Goal: Task Accomplishment & Management: Complete application form

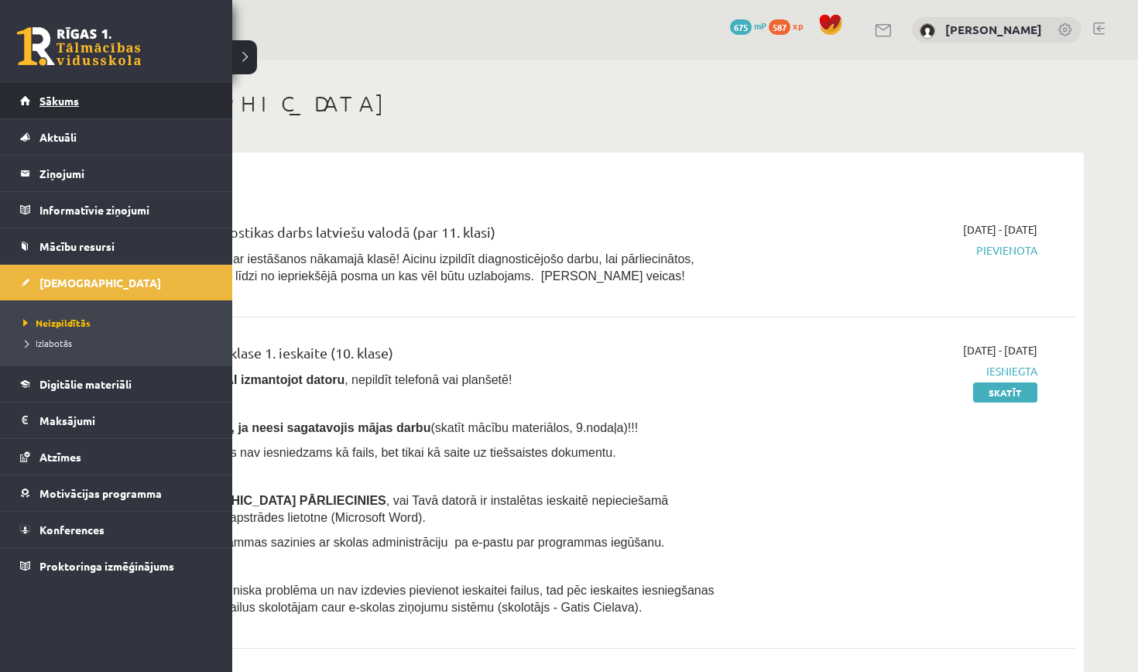
click at [39, 111] on link "Sākums" at bounding box center [116, 101] width 193 height 36
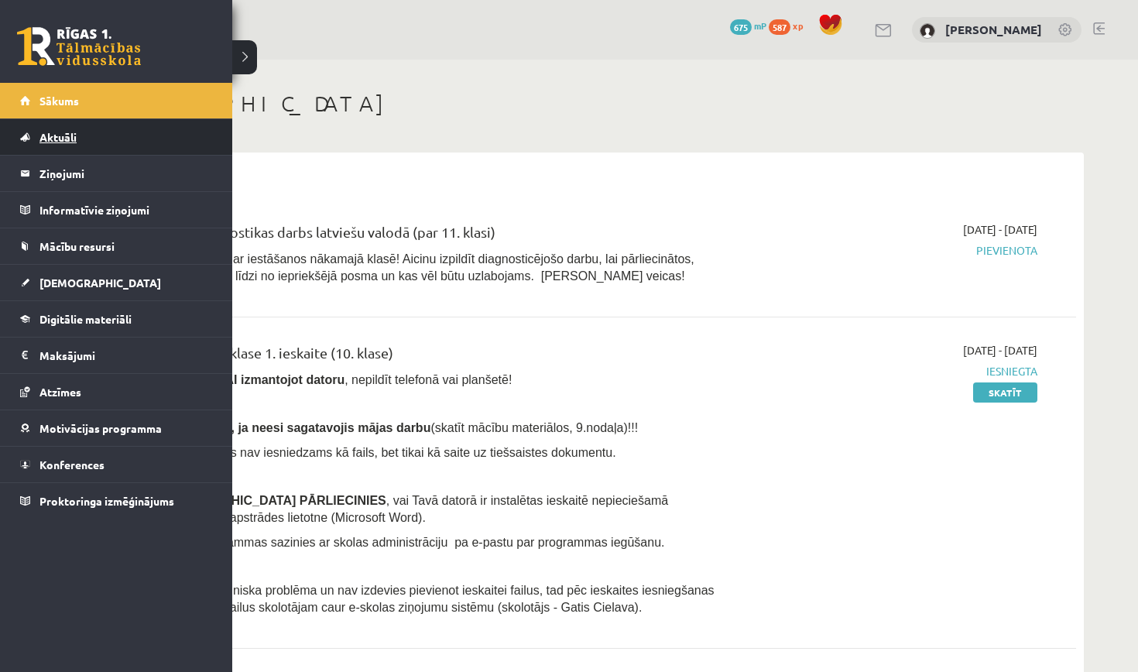
click at [60, 140] on span "Aktuāli" at bounding box center [57, 137] width 37 height 14
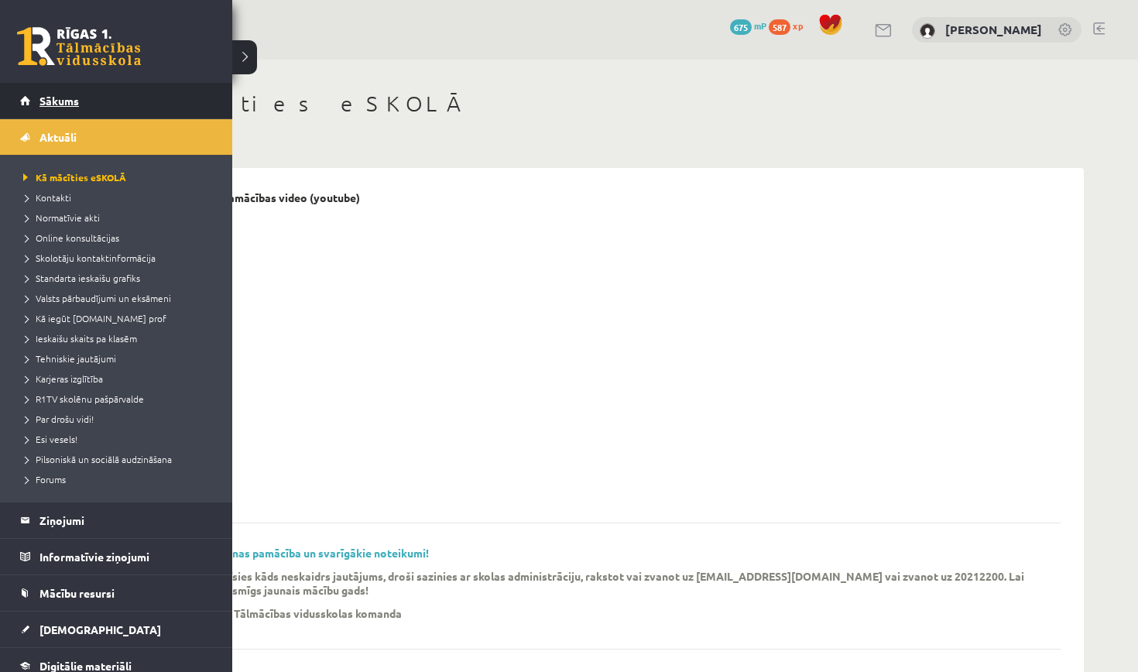
click at [33, 104] on link "Sākums" at bounding box center [116, 101] width 193 height 36
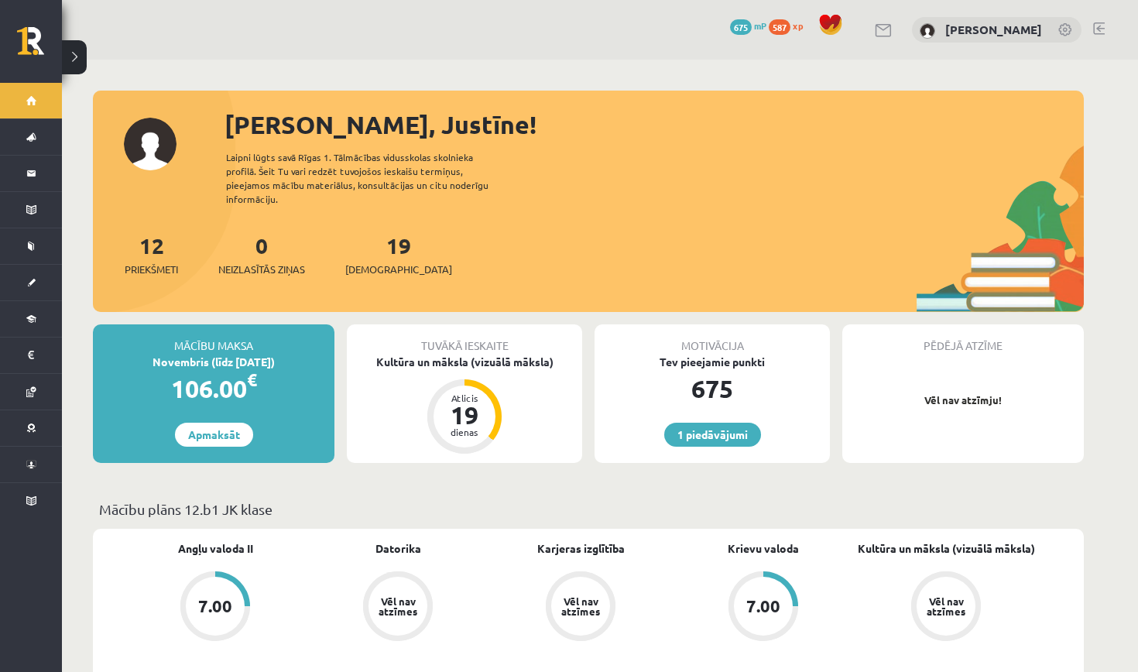
click at [751, 26] on span "675" at bounding box center [741, 26] width 22 height 15
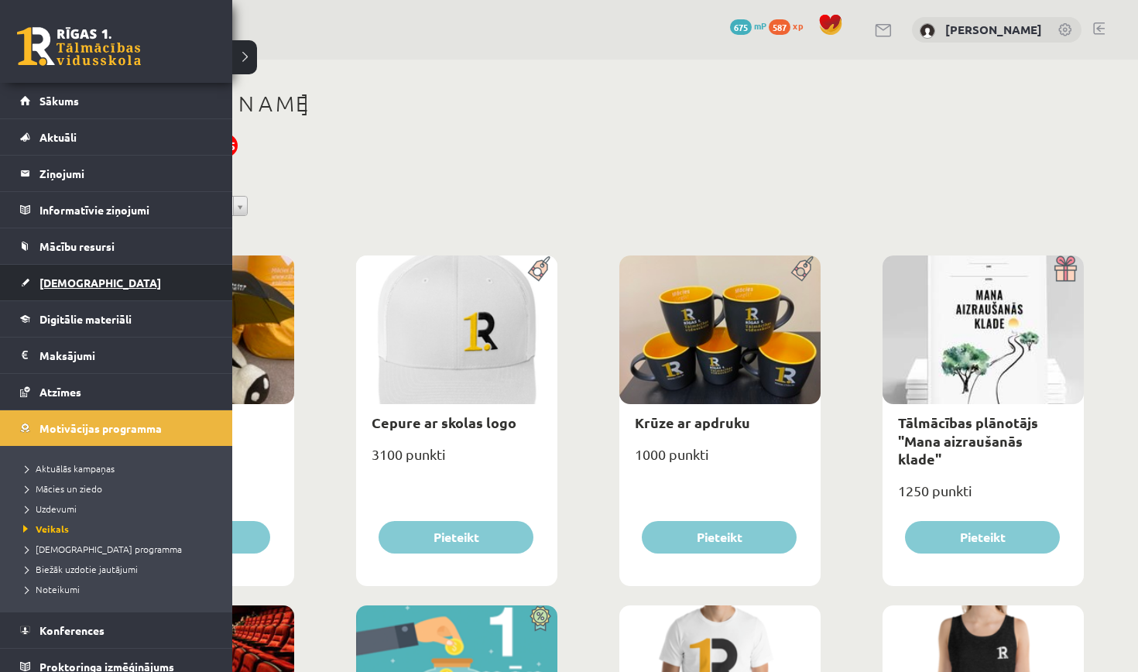
click at [50, 283] on span "[DEMOGRAPHIC_DATA]" at bounding box center [100, 283] width 122 height 14
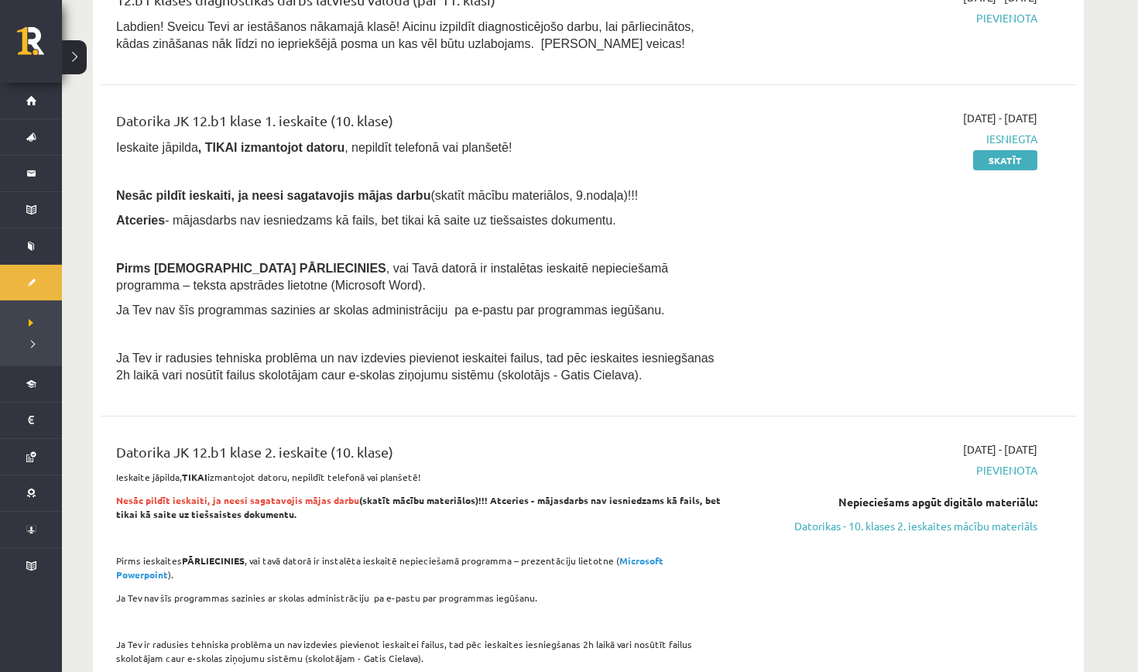
scroll to position [330, 0]
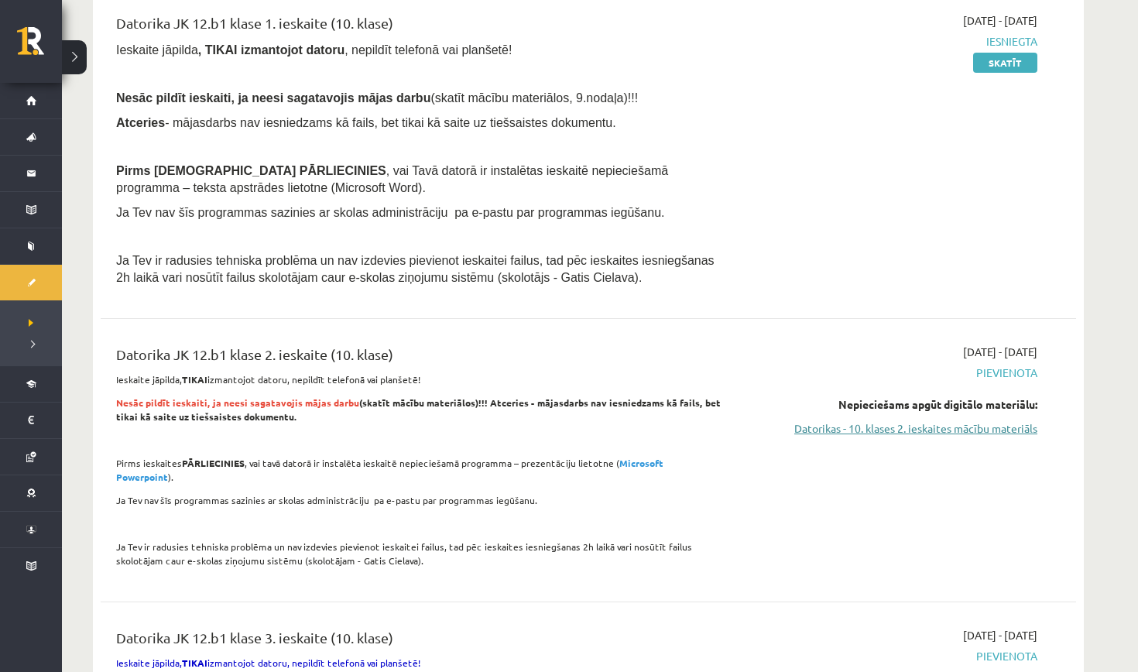
click at [800, 420] on link "Datorikas - 10. klases 2. ieskaites mācību materiāls" at bounding box center [891, 428] width 292 height 16
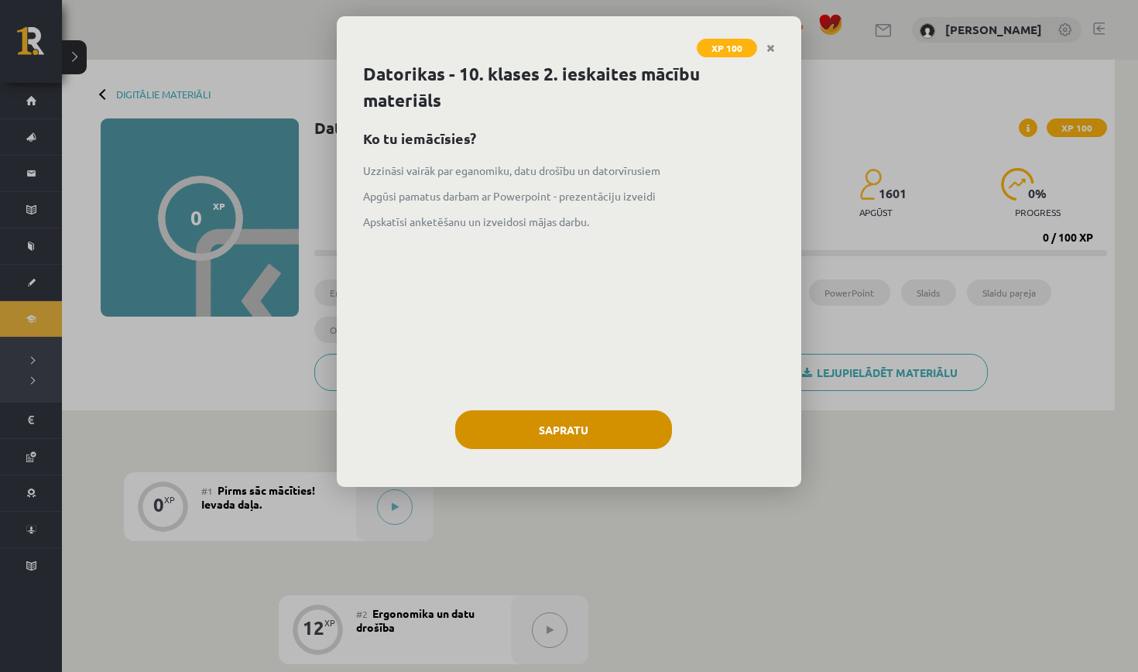
click at [592, 444] on button "Sapratu" at bounding box center [563, 429] width 217 height 39
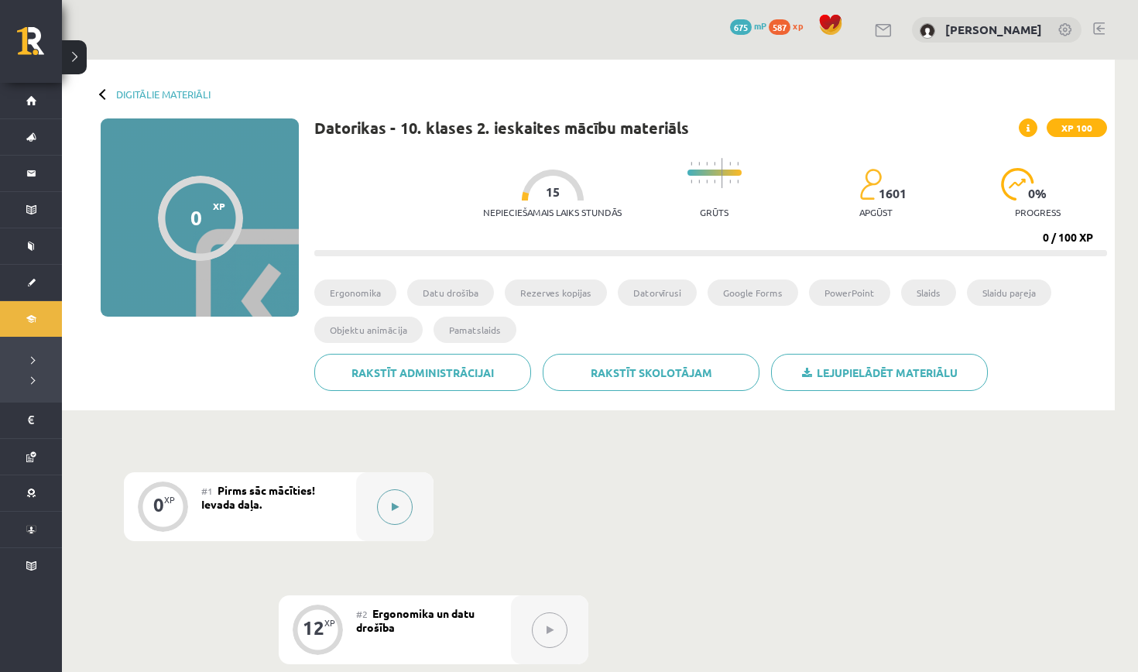
click at [402, 508] on button at bounding box center [395, 507] width 36 height 36
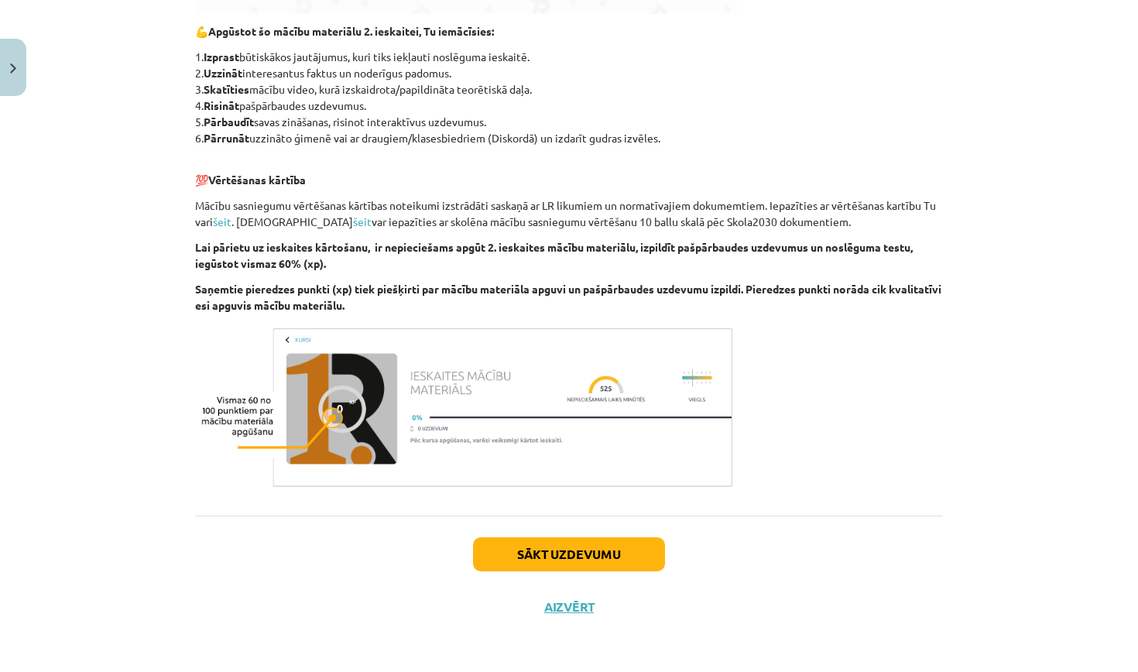
scroll to position [766, 0]
click at [570, 537] on button "Sākt uzdevumu" at bounding box center [569, 554] width 192 height 34
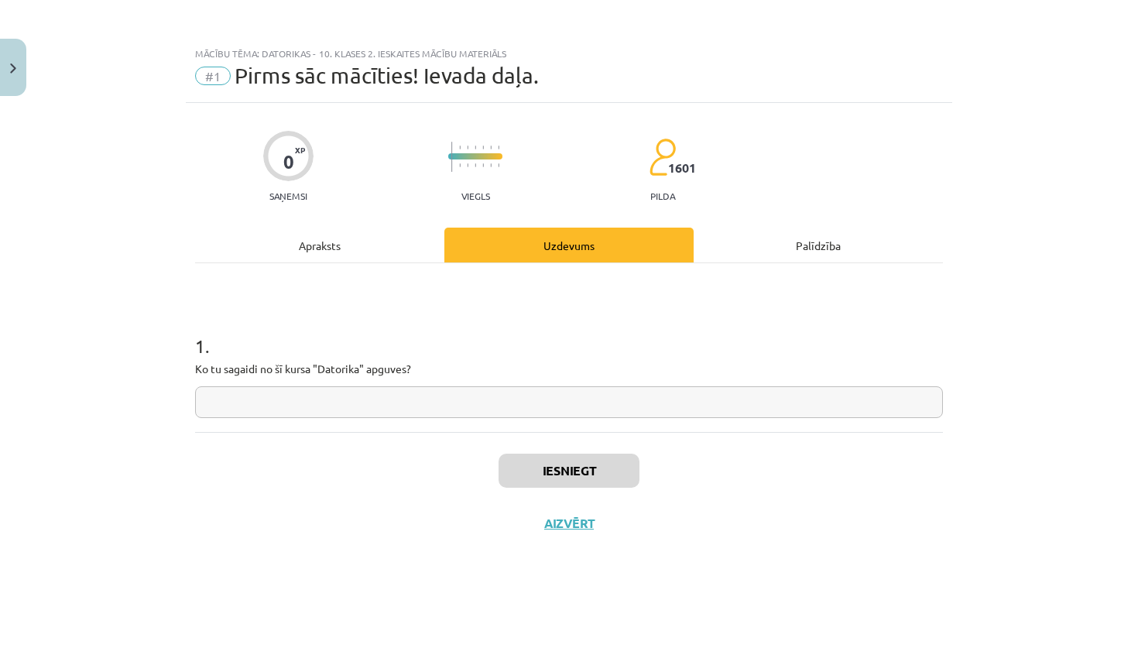
click at [495, 413] on input "text" at bounding box center [569, 402] width 748 height 32
type input "**********"
click at [528, 473] on button "Iesniegt" at bounding box center [568, 470] width 141 height 34
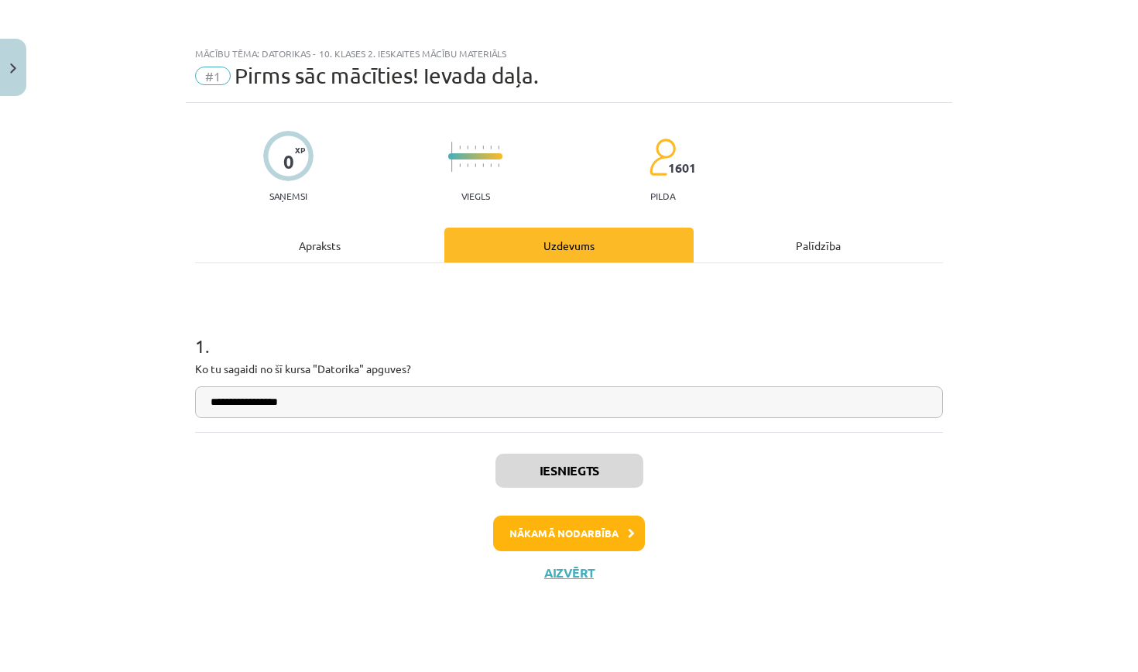
click at [575, 530] on button "Nākamā nodarbība" at bounding box center [569, 533] width 152 height 36
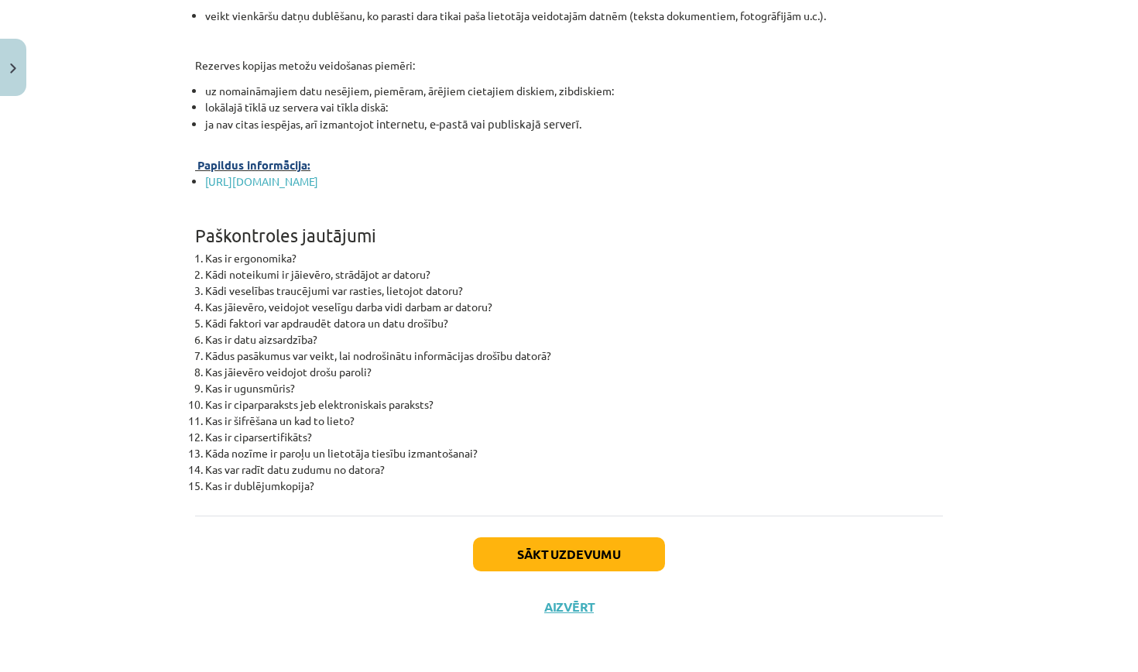
scroll to position [4815, 0]
click at [570, 544] on button "Sākt uzdevumu" at bounding box center [569, 554] width 192 height 34
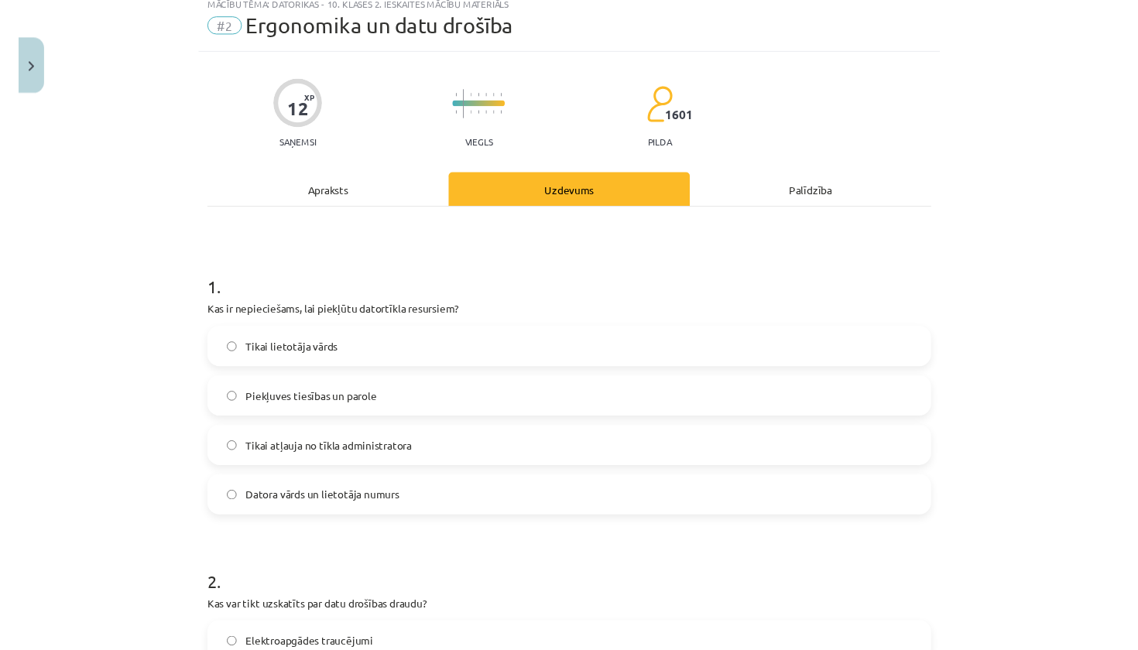
scroll to position [43, 0]
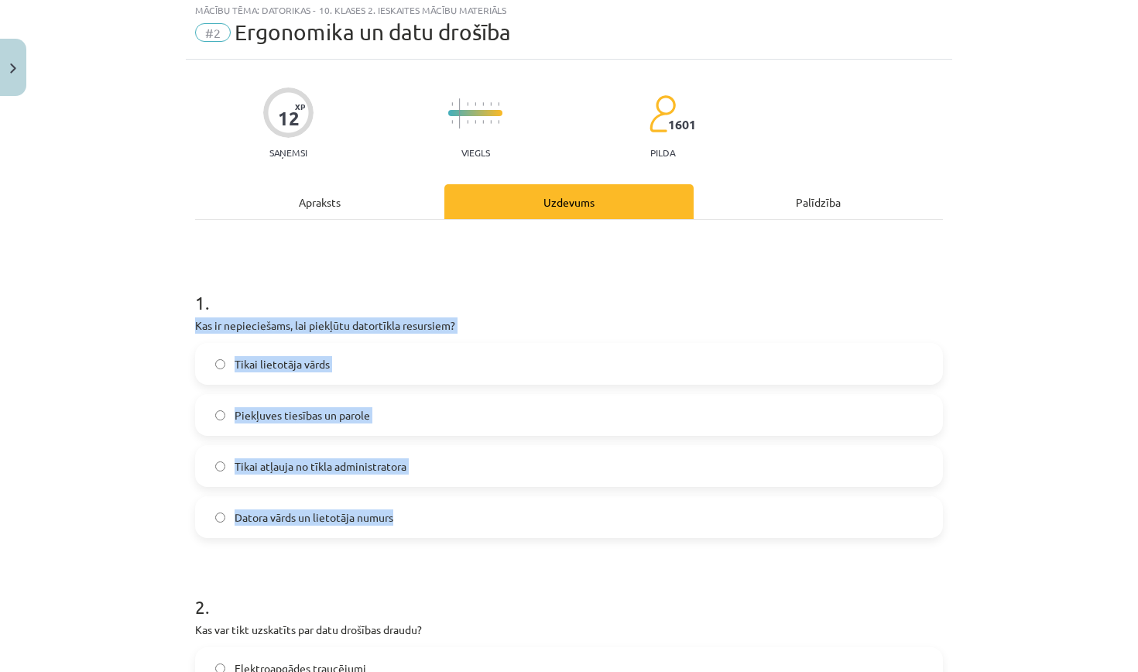
drag, startPoint x: 193, startPoint y: 324, endPoint x: 395, endPoint y: 519, distance: 279.7
copy div "Kas ir nepieciešams, lai piekļūtu datortīkla resursiem? Tikai lietotāja vārds P…"
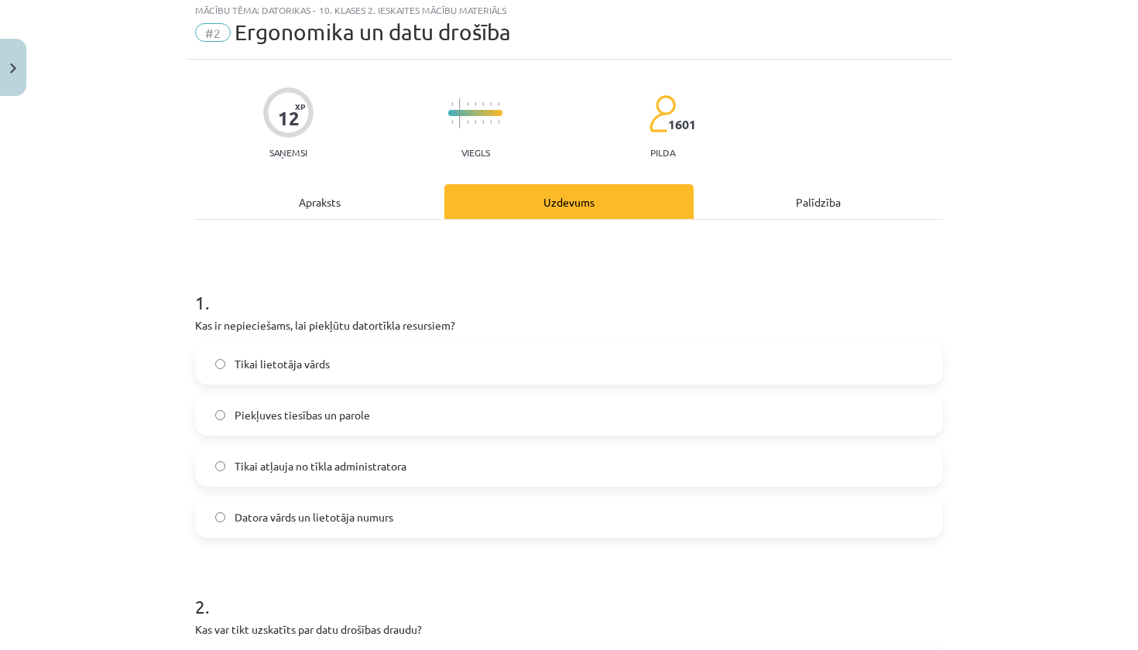
click at [371, 274] on h1 "1 ." at bounding box center [569, 289] width 748 height 48
click at [366, 406] on label "Piekļuves tiesības un parole" at bounding box center [569, 414] width 744 height 39
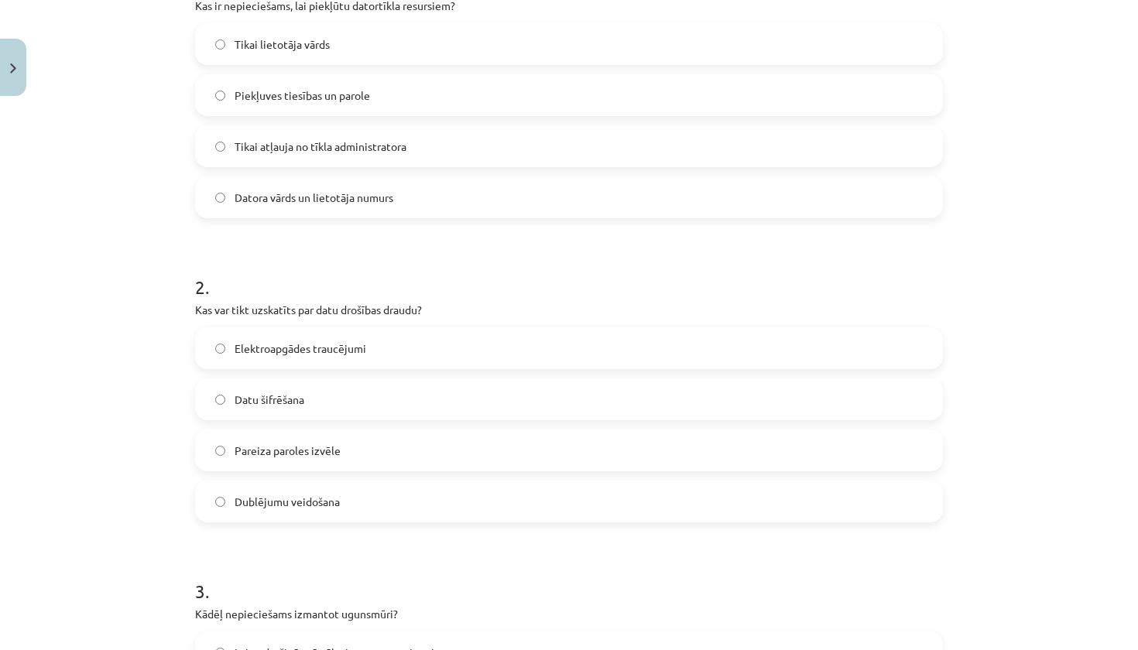
scroll to position [365, 0]
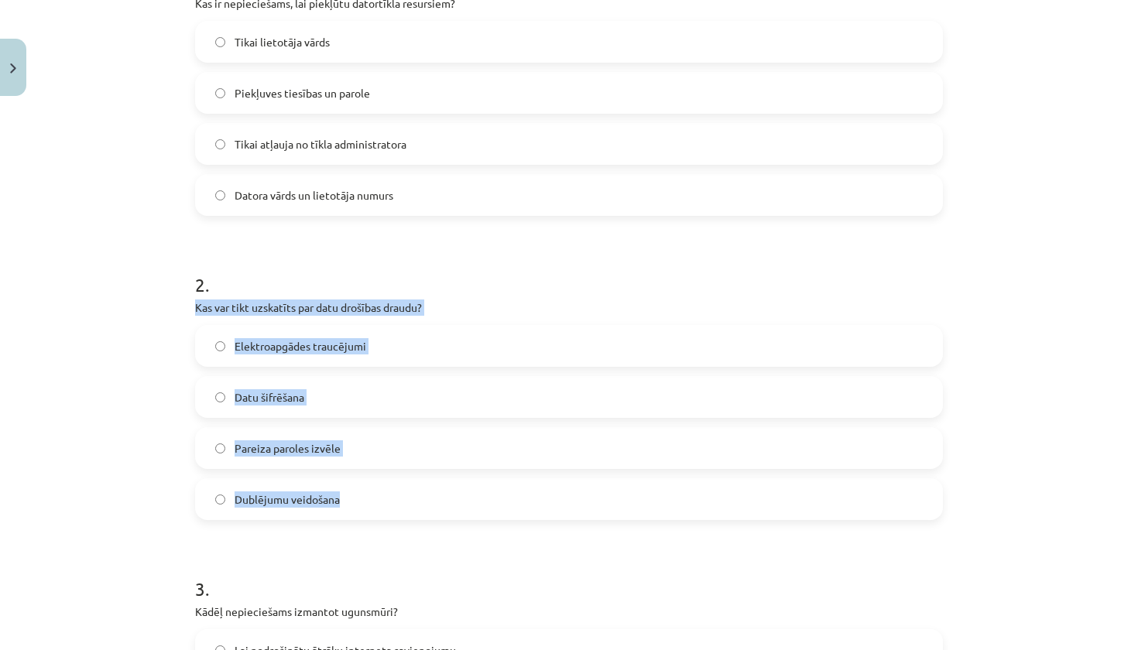
drag, startPoint x: 195, startPoint y: 306, endPoint x: 363, endPoint y: 503, distance: 259.1
click at [363, 503] on div "2 . Kas var tikt uzskatīts par datu drošības draudu? Elektroapgādes traucējumi …" at bounding box center [569, 383] width 748 height 273
copy div "Kas var tikt uzskatīts par datu drošības draudu? Elektroapgādes traucējumi Datu…"
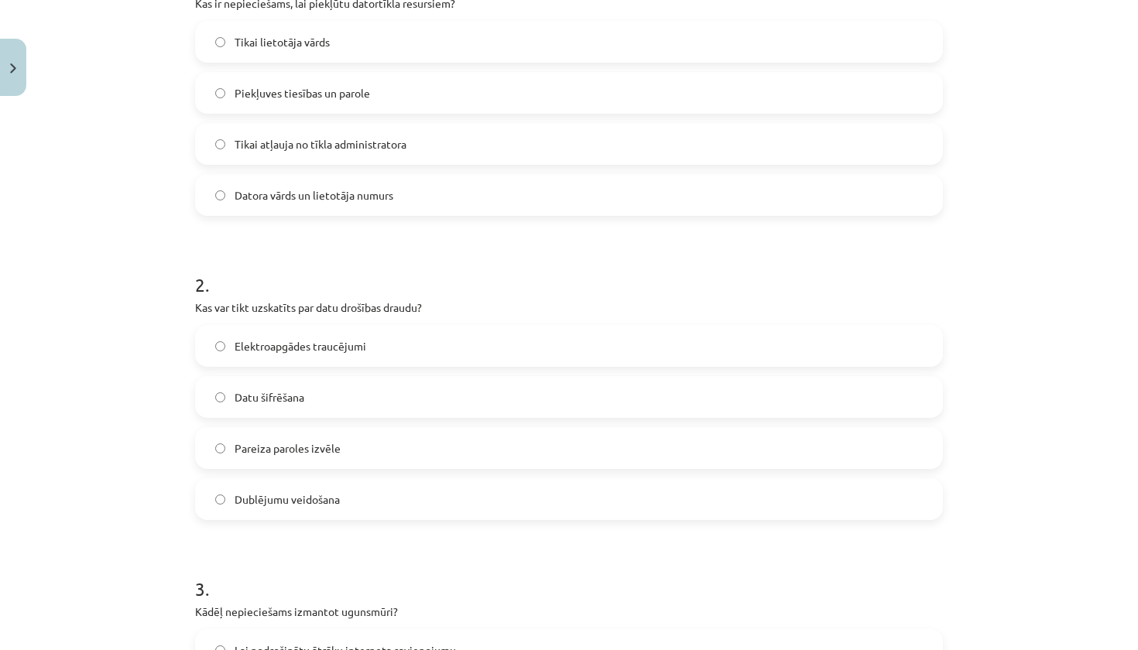
click at [436, 277] on h1 "2 ." at bounding box center [569, 271] width 748 height 48
click at [420, 342] on label "Elektroapgādes traucējumi" at bounding box center [569, 346] width 744 height 39
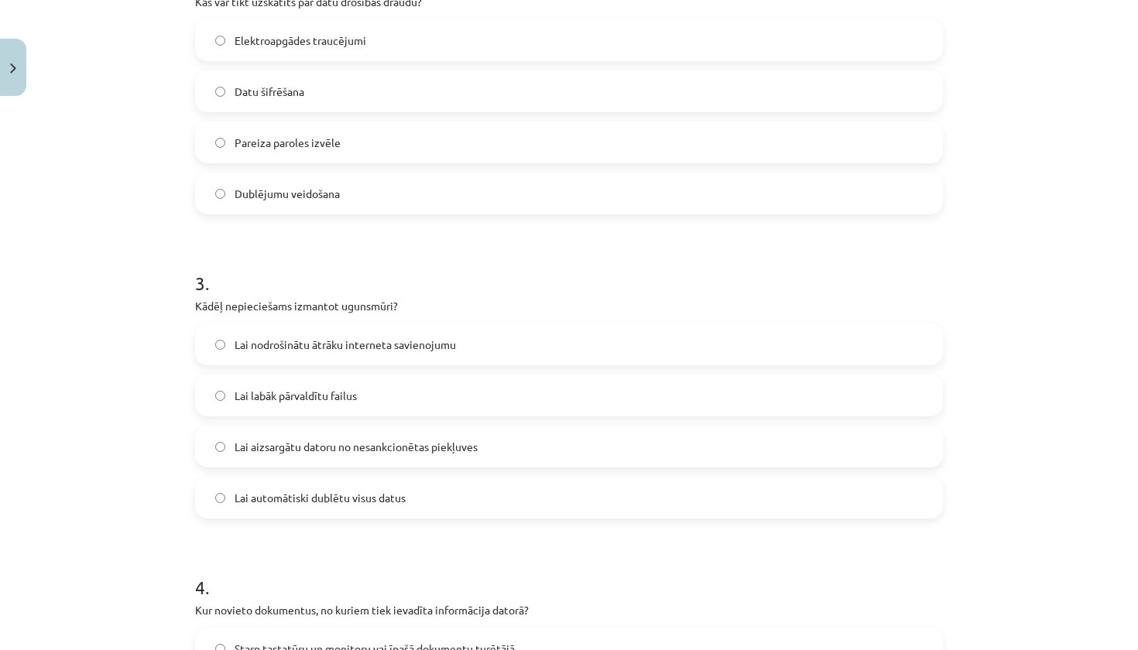
scroll to position [680, 0]
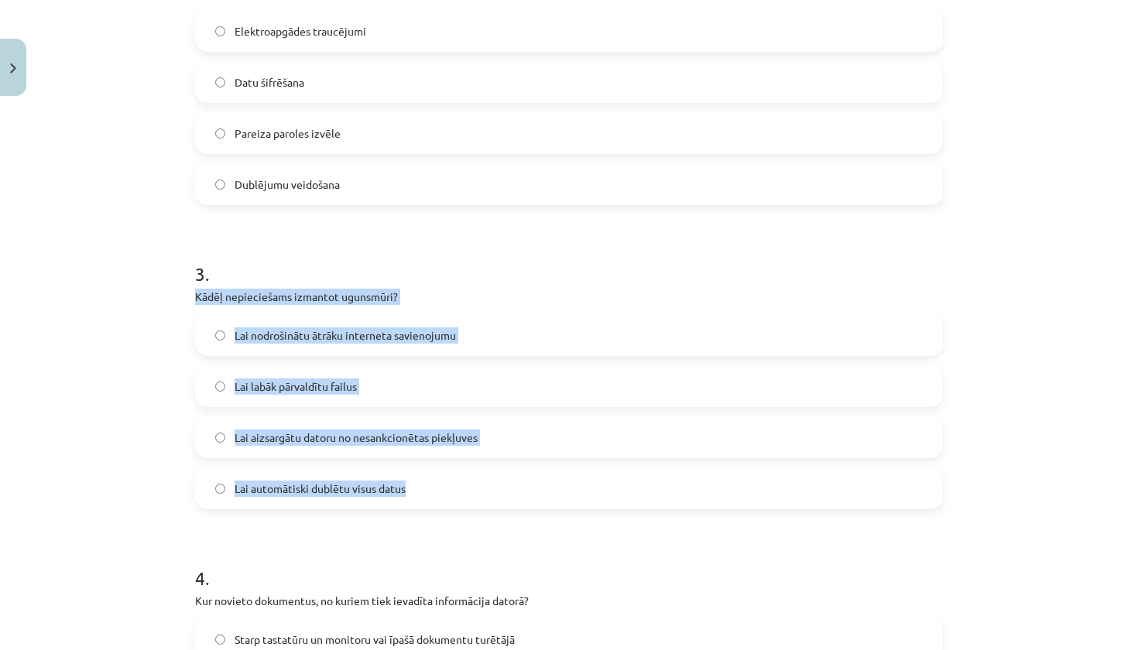
drag, startPoint x: 197, startPoint y: 294, endPoint x: 418, endPoint y: 482, distance: 289.8
click at [419, 482] on div "3 . Kādēļ nepieciešams izmantot ugunsmūri? Lai nodrošinātu ātrāku interneta sav…" at bounding box center [569, 372] width 748 height 273
copy div "Kādēļ nepieciešams izmantot ugunsmūri? Lai nodrošinātu ātrāku interneta savieno…"
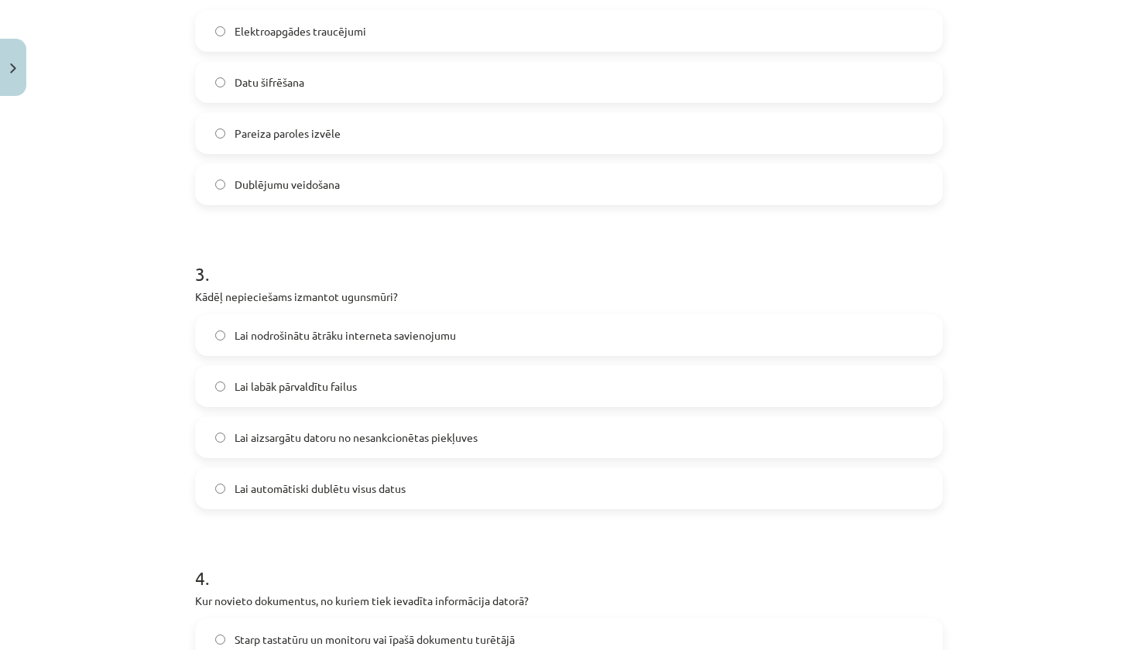
click at [343, 263] on h1 "3 ." at bounding box center [569, 260] width 748 height 48
click at [316, 446] on label "Lai aizsargātu datoru no nesankcionētas piekļuves" at bounding box center [569, 437] width 744 height 39
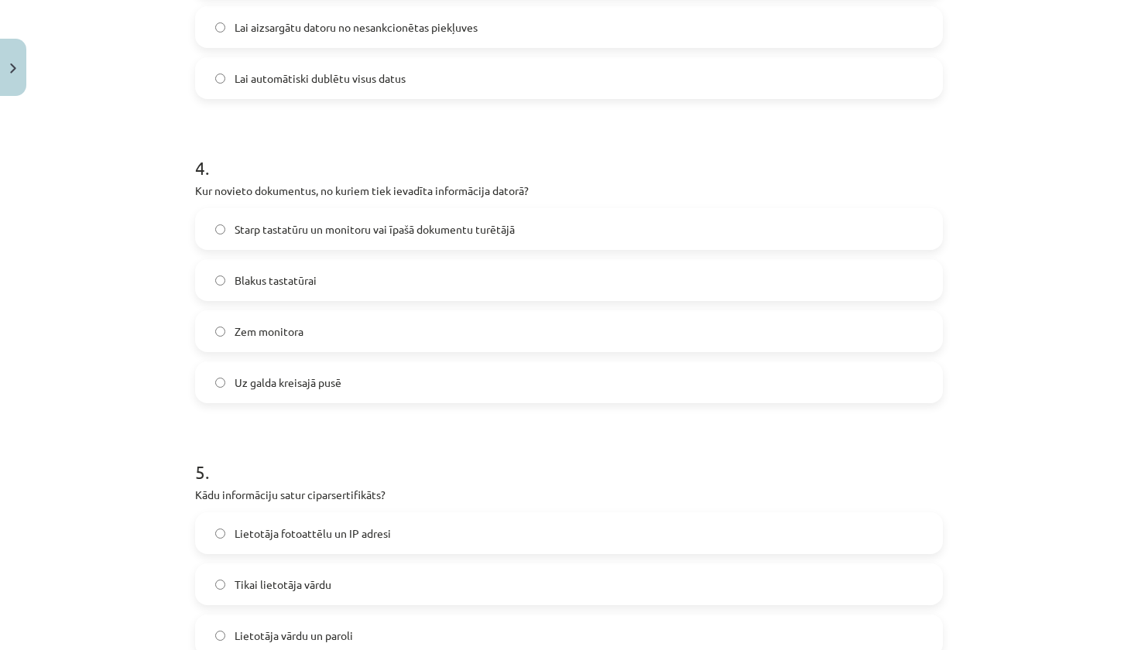
scroll to position [1097, 0]
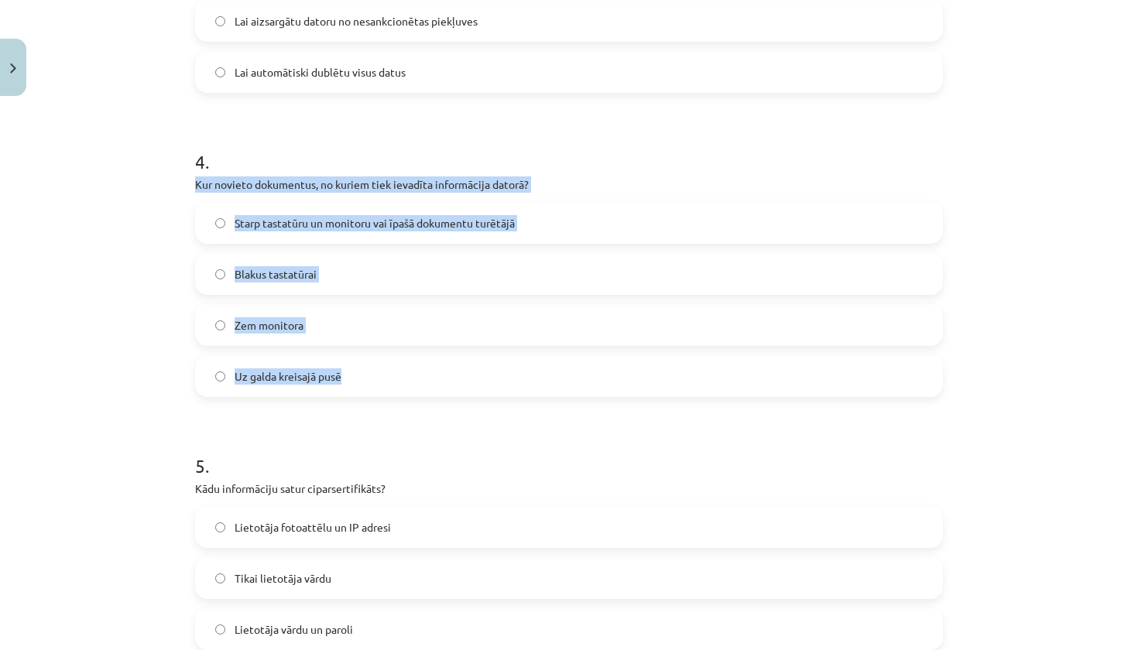
drag, startPoint x: 190, startPoint y: 187, endPoint x: 340, endPoint y: 380, distance: 244.4
click at [341, 382] on div "12 XP Saņemsi Viegls 1601 pilda Apraksts Uzdevums Palīdzība 1 . Kas ir nepiecie…" at bounding box center [569, 76] width 766 height 2140
copy div "Kur novieto dokumentus, no kuriem tiek ievadīta informācija datorā? Starp tasta…"
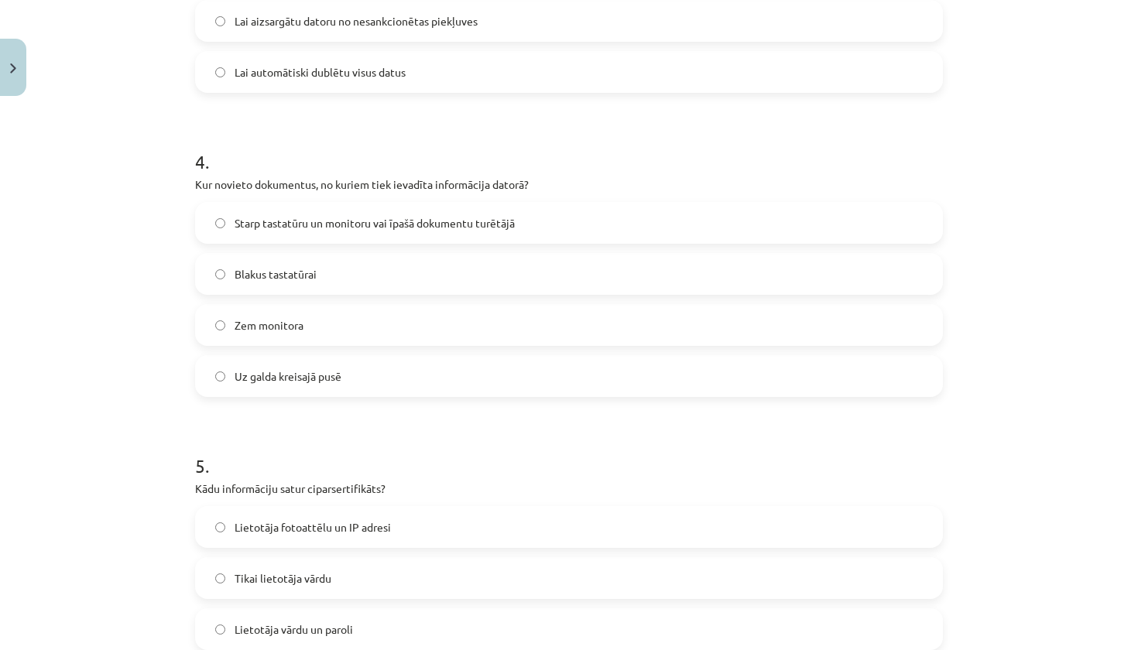
click at [302, 220] on span "Starp tastatūru un monitoru vai īpašā dokumentu turētājā" at bounding box center [374, 223] width 280 height 16
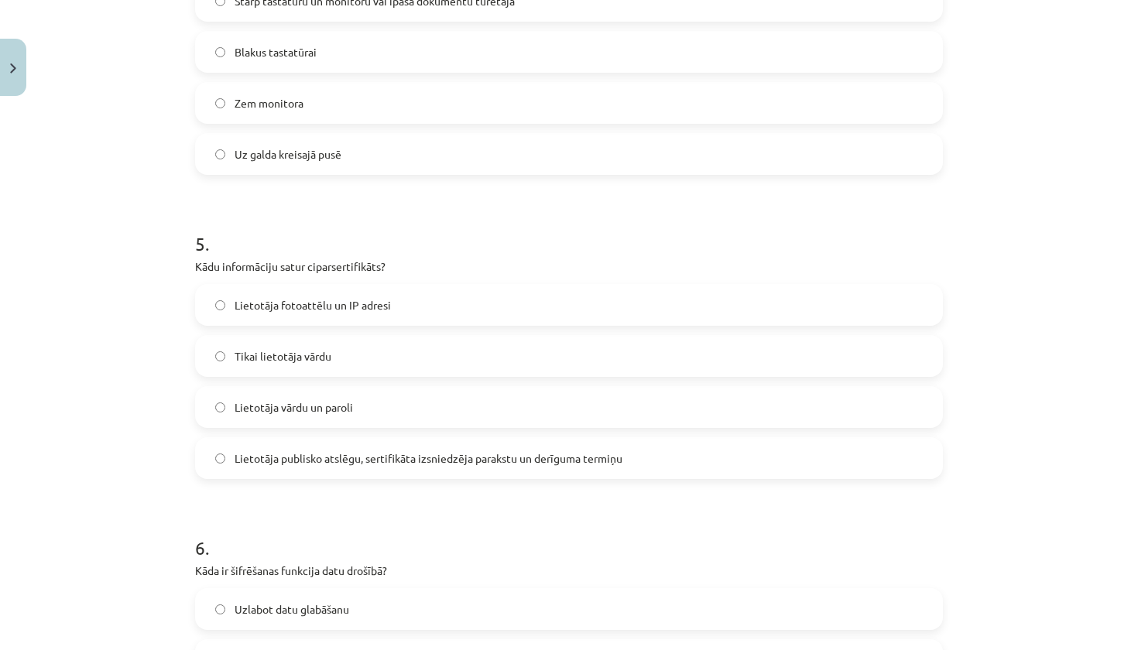
scroll to position [1319, 0]
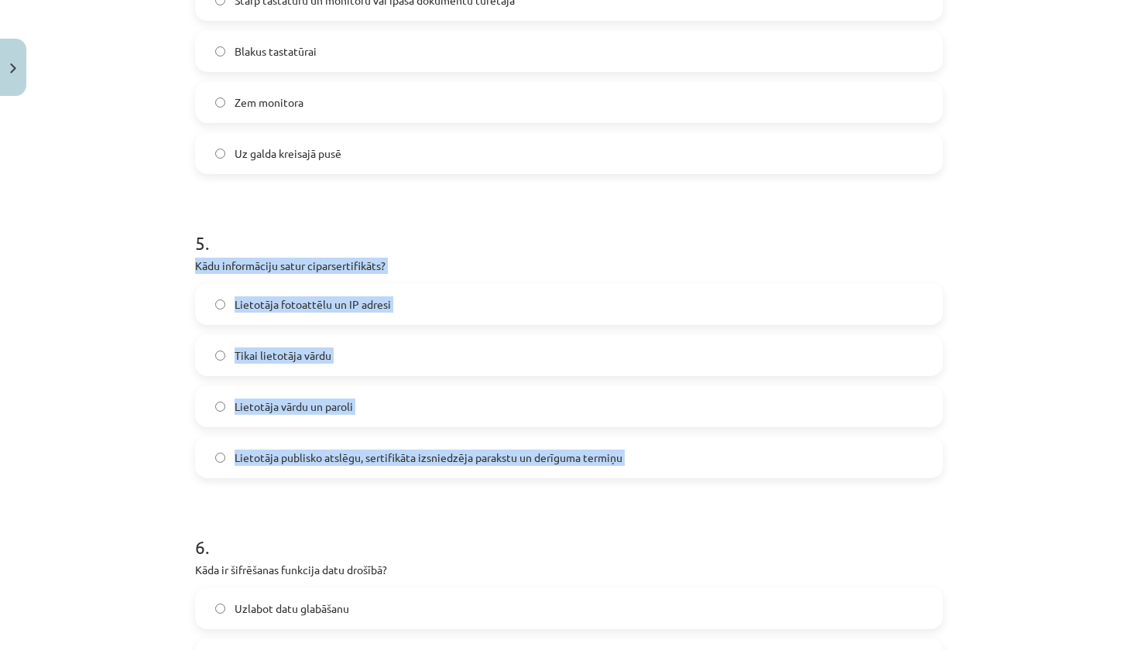
drag, startPoint x: 198, startPoint y: 260, endPoint x: 571, endPoint y: 473, distance: 429.5
click at [571, 473] on div "5 . Kādu informāciju satur ciparsertifikāts? Lietotāja fotoattēlu un IP adresi …" at bounding box center [569, 341] width 748 height 273
copy div "Kādu informāciju satur ciparsertifikāts? Lietotāja fotoattēlu un IP adresi Tika…"
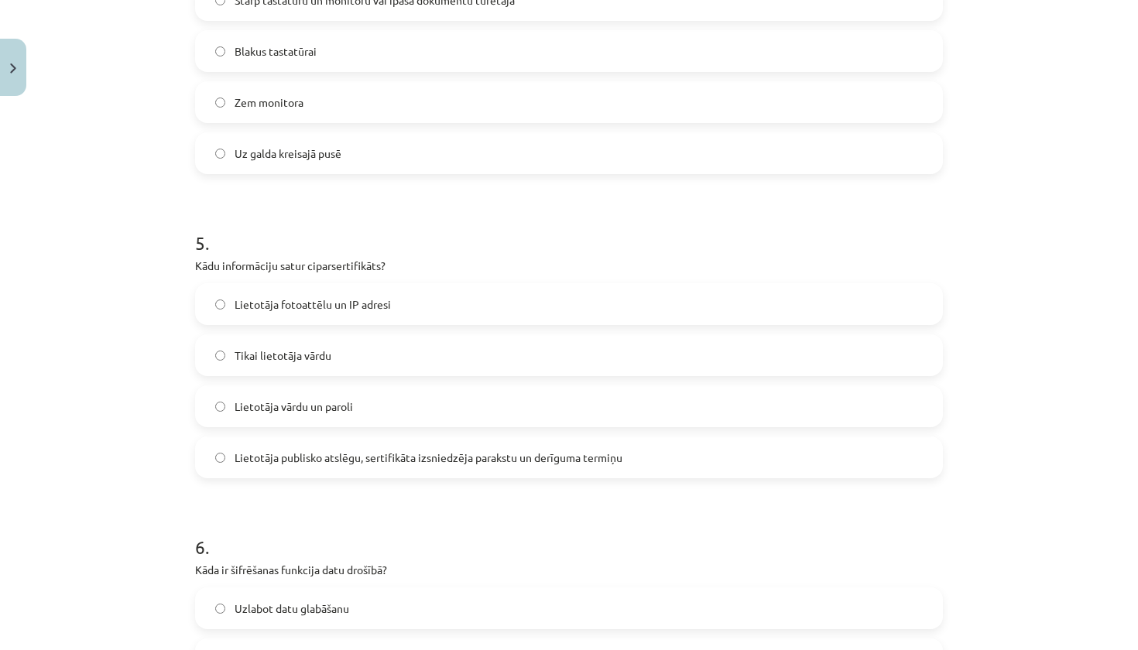
click at [303, 457] on span "Lietotāja publisko atslēgu, sertifikāta izsniedzēja parakstu un derīguma termiņu" at bounding box center [428, 458] width 388 height 16
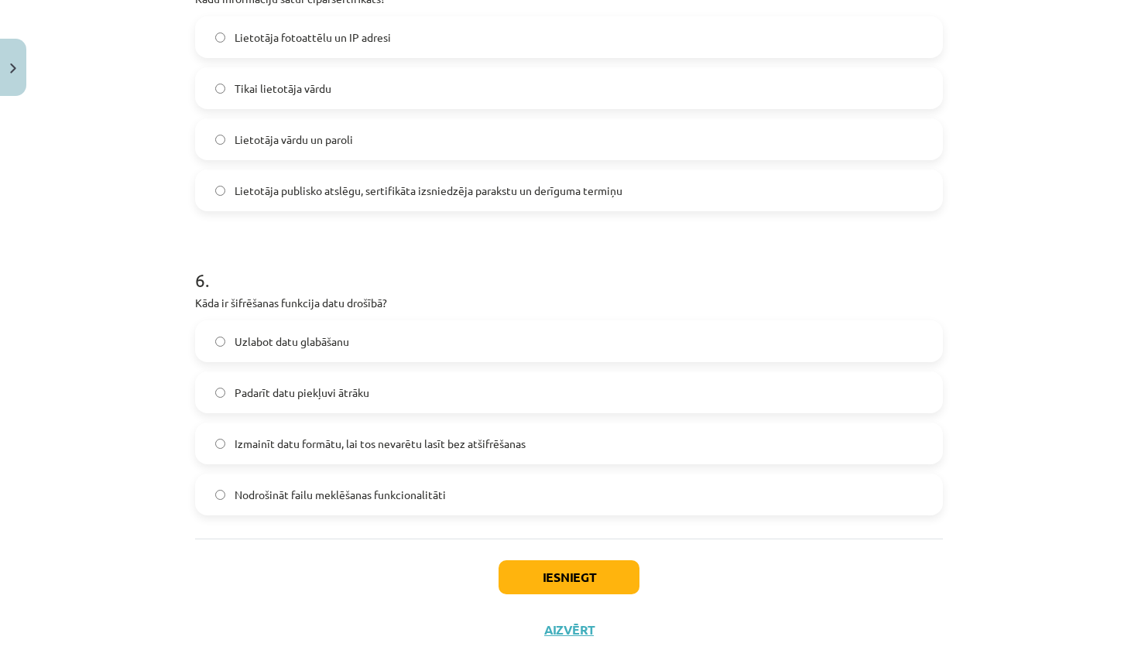
scroll to position [1594, 0]
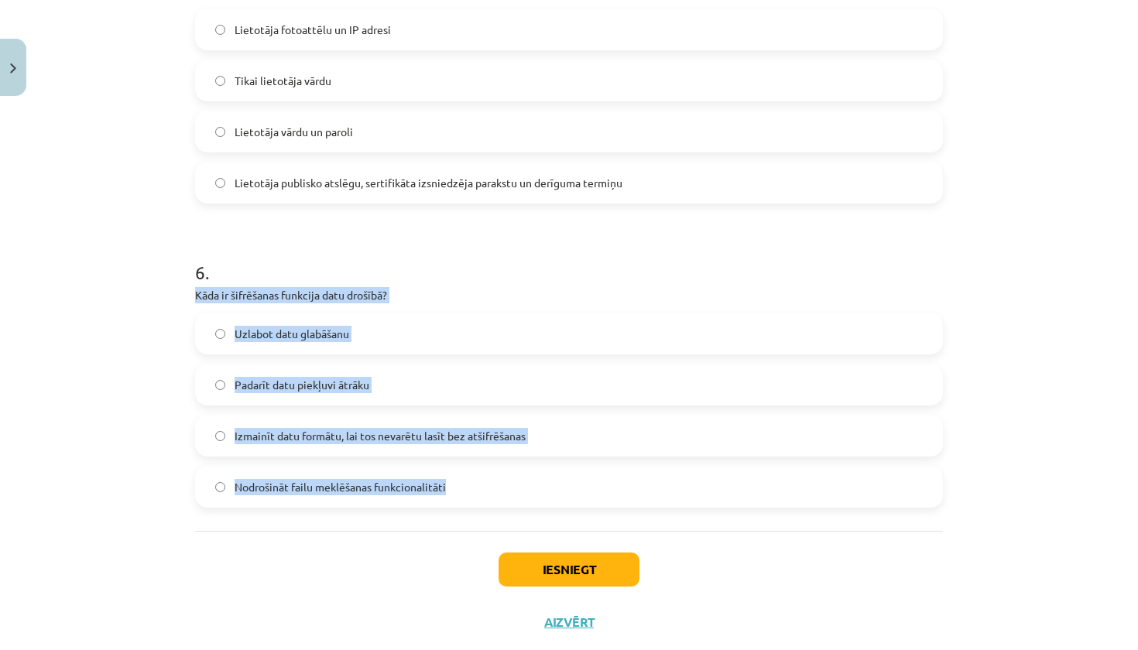
drag, startPoint x: 195, startPoint y: 296, endPoint x: 427, endPoint y: 507, distance: 313.9
click at [427, 507] on div "6 . Kāda ir šifrēšanas funkcija datu drošībā? Uzlabot datu glabāšanu Padarīt da…" at bounding box center [569, 370] width 748 height 273
copy div "Kāda ir šifrēšanas funkcija datu drošībā? Uzlabot datu glabāšanu Padarīt datu p…"
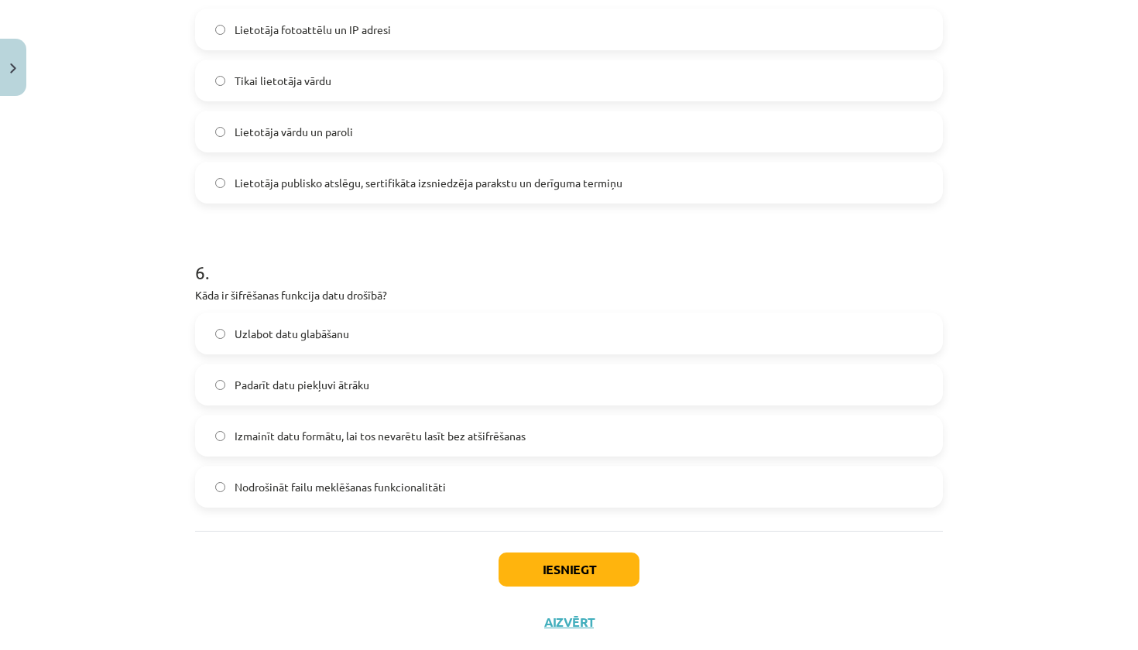
click at [316, 251] on h1 "6 ." at bounding box center [569, 258] width 748 height 48
click at [327, 436] on span "Izmainīt datu formātu, lai tos nevarētu lasīt bez atšifrēšanas" at bounding box center [379, 436] width 291 height 16
click at [577, 570] on button "Iesniegt" at bounding box center [568, 570] width 141 height 34
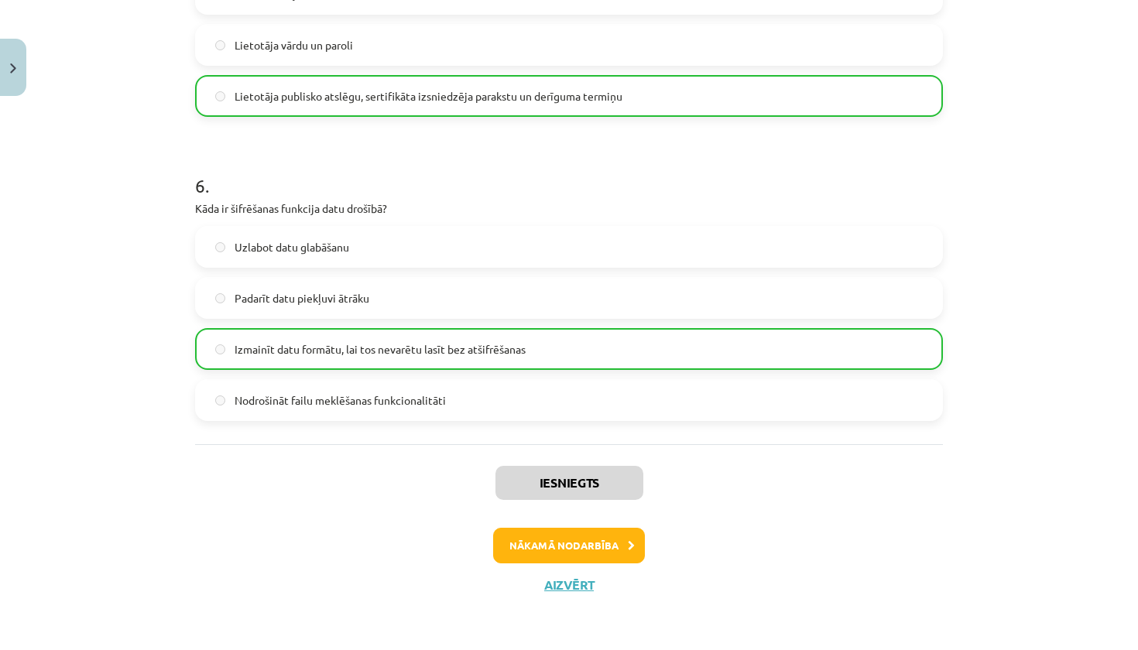
click at [578, 549] on button "Nākamā nodarbība" at bounding box center [569, 546] width 152 height 36
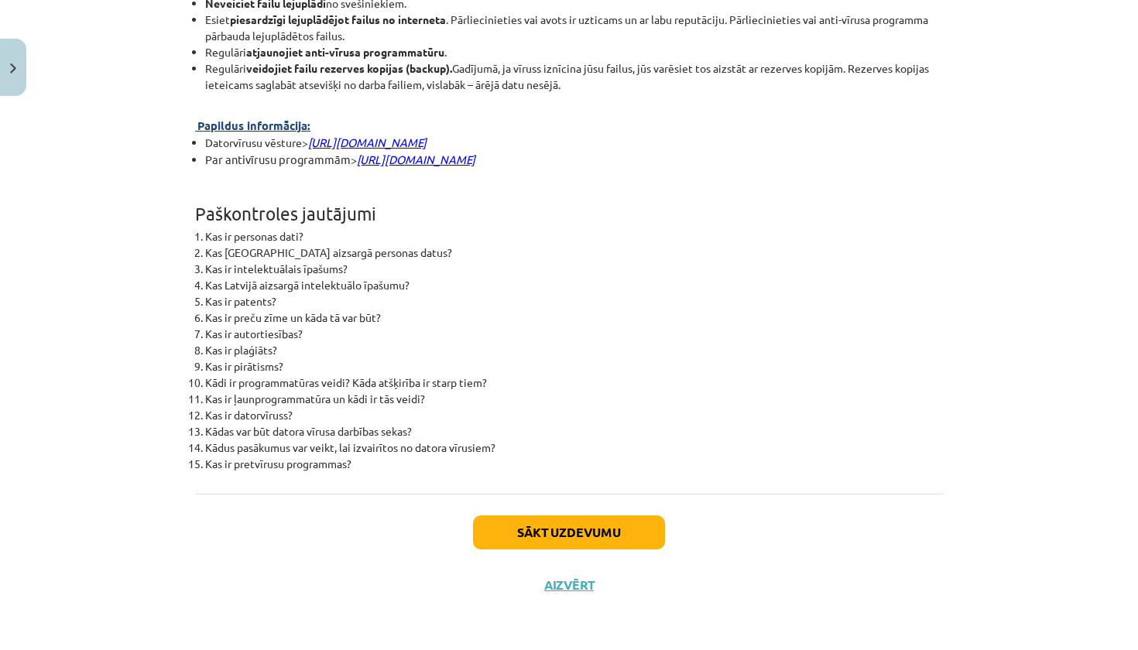
scroll to position [3859, 0]
click at [577, 537] on button "Sākt uzdevumu" at bounding box center [569, 532] width 192 height 34
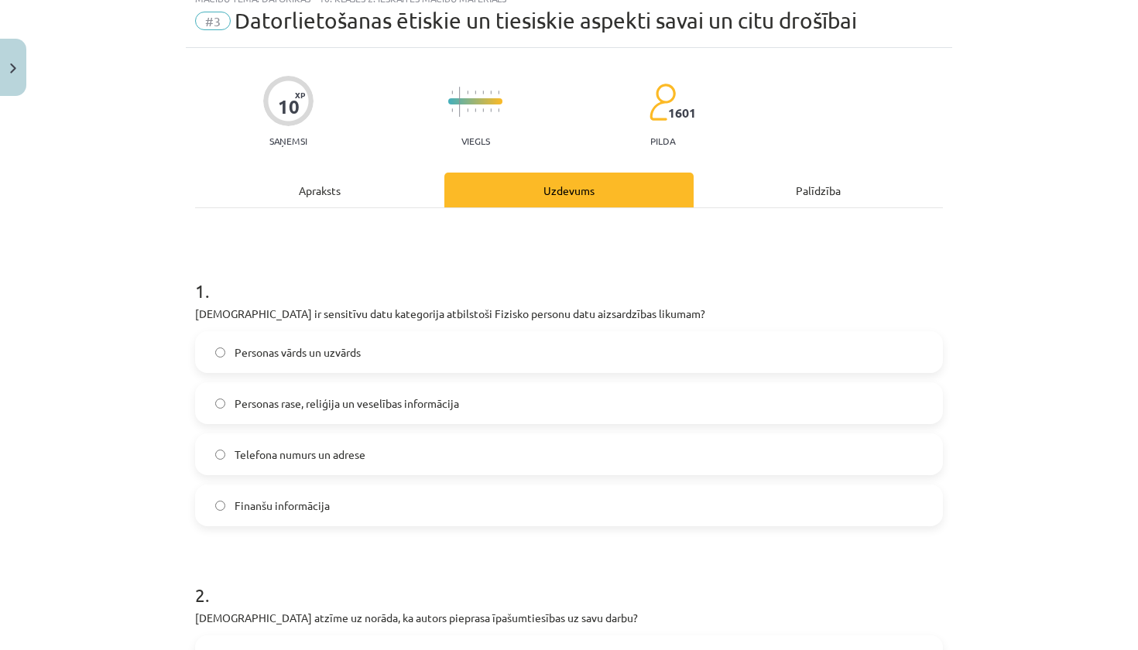
scroll to position [39, 0]
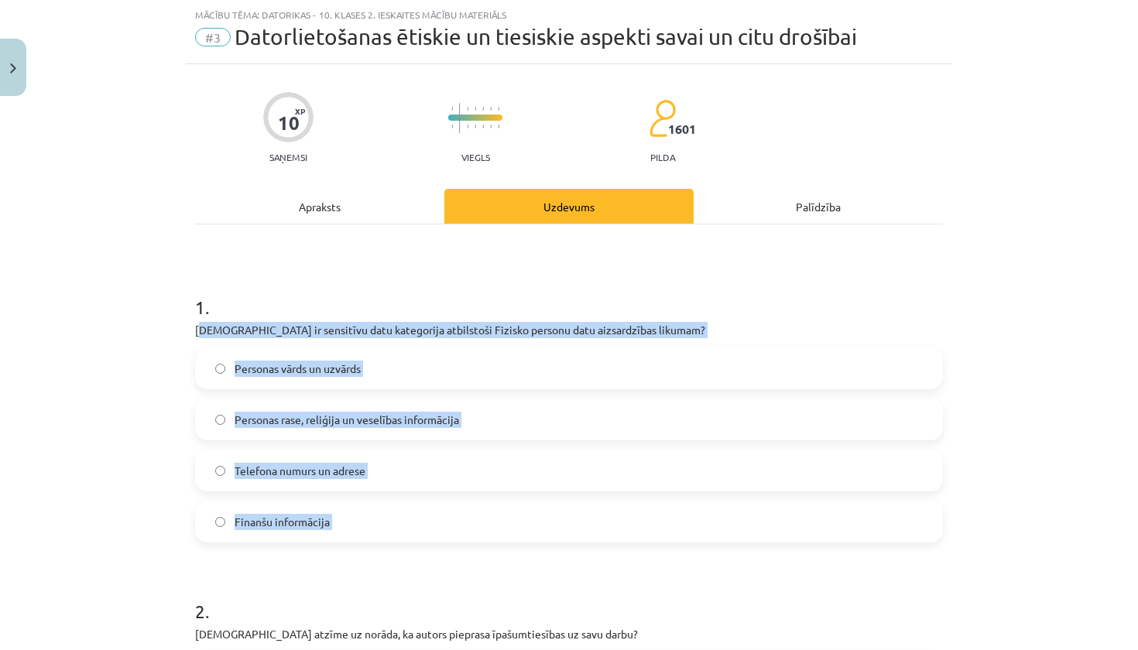
drag, startPoint x: 200, startPoint y: 332, endPoint x: 323, endPoint y: 547, distance: 247.5
copy div "ura ir sensitīvu datu kategorija atbilstoši Fizisko personu datu aizsardzības l…"
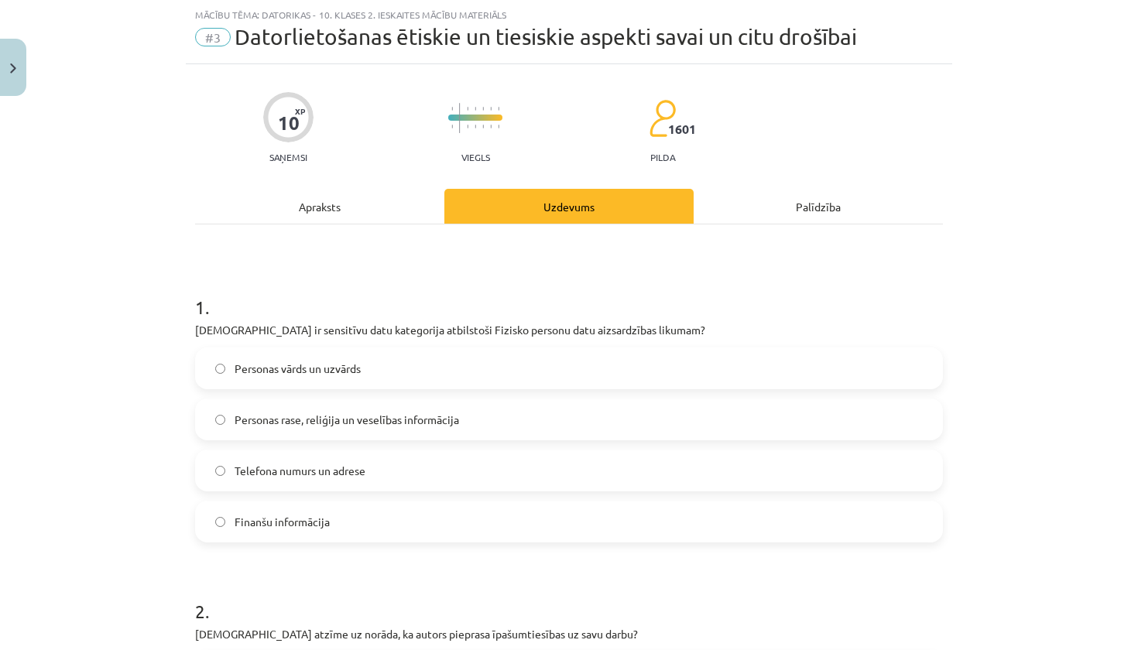
click at [331, 402] on label "Personas rase, reliģija un veselības informācija" at bounding box center [569, 419] width 744 height 39
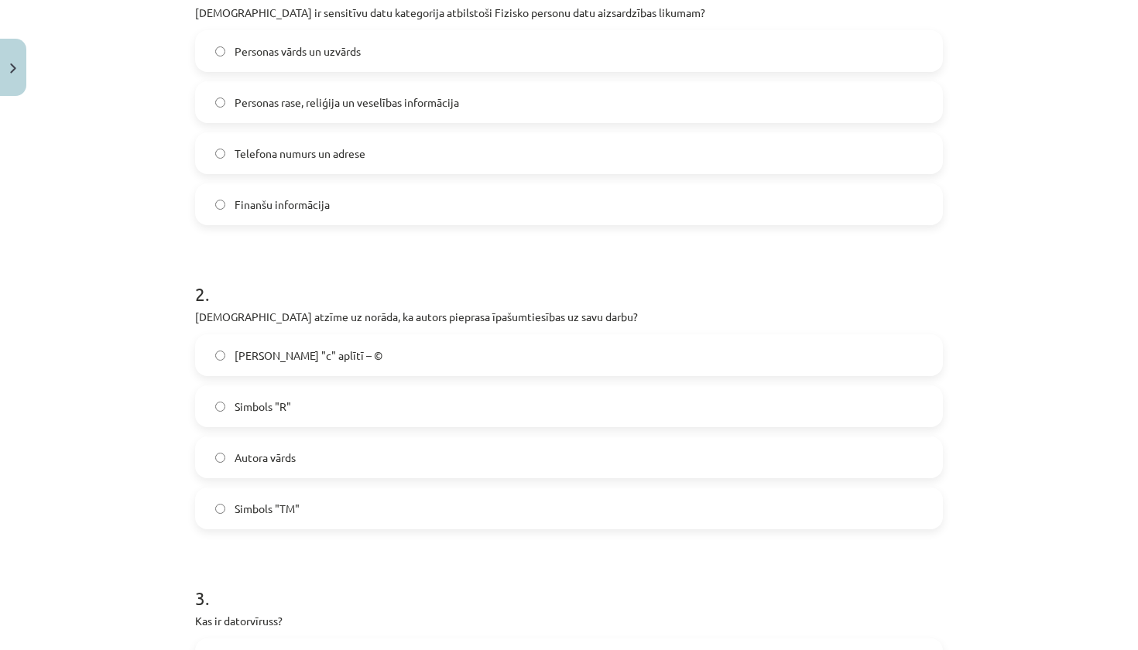
scroll to position [506, 0]
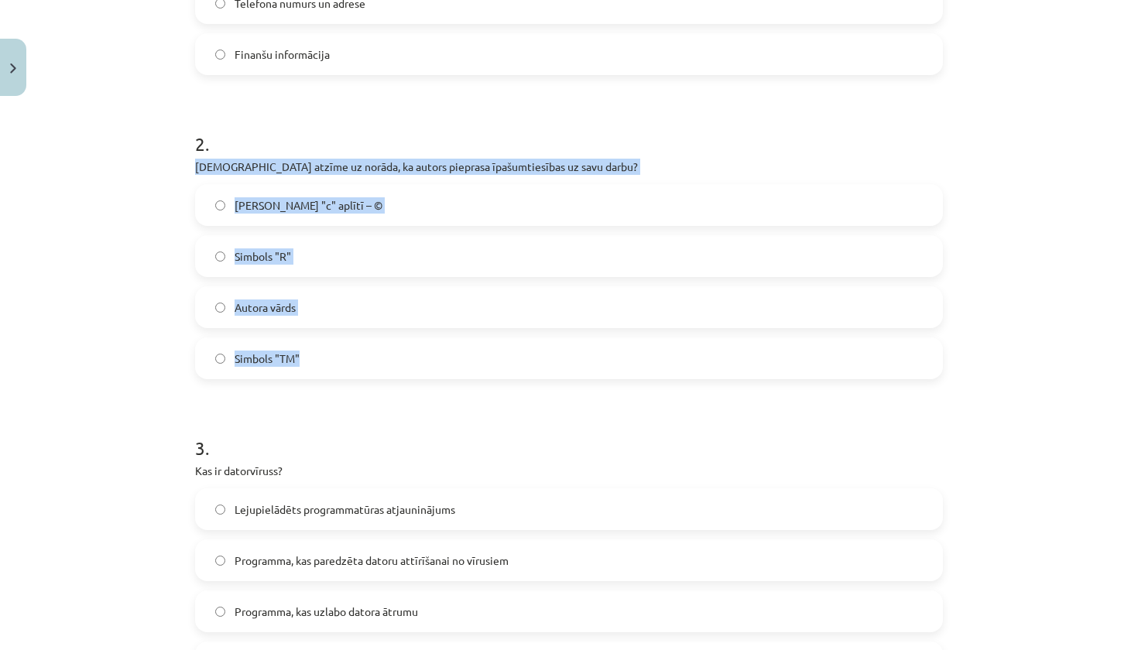
drag, startPoint x: 192, startPoint y: 168, endPoint x: 298, endPoint y: 361, distance: 219.9
click at [298, 361] on div "10 XP Saņemsi Viegls 1601 pilda Apraksts Uzdevums Palīdzība 1 . Kura ir sensitī…" at bounding box center [569, 515] width 766 height 1836
copy div "Kura atzīme uz norāda, ka autors pieprasa īpašumtiesības uz savu darbu? Burts "…"
click at [354, 224] on label "Burts "c" aplītī – ©" at bounding box center [569, 205] width 744 height 39
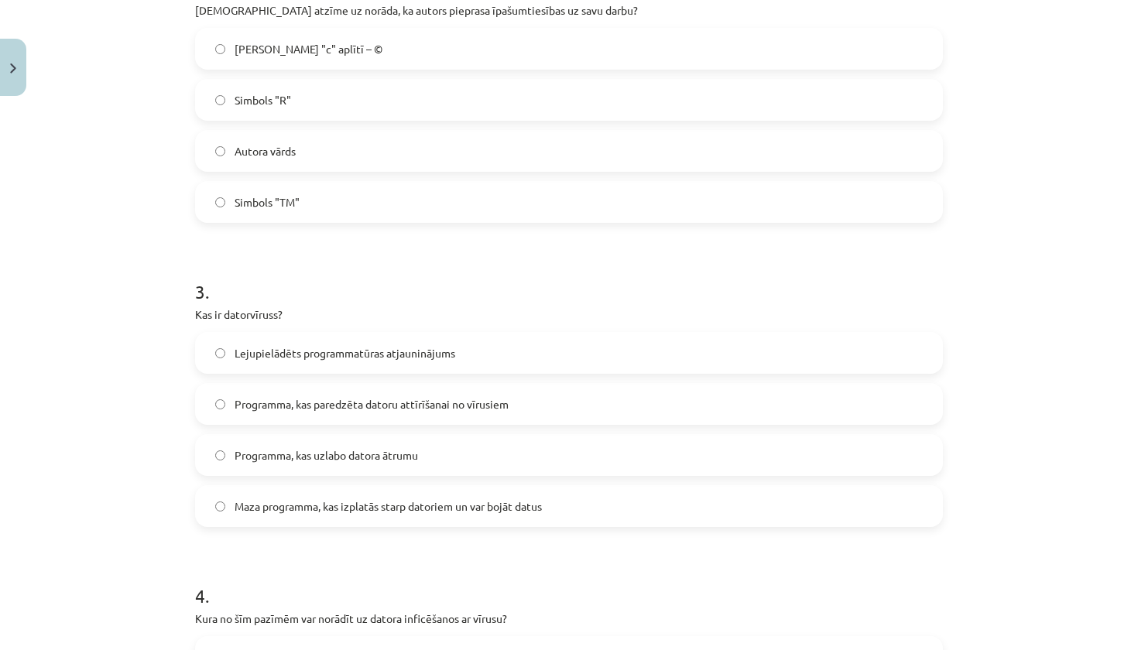
scroll to position [664, 0]
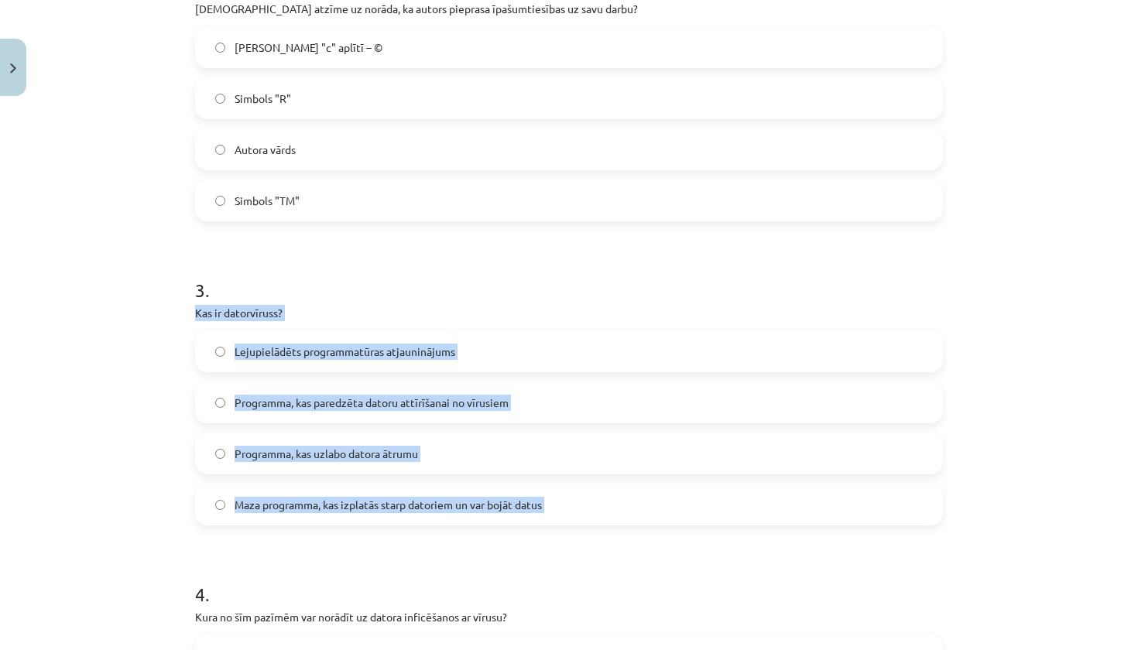
drag, startPoint x: 196, startPoint y: 312, endPoint x: 566, endPoint y: 539, distance: 433.9
click at [566, 539] on form "1 . Kura ir sensitīvu datu kategorija atbilstoši Fizisko personu datu aizsardzī…" at bounding box center [569, 389] width 748 height 1490
copy div "Kas ir datorvīruss? Lejupielādēts programmatūras atjauninājums Programma, kas p…"
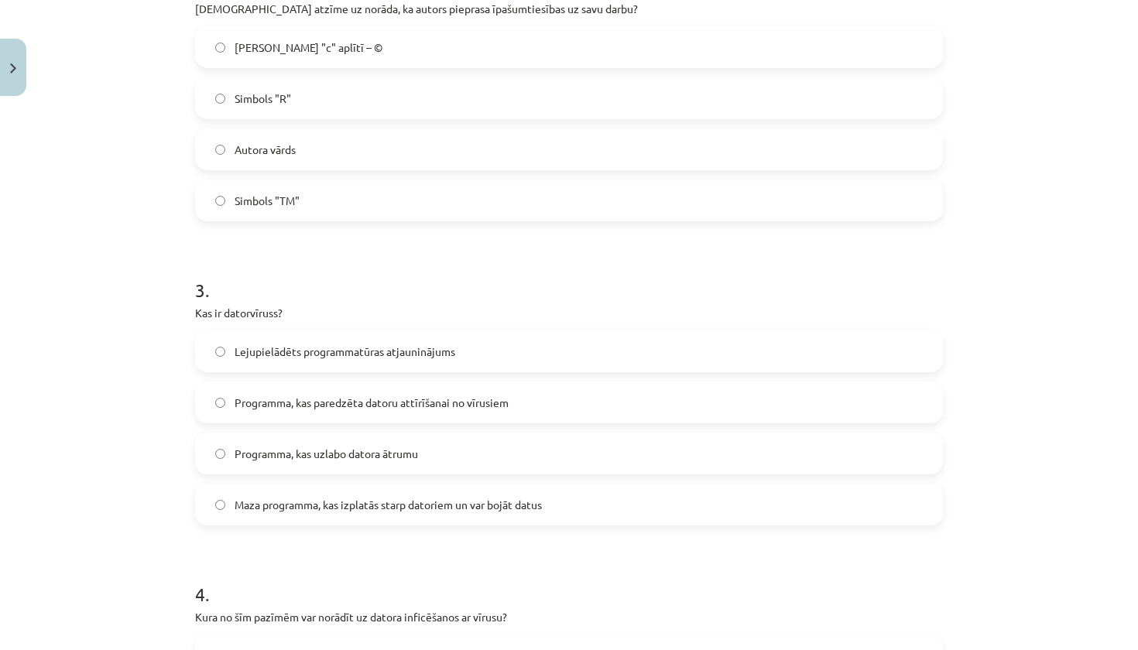
click at [334, 269] on h1 "3 ." at bounding box center [569, 276] width 748 height 48
click at [373, 499] on span "Maza programma, kas izplatās starp datoriem un var bojāt datus" at bounding box center [387, 505] width 307 height 16
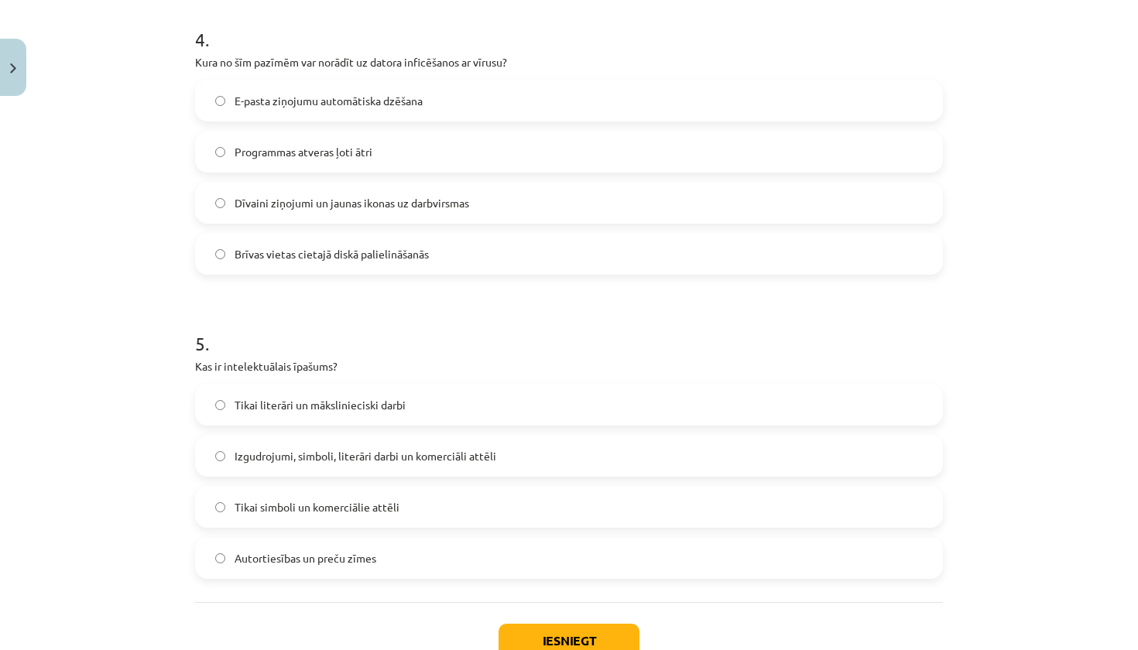
scroll to position [1224, 0]
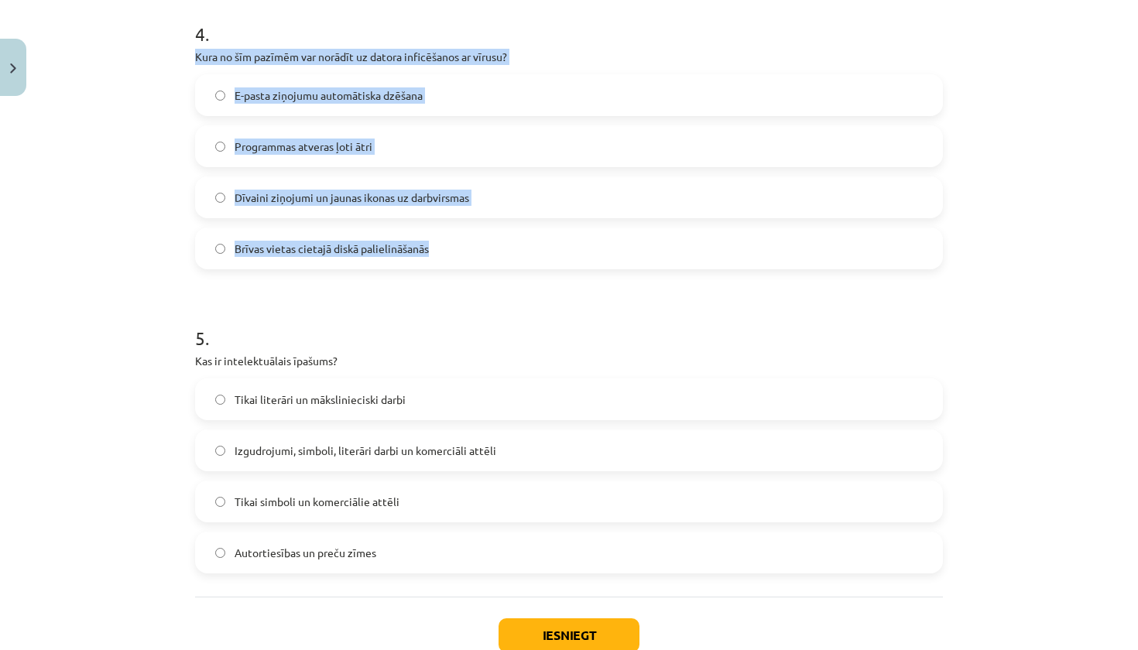
drag, startPoint x: 191, startPoint y: 50, endPoint x: 438, endPoint y: 248, distance: 316.5
copy div "Kura no šīm pazīmēm var norādīt uz datora inficēšanos ar vīrusu? E-pasta ziņoju…"
click at [330, 204] on span "Dīvaini ziņojumi un jaunas ikonas uz darbvirsmas" at bounding box center [351, 198] width 234 height 16
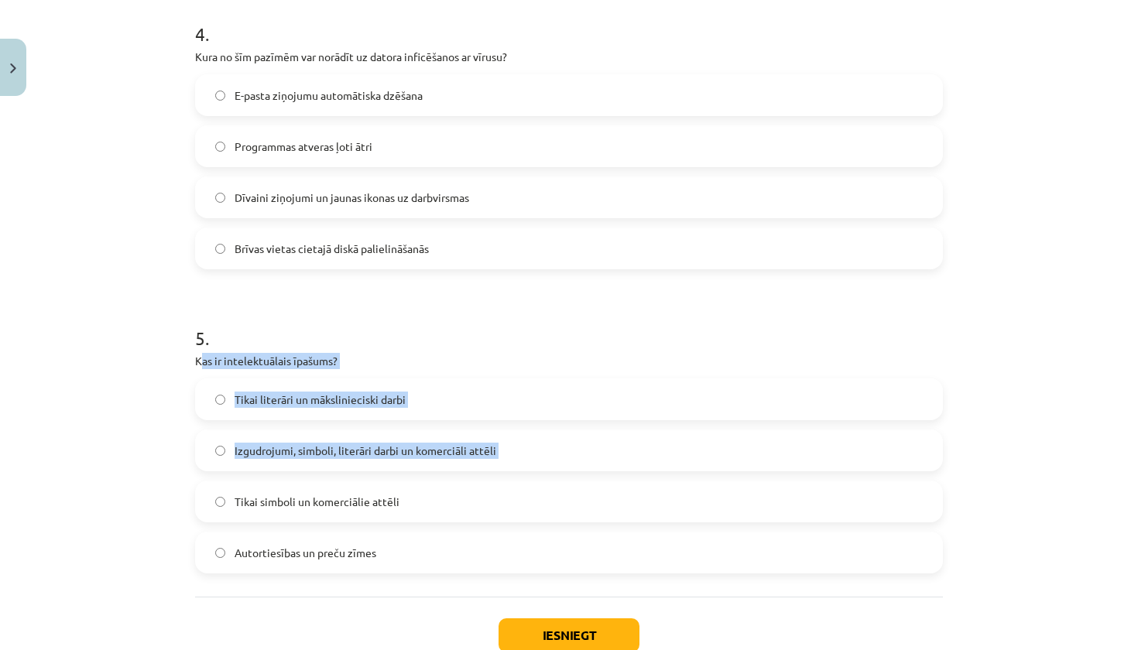
drag, startPoint x: 199, startPoint y: 362, endPoint x: 349, endPoint y: 488, distance: 196.1
click at [349, 488] on div "5 . Kas ir intelektuālais īpašums? Tikai literāri un mākslinieciski darbi Izgud…" at bounding box center [569, 436] width 748 height 273
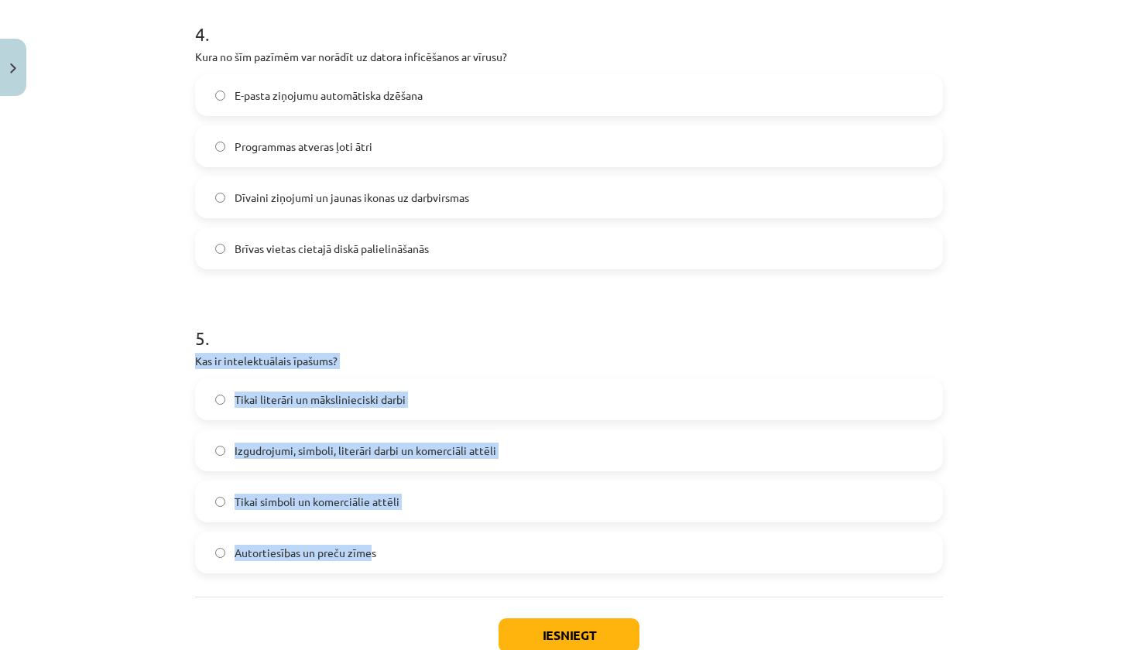
drag, startPoint x: 190, startPoint y: 361, endPoint x: 371, endPoint y: 556, distance: 266.7
click at [347, 459] on label "Izgudrojumi, simboli, literāri darbi un komerciāli attēli" at bounding box center [569, 450] width 744 height 39
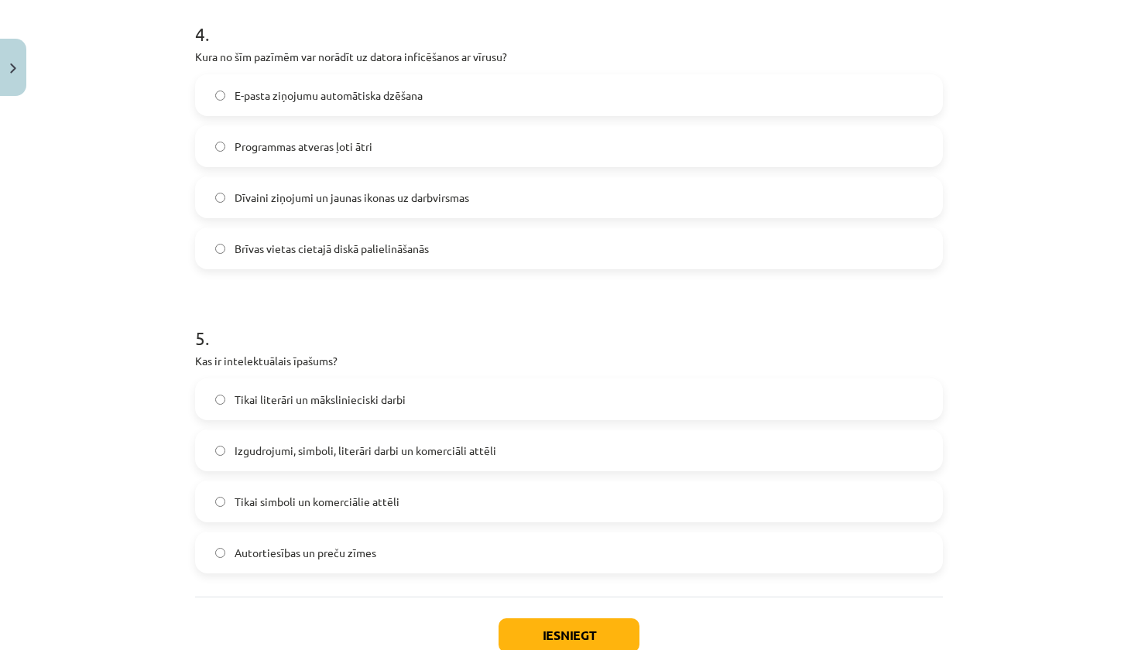
click at [556, 634] on button "Iesniegt" at bounding box center [568, 635] width 141 height 34
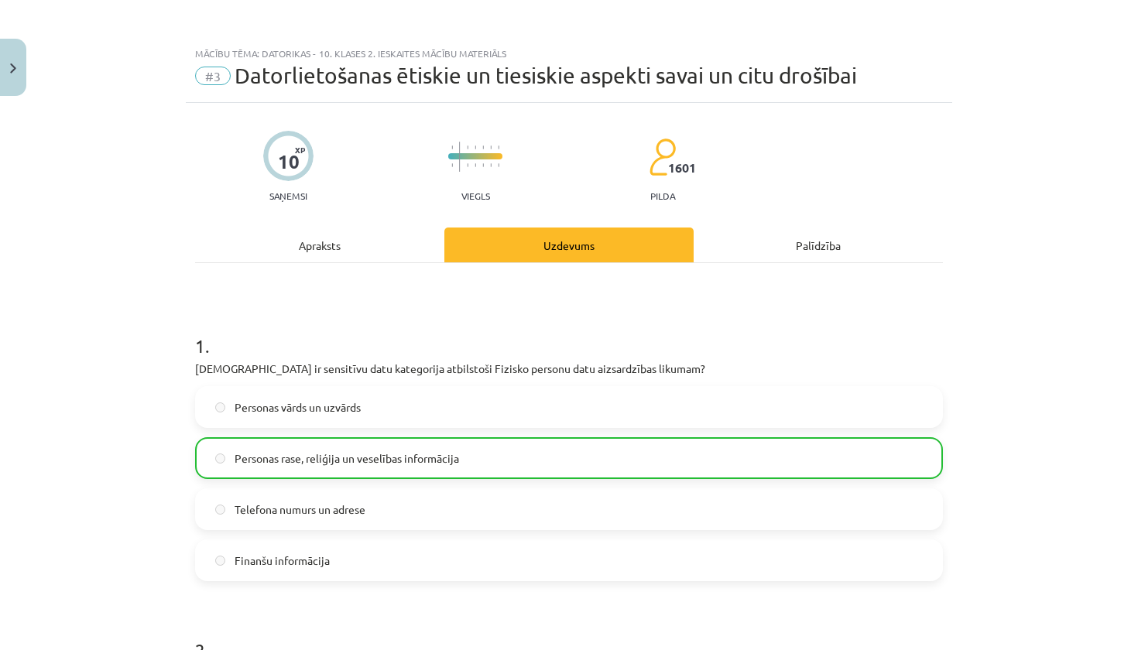
scroll to position [0, 0]
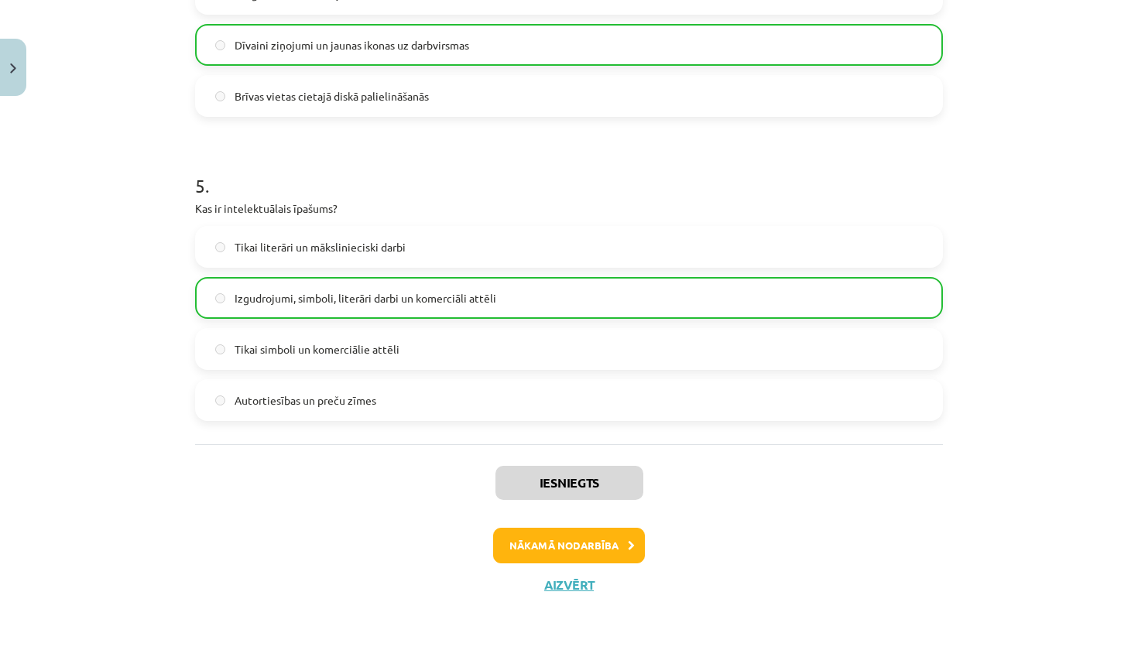
click at [582, 532] on button "Nākamā nodarbība" at bounding box center [569, 546] width 152 height 36
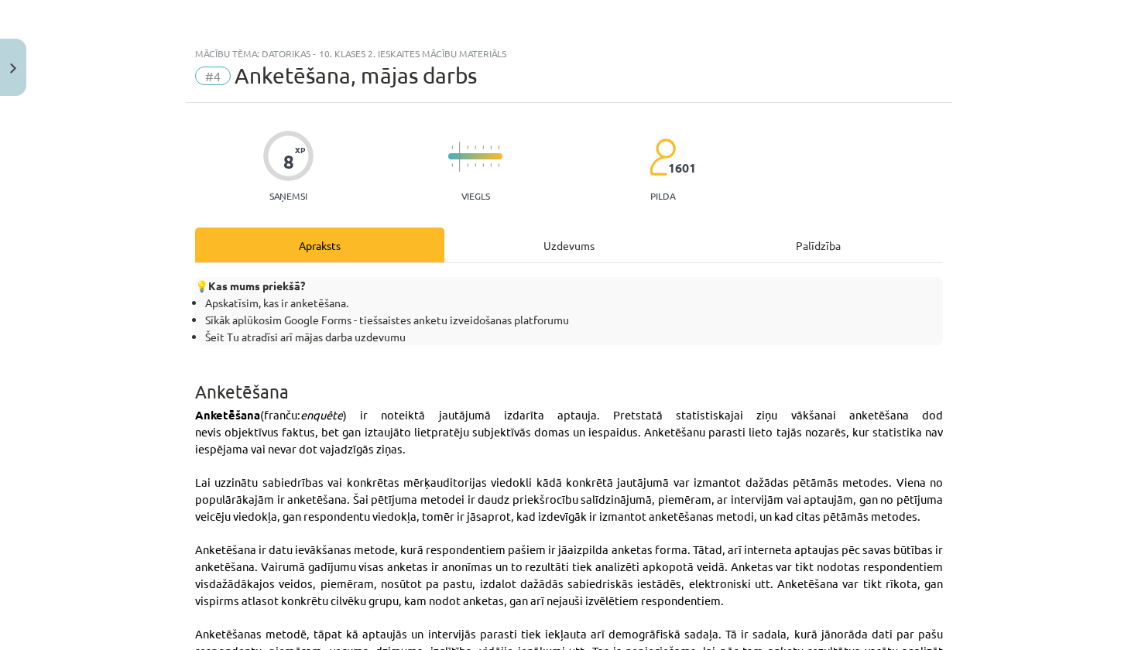
click at [542, 238] on div "Uzdevums" at bounding box center [568, 245] width 249 height 35
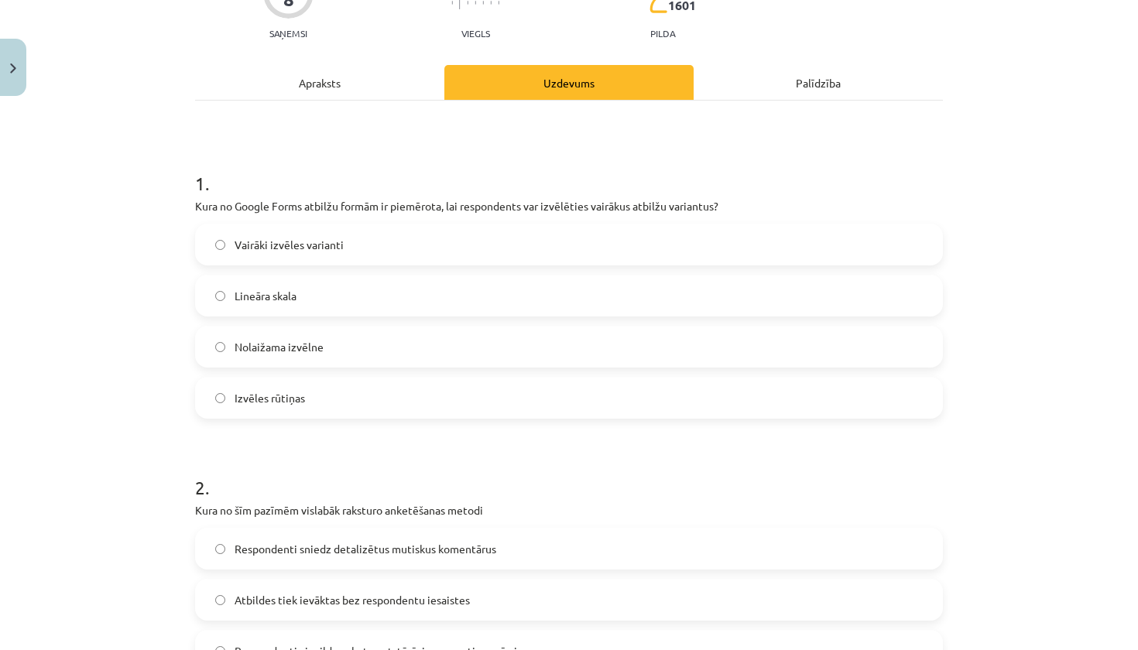
scroll to position [165, 0]
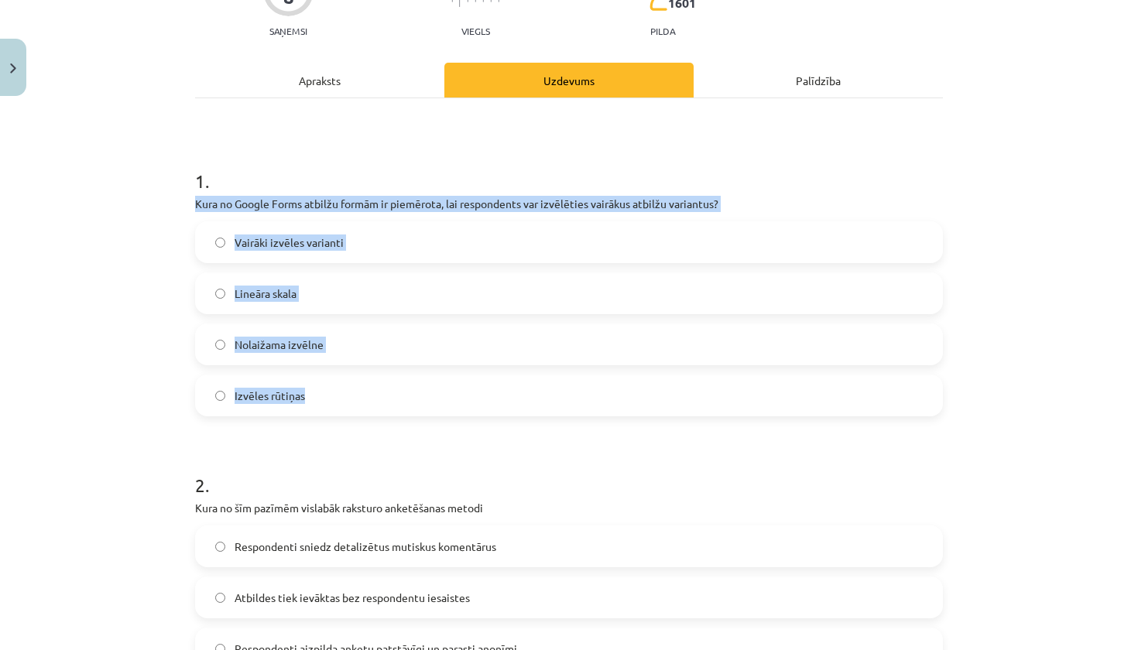
drag, startPoint x: 191, startPoint y: 202, endPoint x: 307, endPoint y: 388, distance: 219.7
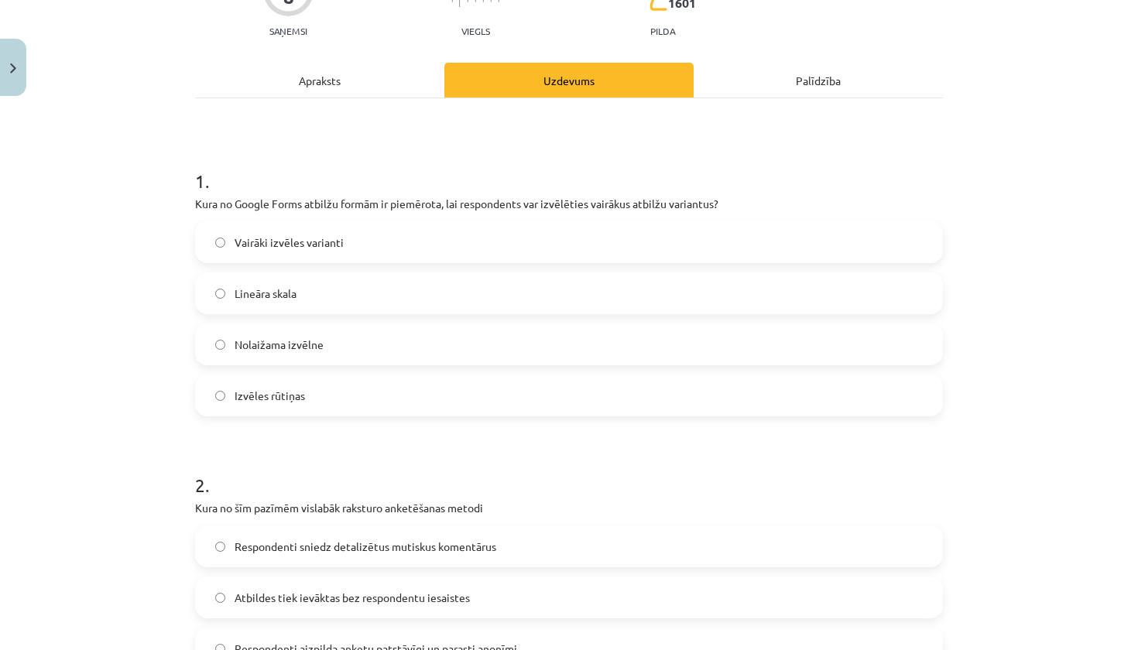
click at [329, 402] on label "Izvēles rūtiņas" at bounding box center [569, 395] width 744 height 39
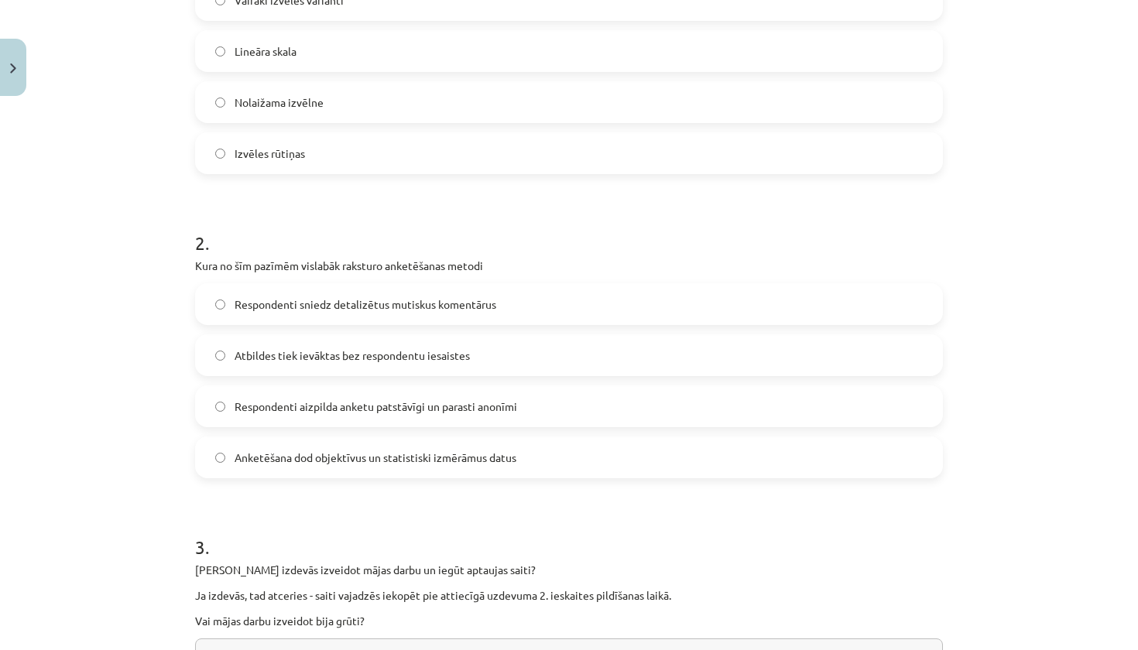
scroll to position [409, 0]
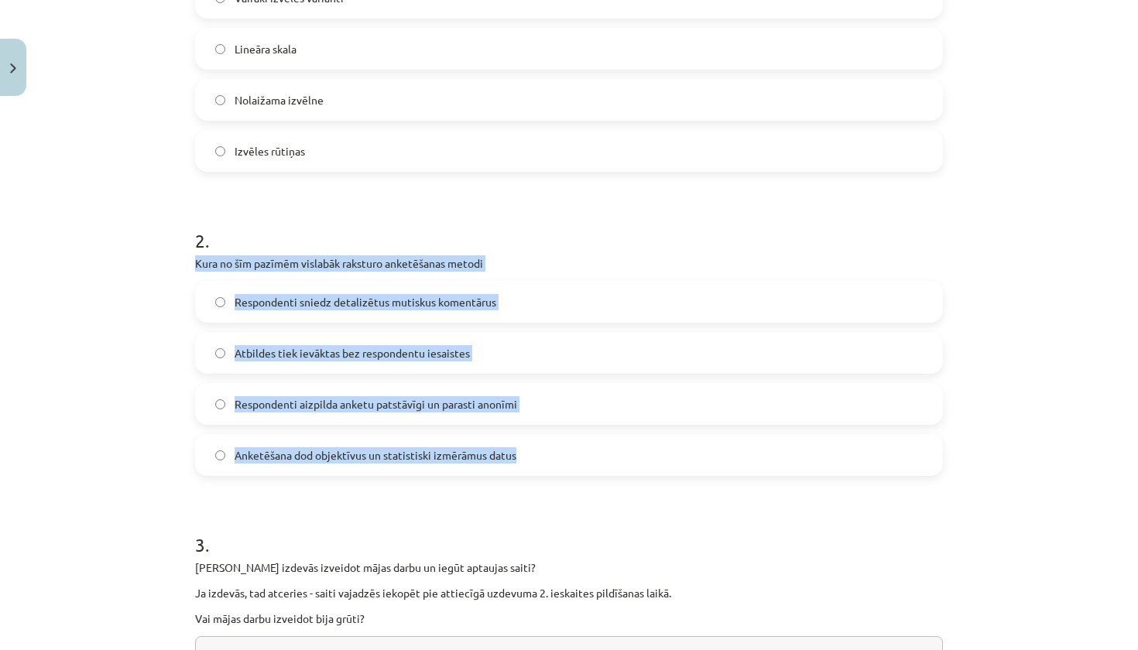
drag, startPoint x: 192, startPoint y: 256, endPoint x: 464, endPoint y: 471, distance: 346.5
click at [464, 471] on div "8 XP Saņemsi Viegls 1601 pilda Apraksts Uzdevums Palīdzība 1 . Kura no Google F…" at bounding box center [569, 555] width 766 height 1723
click at [376, 406] on span "Respondenti aizpilda anketu patstāvīgi un parasti anonīmi" at bounding box center [375, 404] width 282 height 16
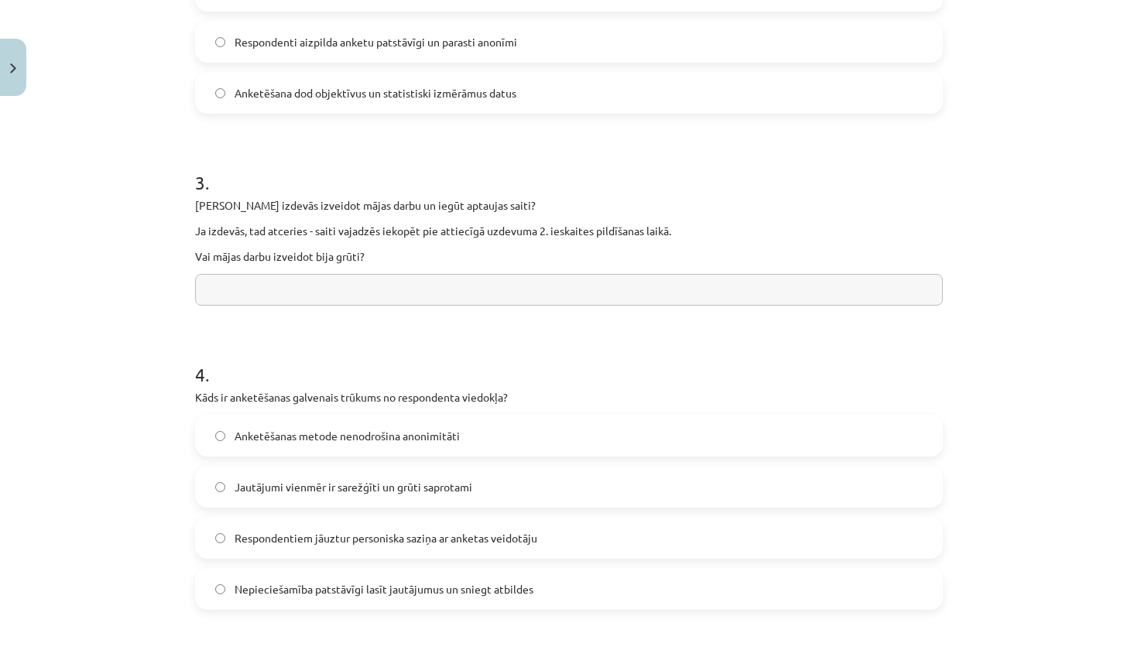
scroll to position [793, 0]
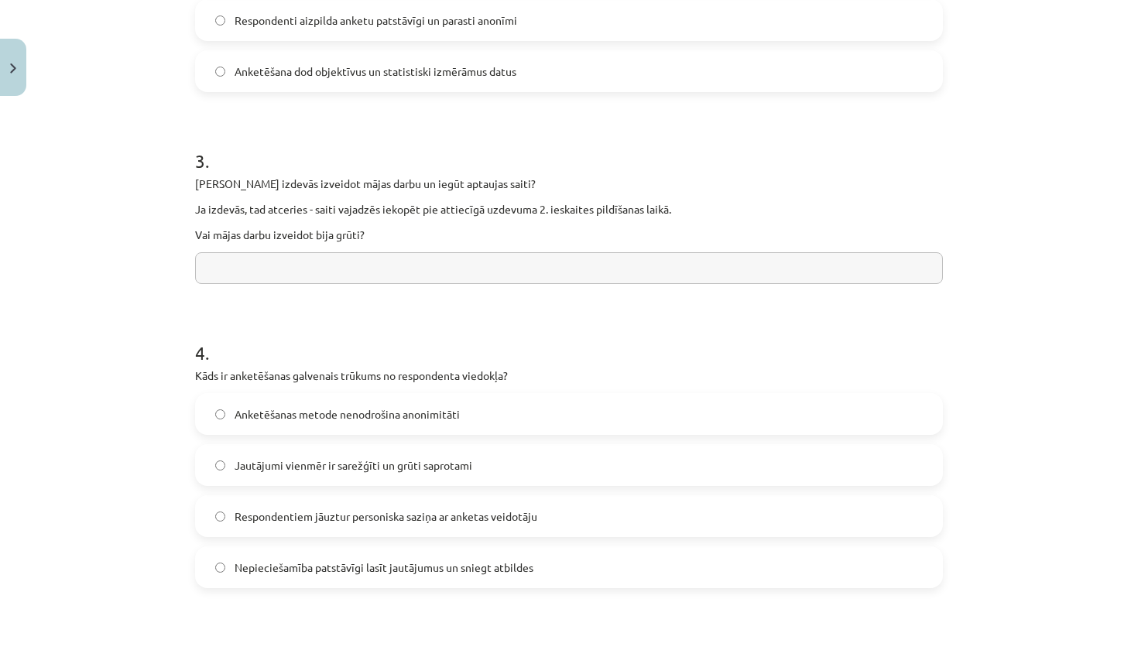
click at [401, 283] on input "text" at bounding box center [569, 268] width 748 height 32
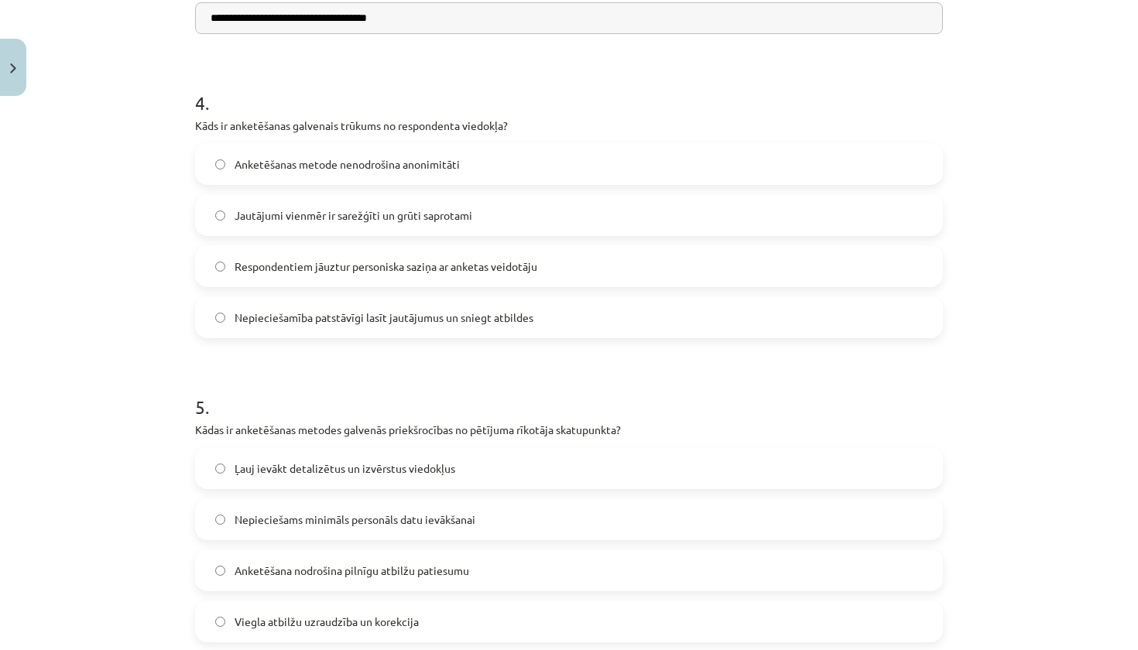
scroll to position [1103, 0]
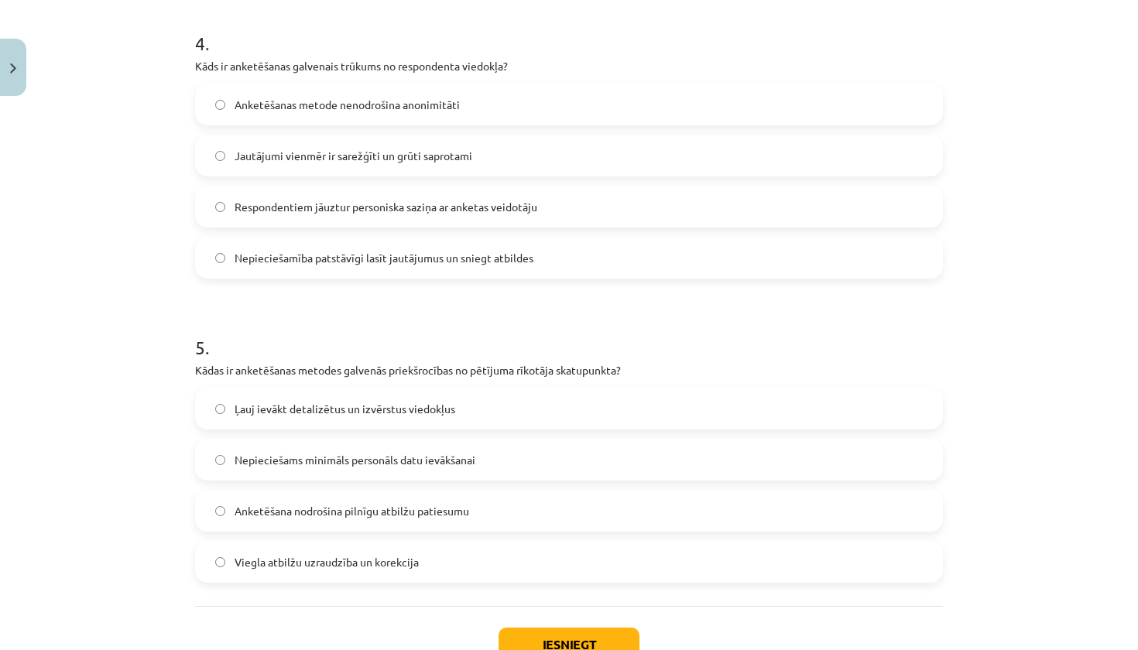
type input "**********"
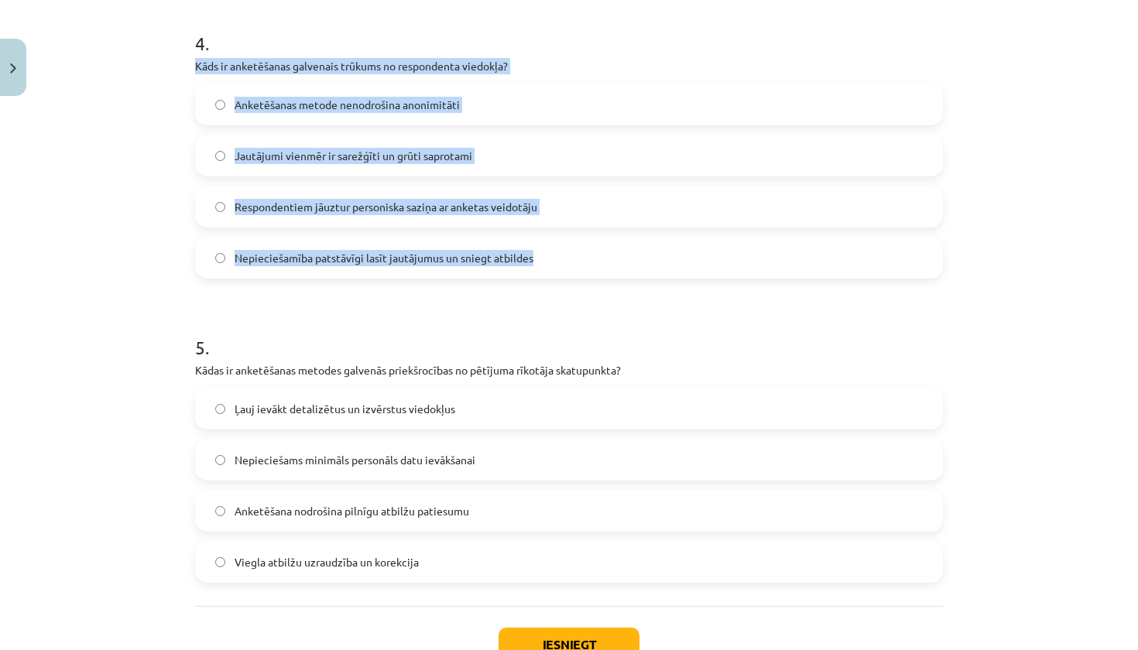
drag, startPoint x: 193, startPoint y: 64, endPoint x: 493, endPoint y: 273, distance: 365.8
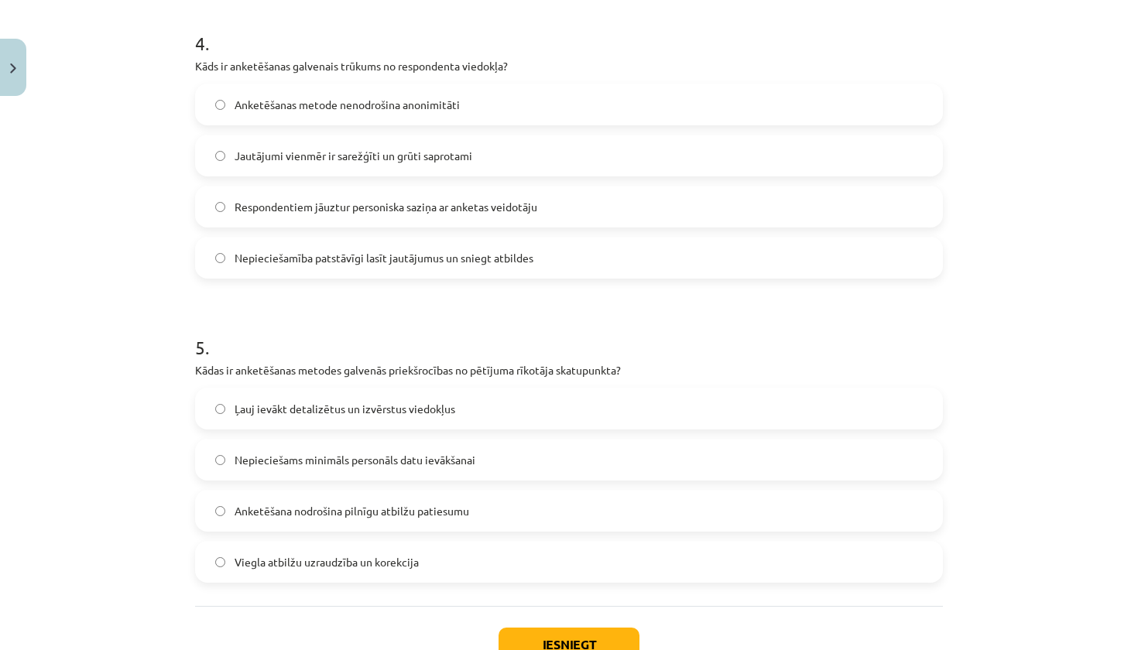
click at [323, 264] on span "Nepieciešamība patstāvīgi lasīt jautājumus un sniegt atbildes" at bounding box center [383, 258] width 299 height 16
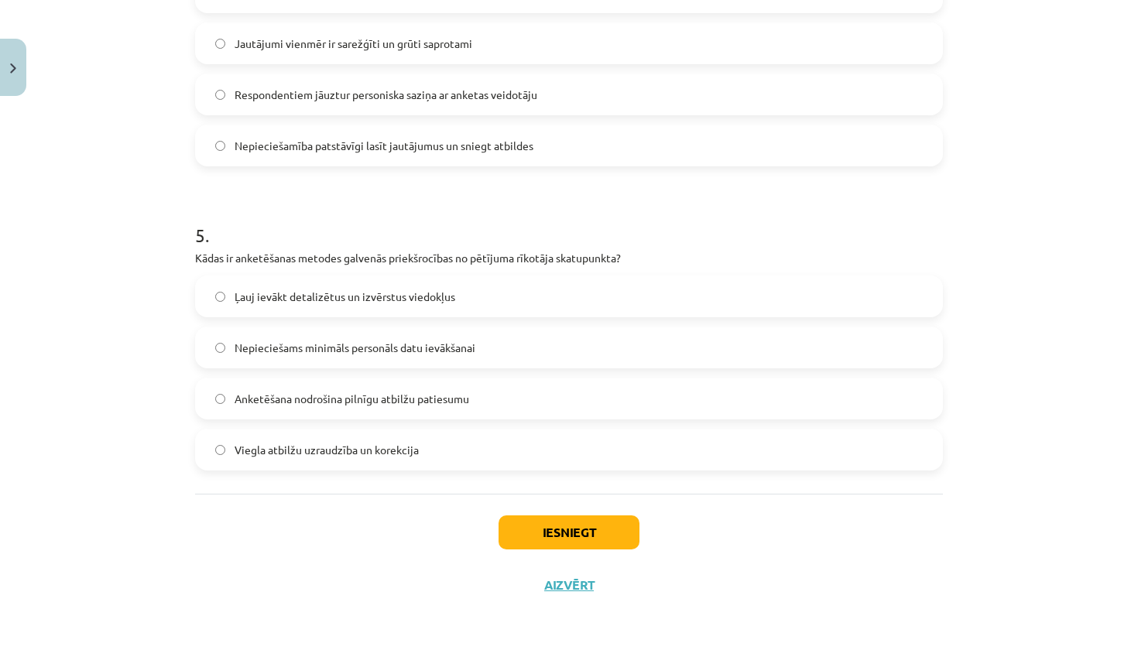
scroll to position [1217, 0]
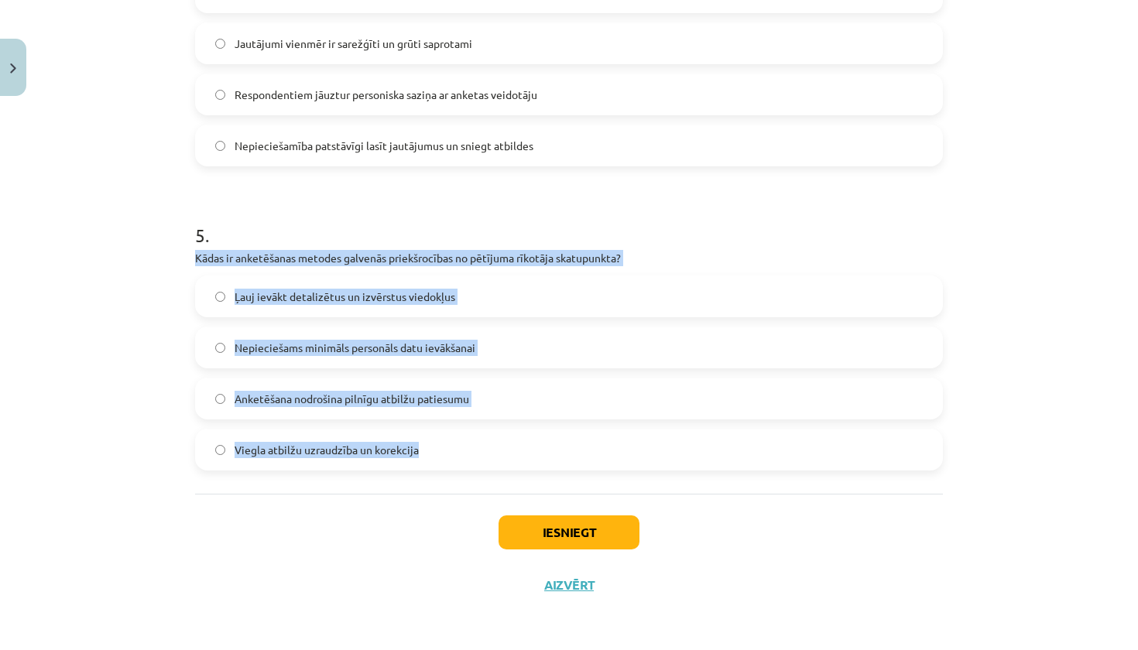
drag, startPoint x: 194, startPoint y: 251, endPoint x: 417, endPoint y: 450, distance: 299.2
click at [276, 356] on label "Nepieciešams minimāls personāls datu ievākšanai" at bounding box center [569, 347] width 744 height 39
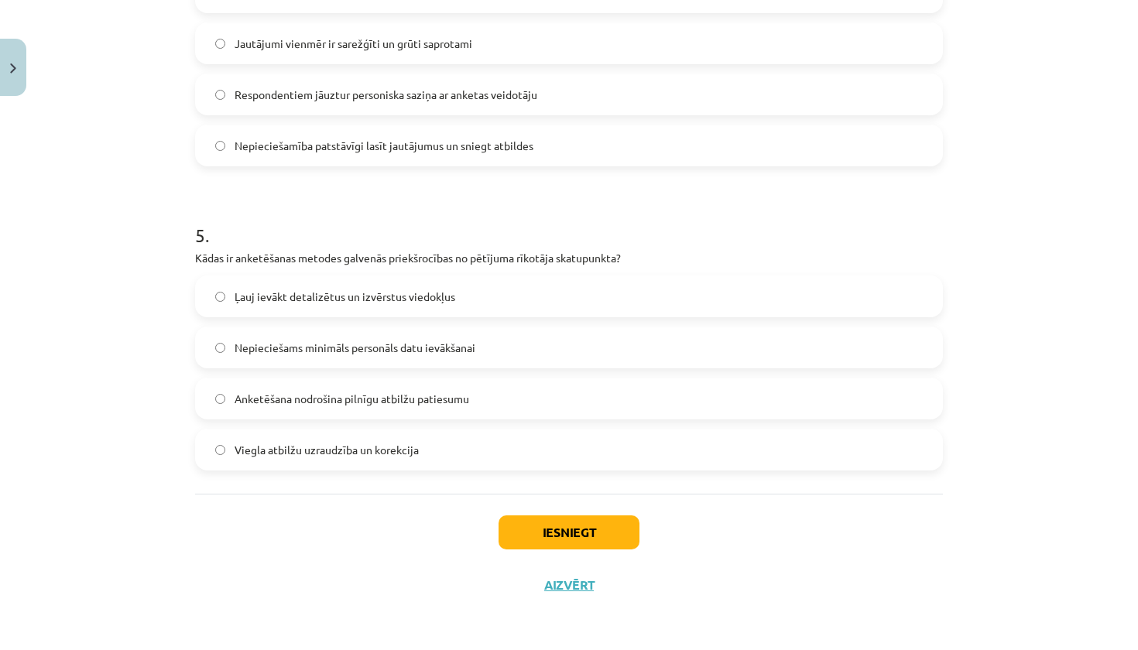
click at [541, 527] on button "Iesniegt" at bounding box center [568, 532] width 141 height 34
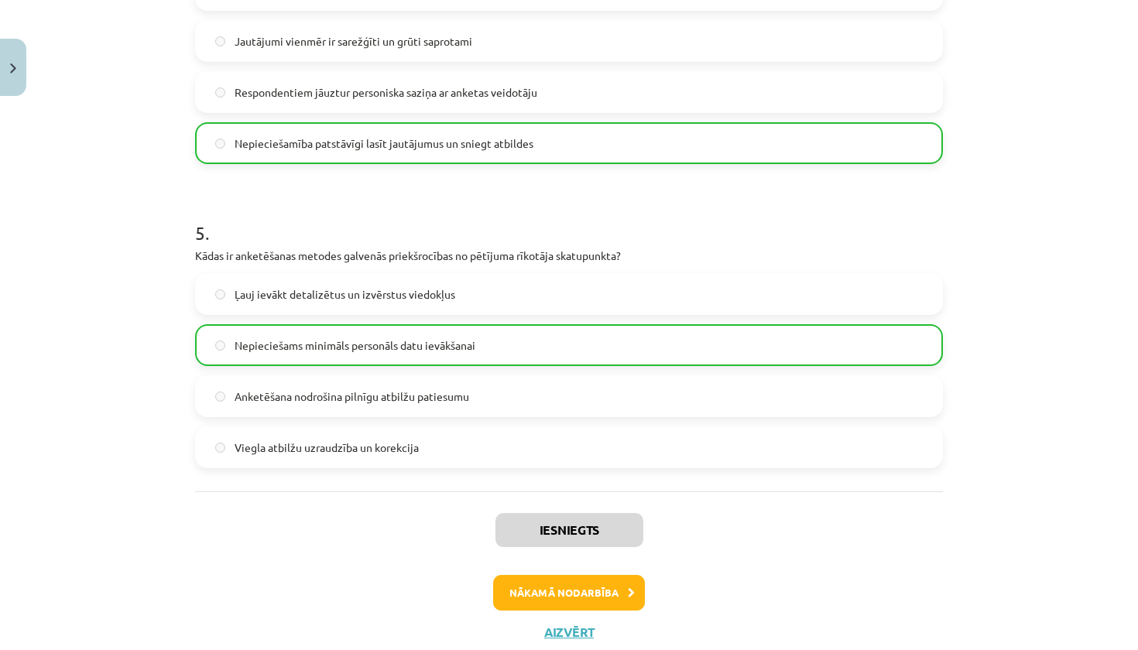
click at [599, 587] on button "Nākamā nodarbība" at bounding box center [569, 593] width 152 height 36
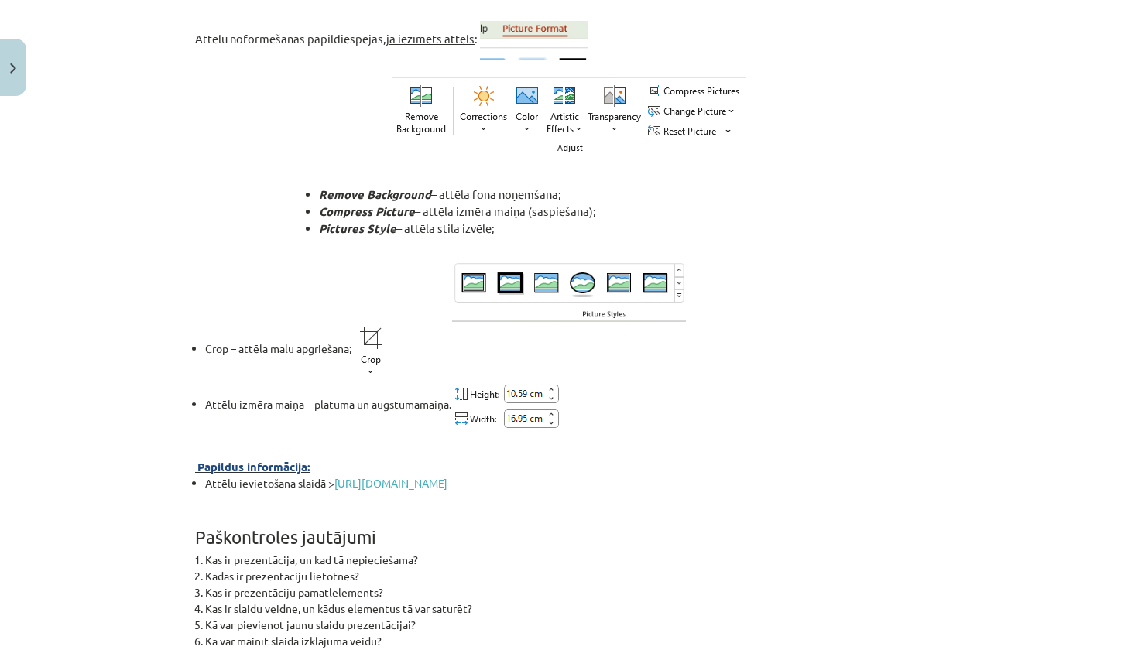
scroll to position [5521, 0]
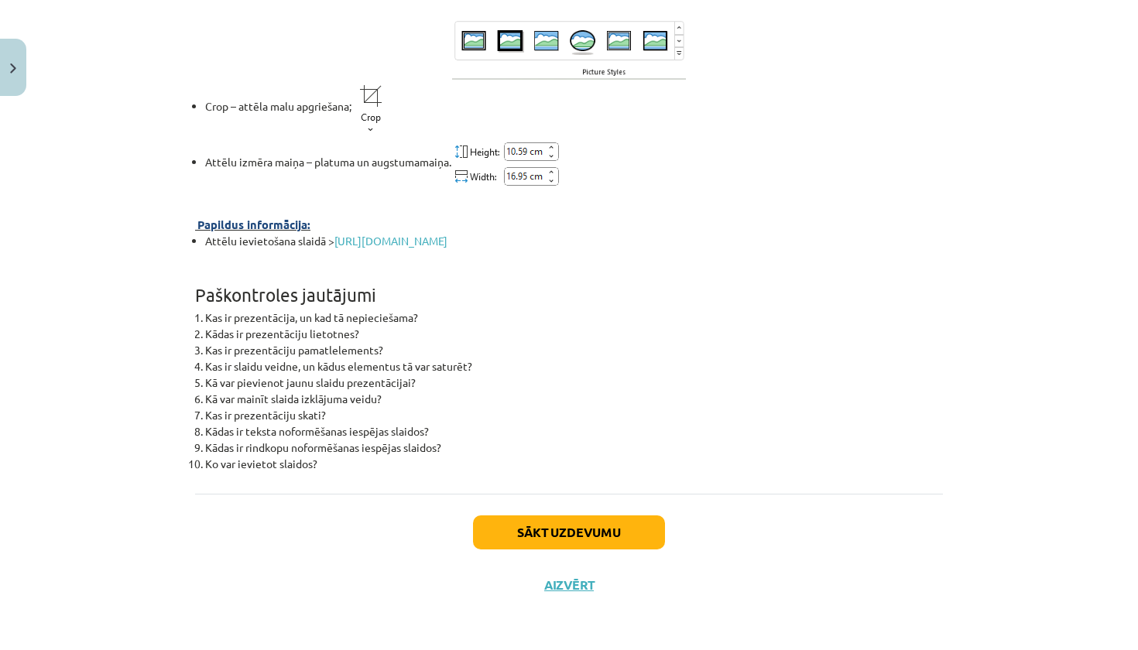
click at [584, 534] on button "Sākt uzdevumu" at bounding box center [569, 532] width 192 height 34
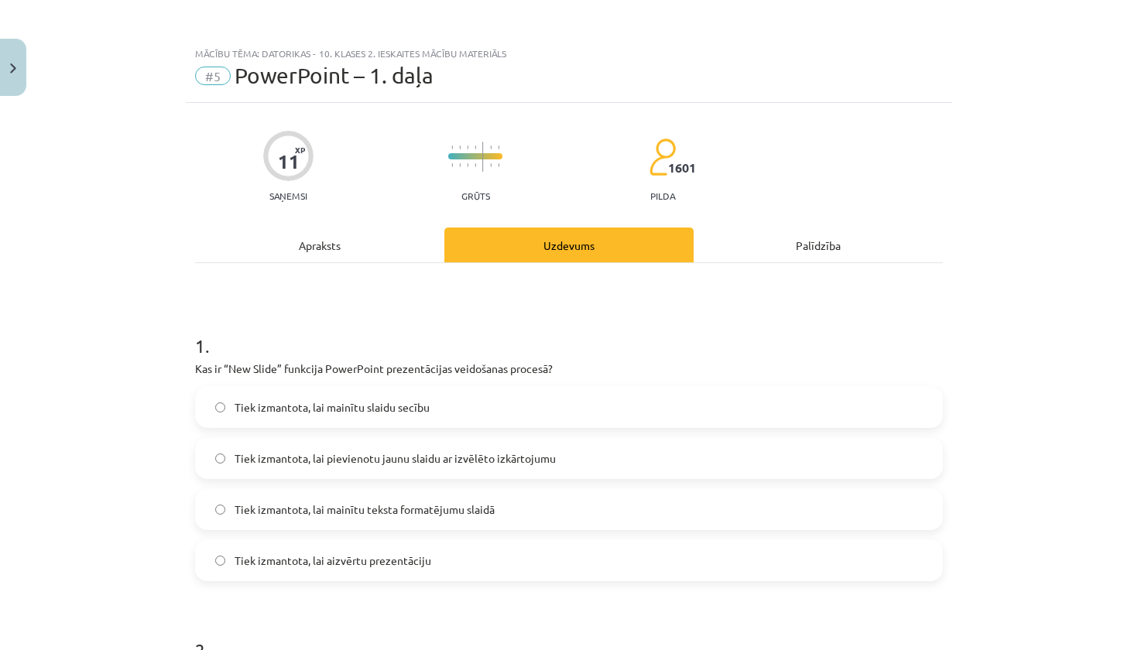
scroll to position [0, 0]
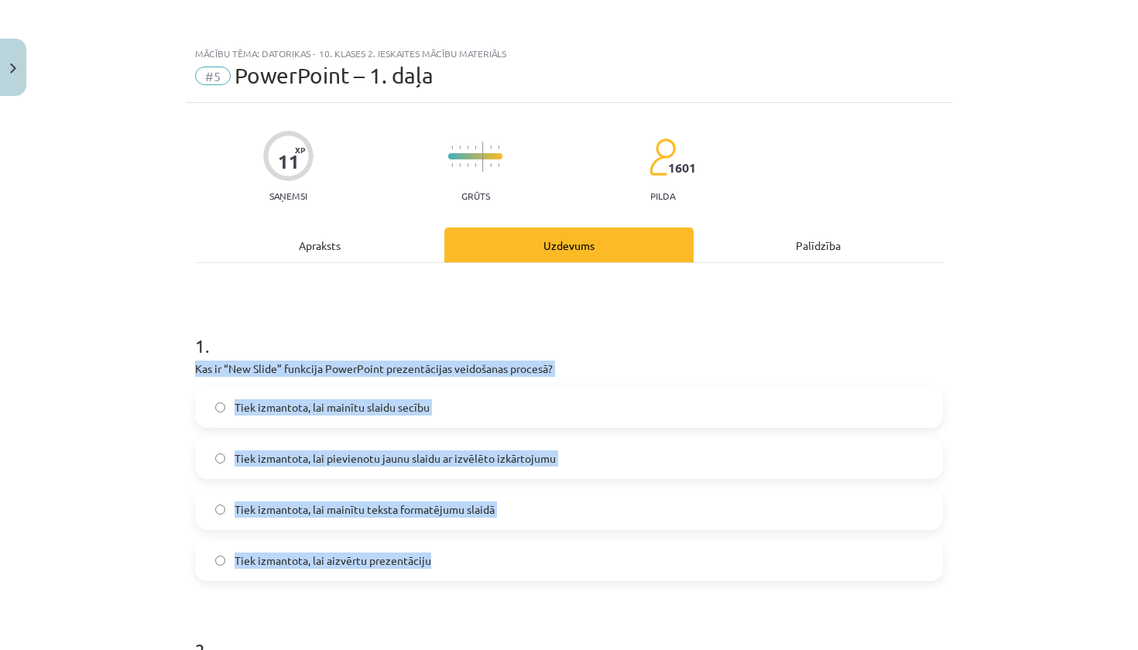
drag, startPoint x: 187, startPoint y: 366, endPoint x: 438, endPoint y: 576, distance: 326.9
click at [388, 447] on label "Tiek izmantota, lai pievienotu jaunu slaidu ar izvēlēto izkārtojumu" at bounding box center [569, 458] width 744 height 39
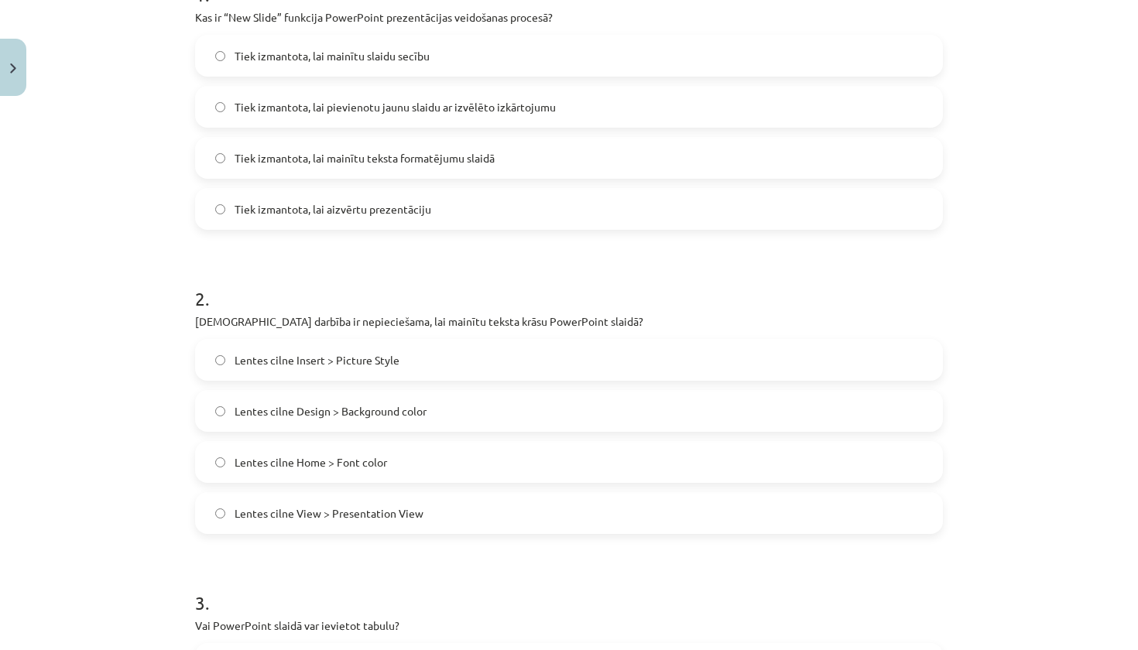
scroll to position [501, 0]
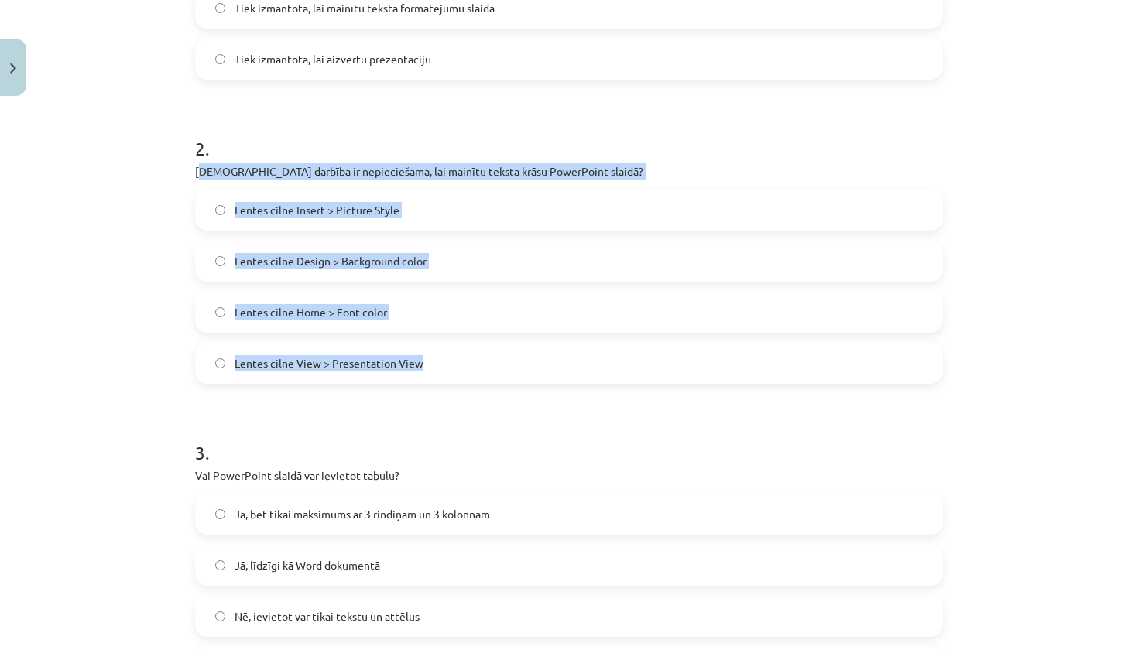
drag, startPoint x: 204, startPoint y: 172, endPoint x: 359, endPoint y: 372, distance: 253.7
click at [359, 372] on div "2 . Kura darbība ir nepieciešama, lai mainītu teksta krāsu PowerPoint slaidā? L…" at bounding box center [569, 247] width 748 height 273
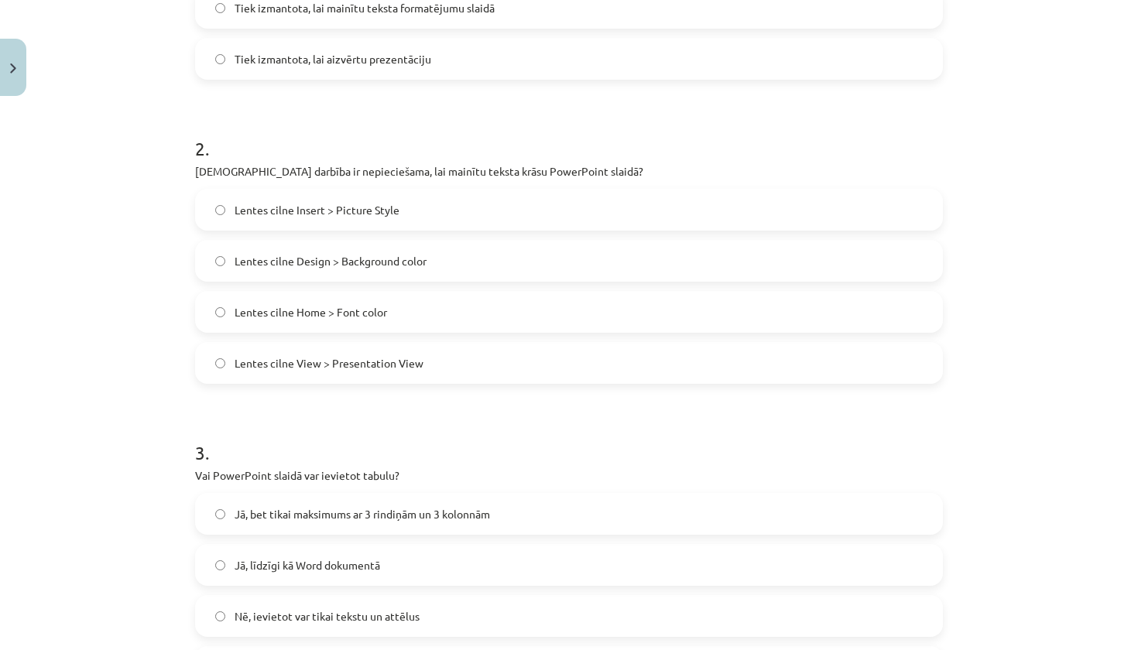
click at [183, 179] on div "Mācību tēma: Datorikas - 10. klases 2. ieskaites mācību materiāls #5 PowerPoint…" at bounding box center [569, 325] width 1138 height 650
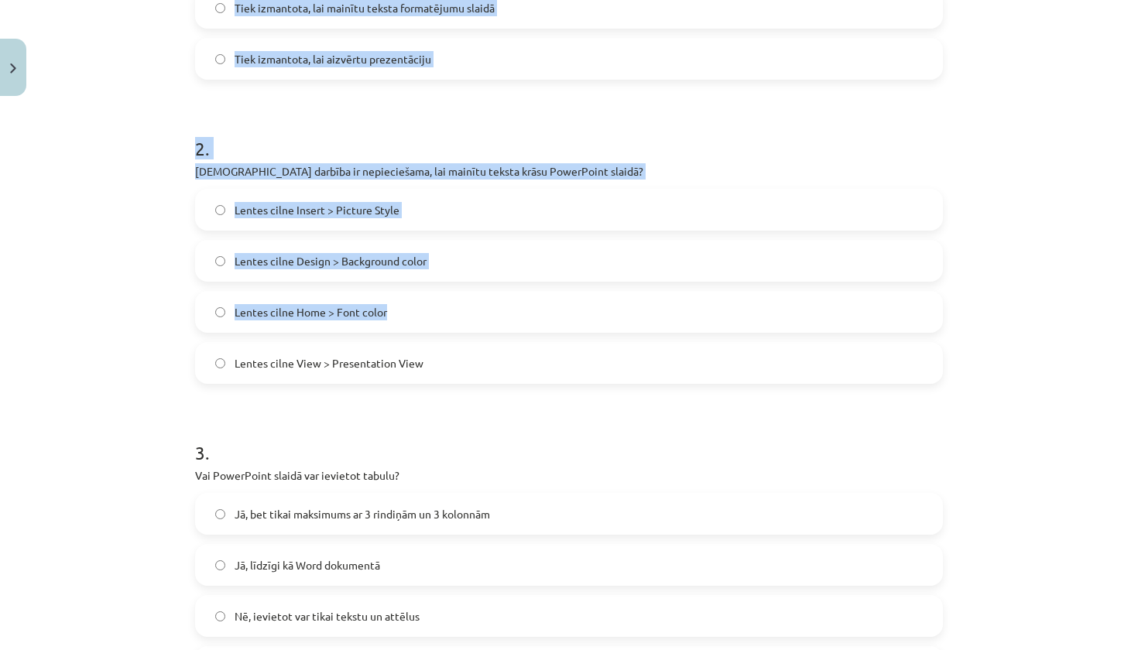
drag, startPoint x: 183, startPoint y: 179, endPoint x: 289, endPoint y: 325, distance: 180.6
click at [289, 326] on div "Mācību tēma: Datorikas - 10. klases 2. ieskaites mācību materiāls #5 PowerPoint…" at bounding box center [569, 325] width 1138 height 650
click at [167, 238] on div "Mācību tēma: Datorikas - 10. klases 2. ieskaites mācību materiāls #5 PowerPoint…" at bounding box center [569, 325] width 1138 height 650
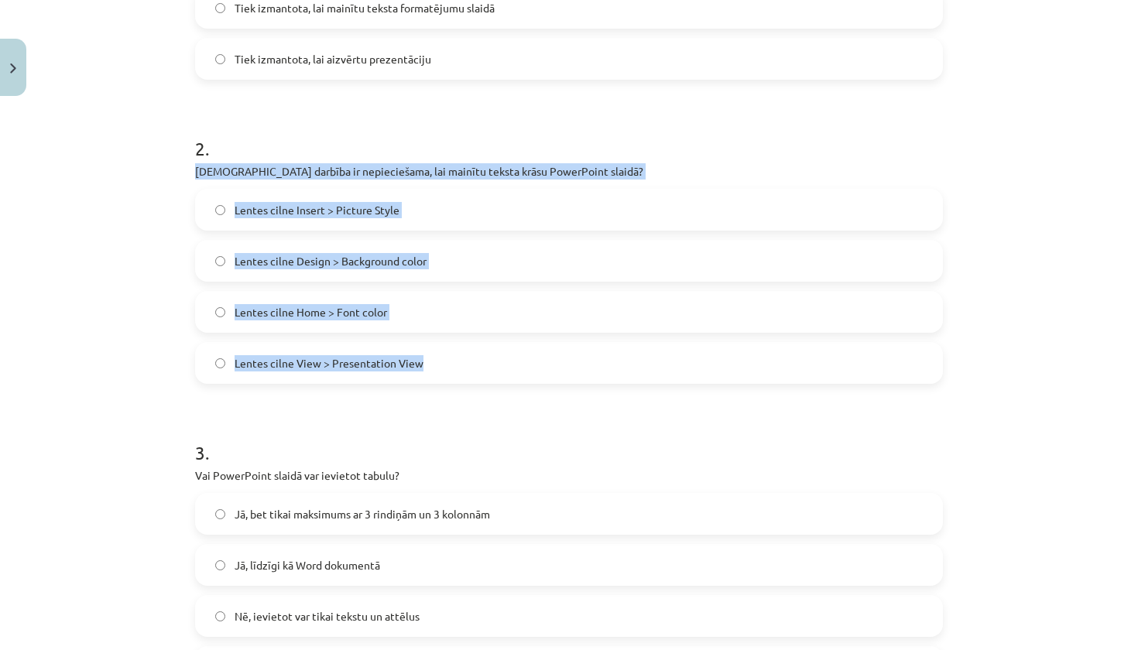
drag, startPoint x: 193, startPoint y: 171, endPoint x: 409, endPoint y: 372, distance: 295.1
click at [409, 372] on div "11 XP Saņemsi Grūts 1601 pilda Apraksts Uzdevums Palīdzība 1 . Kas ir “New Slid…" at bounding box center [569, 519] width 766 height 1836
click at [391, 306] on label "Lentes cilne Home > Font color" at bounding box center [569, 312] width 744 height 39
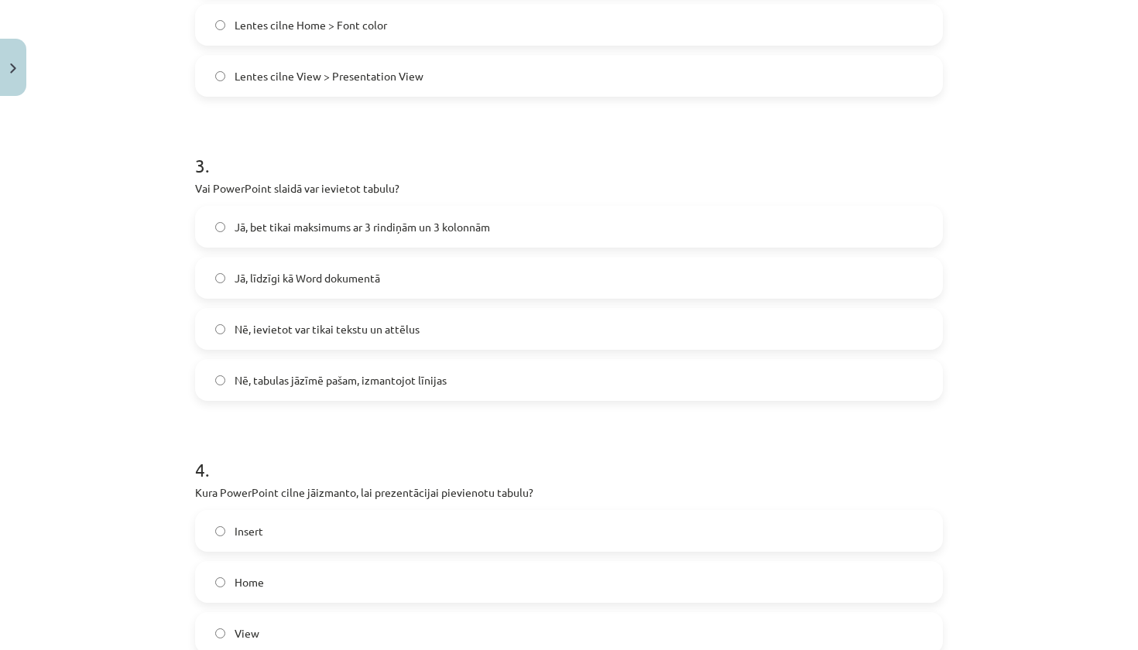
scroll to position [792, 0]
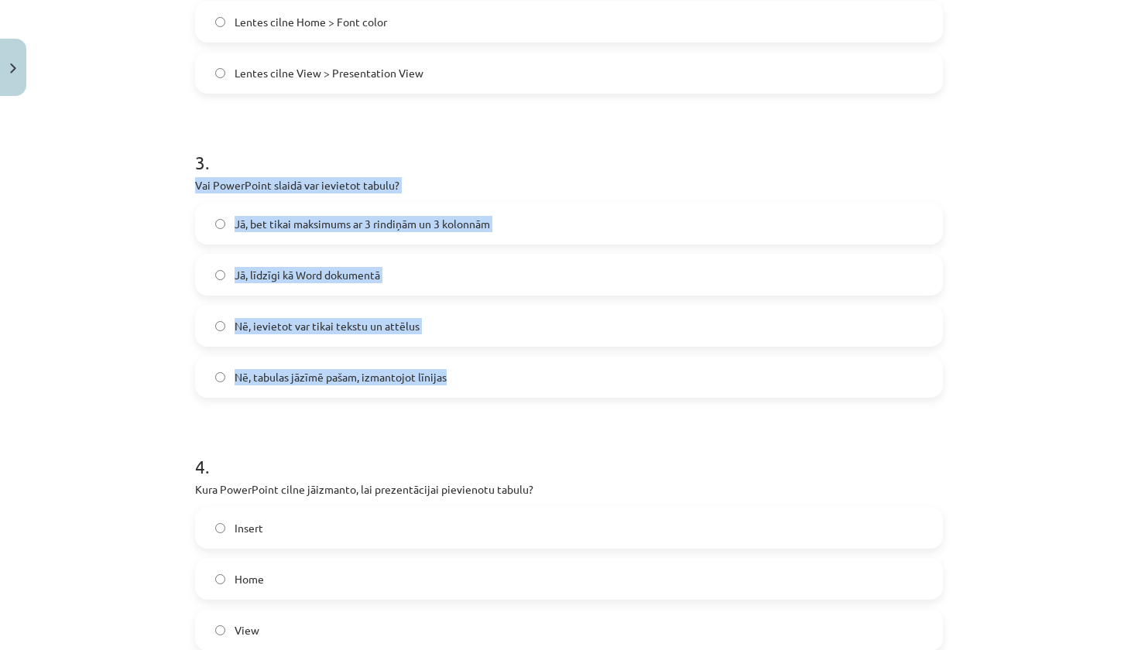
drag, startPoint x: 192, startPoint y: 183, endPoint x: 466, endPoint y: 388, distance: 341.7
click at [466, 388] on div "11 XP Saņemsi Grūts 1601 pilda Apraksts Uzdevums Palīdzība 1 . Kas ir “New Slid…" at bounding box center [569, 229] width 766 height 1836
click at [382, 273] on label "Jā, līdzīgi kā Word dokumentā" at bounding box center [569, 274] width 744 height 39
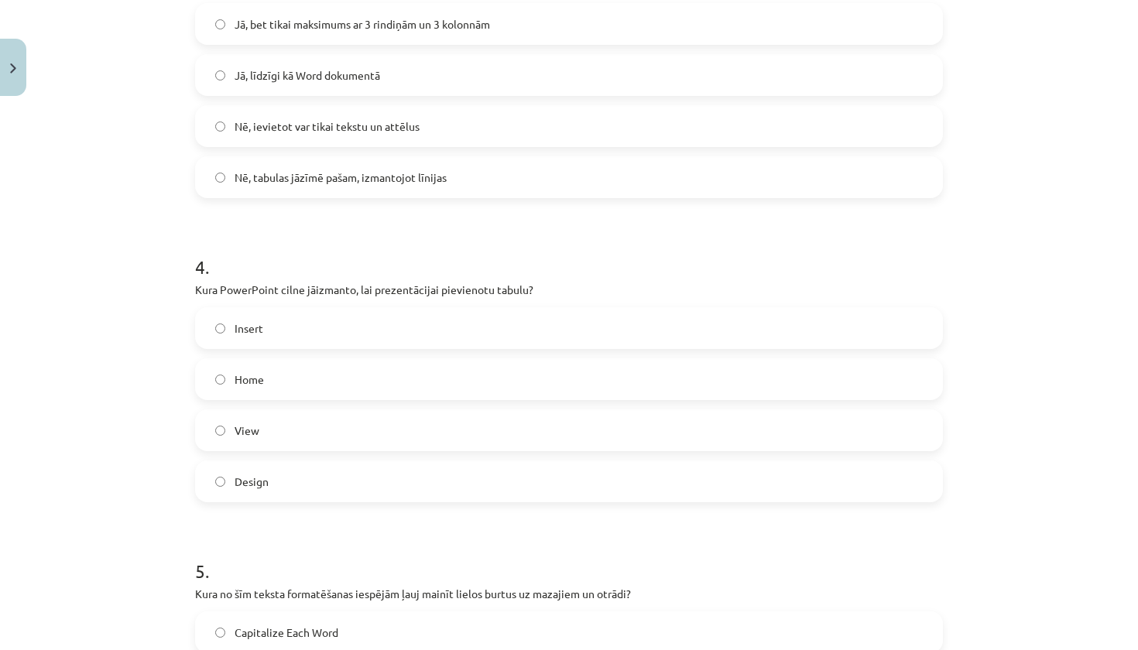
scroll to position [1004, 0]
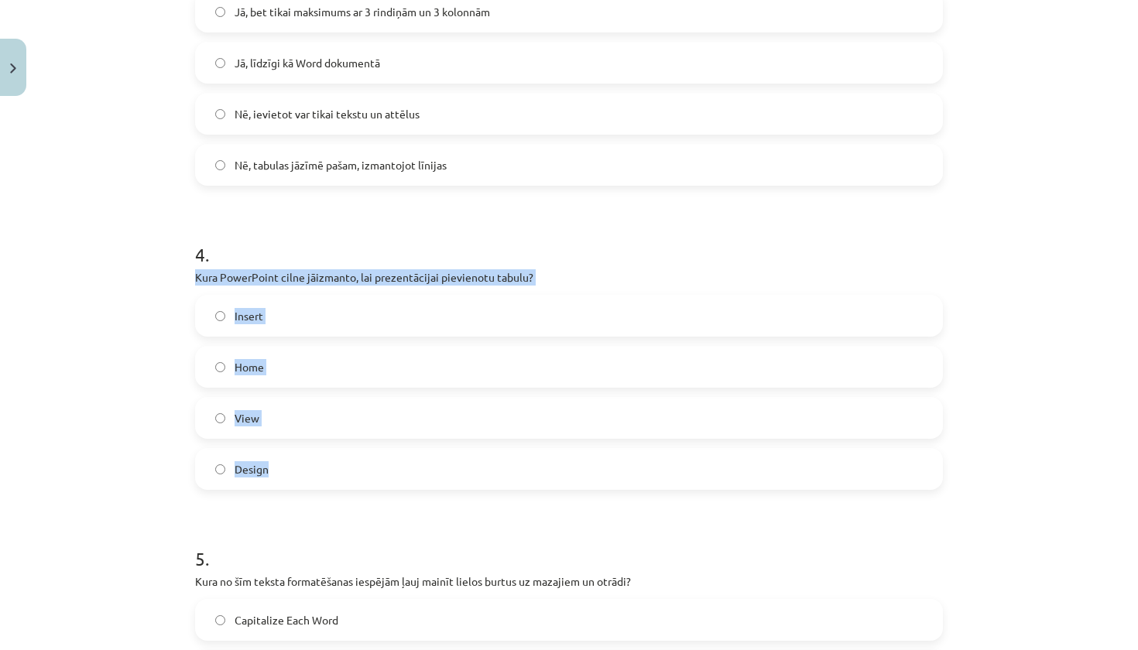
drag, startPoint x: 196, startPoint y: 275, endPoint x: 311, endPoint y: 476, distance: 231.9
click at [311, 476] on div "4 . Kura PowerPoint cilne jāizmanto, lai prezentācijai pievienotu tabulu? Inser…" at bounding box center [569, 353] width 748 height 273
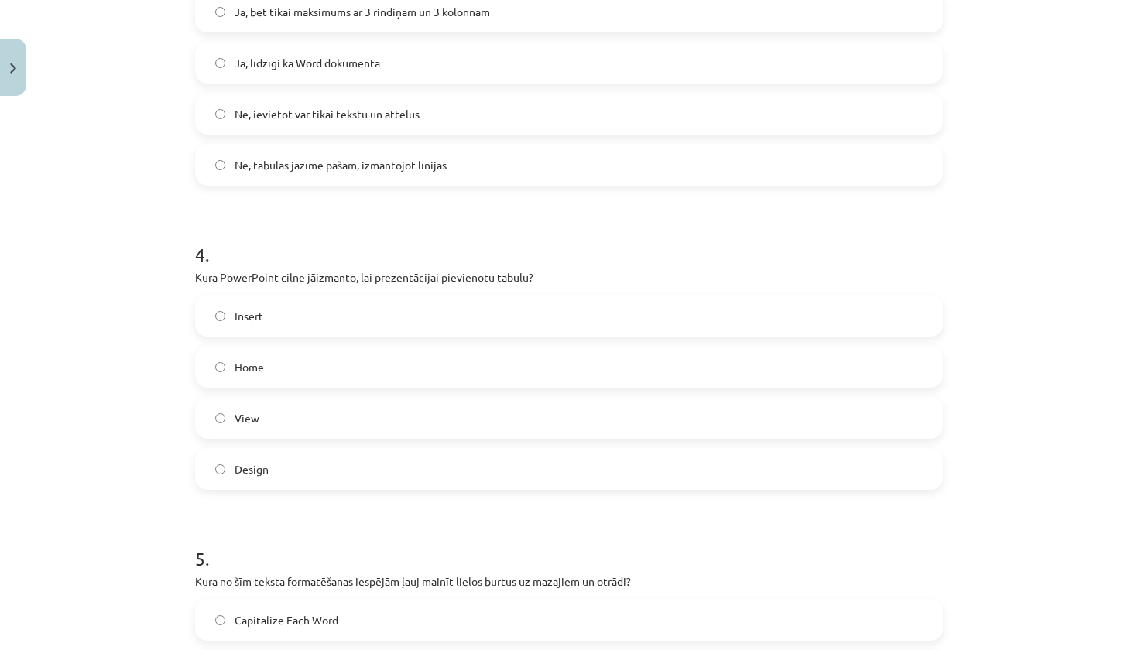
click at [757, 3] on label "Jā, bet tikai maksimums ar 3 rindiņām un 3 kolonnām" at bounding box center [569, 11] width 744 height 39
click at [467, 56] on label "Jā, līdzīgi kā Word dokumentā" at bounding box center [569, 62] width 744 height 39
click at [285, 317] on label "Insert" at bounding box center [569, 315] width 744 height 39
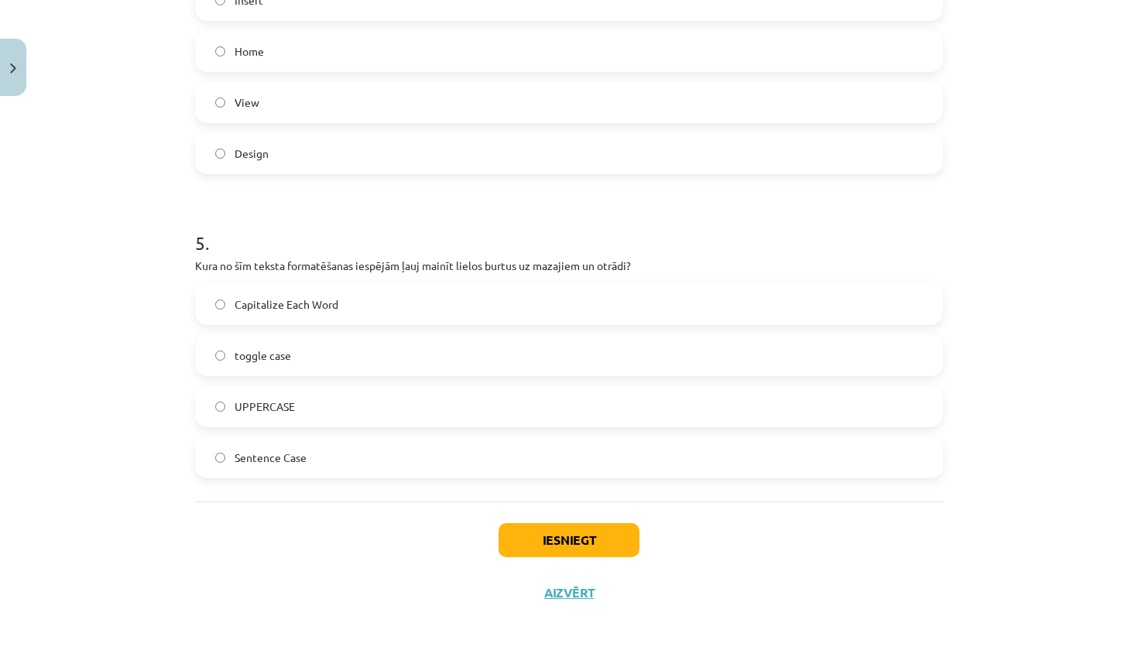
scroll to position [1328, 0]
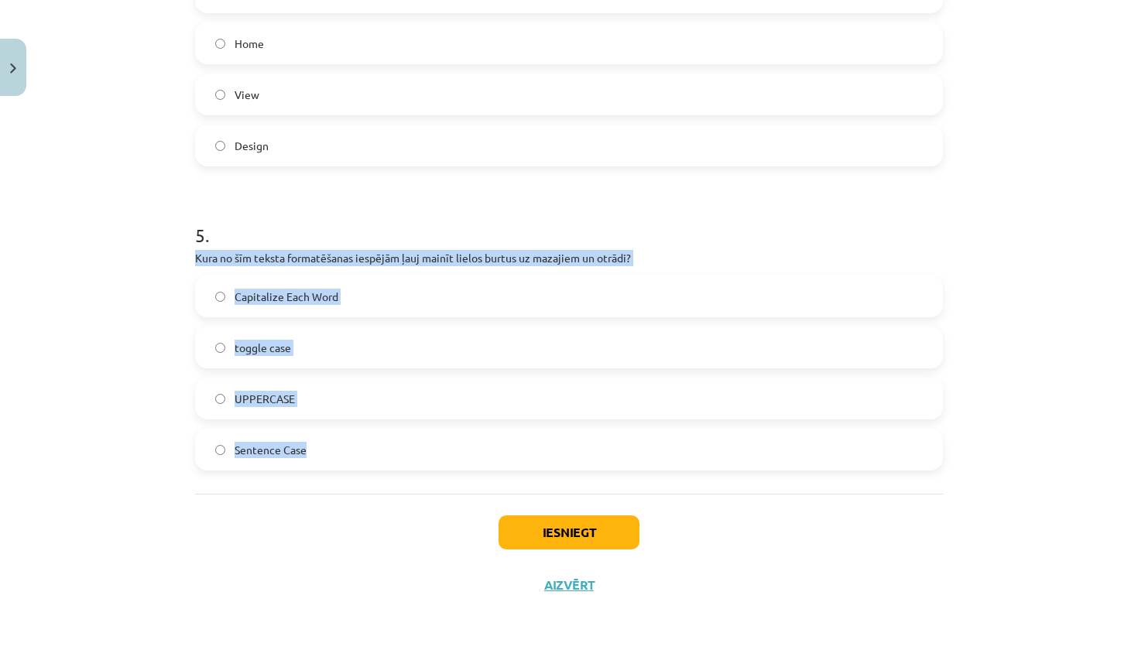
drag, startPoint x: 194, startPoint y: 256, endPoint x: 303, endPoint y: 468, distance: 238.1
click at [291, 350] on label "toggle case" at bounding box center [569, 347] width 744 height 39
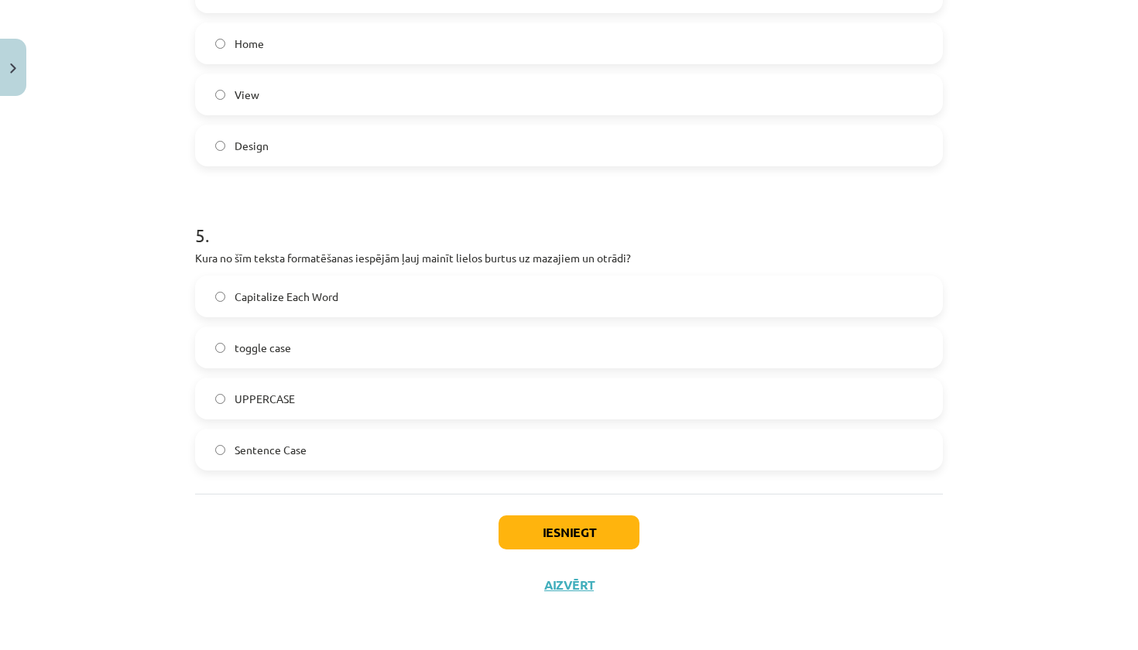
click at [549, 538] on button "Iesniegt" at bounding box center [568, 532] width 141 height 34
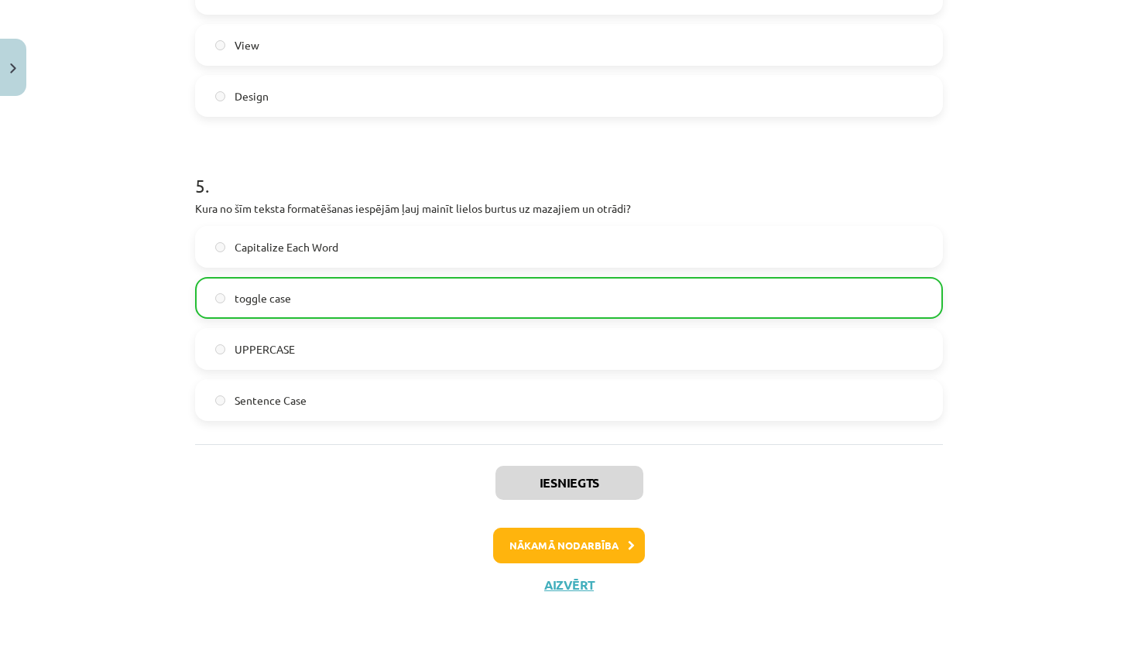
click at [563, 549] on button "Nākamā nodarbība" at bounding box center [569, 546] width 152 height 36
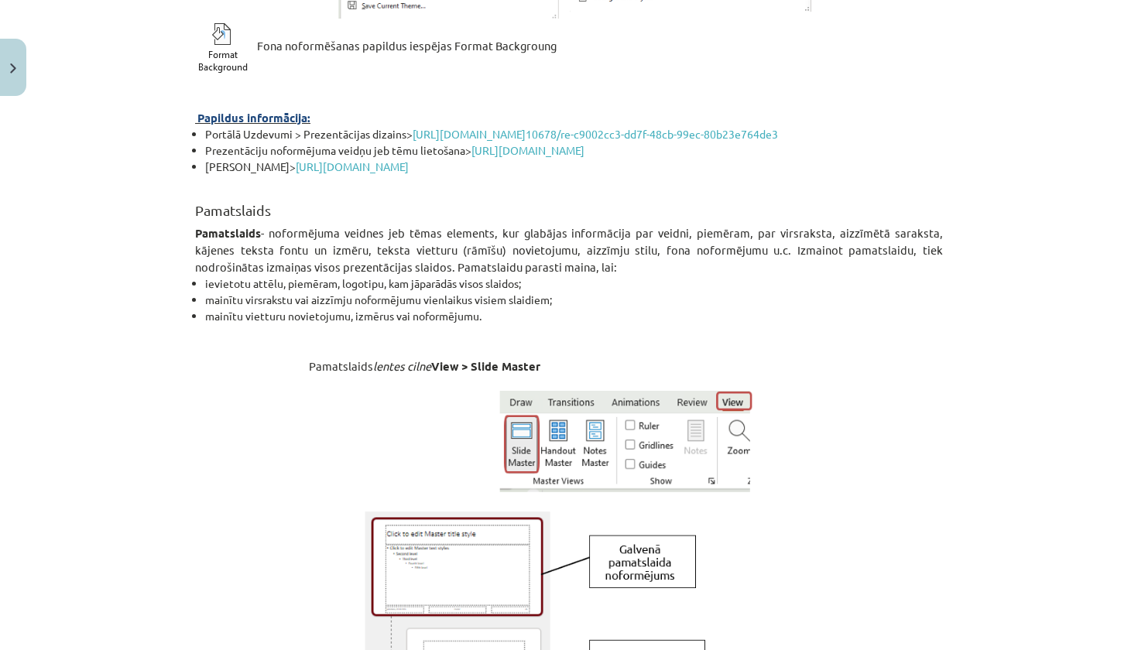
scroll to position [39, 0]
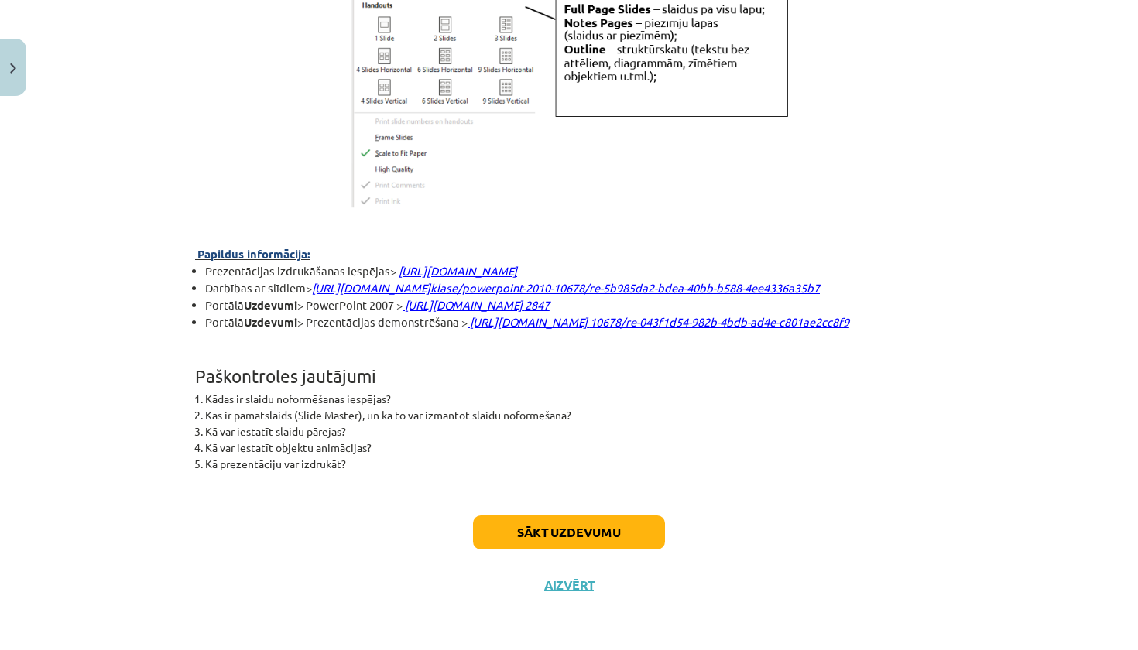
click at [570, 527] on button "Sākt uzdevumu" at bounding box center [569, 532] width 192 height 34
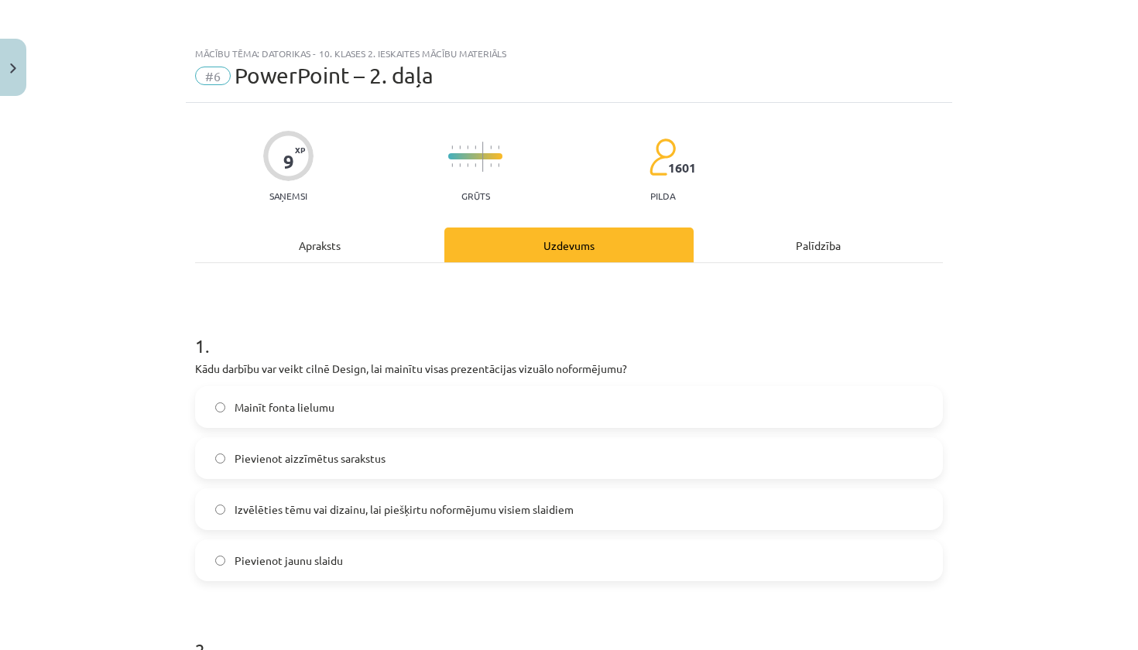
scroll to position [0, 0]
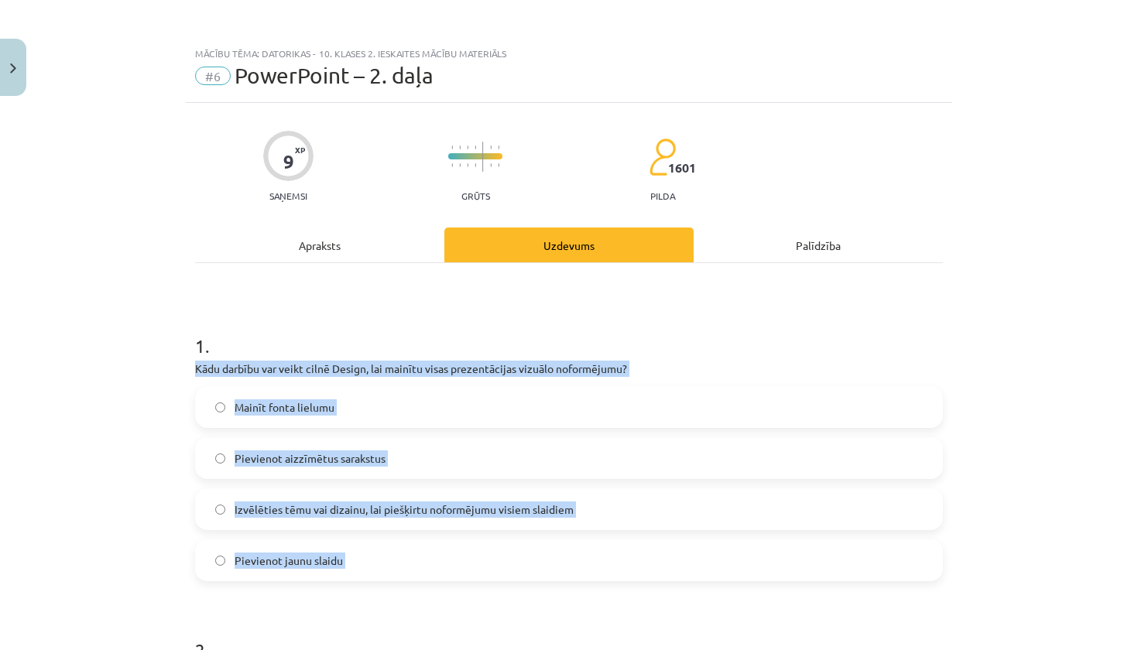
drag, startPoint x: 183, startPoint y: 361, endPoint x: 329, endPoint y: 583, distance: 265.3
click at [329, 583] on div "Mācību tēma: Datorikas - 10. klases 2. ieskaites mācību materiāls #6 PowerPoint…" at bounding box center [569, 325] width 1138 height 650
click at [292, 510] on span "Izvēlēties tēmu vai dizainu, lai piešķirtu noformējumu visiem slaidiem" at bounding box center [403, 509] width 339 height 16
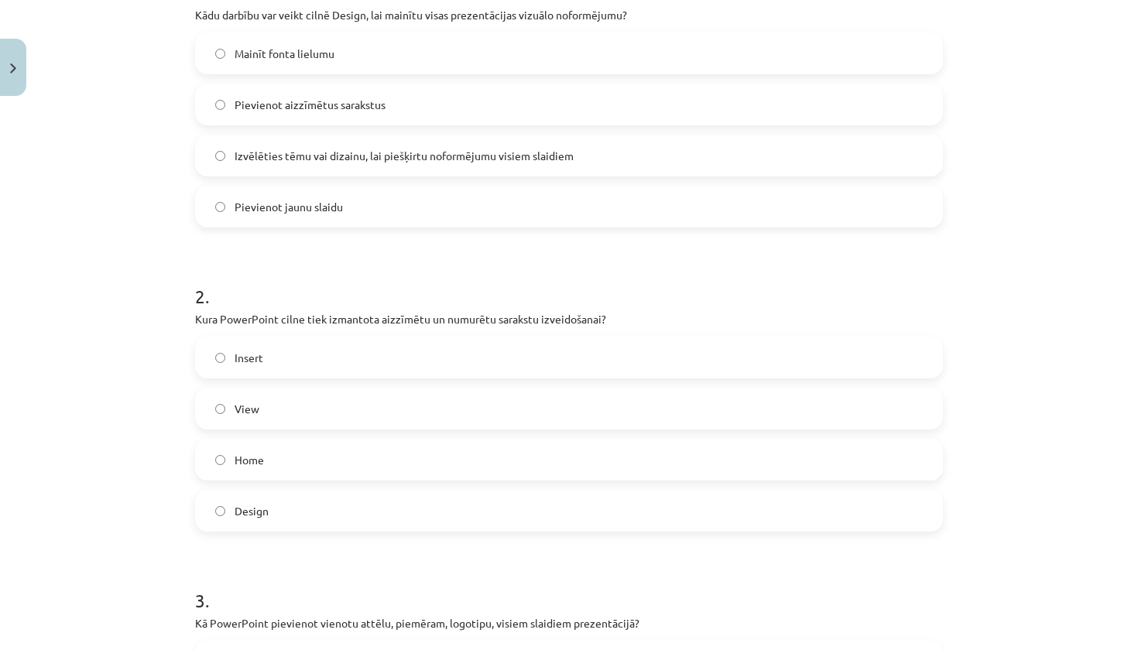
scroll to position [360, 0]
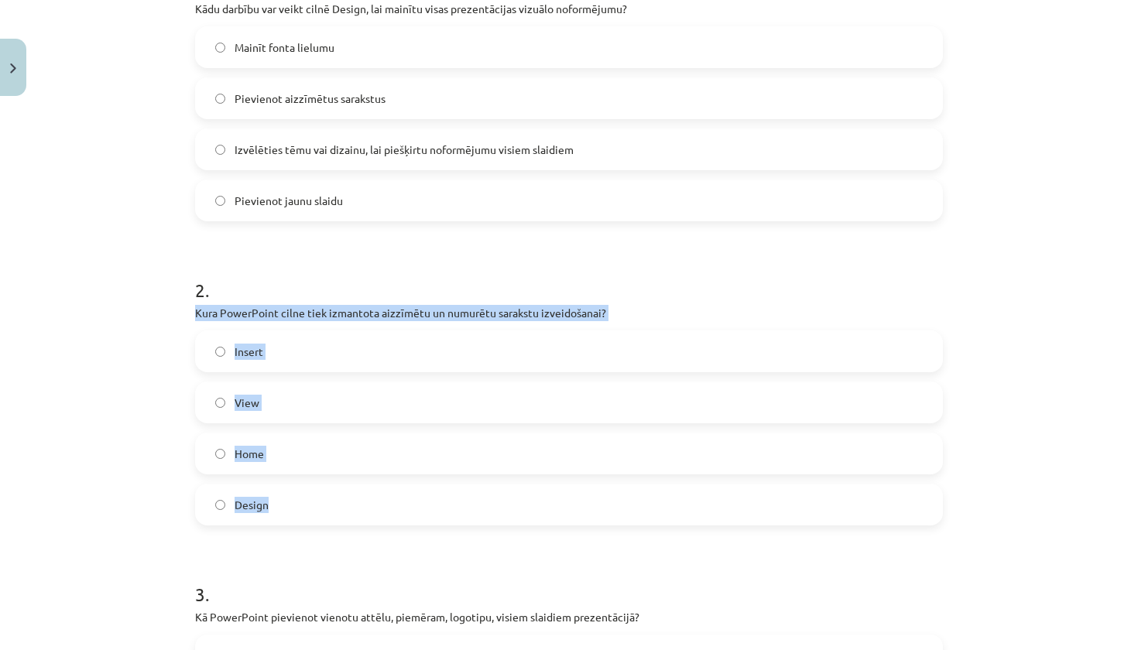
drag, startPoint x: 187, startPoint y: 309, endPoint x: 320, endPoint y: 502, distance: 234.8
click at [320, 502] on div "9 XP Saņemsi Grūts 1601 pilda Apraksts Uzdevums Palīdzība 1 . Kādu darbību var …" at bounding box center [569, 522] width 766 height 1558
click at [250, 464] on label "Home" at bounding box center [569, 453] width 744 height 39
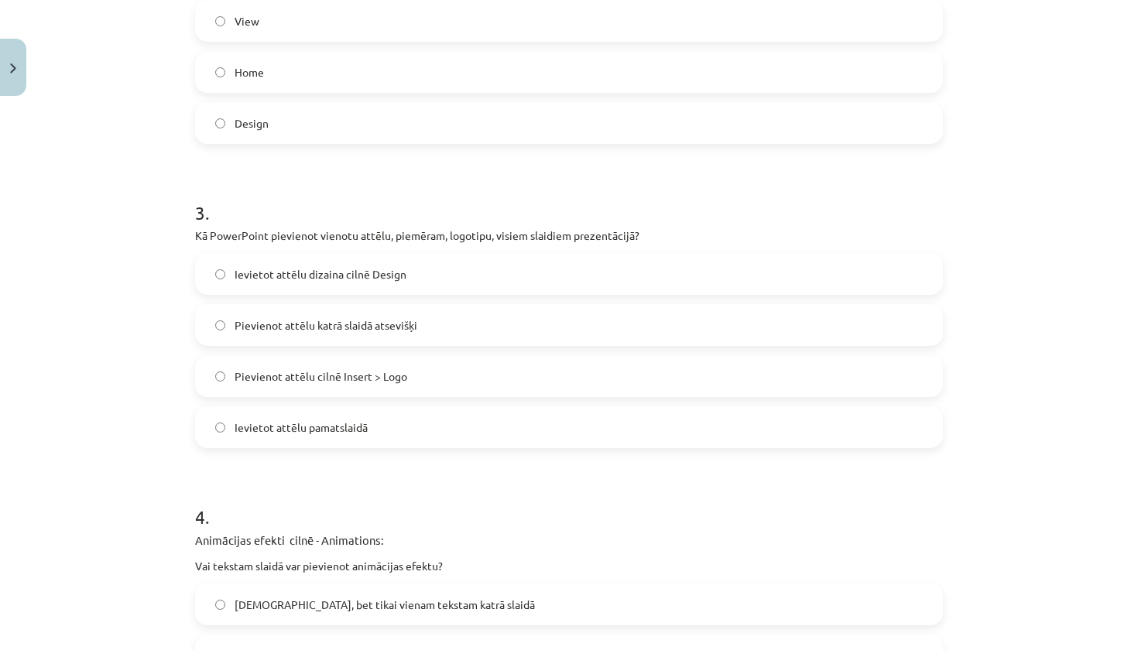
scroll to position [744, 0]
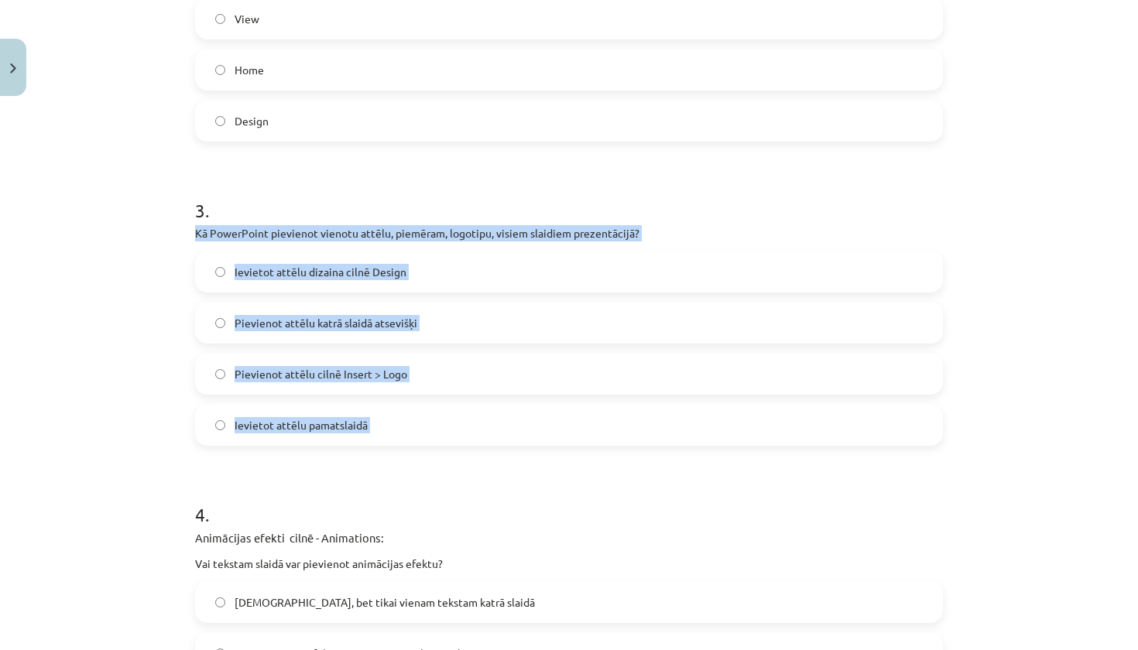
drag, startPoint x: 194, startPoint y: 231, endPoint x: 313, endPoint y: 454, distance: 253.1
click at [313, 454] on div "9 XP Saņemsi Grūts 1601 pilda Apraksts Uzdevums Palīdzība 1 . Kādu darbību var …" at bounding box center [569, 138] width 766 height 1558
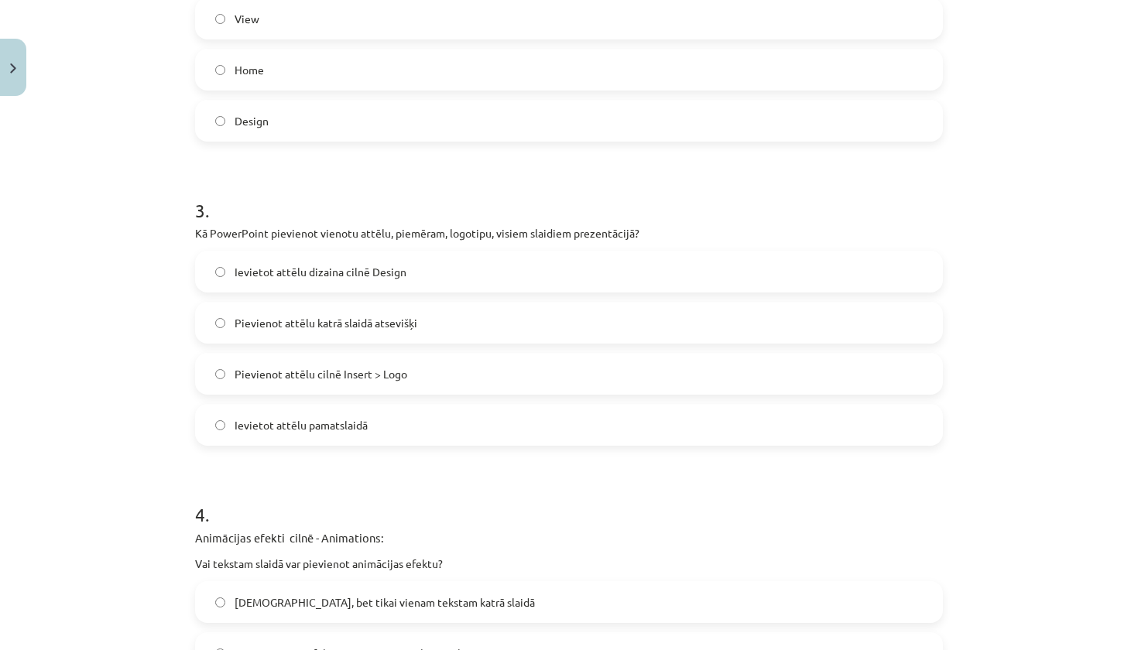
click at [317, 424] on span "Ievietot attēlu pamatslaidā" at bounding box center [300, 425] width 133 height 16
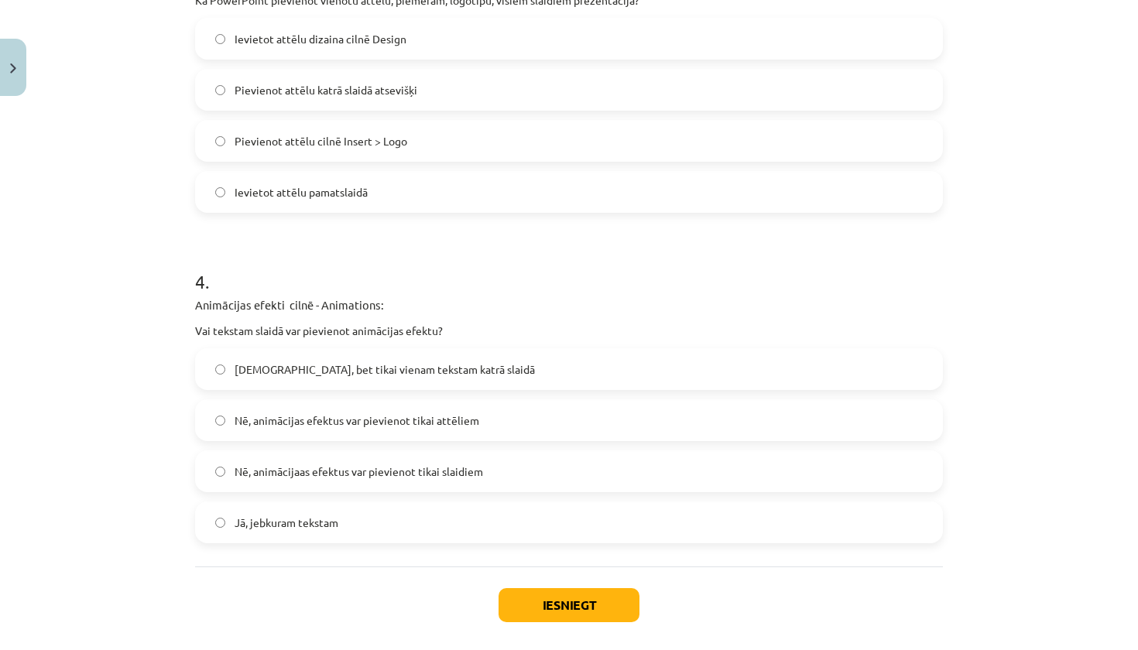
scroll to position [977, 0]
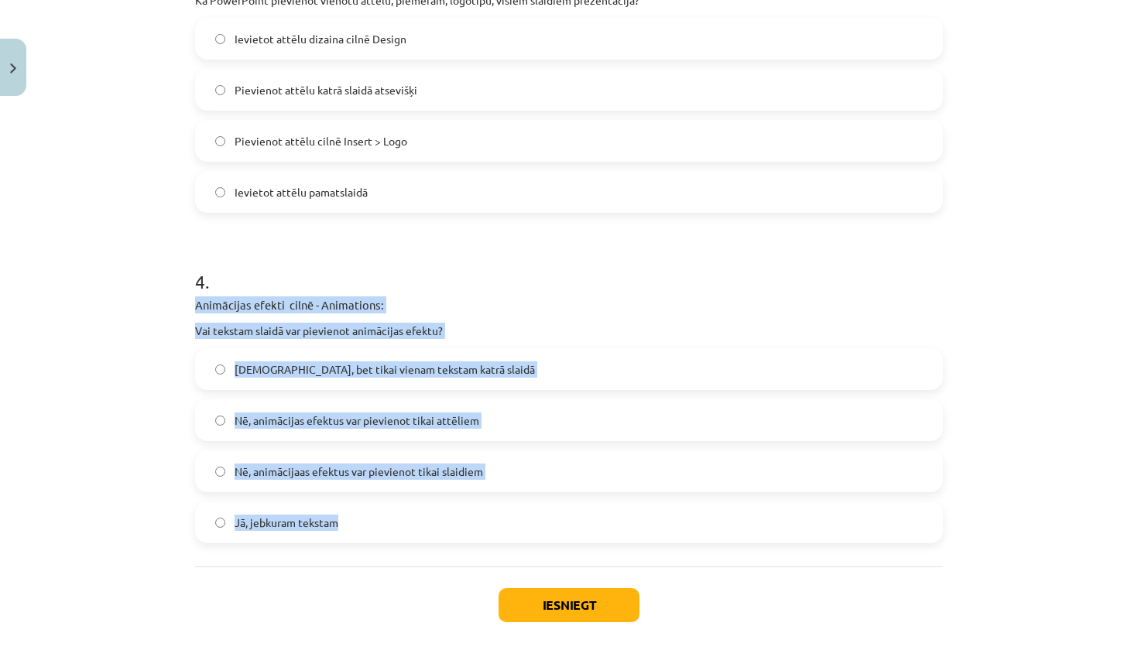
drag, startPoint x: 198, startPoint y: 305, endPoint x: 343, endPoint y: 519, distance: 258.0
click at [343, 519] on div "4 . Animācijas efekti cilnē - Animations: Vai tekstam slaidā var pievienot anim…" at bounding box center [569, 393] width 748 height 299
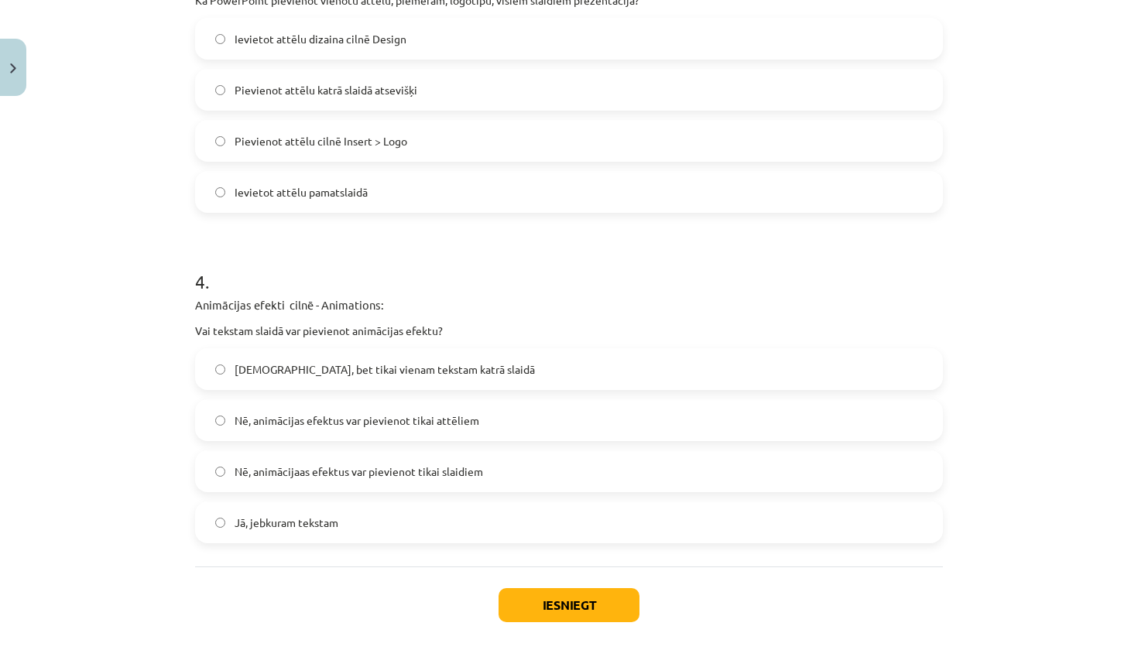
click at [338, 522] on span "Jā, jebkuram tekstam" at bounding box center [286, 523] width 104 height 16
click at [566, 599] on button "Iesniegt" at bounding box center [568, 605] width 141 height 34
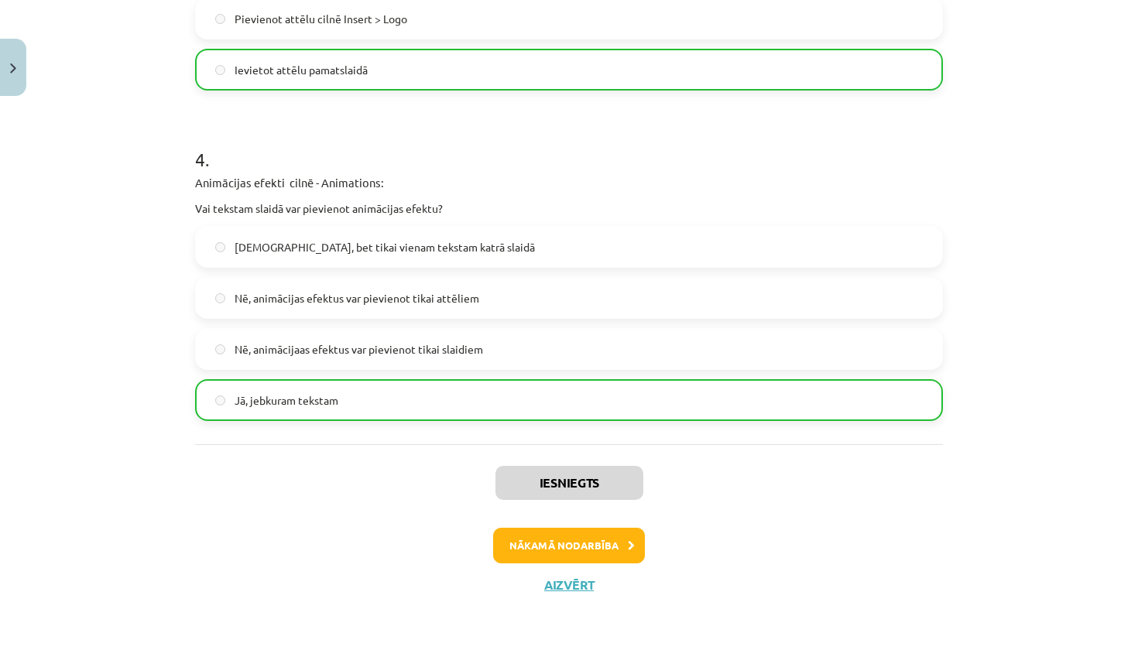
scroll to position [1100, 0]
click at [570, 593] on div "Iesniegts Nākamā nodarbība Aizvērt" at bounding box center [569, 523] width 748 height 158
click at [571, 590] on button "Aizvērt" at bounding box center [568, 584] width 59 height 15
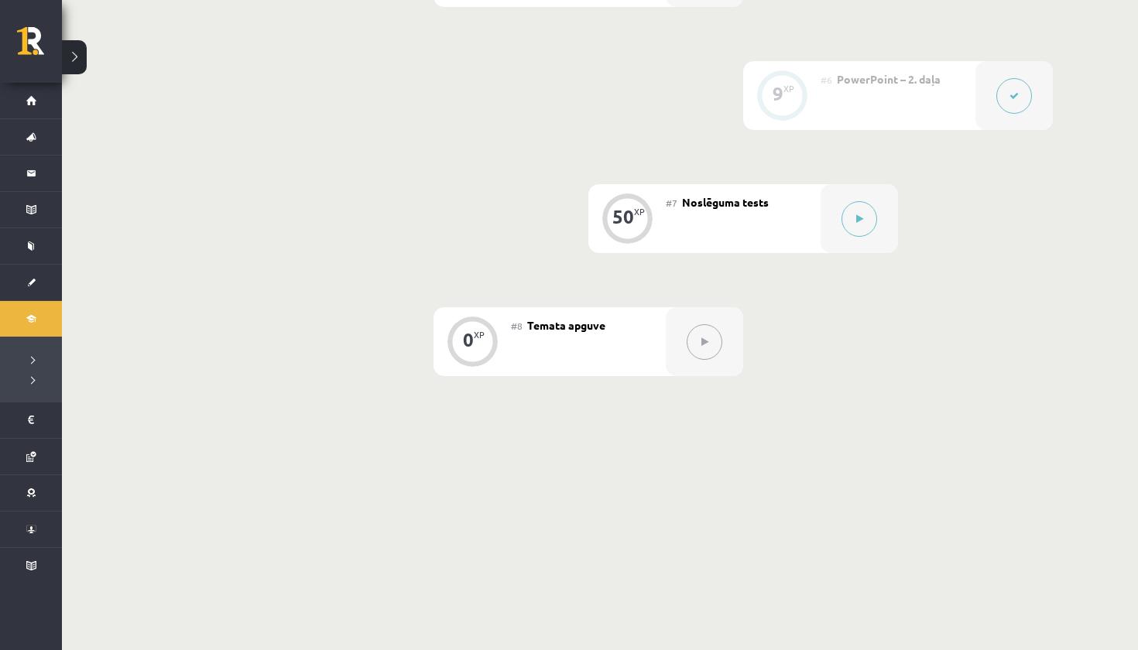
scroll to position [1027, 0]
click at [853, 229] on button at bounding box center [859, 220] width 36 height 36
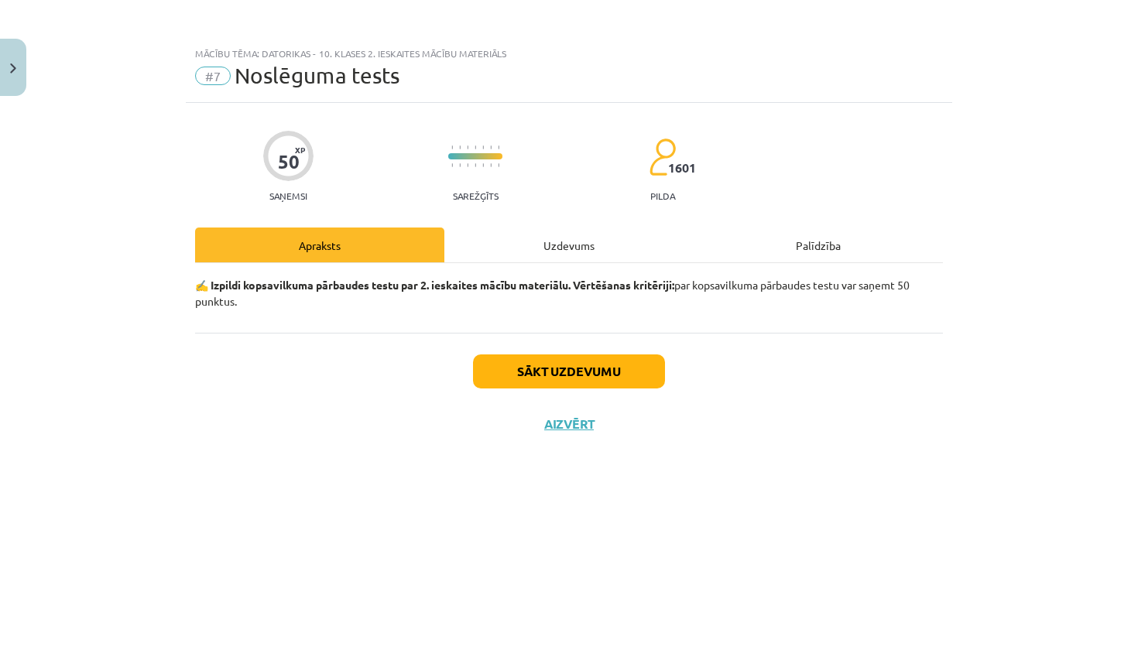
click at [578, 250] on div "Uzdevums" at bounding box center [568, 245] width 249 height 35
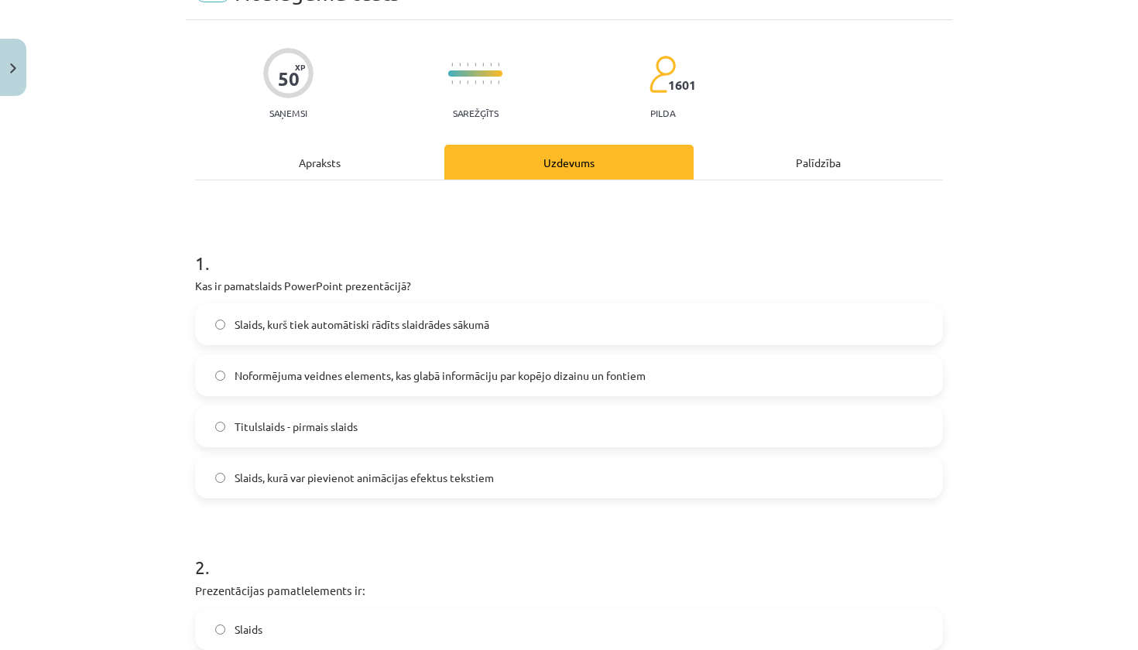
scroll to position [84, 0]
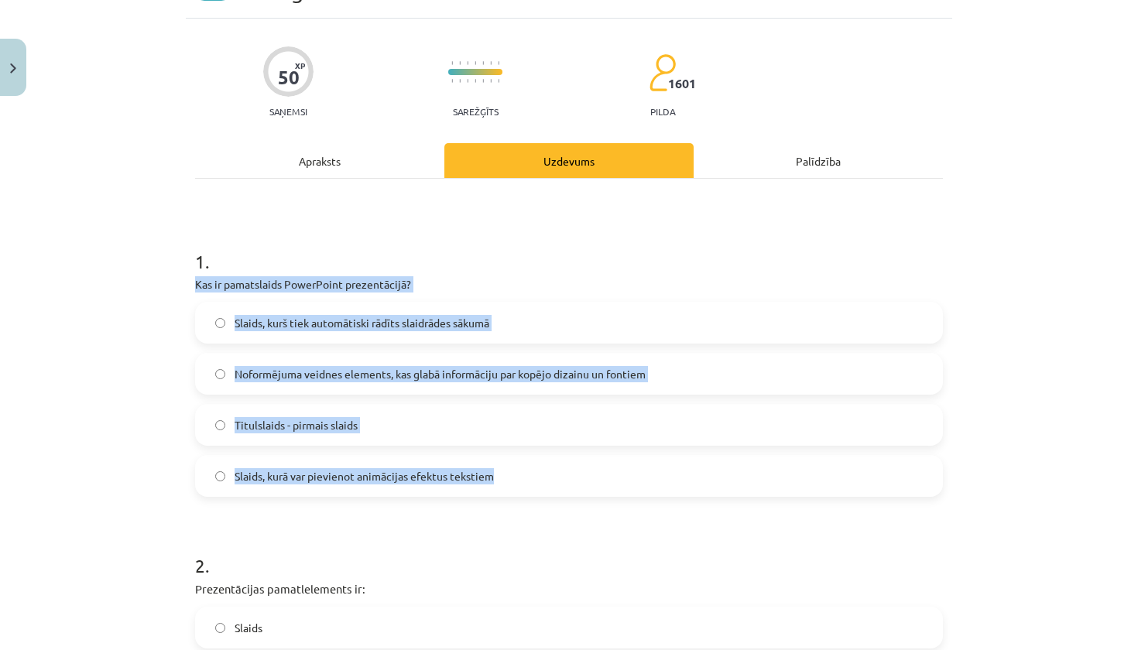
drag, startPoint x: 196, startPoint y: 279, endPoint x: 440, endPoint y: 496, distance: 326.7
click at [440, 496] on div "1 . Kas ir pamatslaids PowerPoint prezentācijā? Slaids, kurš tiek automātiski r…" at bounding box center [569, 360] width 748 height 273
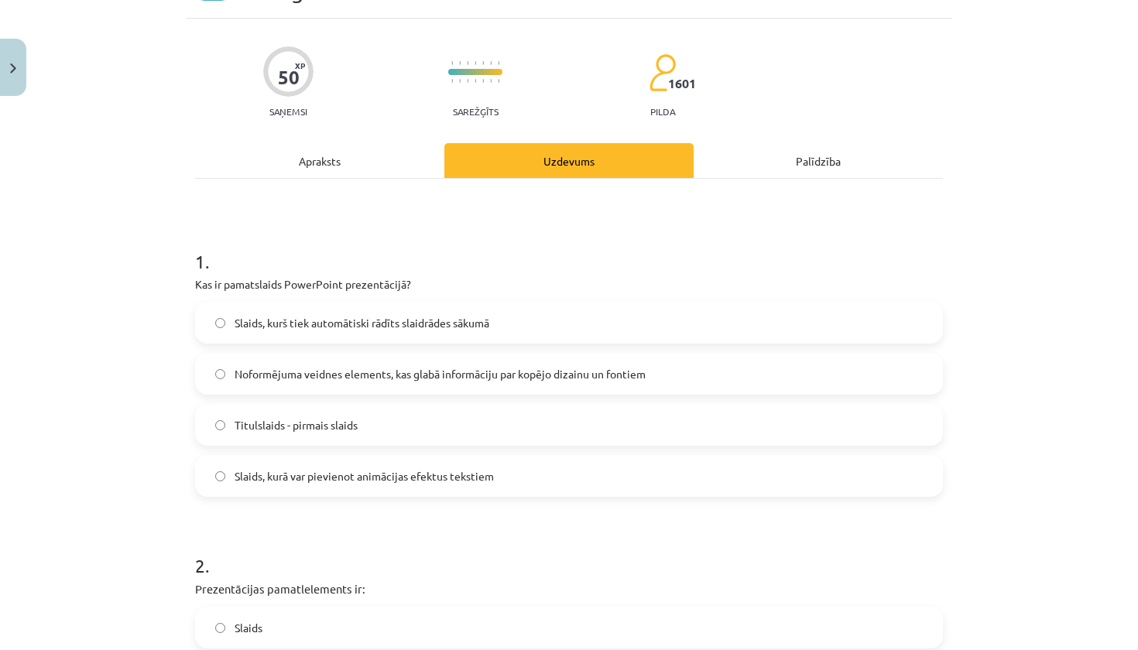
click at [313, 239] on h1 "1 ." at bounding box center [569, 248] width 748 height 48
click at [323, 377] on span "Noformējuma veidnes elements, kas glabā informāciju par kopējo dizainu un fonti…" at bounding box center [439, 374] width 411 height 16
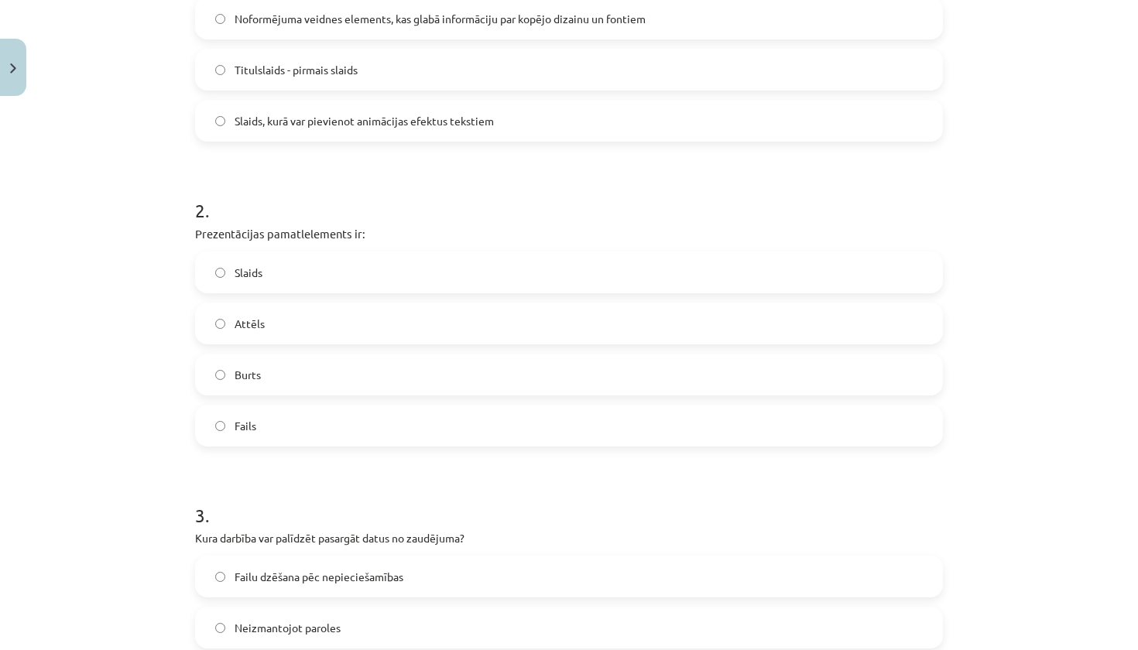
scroll to position [441, 0]
drag, startPoint x: 187, startPoint y: 238, endPoint x: 269, endPoint y: 419, distance: 199.5
click at [293, 266] on label "Slaids" at bounding box center [569, 271] width 744 height 39
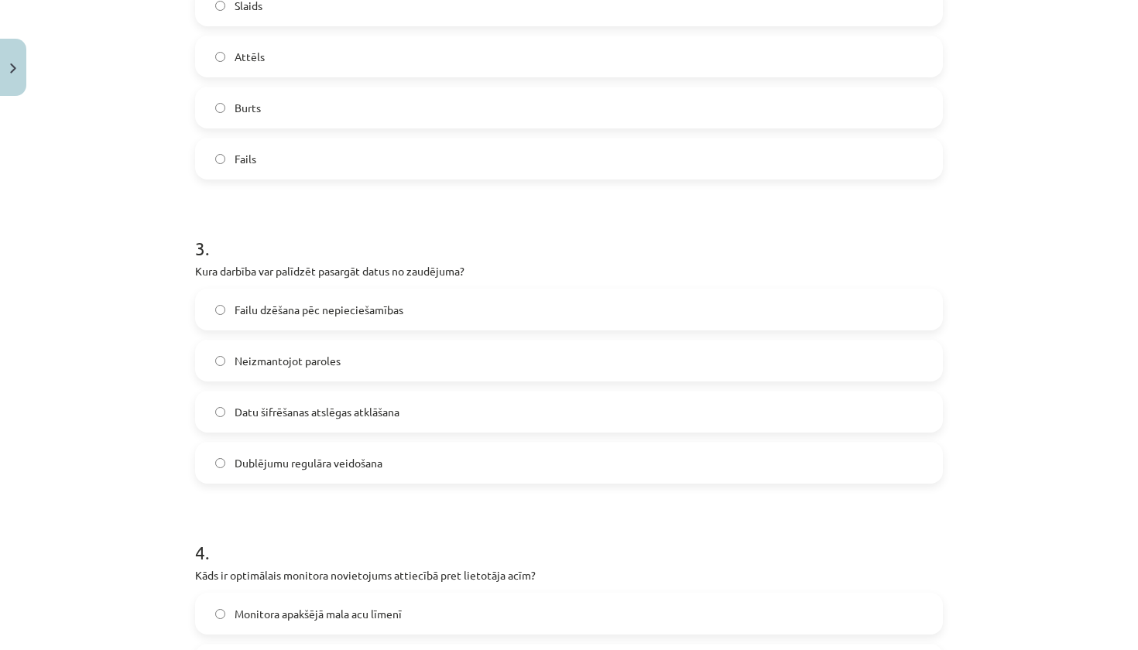
scroll to position [723, 0]
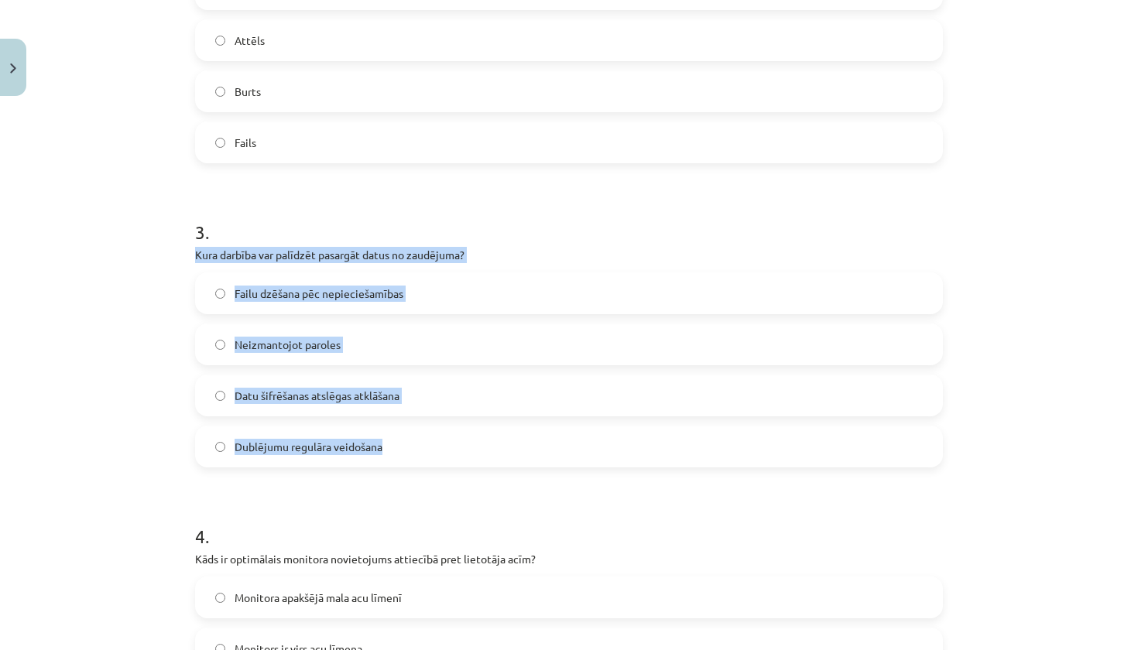
drag, startPoint x: 193, startPoint y: 254, endPoint x: 391, endPoint y: 447, distance: 276.4
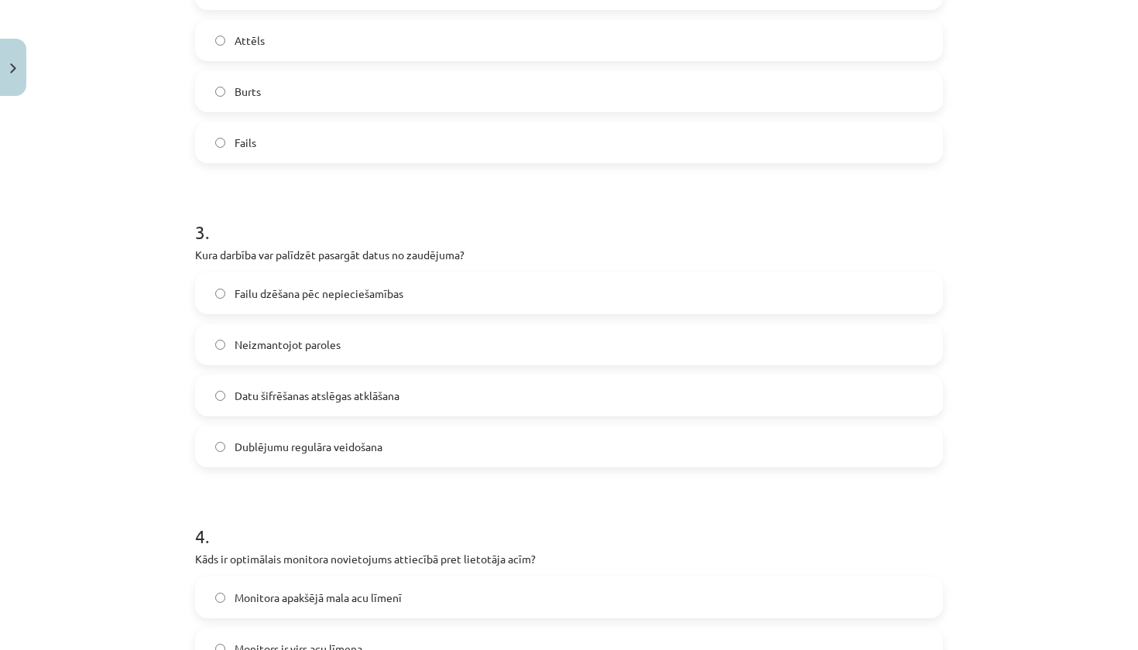
click at [341, 444] on span "Dublējumu regulāra veidošana" at bounding box center [308, 447] width 148 height 16
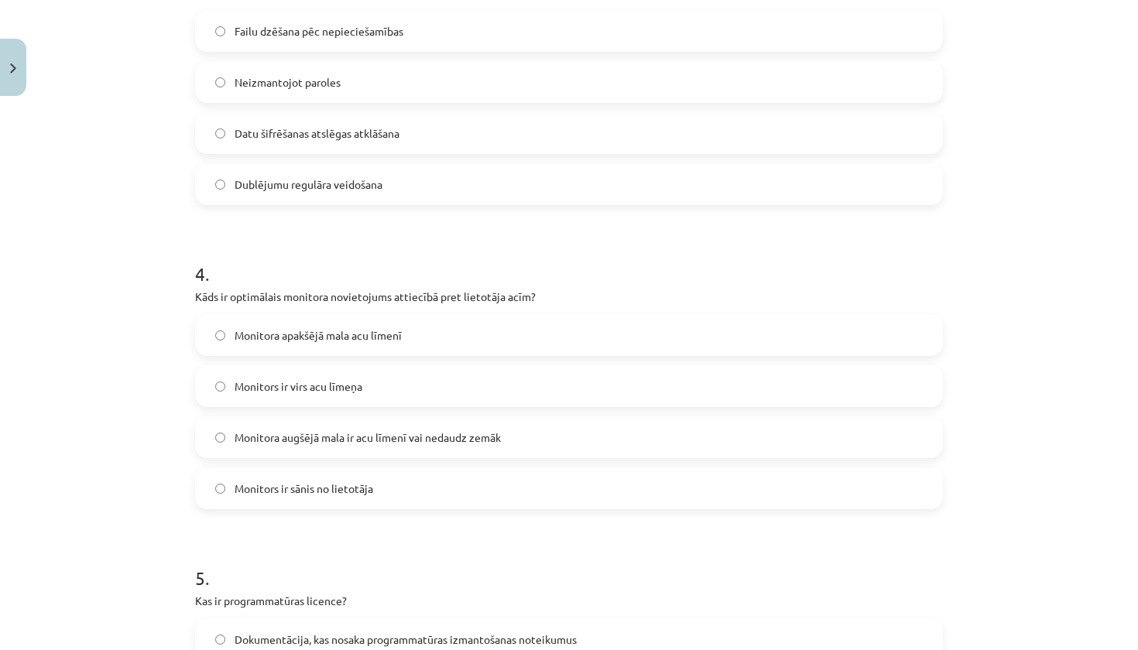
scroll to position [991, 0]
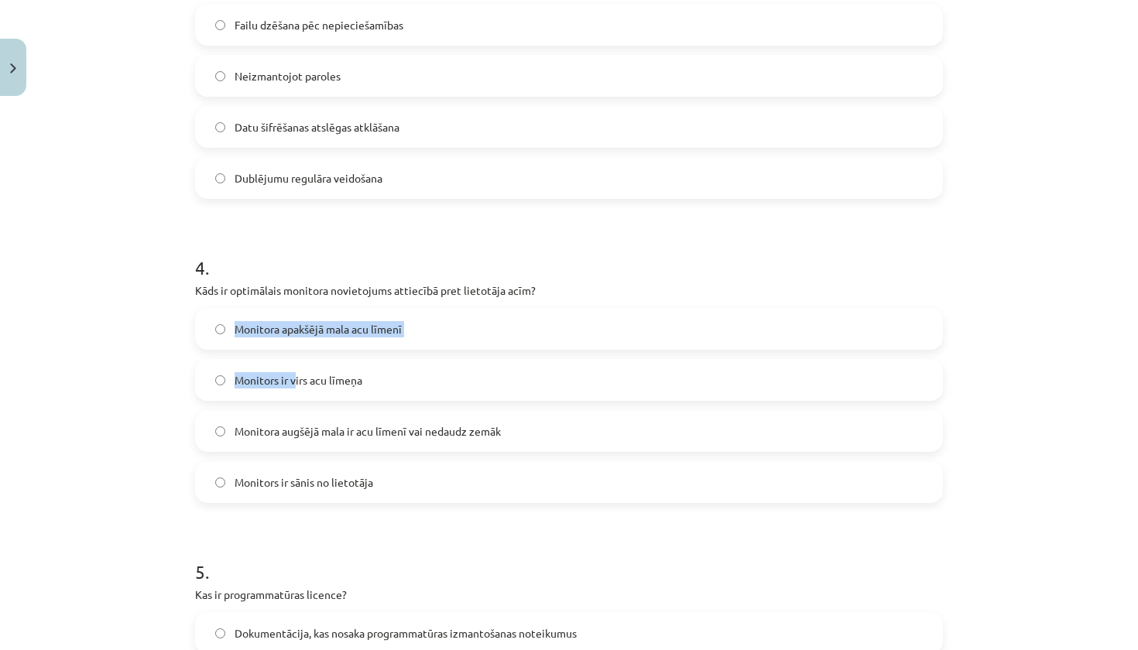
drag, startPoint x: 198, startPoint y: 299, endPoint x: 294, endPoint y: 382, distance: 126.7
click at [295, 382] on div "4 . Kāds ir optimālais monitora novietojums attiecībā pret lietotāja acīm? Moni…" at bounding box center [569, 366] width 748 height 273
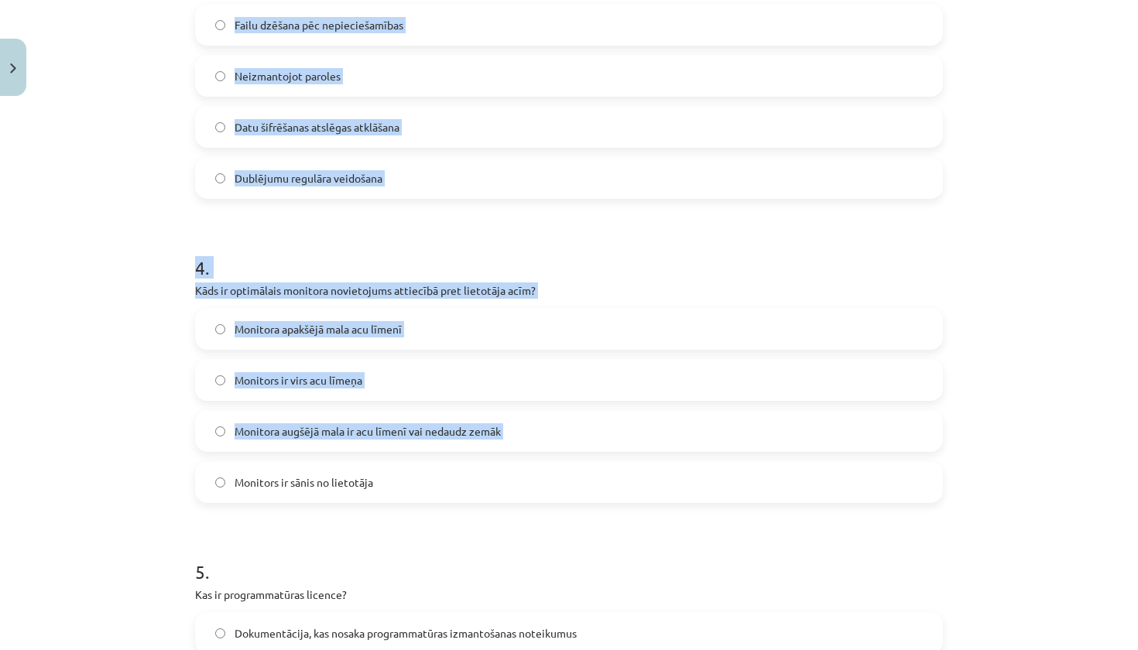
drag, startPoint x: 185, startPoint y: 296, endPoint x: 314, endPoint y: 453, distance: 203.4
click at [314, 454] on div "Mācību tēma: Datorikas - 10. klases 2. ieskaites mācību materiāls #7 Noslēguma …" at bounding box center [569, 325] width 1138 height 650
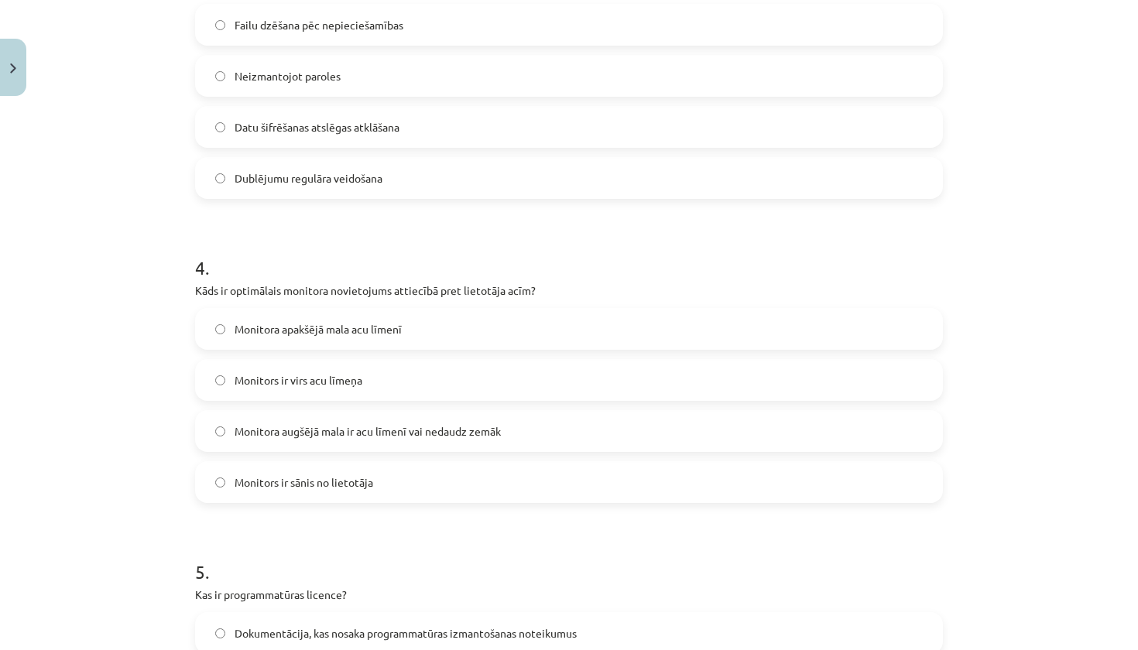
click at [167, 381] on div "Mācību tēma: Datorikas - 10. klases 2. ieskaites mācību materiāls #7 Noslēguma …" at bounding box center [569, 325] width 1138 height 650
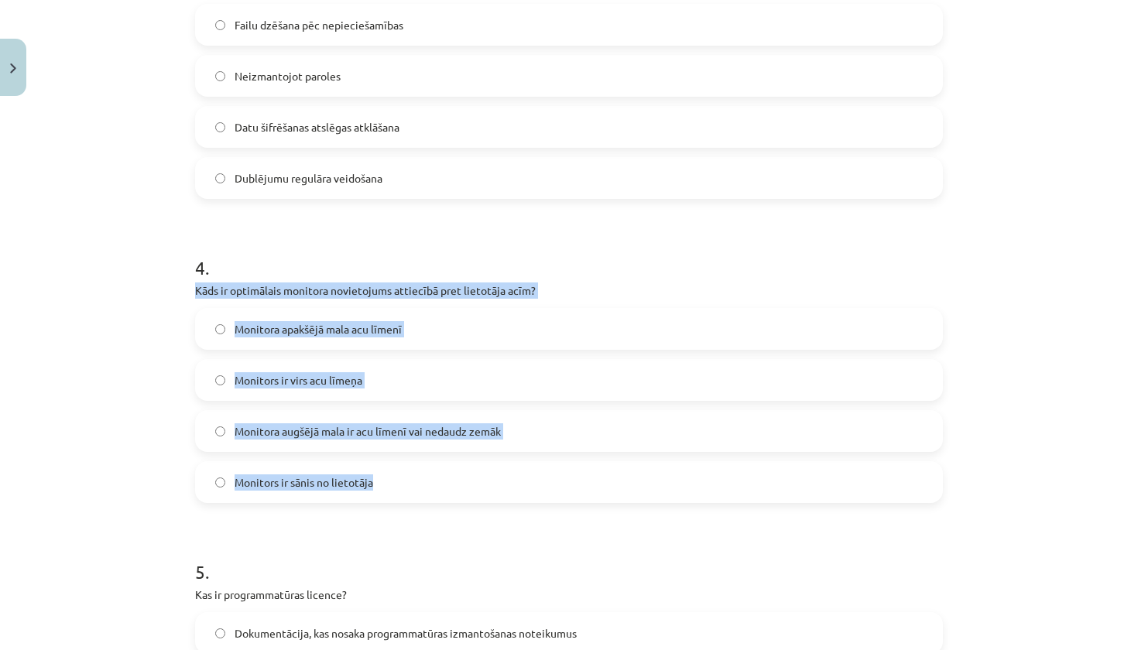
drag, startPoint x: 197, startPoint y: 293, endPoint x: 359, endPoint y: 495, distance: 259.9
click at [360, 497] on div "4 . Kāds ir optimālais monitora novietojums attiecībā pret lietotāja acīm? Moni…" at bounding box center [569, 366] width 748 height 273
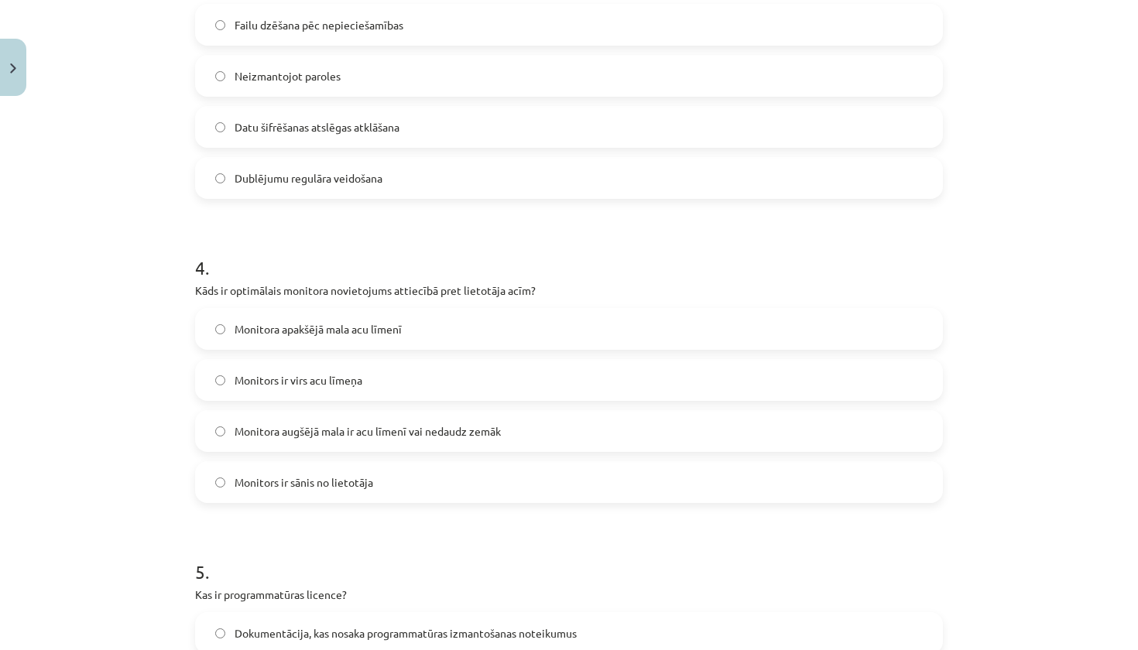
click at [385, 244] on h1 "4 ." at bounding box center [569, 254] width 748 height 48
click at [398, 434] on span "Monitora augšējā mala ir acu līmenī vai nedaudz zemāk" at bounding box center [367, 431] width 266 height 16
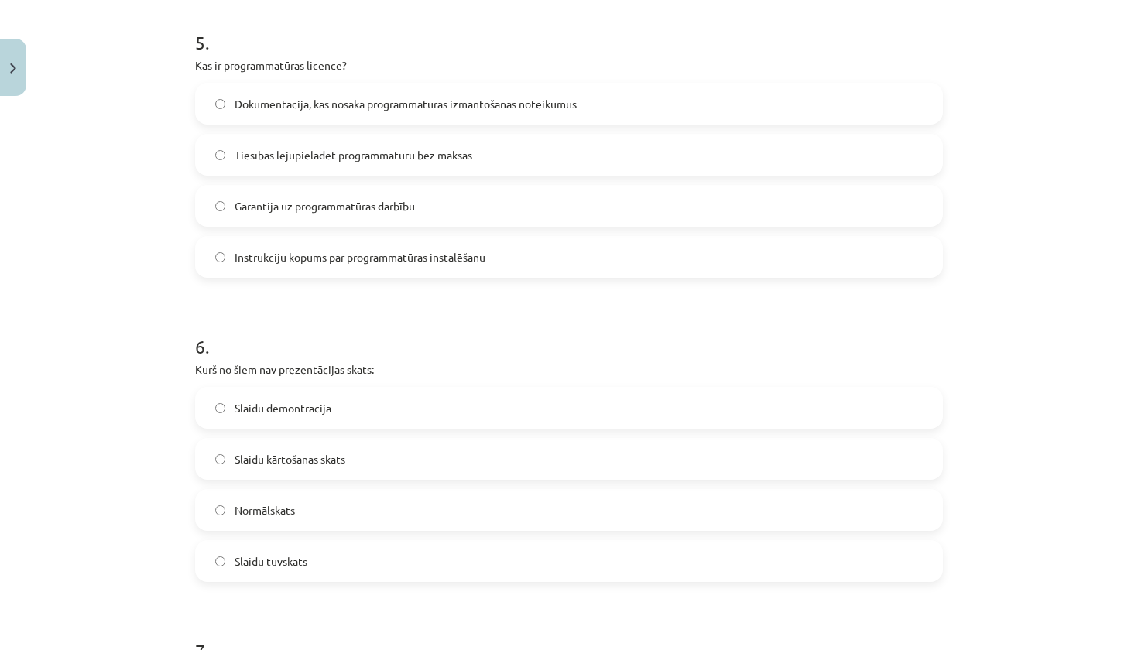
scroll to position [1520, 0]
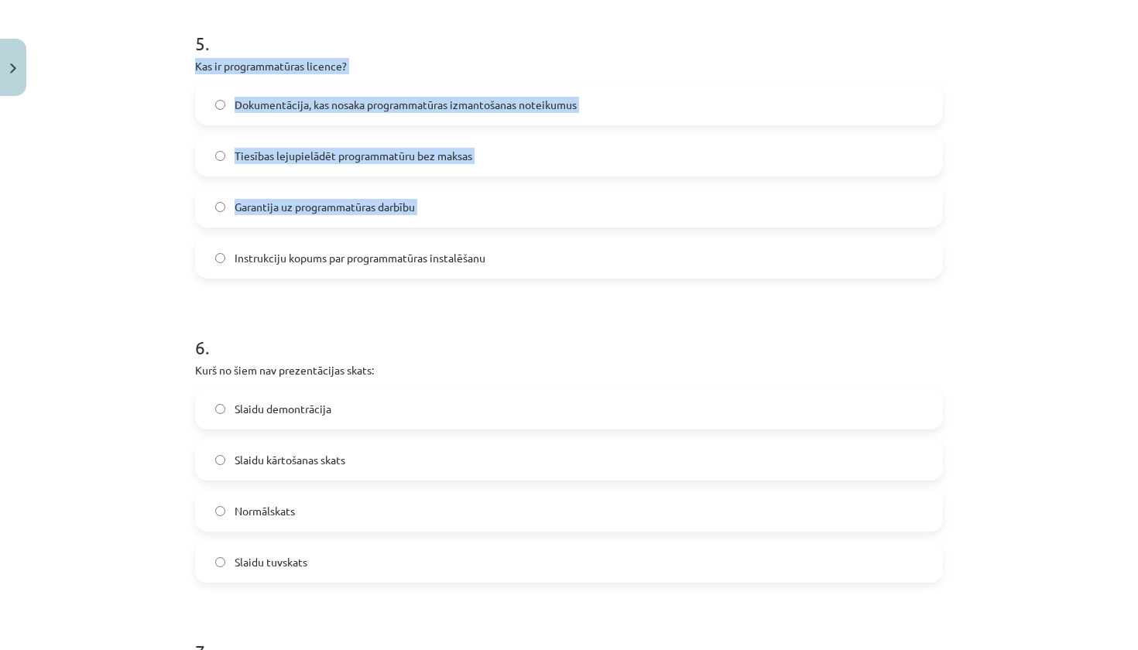
drag, startPoint x: 192, startPoint y: 63, endPoint x: 465, endPoint y: 248, distance: 330.3
click at [465, 248] on div "50 XP Saņemsi Sarežģīts 1601 pilda Apraksts Uzdevums Palīdzība 1 . Kas ir pamat…" at bounding box center [569, 261] width 766 height 3357
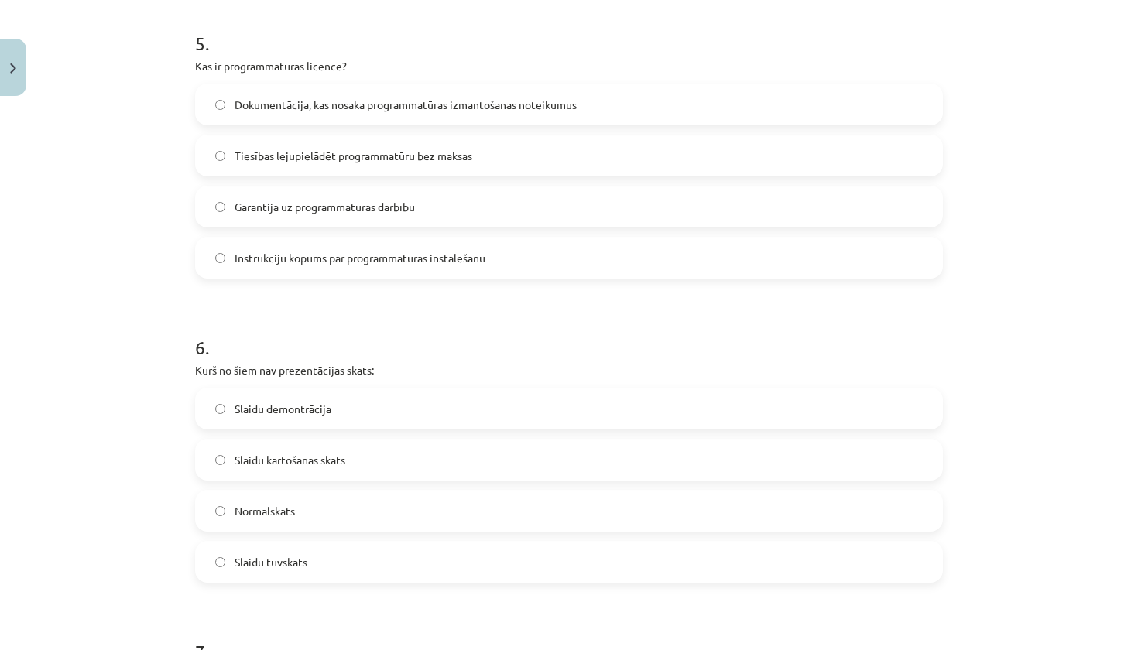
click at [182, 96] on div "Mācību tēma: Datorikas - 10. klases 2. ieskaites mācību materiāls #7 Noslēguma …" at bounding box center [569, 325] width 1138 height 650
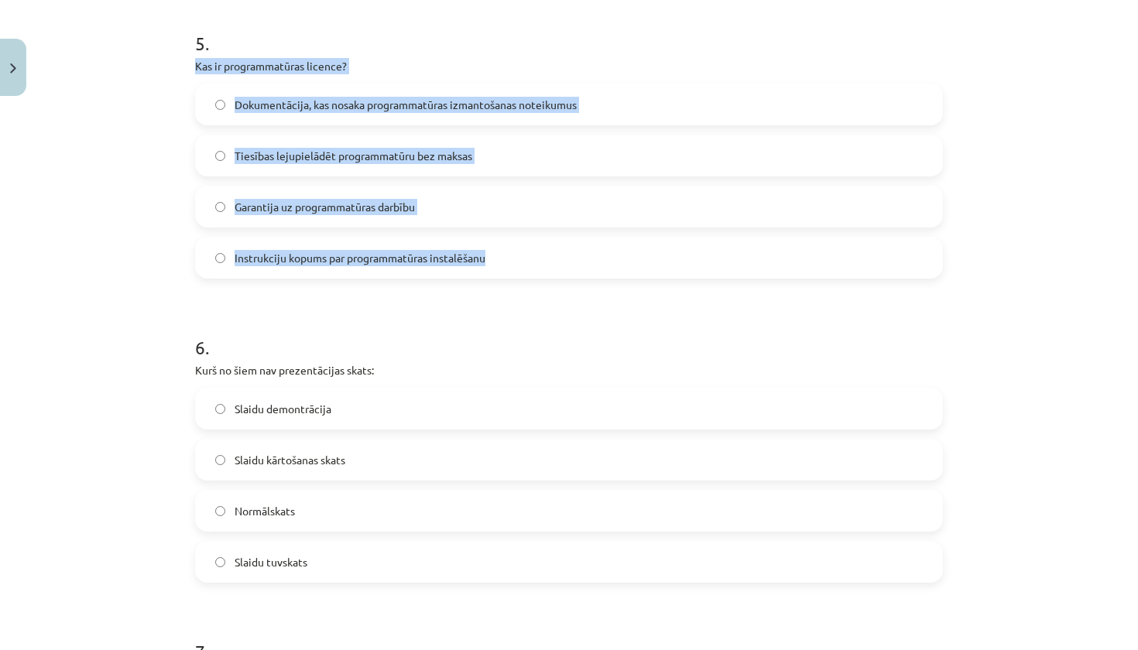
drag, startPoint x: 193, startPoint y: 67, endPoint x: 467, endPoint y: 273, distance: 342.7
click at [467, 273] on div "50 XP Saņemsi Sarežģīts 1601 pilda Apraksts Uzdevums Palīdzība 1 . Kas ir pamat…" at bounding box center [569, 261] width 766 height 3357
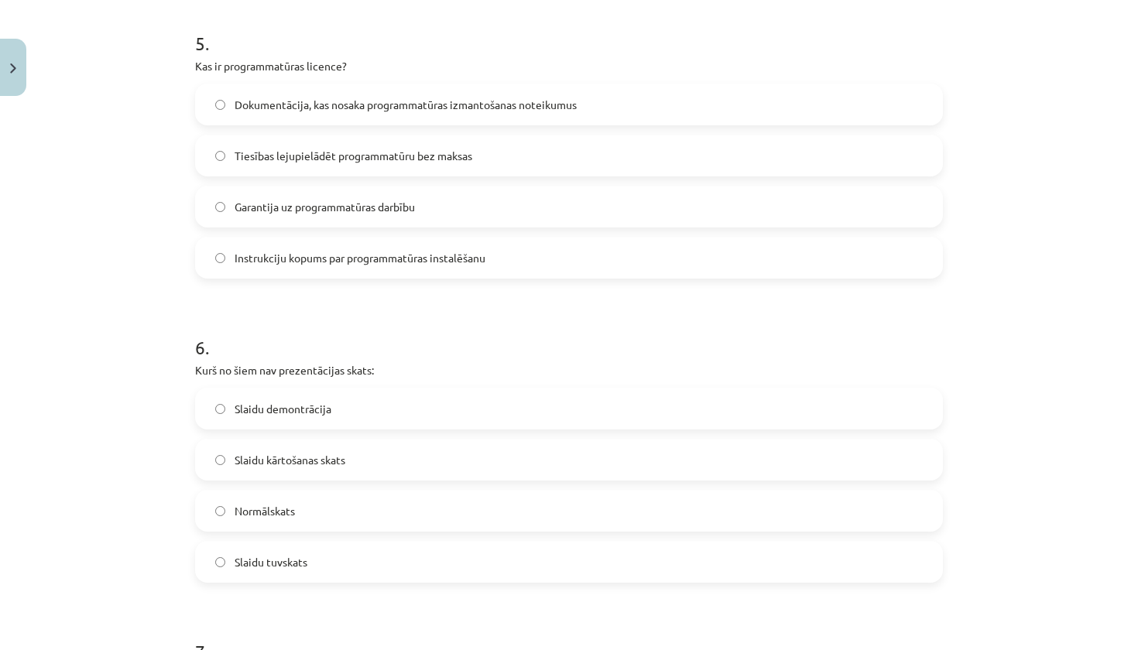
click at [141, 238] on div "Mācību tēma: Datorikas - 10. klases 2. ieskaites mācību materiāls #7 Noslēguma …" at bounding box center [569, 325] width 1138 height 650
click at [324, 110] on span "Dokumentācija, kas nosaka programmatūras izmantošanas noteikumus" at bounding box center [405, 105] width 342 height 16
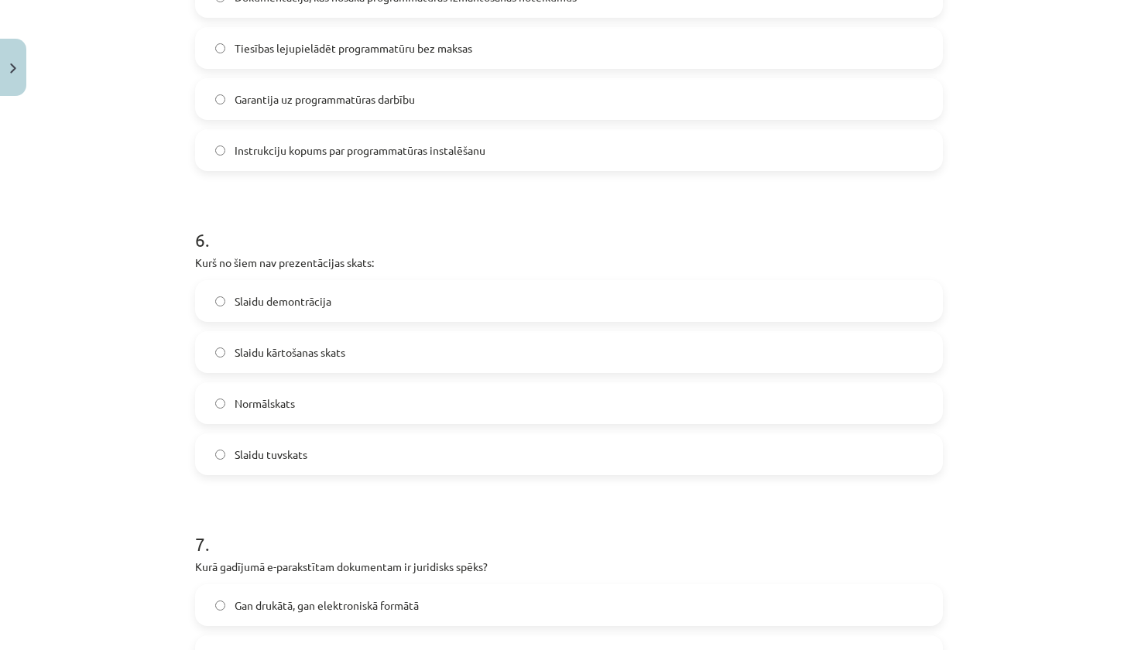
scroll to position [1631, 0]
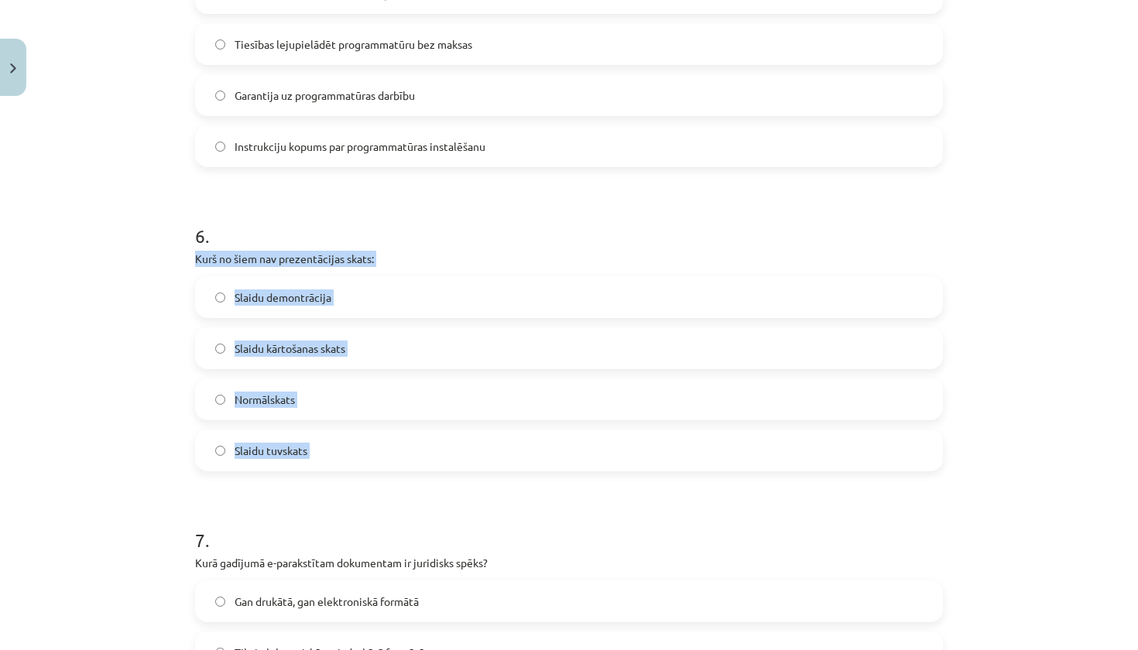
drag, startPoint x: 195, startPoint y: 258, endPoint x: 317, endPoint y: 483, distance: 256.3
click at [317, 483] on form "1 . Kas ir pamatslaids PowerPoint prezentācijā? Slaids, kurš tiek automātiski r…" at bounding box center [569, 182] width 748 height 3011
click at [279, 456] on span "Slaidu tuvskats" at bounding box center [270, 451] width 73 height 16
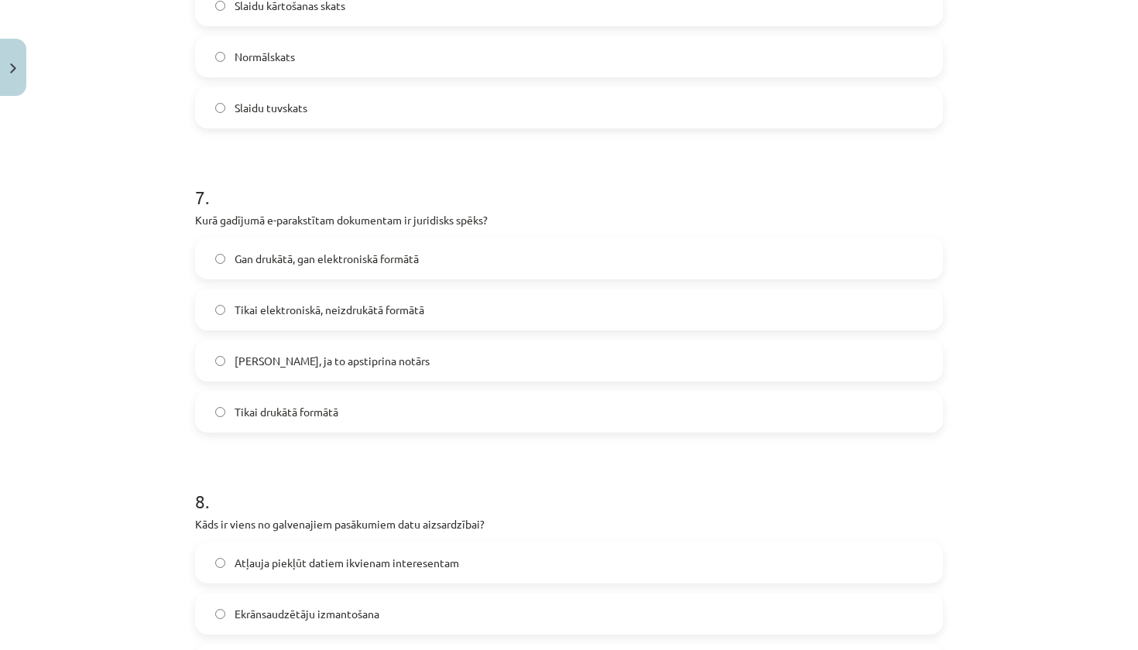
scroll to position [1978, 0]
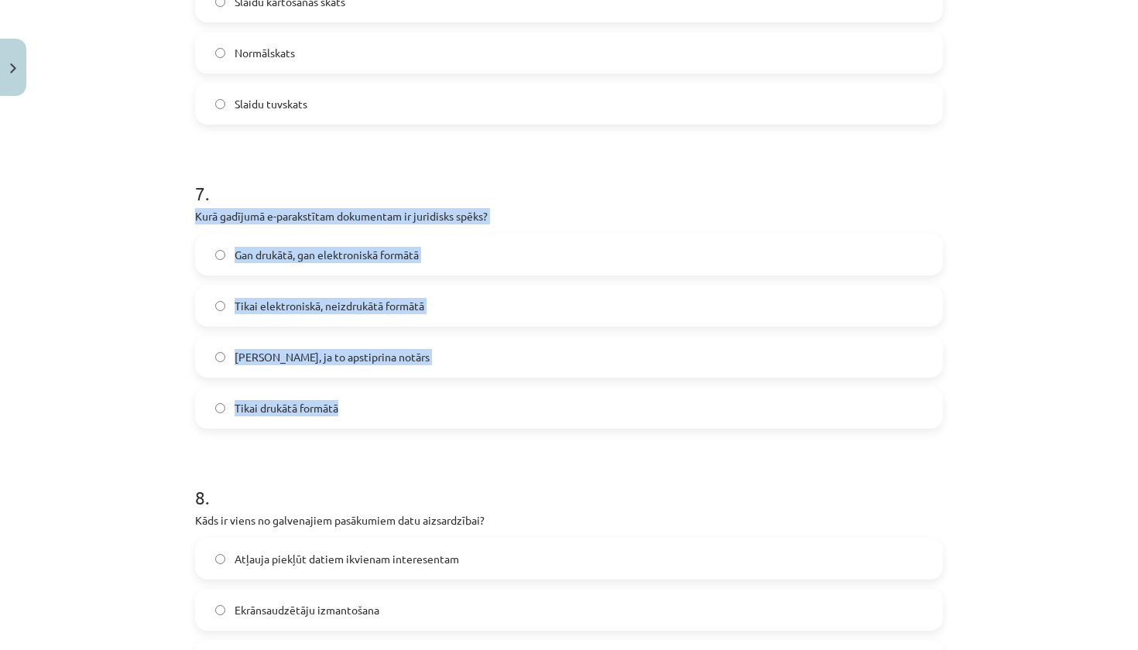
drag, startPoint x: 192, startPoint y: 216, endPoint x: 341, endPoint y: 420, distance: 253.1
click at [299, 272] on label "Gan drukātā, gan elektroniskā formātā" at bounding box center [569, 254] width 744 height 39
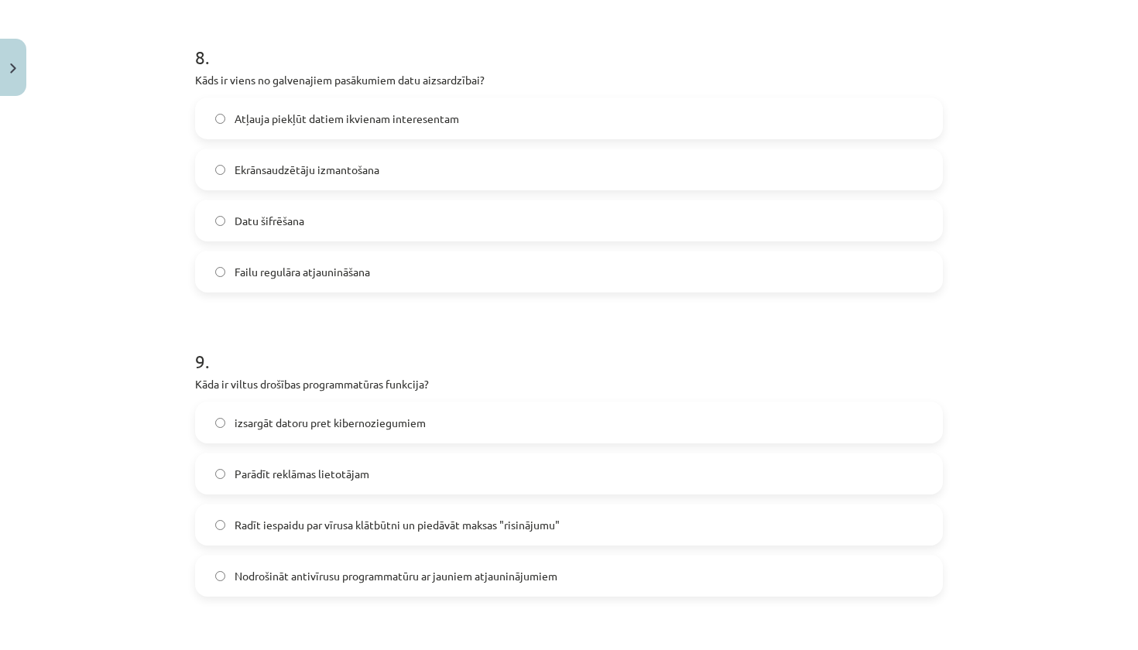
scroll to position [2420, 0]
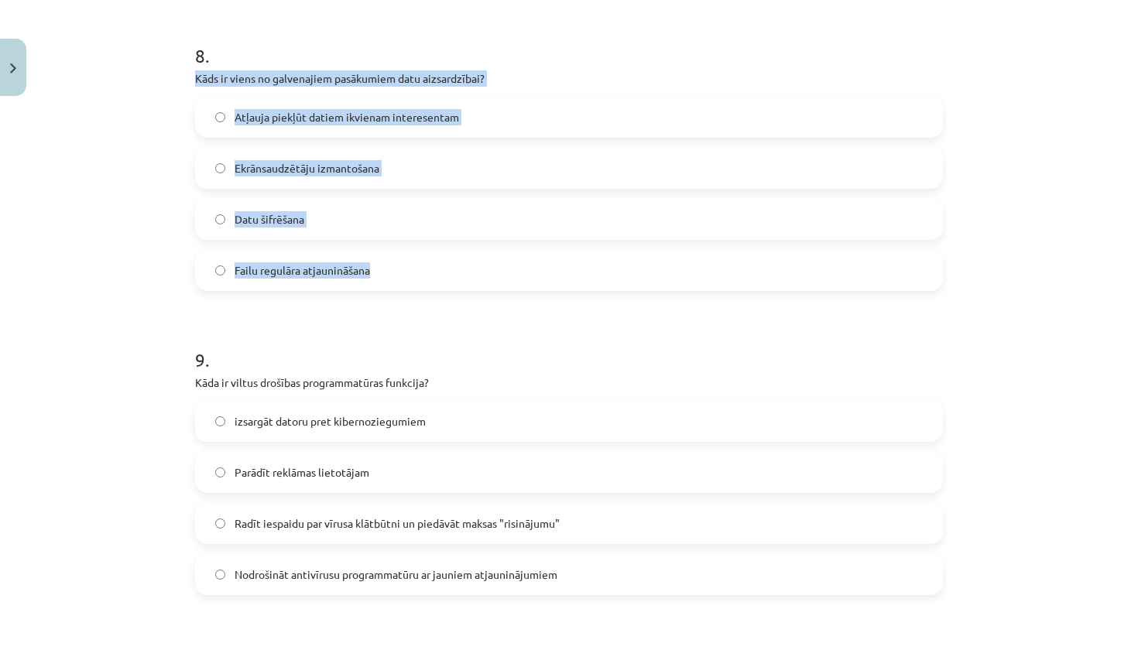
drag, startPoint x: 190, startPoint y: 75, endPoint x: 375, endPoint y: 272, distance: 270.5
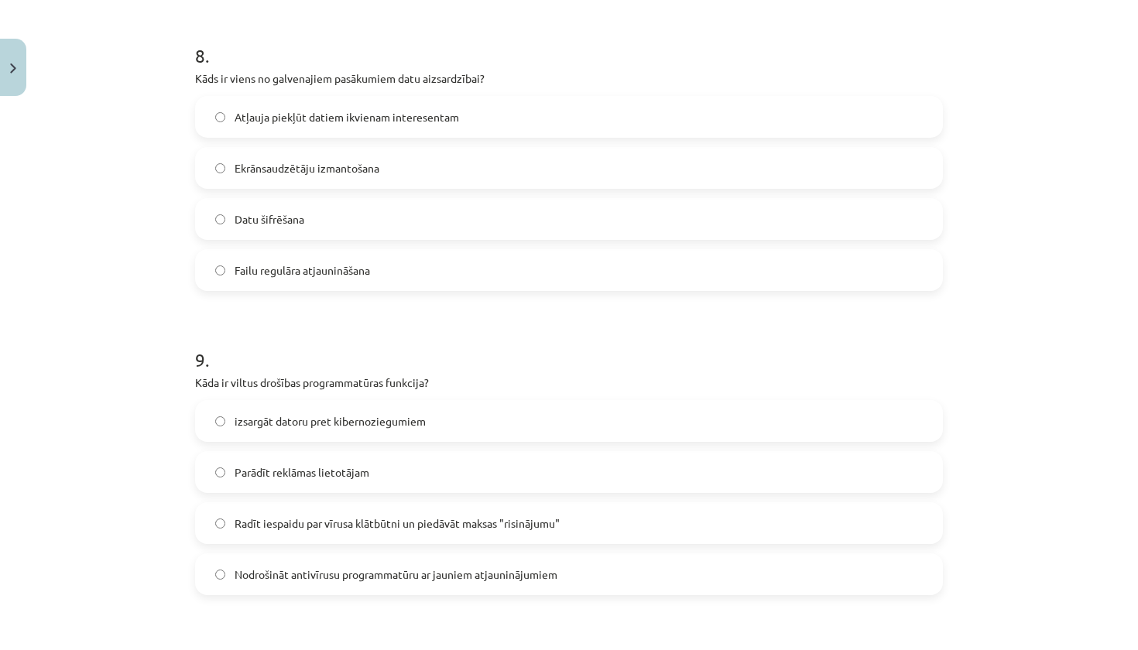
click at [327, 220] on label "Datu šifrēšana" at bounding box center [569, 219] width 744 height 39
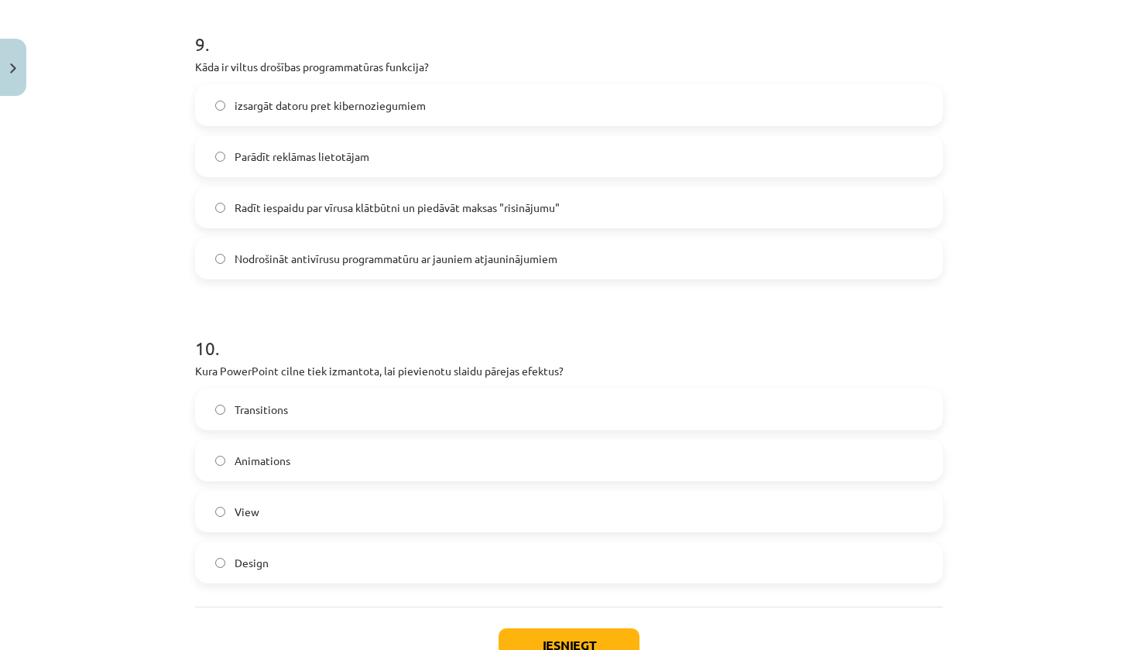
scroll to position [2742, 0]
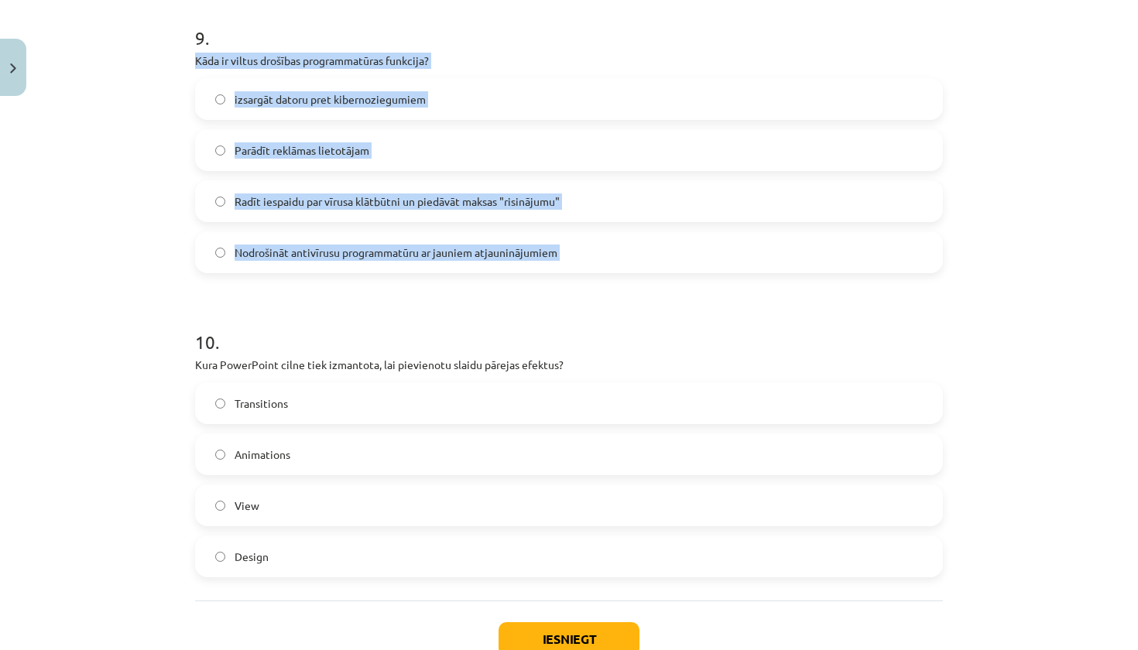
drag, startPoint x: 193, startPoint y: 61, endPoint x: 473, endPoint y: 276, distance: 353.2
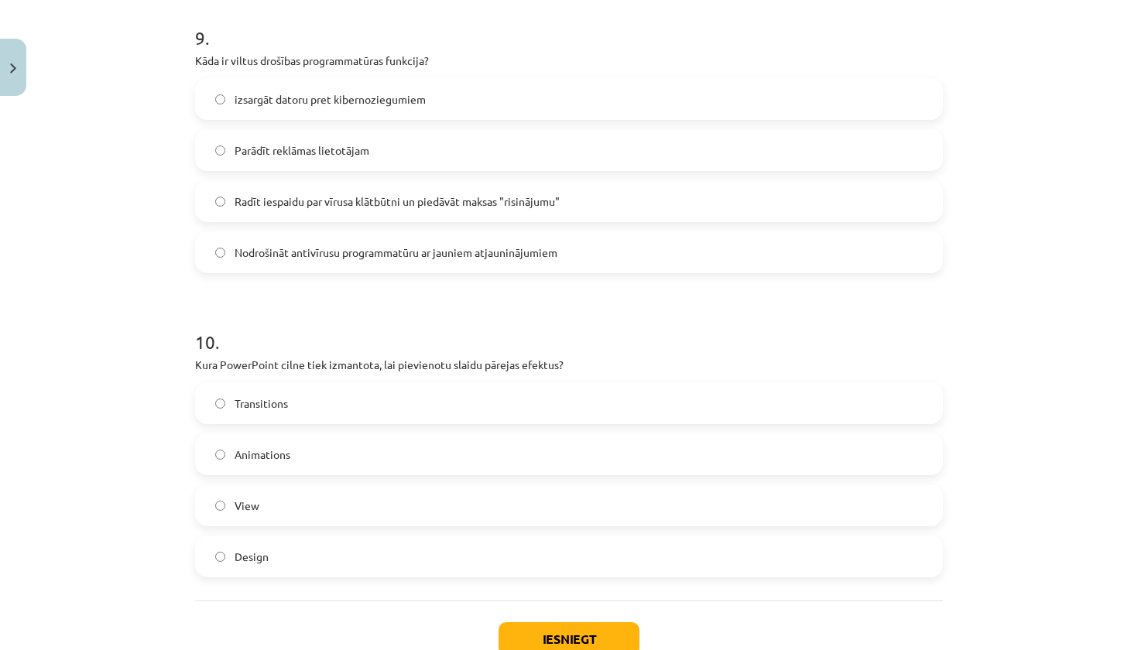
click at [407, 200] on span "Radīt iespaidu par vīrusa klātbūtni un piedāvāt maksas "risinājumu"" at bounding box center [396, 201] width 325 height 16
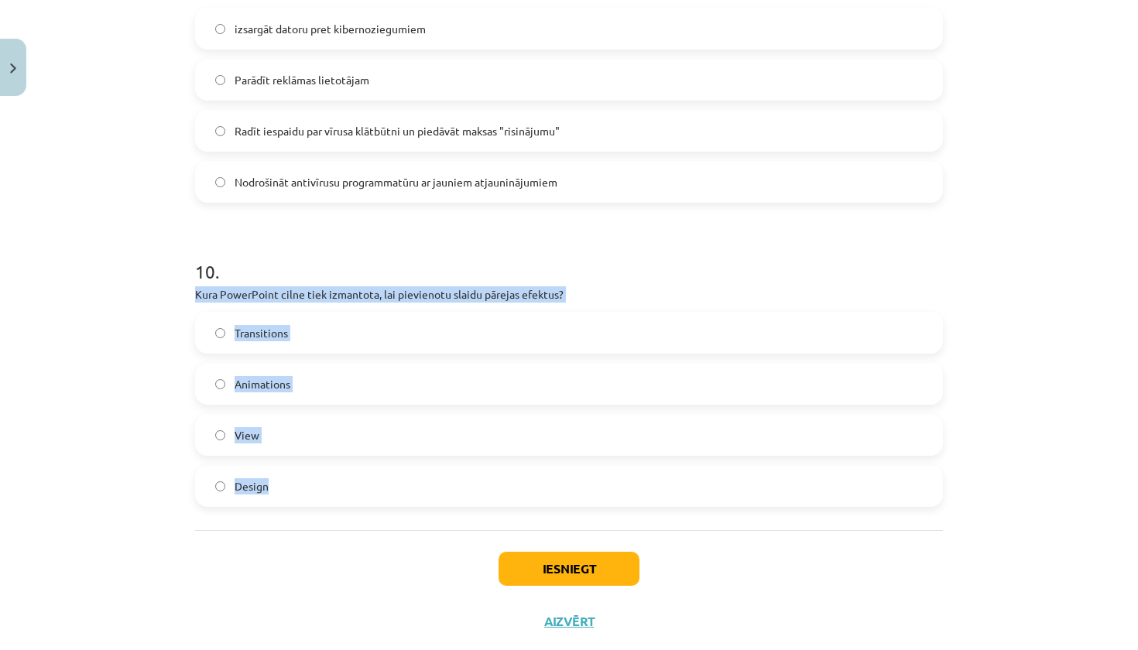
drag, startPoint x: 192, startPoint y: 293, endPoint x: 365, endPoint y: 502, distance: 271.5
click at [332, 328] on label "Transitions" at bounding box center [569, 332] width 744 height 39
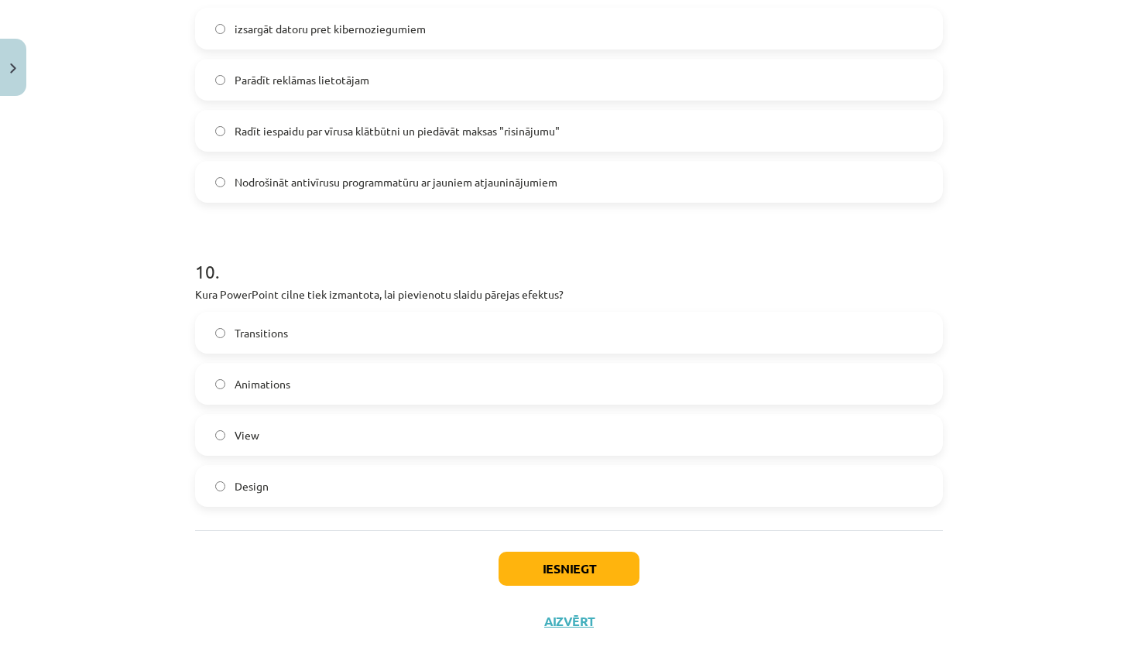
click at [584, 570] on button "Iesniegt" at bounding box center [568, 569] width 141 height 34
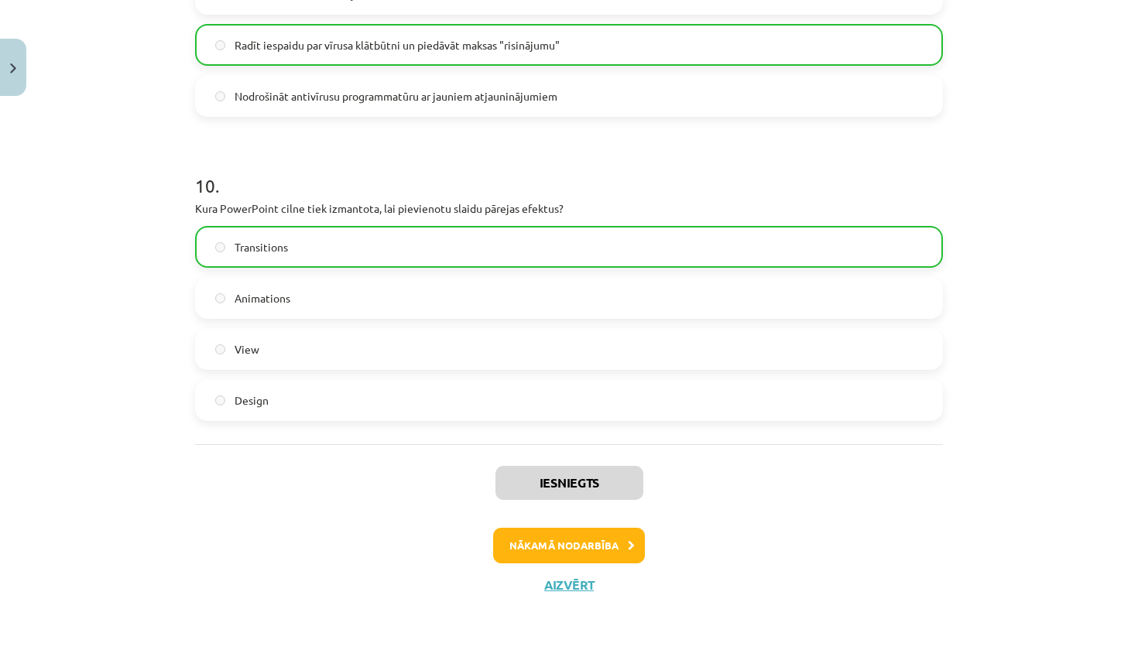
scroll to position [2900, 0]
click at [566, 536] on button "Nākamā nodarbība" at bounding box center [569, 546] width 152 height 36
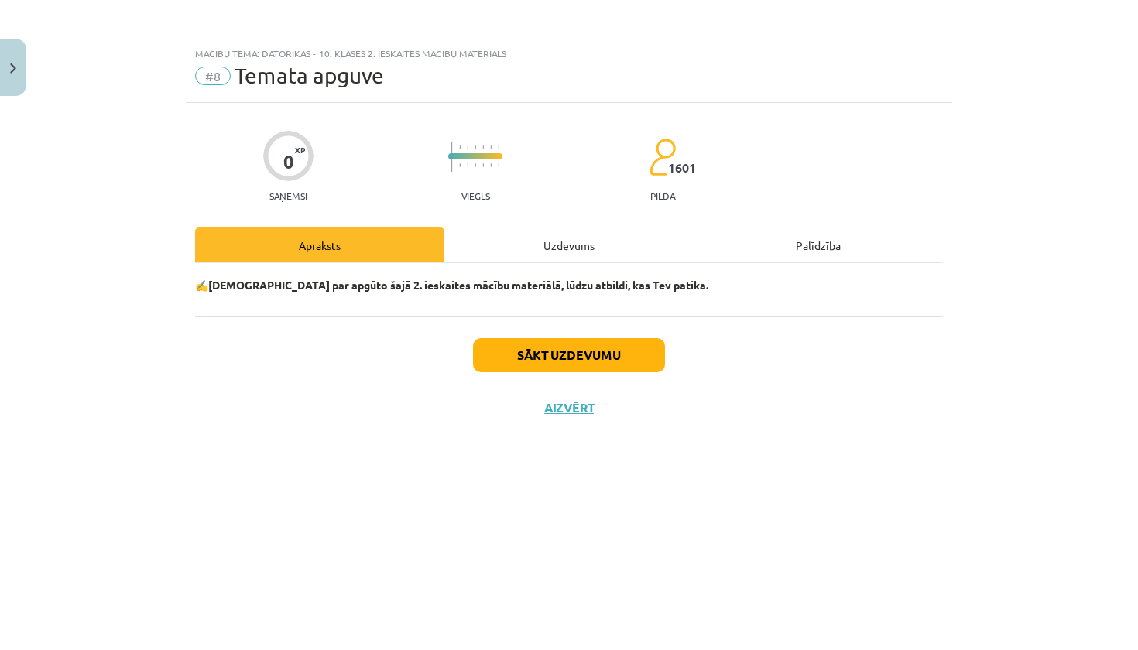
scroll to position [0, 0]
click at [591, 358] on button "Sākt uzdevumu" at bounding box center [569, 355] width 192 height 34
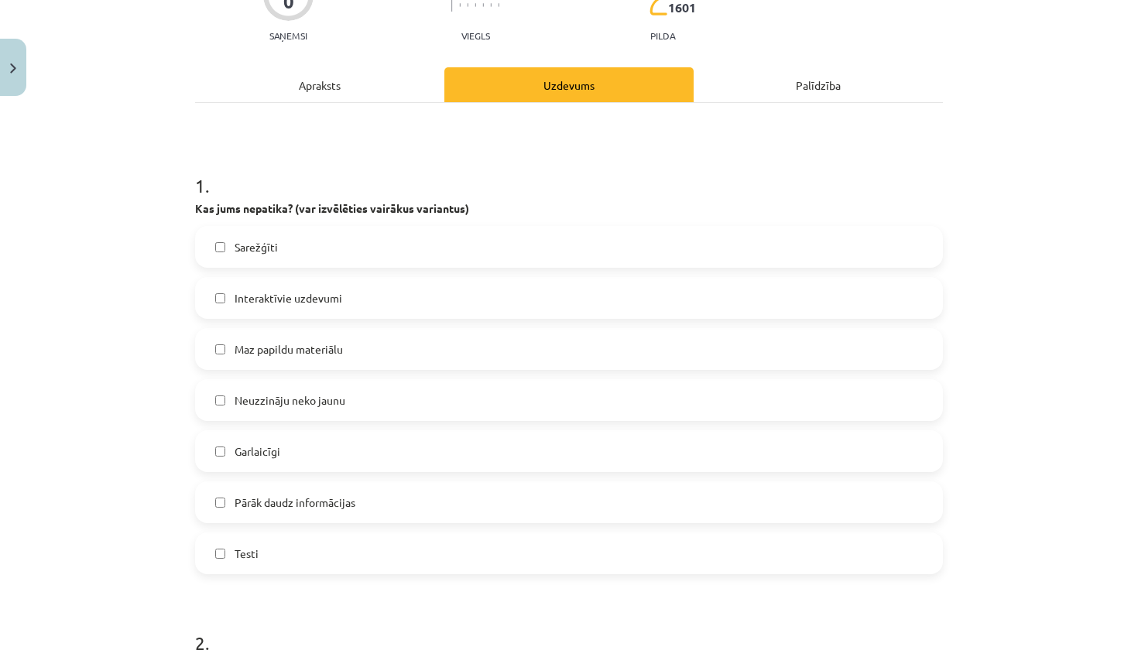
scroll to position [163, 0]
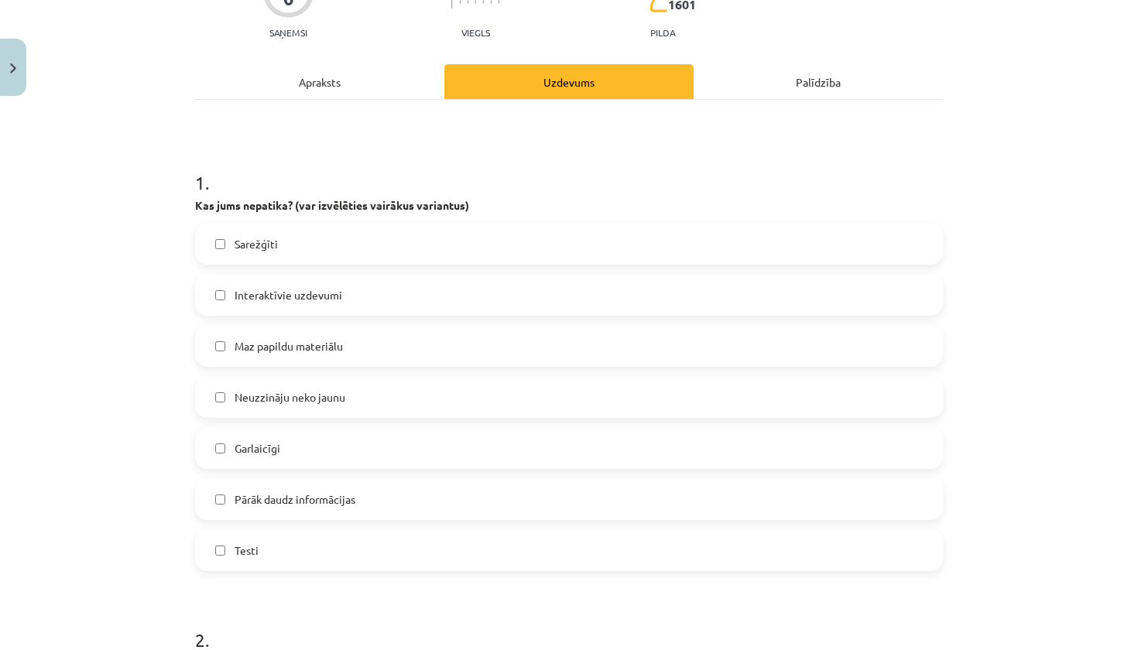
click at [508, 344] on label "Maz papildu materiālu" at bounding box center [569, 346] width 744 height 39
click at [452, 399] on label "Neuzzināju neko jaunu" at bounding box center [569, 397] width 744 height 39
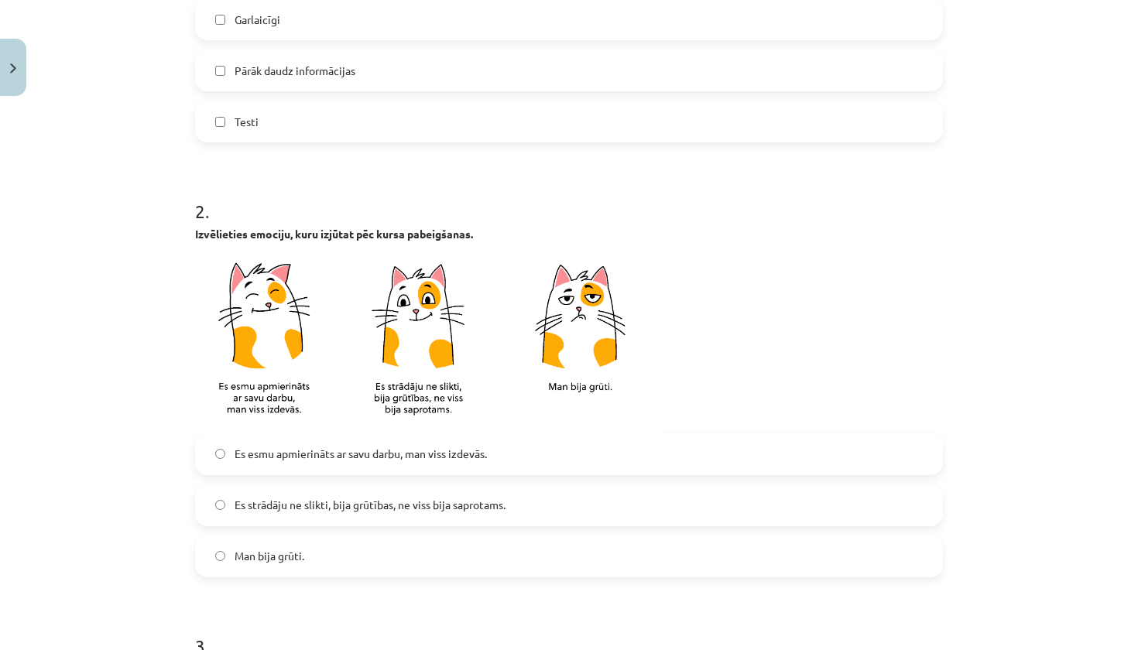
scroll to position [597, 0]
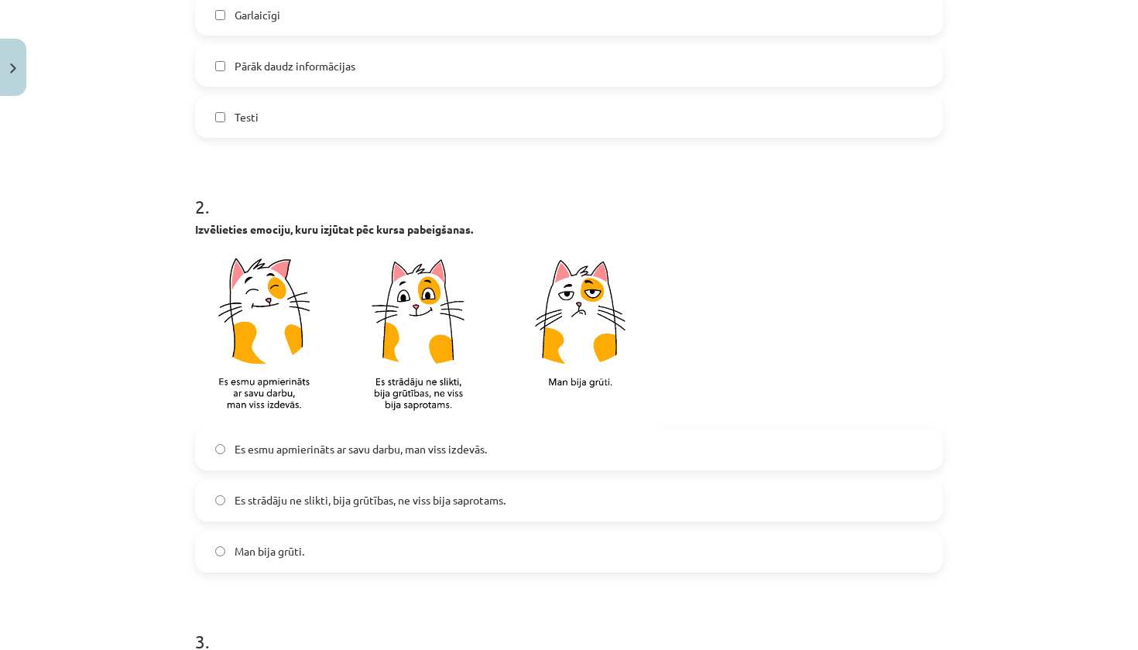
click at [441, 454] on span "Es esmu apmierināts ar savu darbu, man viss izdevās." at bounding box center [360, 449] width 252 height 16
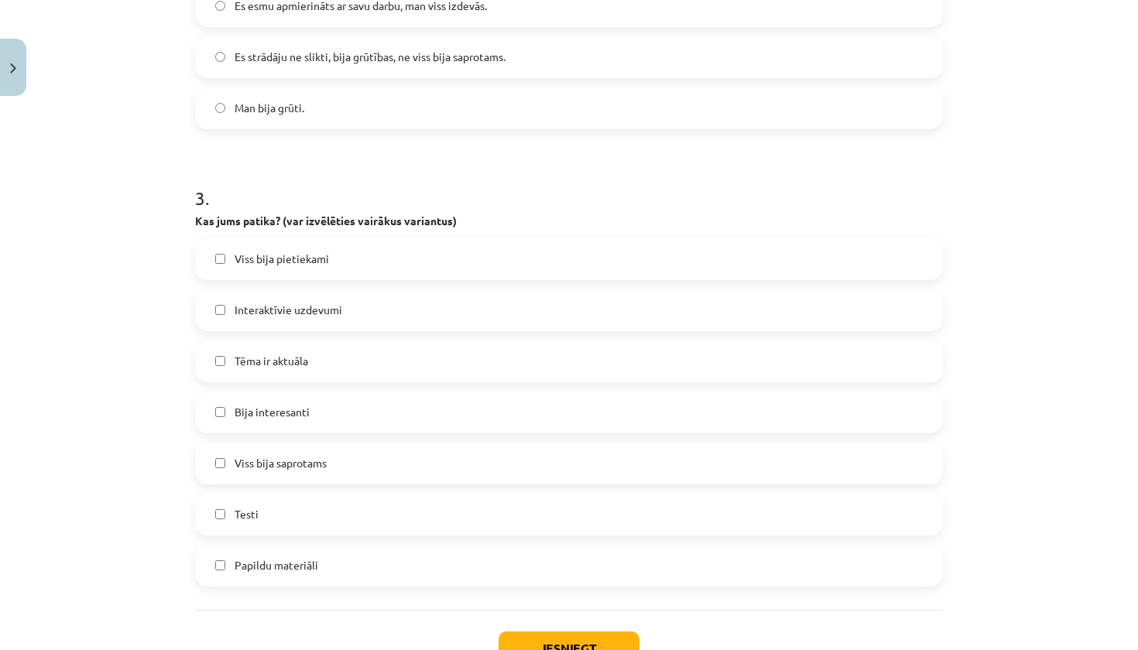
scroll to position [1056, 0]
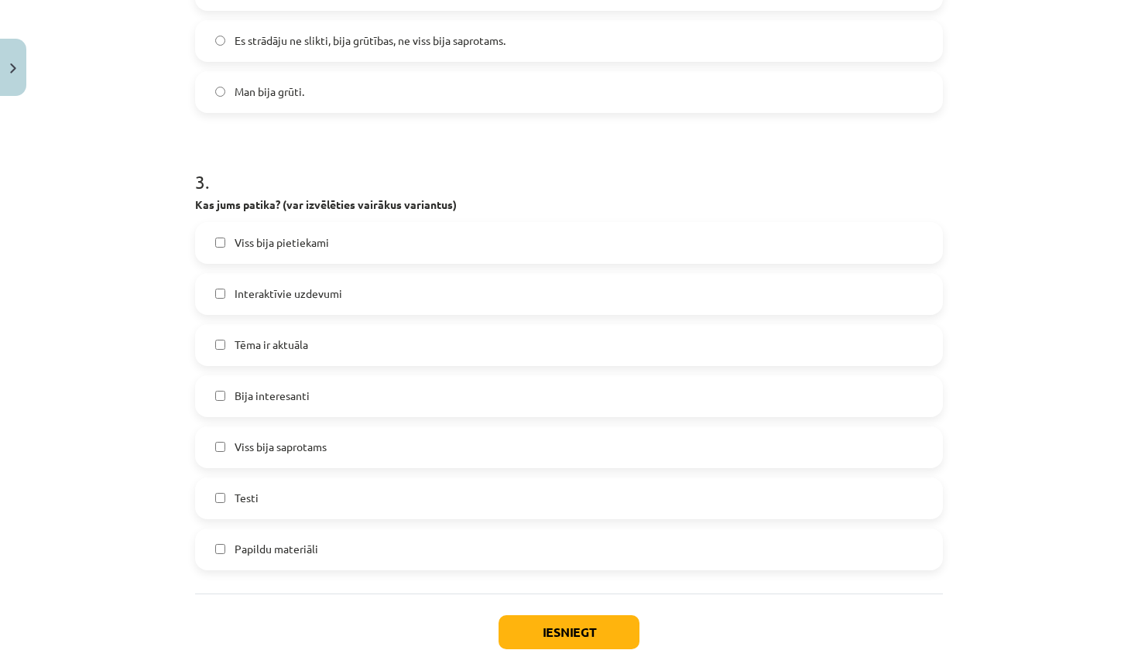
click at [466, 340] on label "Tēma ir aktuāla" at bounding box center [569, 345] width 744 height 39
click at [449, 395] on label "Bija interesanti" at bounding box center [569, 396] width 744 height 39
click at [425, 450] on label "Viss bija saprotams" at bounding box center [569, 447] width 744 height 39
click at [413, 494] on label "Testi" at bounding box center [569, 498] width 744 height 39
click at [535, 623] on button "Iesniegt" at bounding box center [568, 632] width 141 height 34
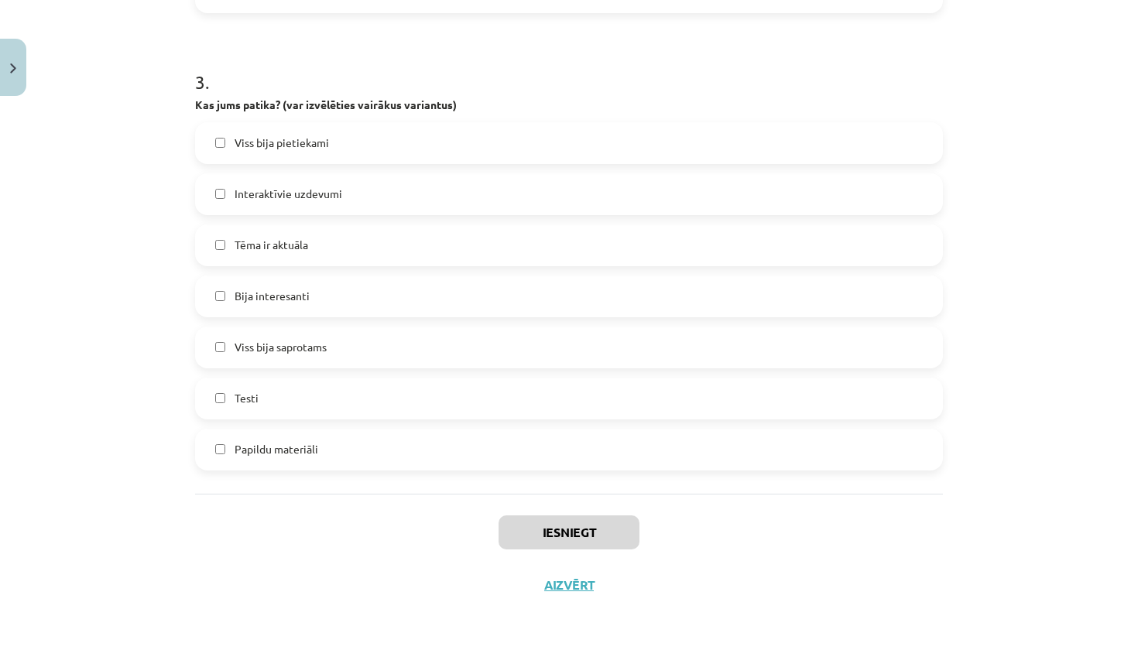
scroll to position [1124, 0]
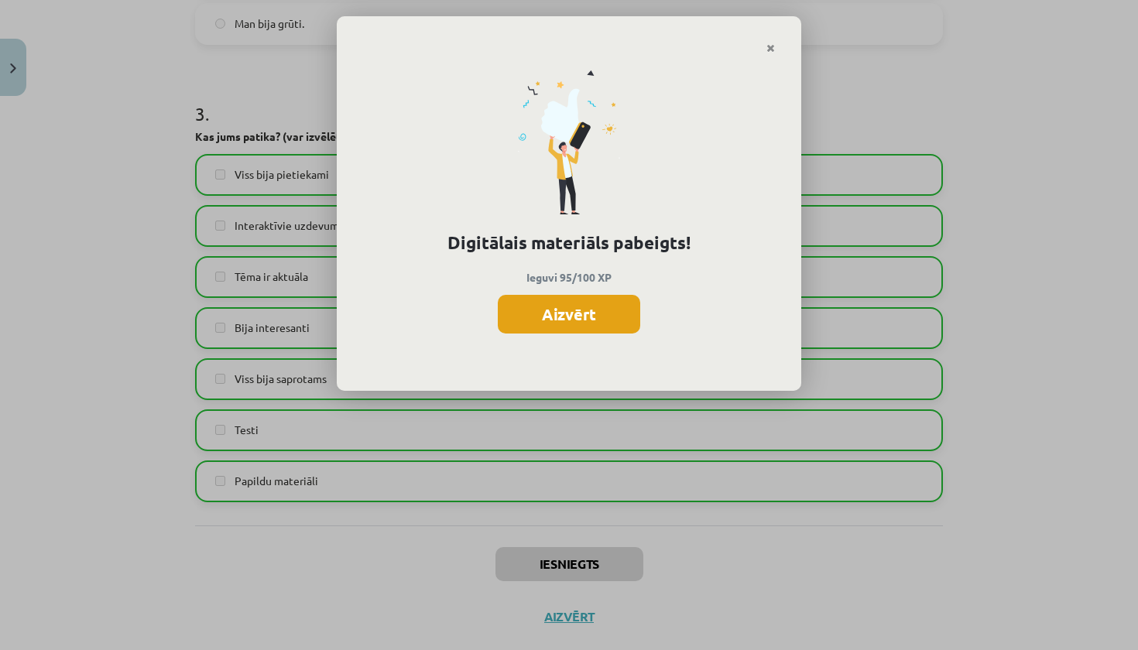
click at [570, 318] on button "Aizvērt" at bounding box center [569, 314] width 142 height 39
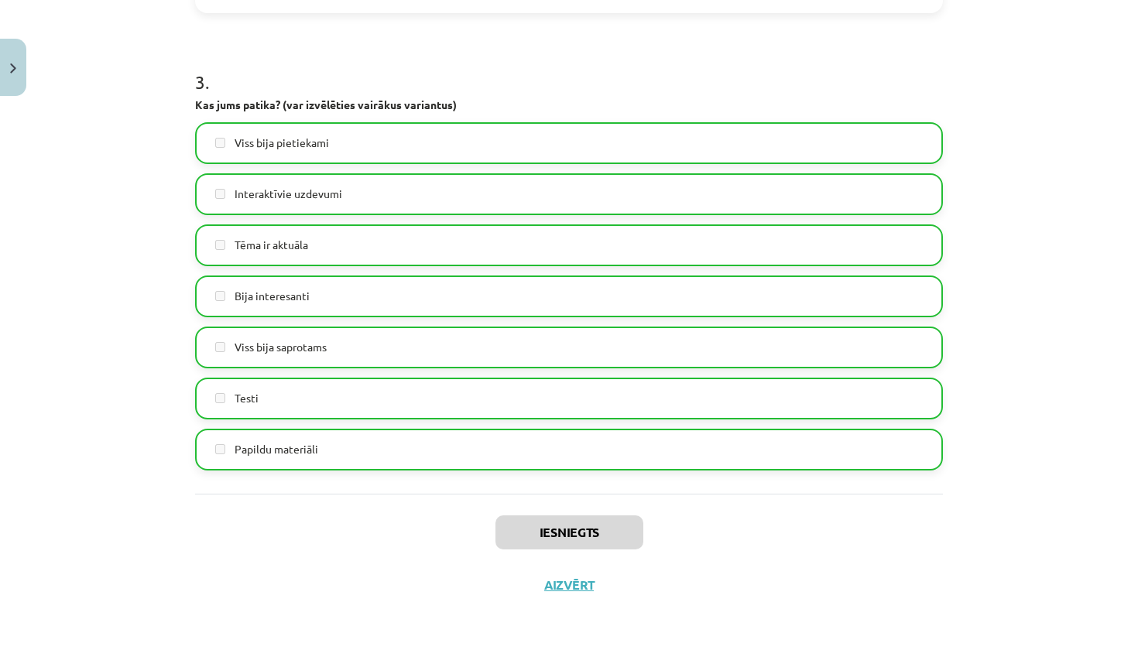
scroll to position [1159, 0]
click at [558, 584] on button "Aizvērt" at bounding box center [568, 584] width 59 height 15
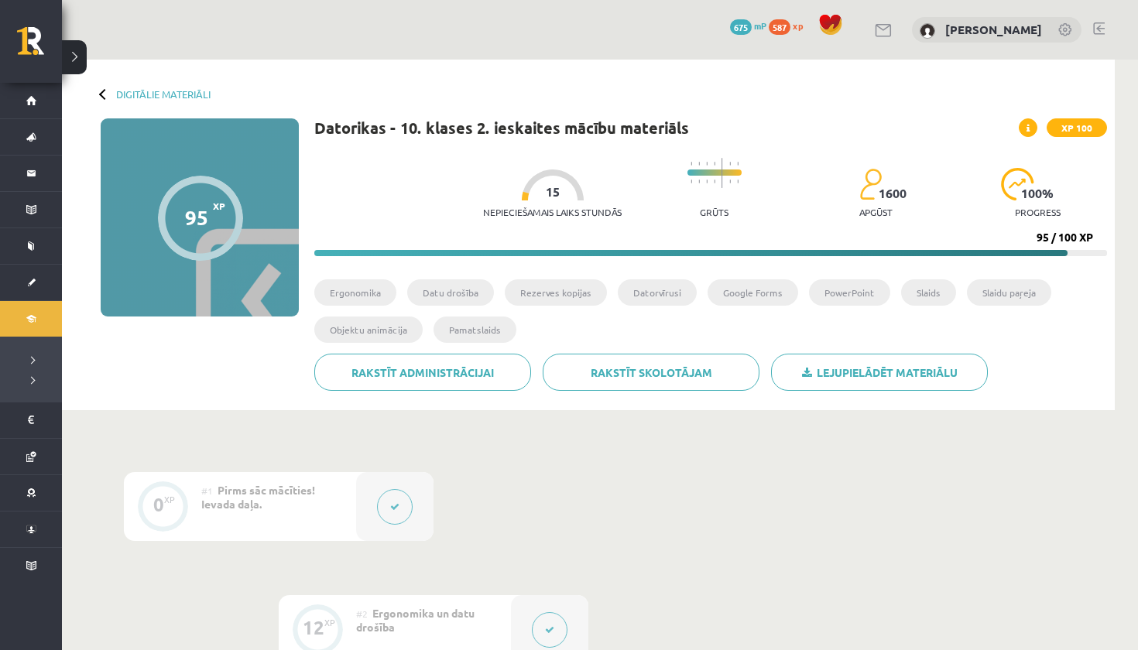
scroll to position [104, 0]
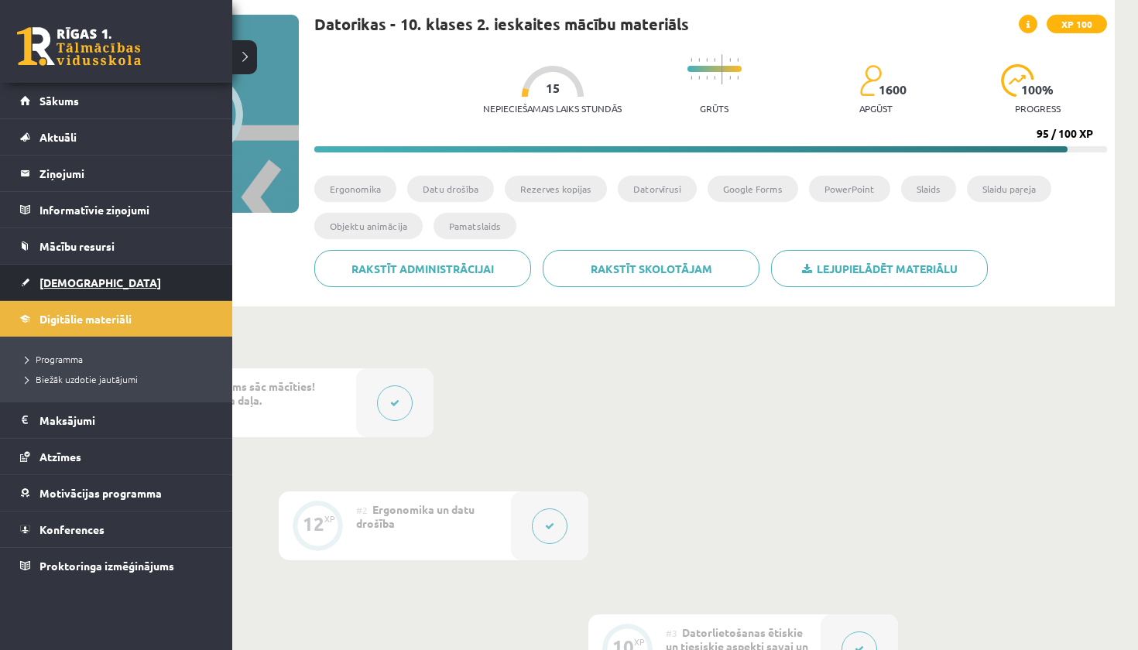
click at [49, 289] on link "[DEMOGRAPHIC_DATA]" at bounding box center [116, 283] width 193 height 36
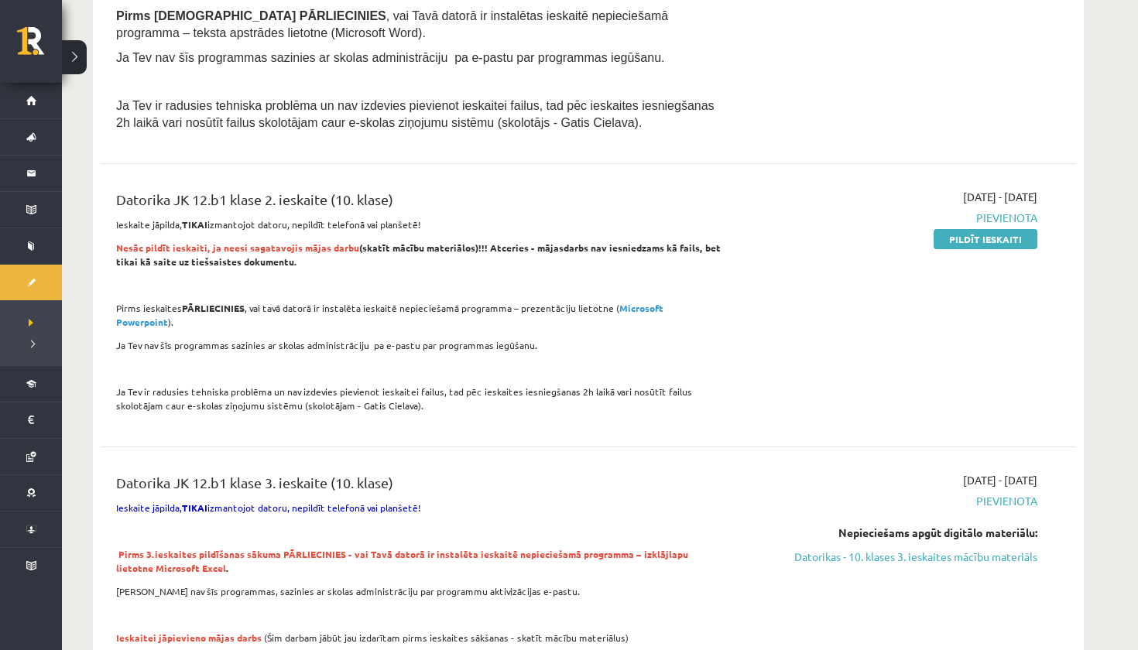
scroll to position [488, 0]
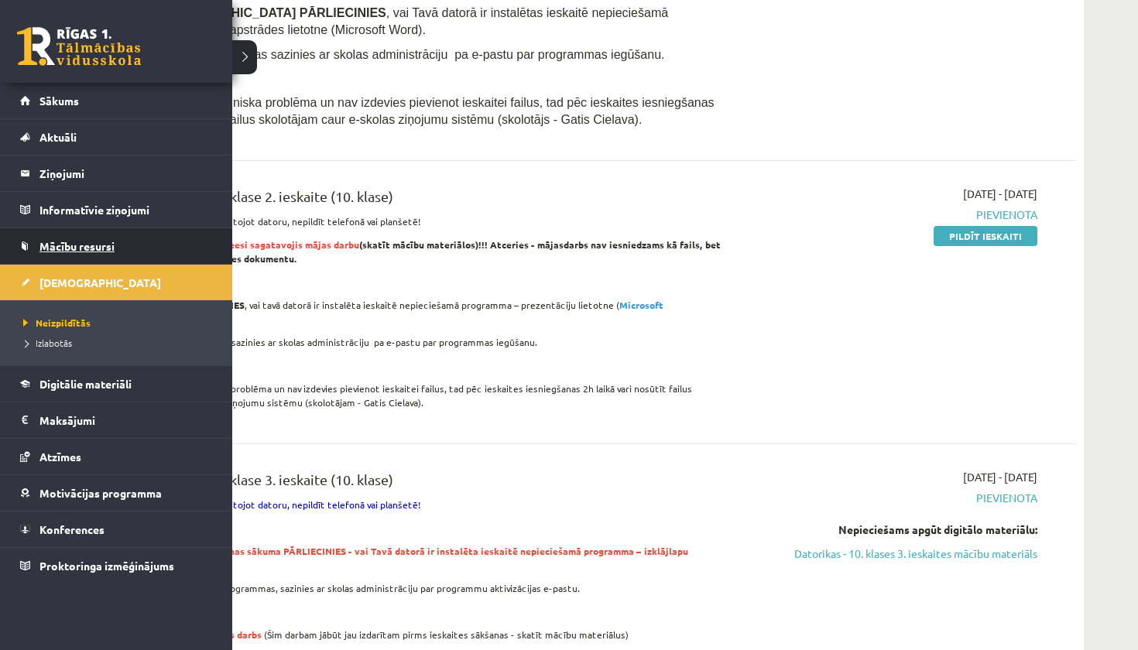
click at [75, 245] on span "Mācību resursi" at bounding box center [76, 246] width 75 height 14
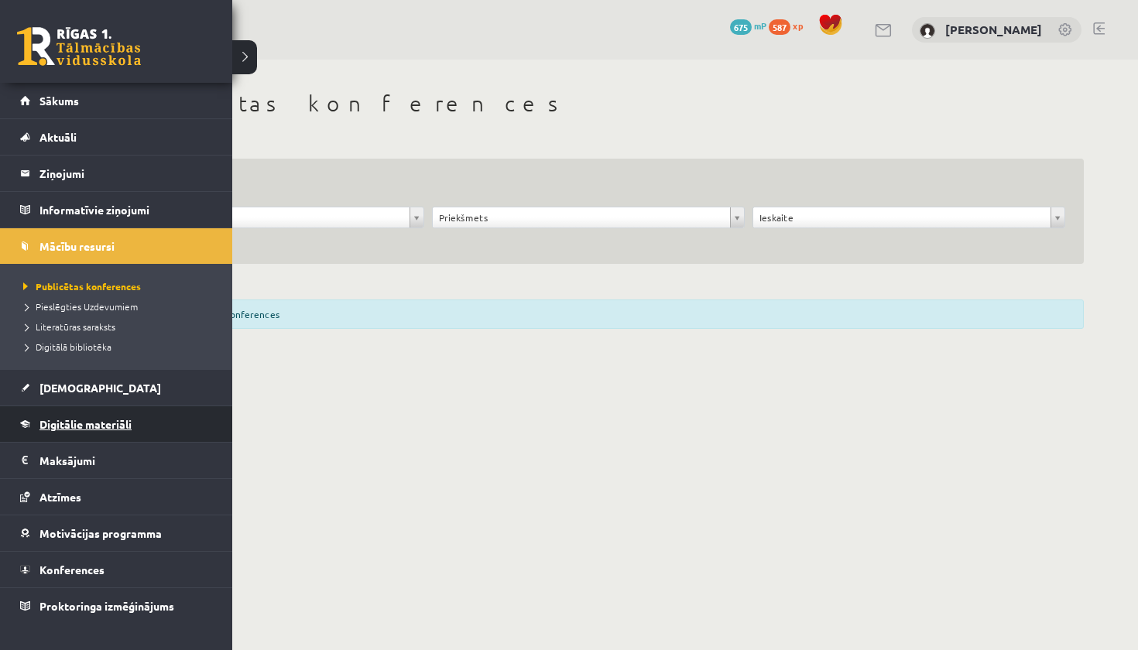
click at [100, 414] on link "Digitālie materiāli" at bounding box center [116, 424] width 193 height 36
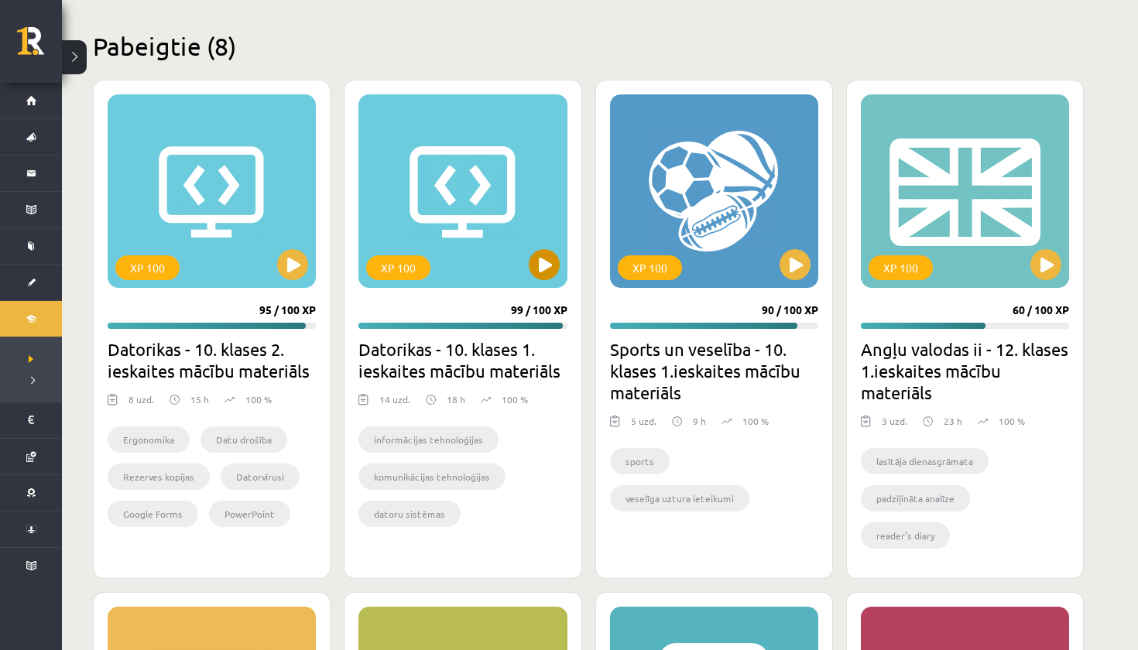
scroll to position [2997, 0]
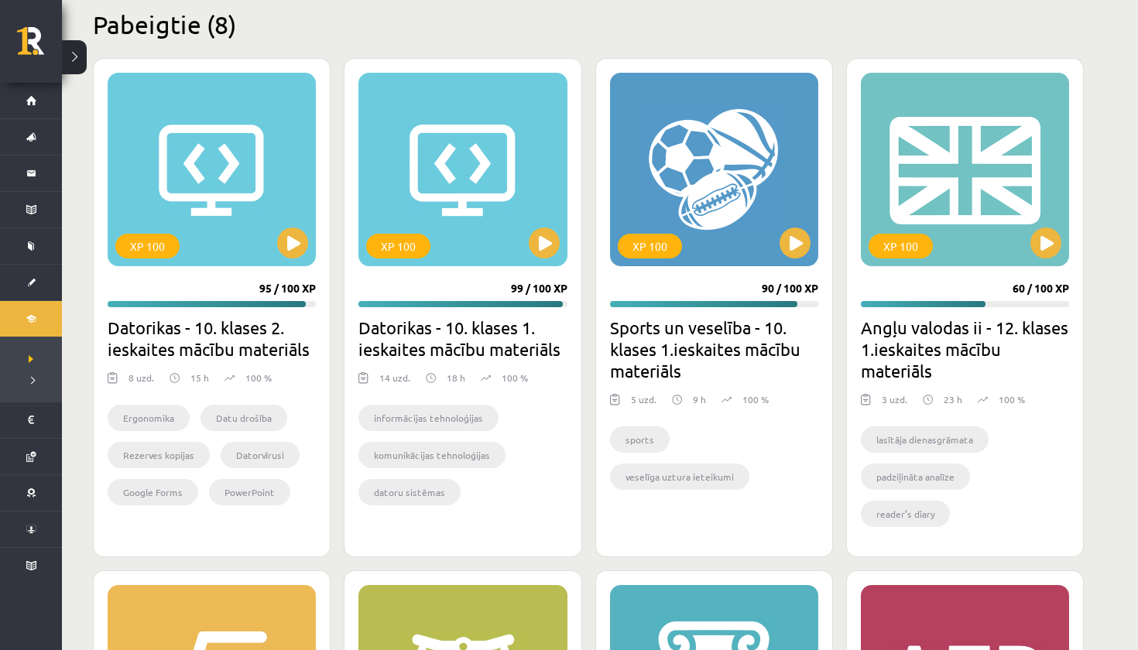
click at [214, 351] on h2 "Datorikas - 10. klases 2. ieskaites mācību materiāls" at bounding box center [212, 338] width 208 height 43
click at [299, 246] on button at bounding box center [292, 243] width 31 height 31
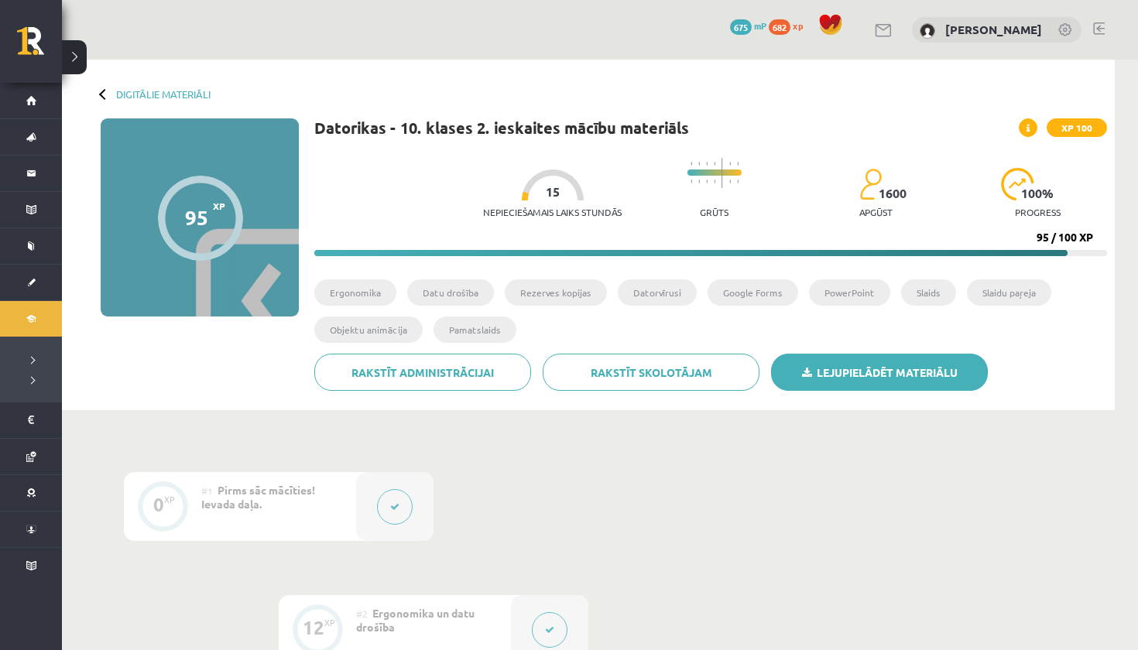
click at [802, 369] on icon at bounding box center [807, 373] width 10 height 11
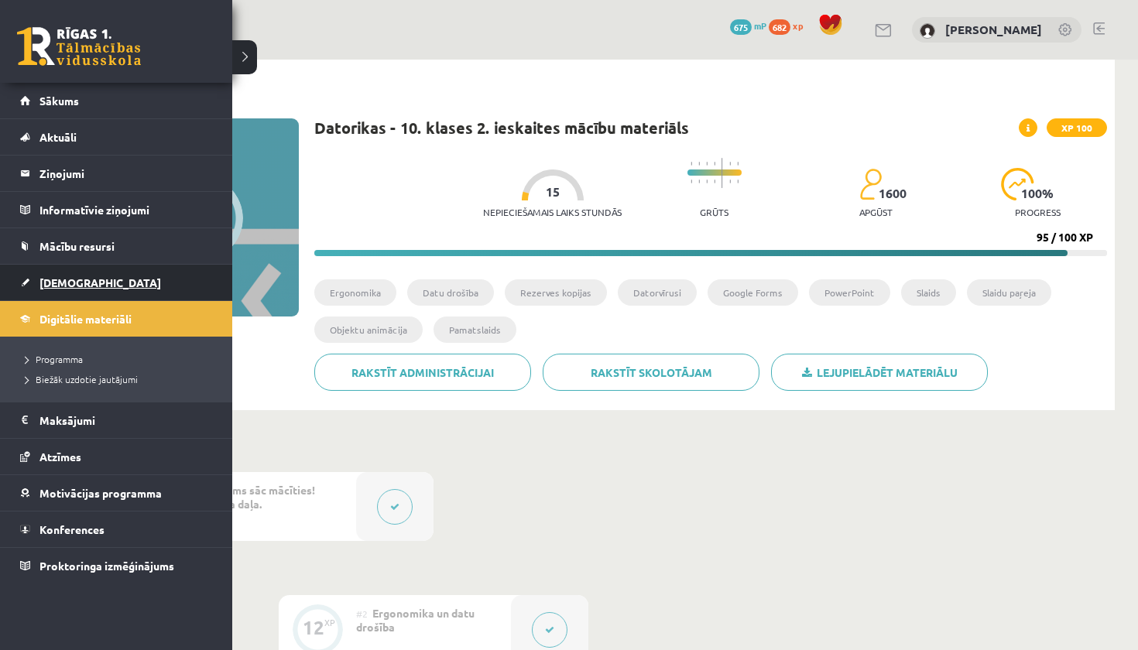
click at [47, 277] on span "[DEMOGRAPHIC_DATA]" at bounding box center [100, 283] width 122 height 14
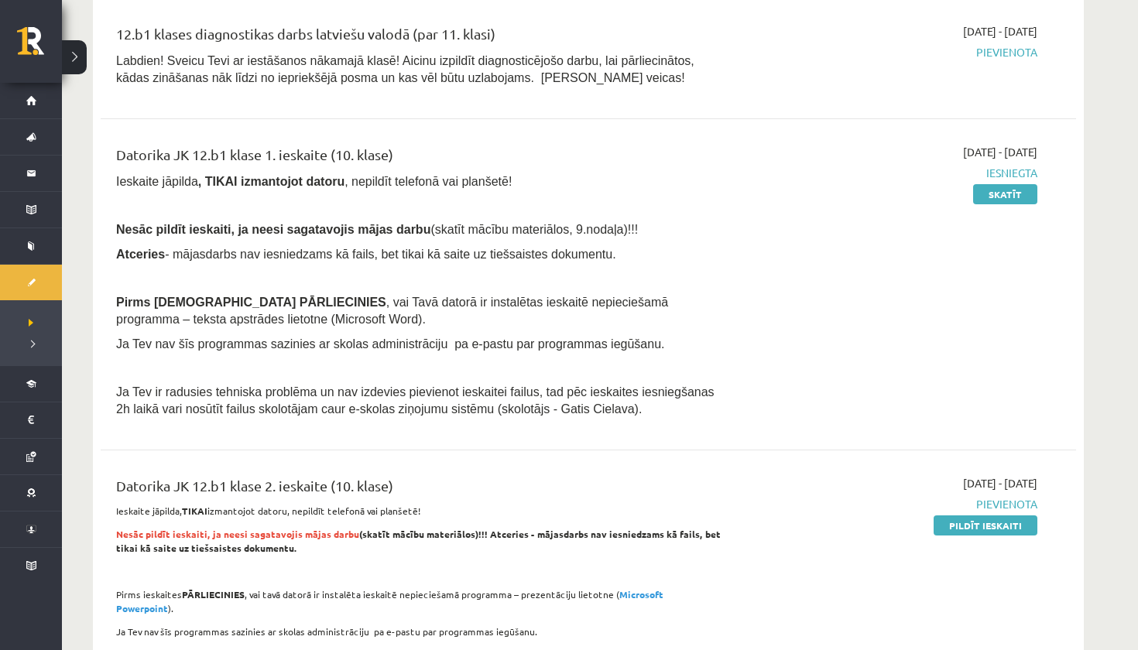
scroll to position [294, 0]
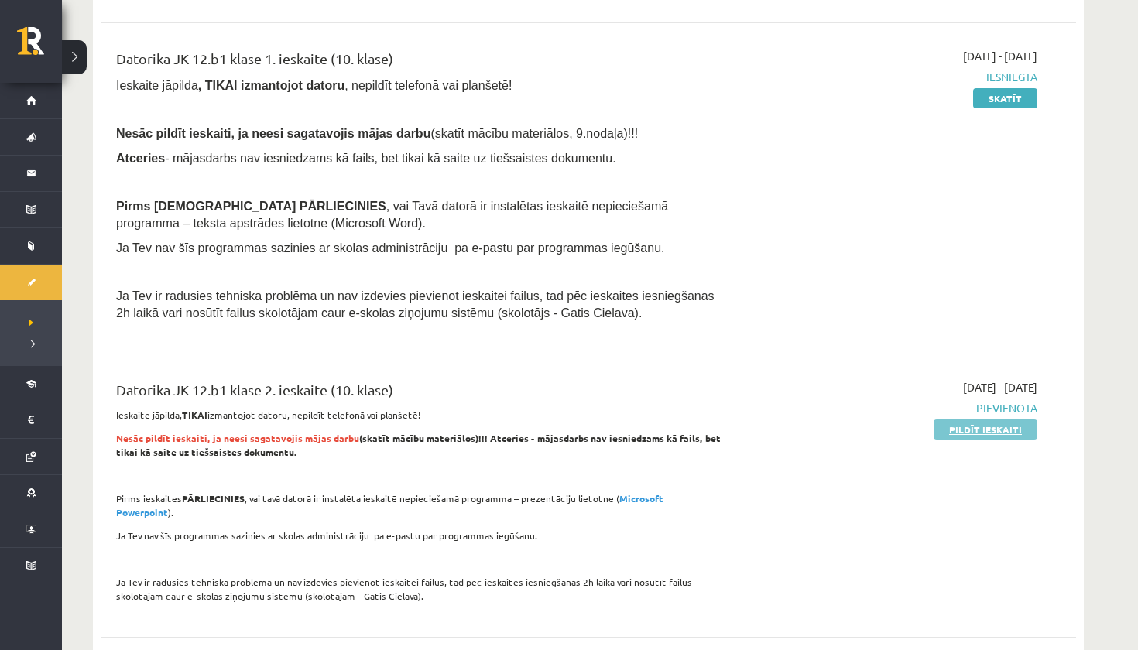
click at [976, 426] on link "Pildīt ieskaiti" at bounding box center [985, 429] width 104 height 20
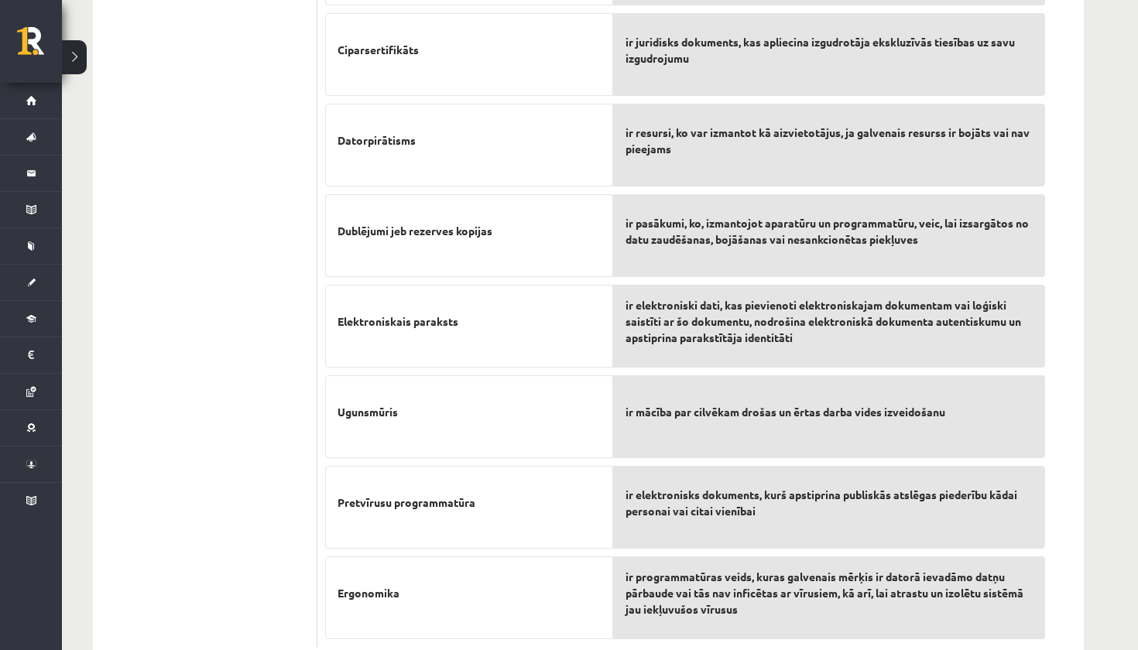
scroll to position [722, 0]
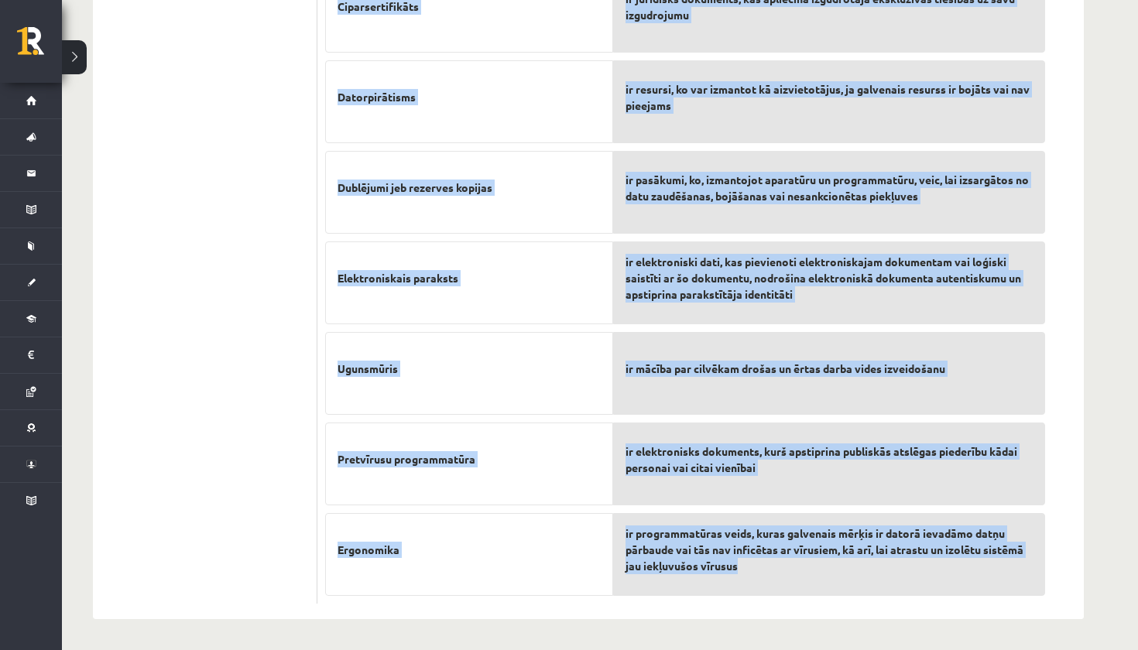
drag, startPoint x: 327, startPoint y: 74, endPoint x: 901, endPoint y: 569, distance: 757.7
click at [901, 569] on div "9p Savieno jēdzienus un to skaidrojumus Datu aizsardzība Patents Ciparsertifikā…" at bounding box center [684, 169] width 735 height 871
copy div "Loremip dolorsita co ad elitseddoeiu Temp incididuntu Laboree Doloremagnaaliqu …"
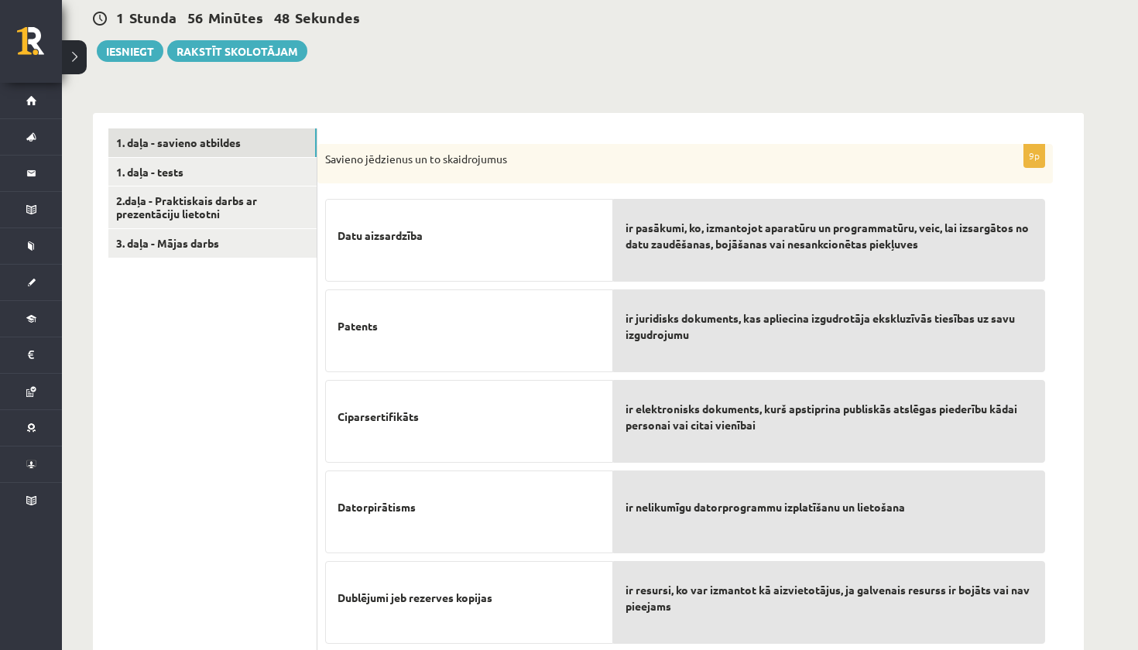
scroll to position [316, 0]
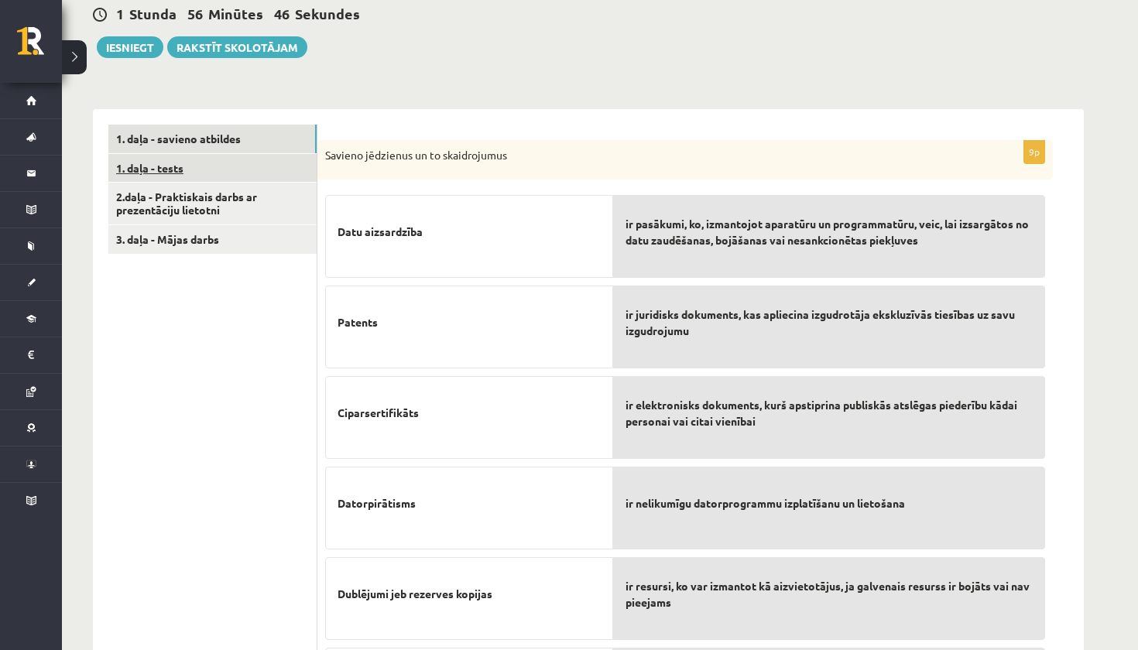
click at [193, 164] on link "1. daļa - tests" at bounding box center [212, 168] width 208 height 29
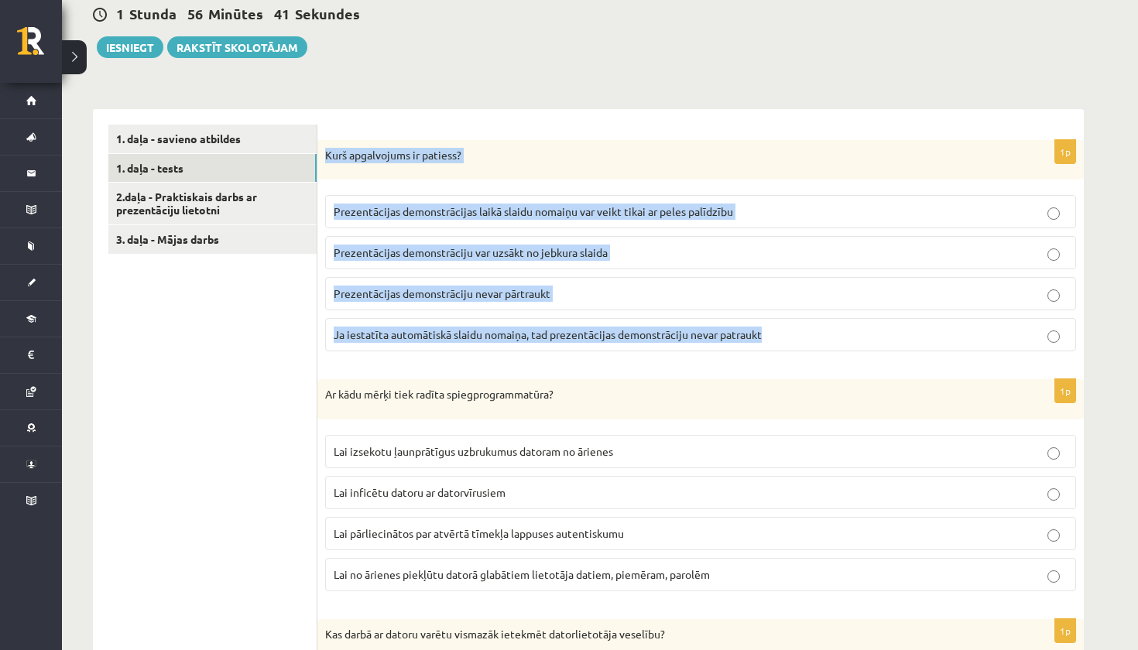
drag, startPoint x: 327, startPoint y: 155, endPoint x: 771, endPoint y: 336, distance: 479.0
click at [771, 336] on div "1p [PERSON_NAME] apgalvojums ir patiess? Prezentācijas demonstrācijas laikā sla…" at bounding box center [700, 252] width 766 height 224
copy div "Kurš apgalvojums ir patiess? Prezentācijas demonstrācijas laikā slaidu nomaiņu …"
click at [529, 258] on p "Prezentācijas demonstrāciju var uzsākt no jebkura slaida" at bounding box center [701, 253] width 734 height 16
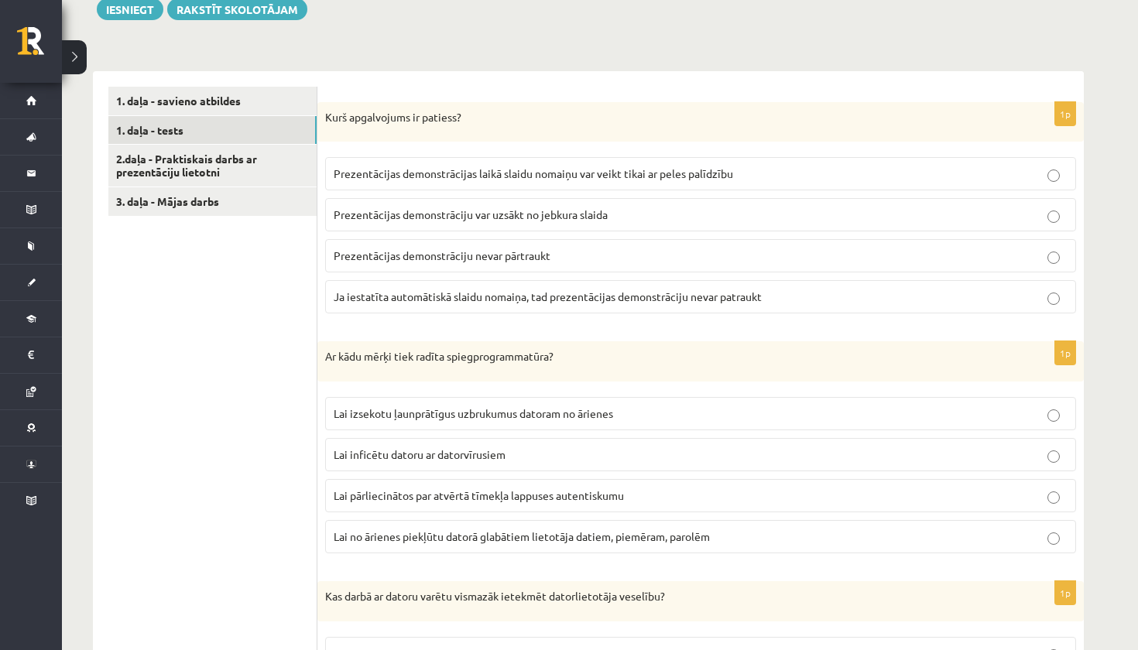
scroll to position [375, 0]
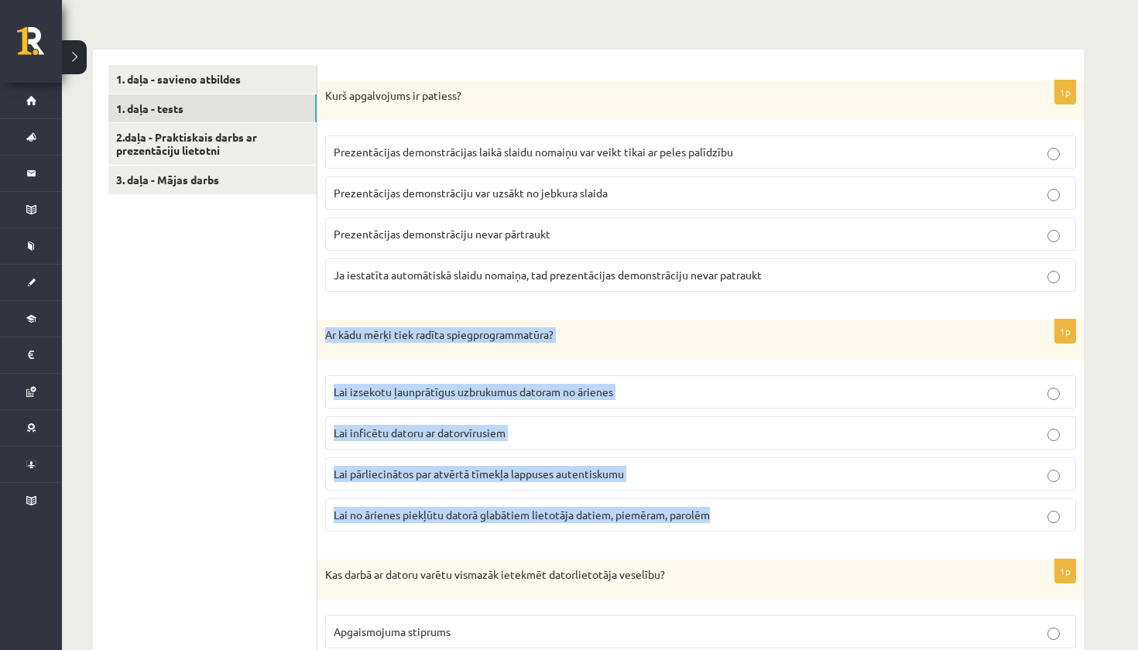
drag, startPoint x: 323, startPoint y: 339, endPoint x: 614, endPoint y: 525, distance: 345.6
click at [614, 525] on div "1p Ar kādu mērķi tiek radīta spiegprogrammatūra? Lai izsekotu ļaunprātīgus uzbr…" at bounding box center [700, 432] width 766 height 224
copy div "Ar kādu mērķi tiek radīta spiegprogrammatūra? Lai izsekotu ļaunprātīgus uzbruku…"
click at [395, 515] on span "Lai no ārienes piekļūtu datorā glabātiem lietotāja datiem, piemēram, parolēm" at bounding box center [522, 515] width 376 height 14
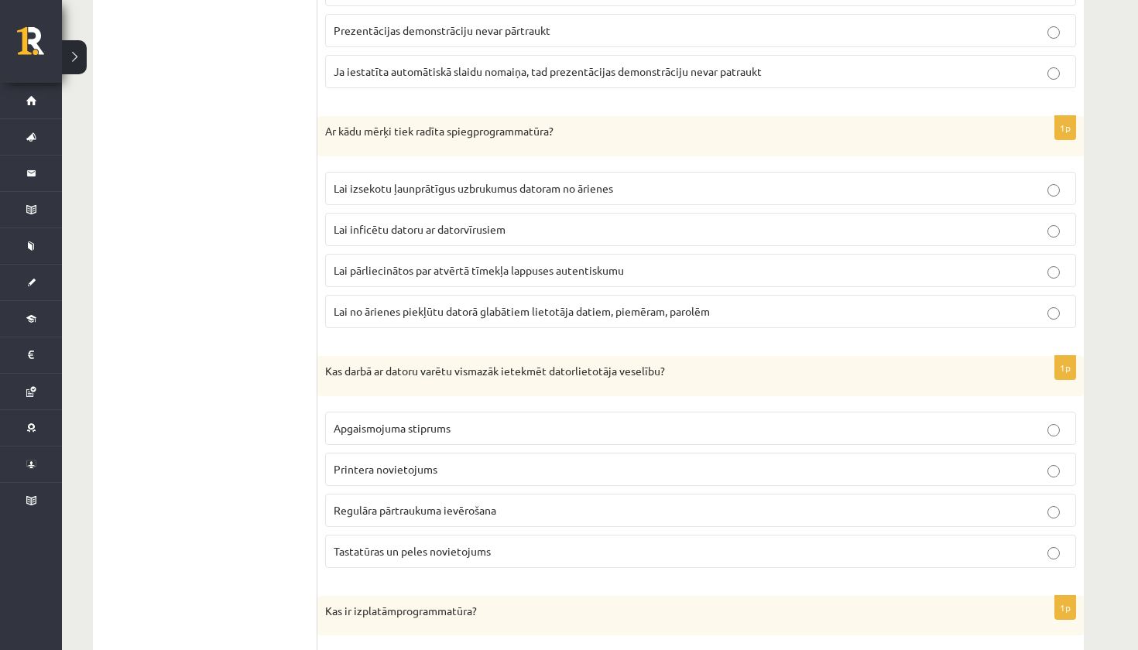
scroll to position [590, 0]
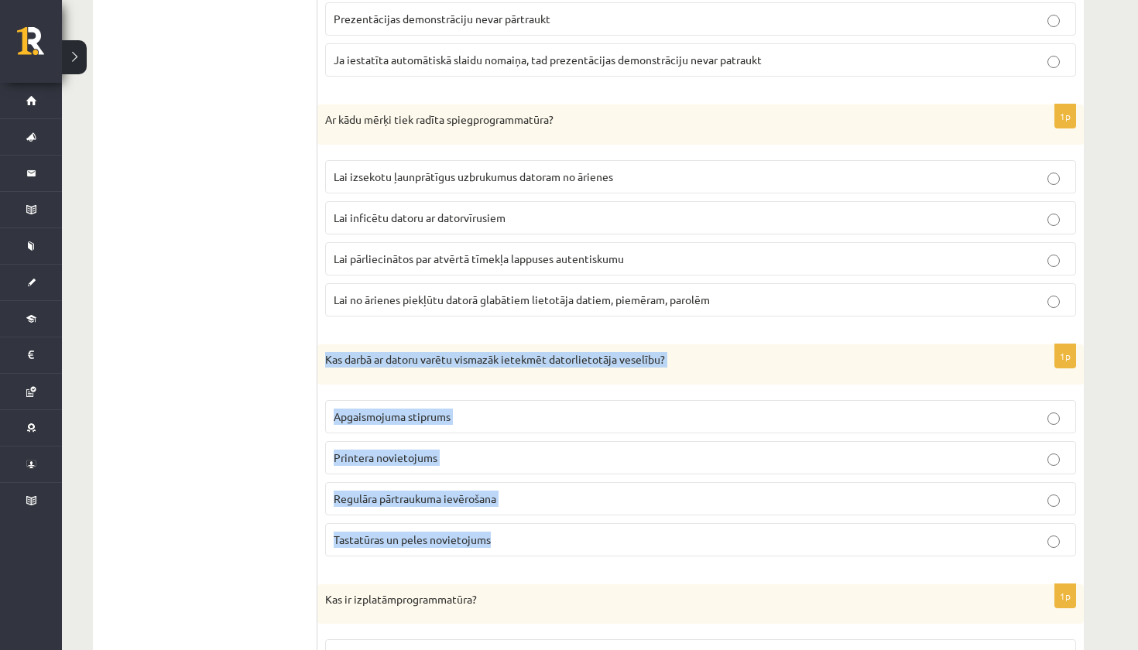
drag, startPoint x: 328, startPoint y: 358, endPoint x: 495, endPoint y: 539, distance: 247.0
click at [495, 539] on div "1p Kas darbā ar datoru varētu vismazāk ietekmēt datorlietotāja veselību? Apgais…" at bounding box center [700, 456] width 766 height 224
copy div "Kas darbā ar datoru varētu vismazāk ietekmēt datorlietotāja veselību? Apgaismoj…"
click at [392, 458] on span "Printera novietojums" at bounding box center [386, 457] width 104 height 14
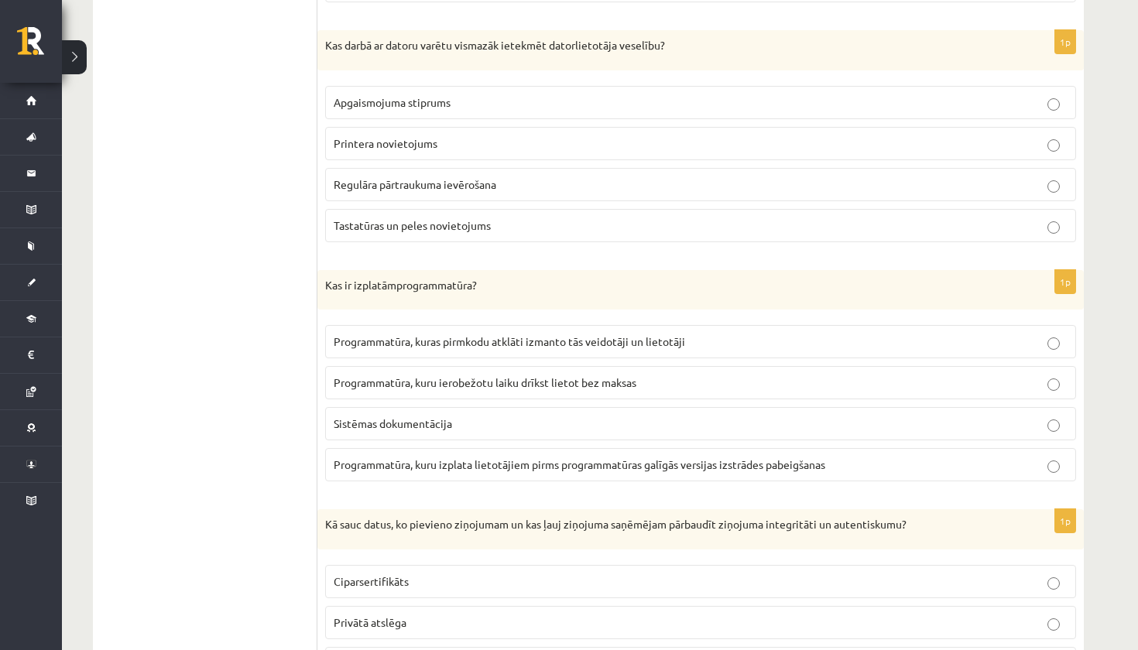
scroll to position [935, 0]
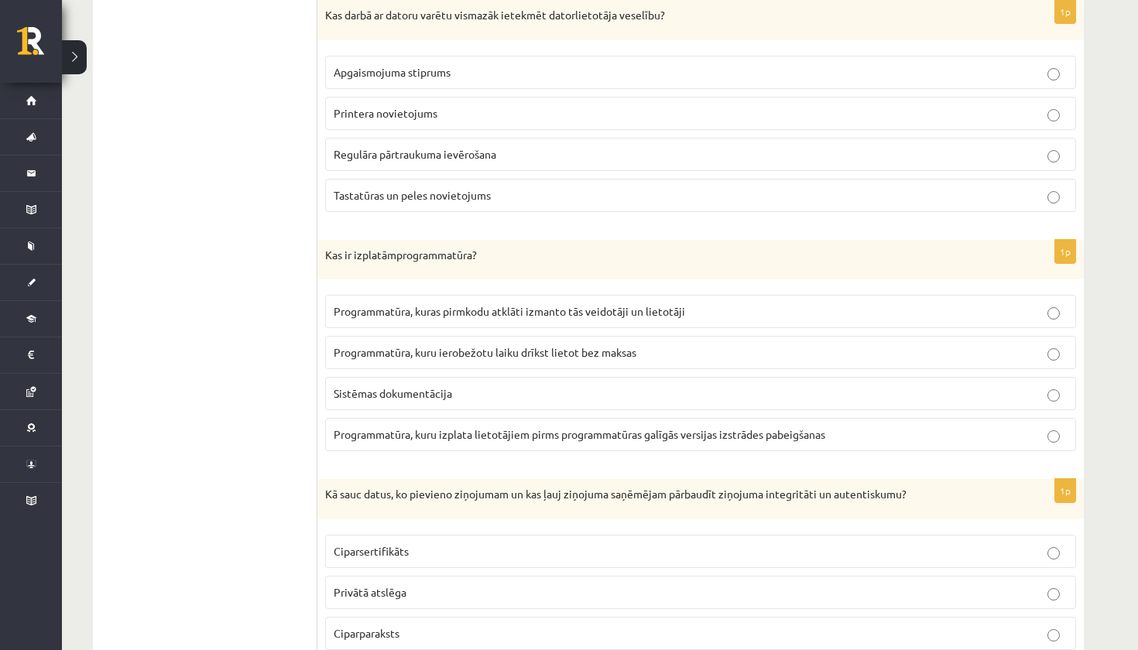
click at [330, 254] on p "Kas ir izplatāmprogrammatūra?" at bounding box center [661, 255] width 673 height 15
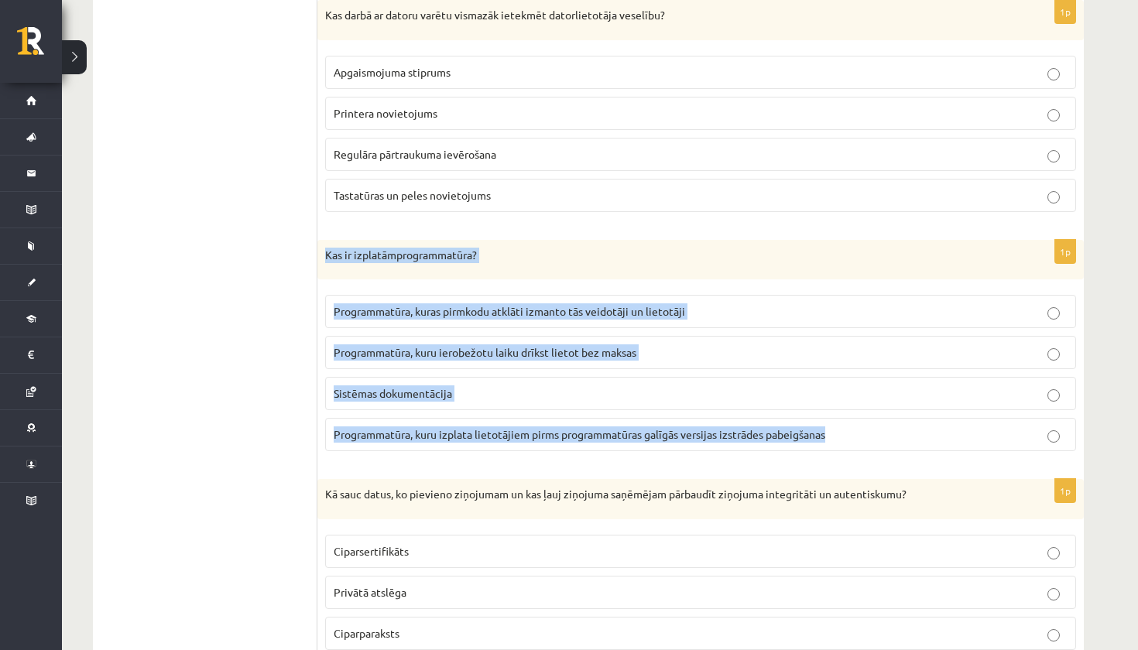
drag, startPoint x: 327, startPoint y: 253, endPoint x: 894, endPoint y: 433, distance: 595.0
click at [894, 433] on div "1p Kas ir izplatāmprogrammatūra? Programmatūra, kuras pirmkodu atklāti izmanto …" at bounding box center [700, 352] width 766 height 224
copy div "Kas ir izplatāmprogrammatūra? Programmatūra, kuras pirmkodu atklāti izmanto tās…"
click at [372, 431] on span "Programmatūra, kuru izplata lietotājiem pirms programmatūras galīgās versijas i…" at bounding box center [579, 434] width 491 height 14
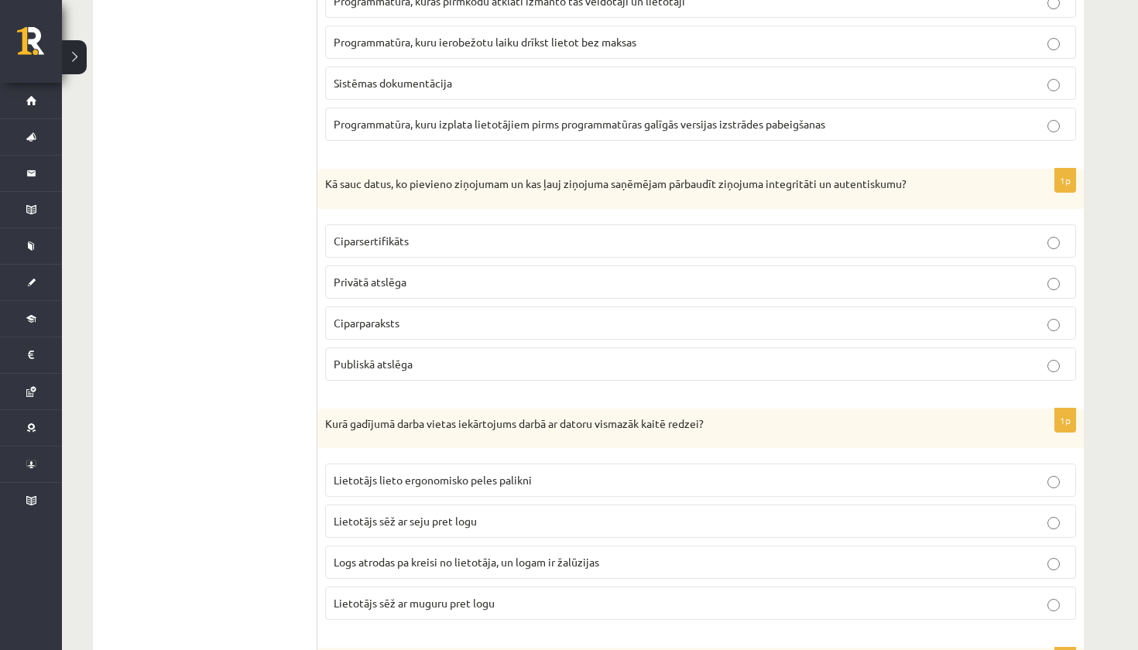
scroll to position [1255, 0]
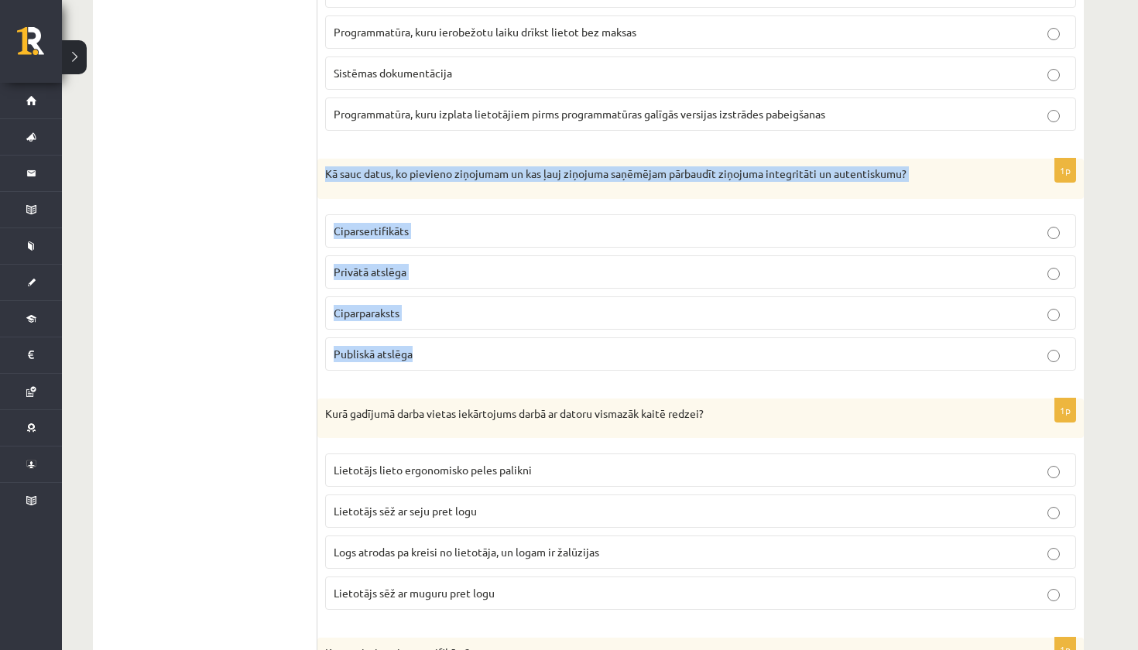
drag, startPoint x: 327, startPoint y: 163, endPoint x: 443, endPoint y: 354, distance: 224.7
click at [443, 354] on div "1p Kā sauc datus, ko pievieno ziņojumam un kas ļauj ziņojuma saņēmējam pārbaudī…" at bounding box center [700, 271] width 766 height 224
copy div "Kā sauc datus, ko pievieno ziņojumam un kas ļauj ziņojuma saņēmējam pārbaudīt z…"
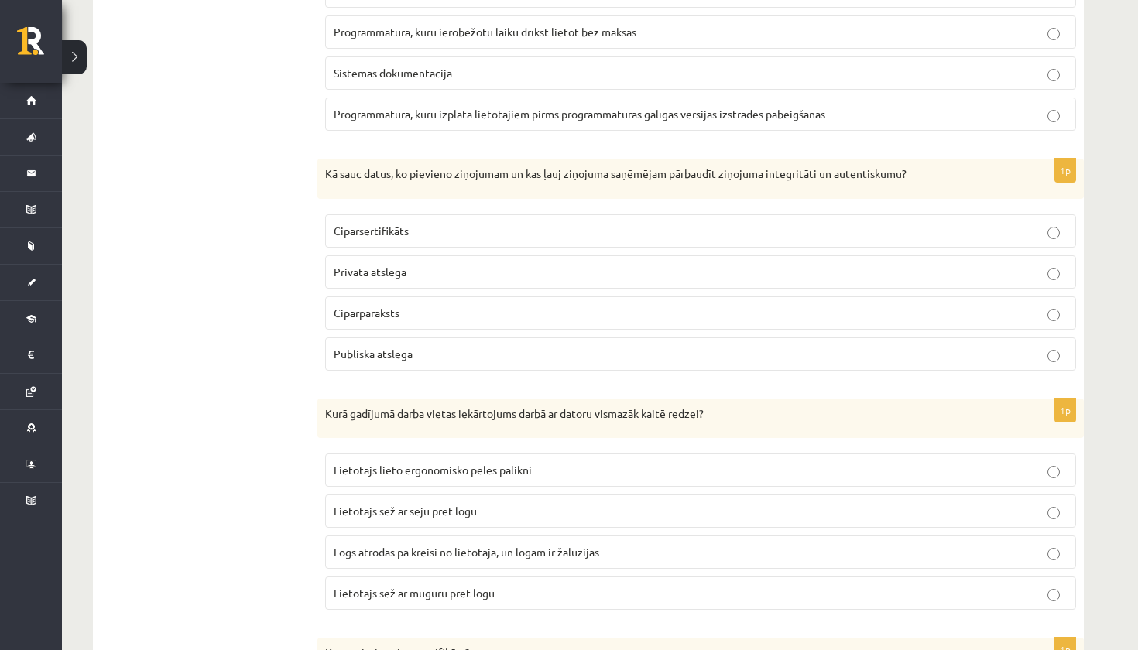
click at [382, 314] on span "Ciparparaksts" at bounding box center [367, 313] width 66 height 14
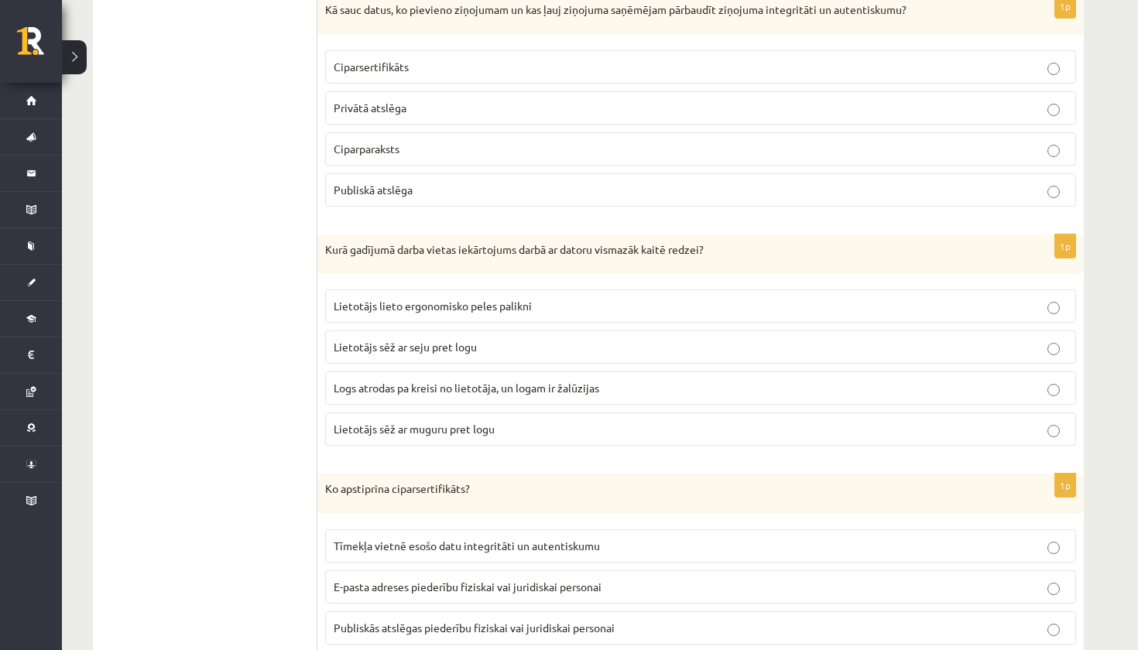
scroll to position [1463, 0]
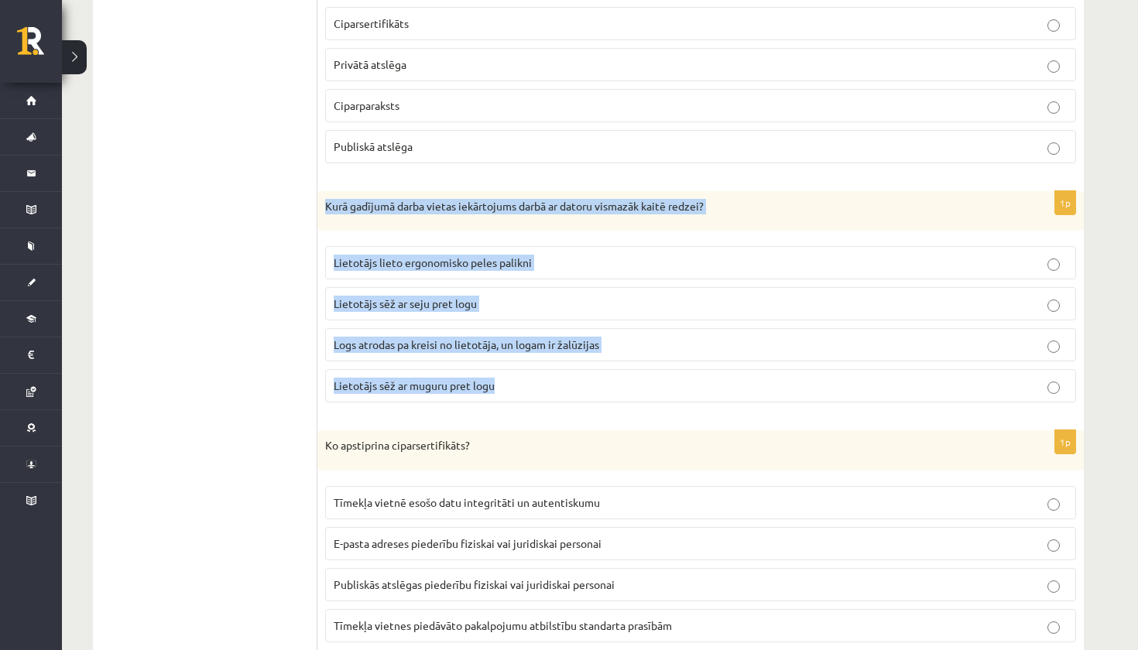
drag, startPoint x: 324, startPoint y: 200, endPoint x: 480, endPoint y: 397, distance: 250.7
click at [482, 399] on div "1p Kurā gadījumā darba vietas iekārtojums darbā ar datoru vismazāk kaitē redzei…" at bounding box center [700, 303] width 766 height 224
copy div "Kurā gadījumā darba vietas iekārtojums darbā ar datoru vismazāk kaitē redzei? L…"
click at [320, 385] on div "1p Kurā gadījumā darba vietas iekārtojums darbā ar datoru vismazāk kaitē redzei…" at bounding box center [700, 303] width 766 height 224
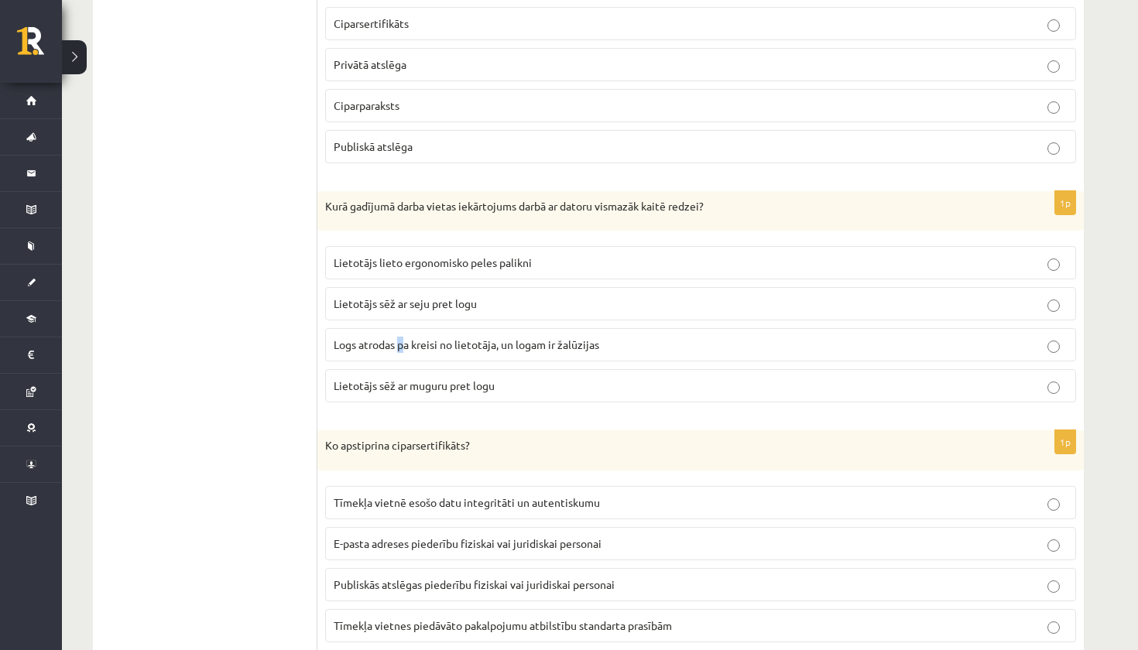
click at [402, 347] on span "Logs atrodas pa kreisi no lietotāja, un logam ir žalūzijas" at bounding box center [466, 344] width 265 height 14
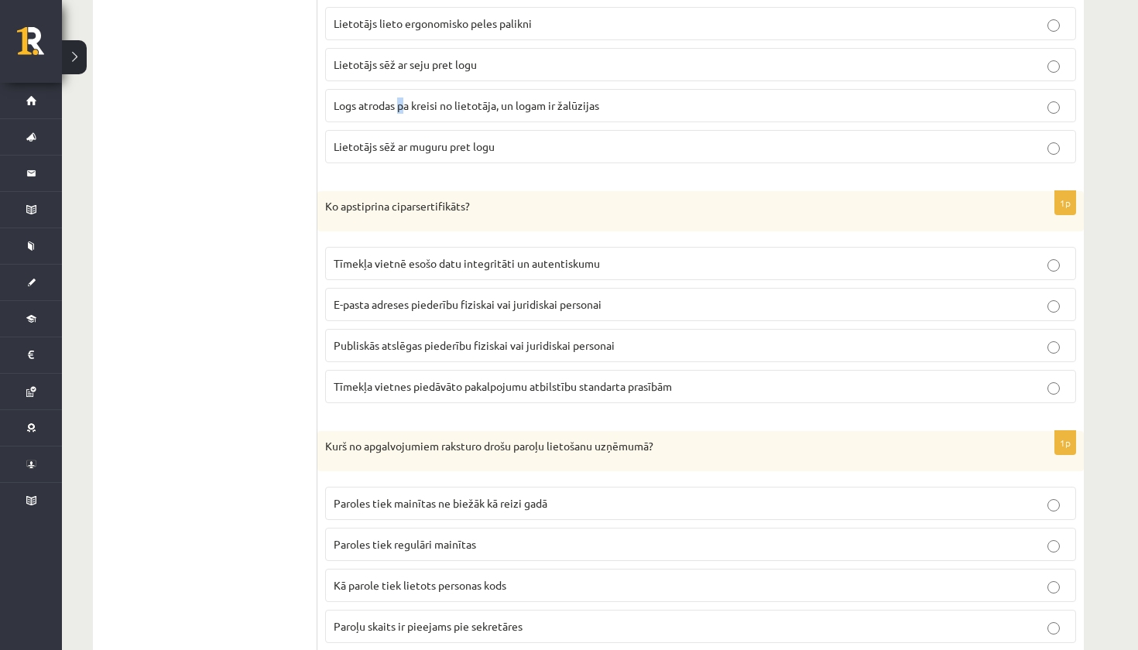
scroll to position [1710, 0]
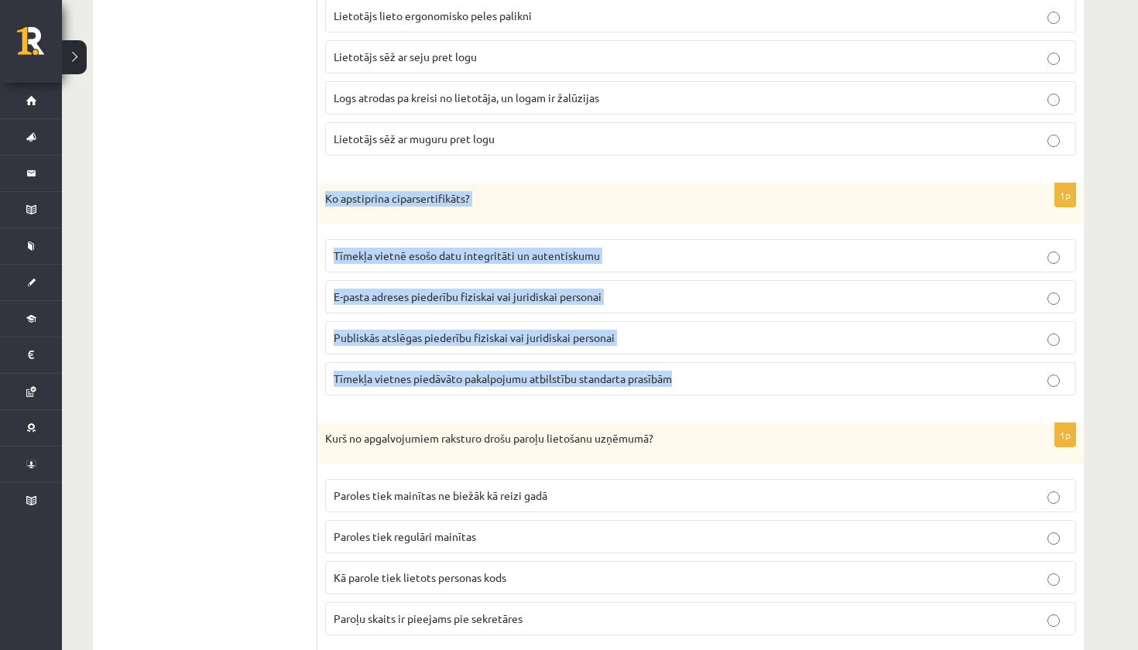
drag, startPoint x: 327, startPoint y: 195, endPoint x: 673, endPoint y: 374, distance: 389.4
click at [673, 374] on div "1p Ko apstiprina ciparsertifikāts? Tīmekļa vietnē esošo datu integritāti un aut…" at bounding box center [700, 295] width 766 height 224
copy div "Ko apstiprina ciparsertifikāts? Tīmekļa vietnē esošo datu integritāti un autent…"
click at [382, 344] on label "Publiskās atslēgas piederību fiziskai vai juridiskai personai" at bounding box center [700, 337] width 751 height 33
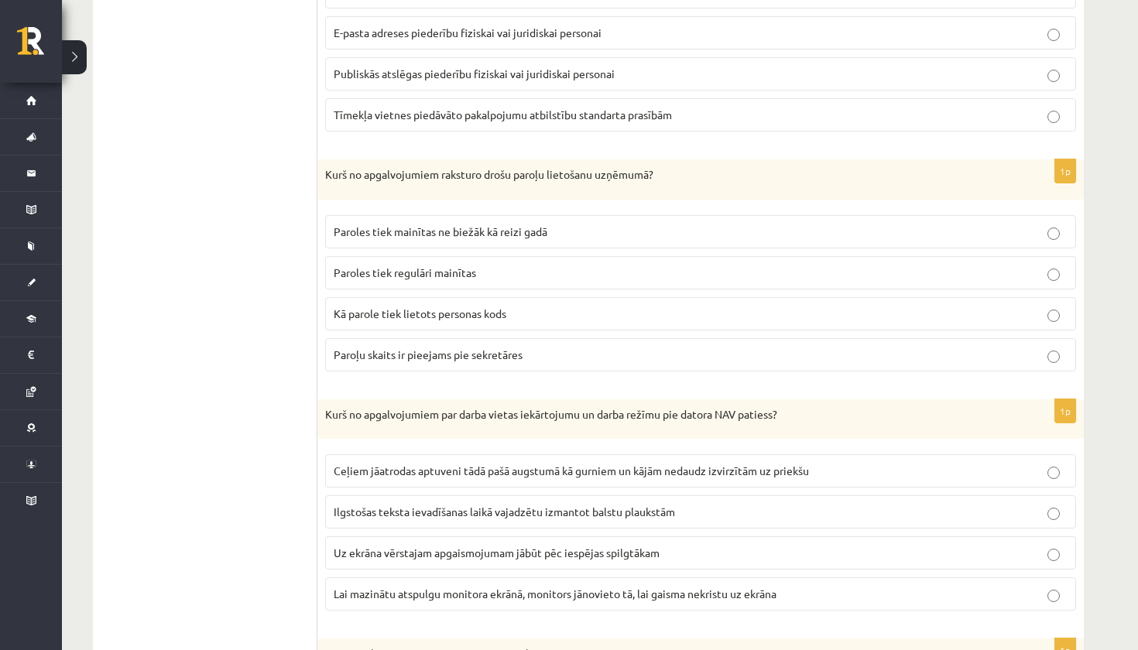
scroll to position [1985, 0]
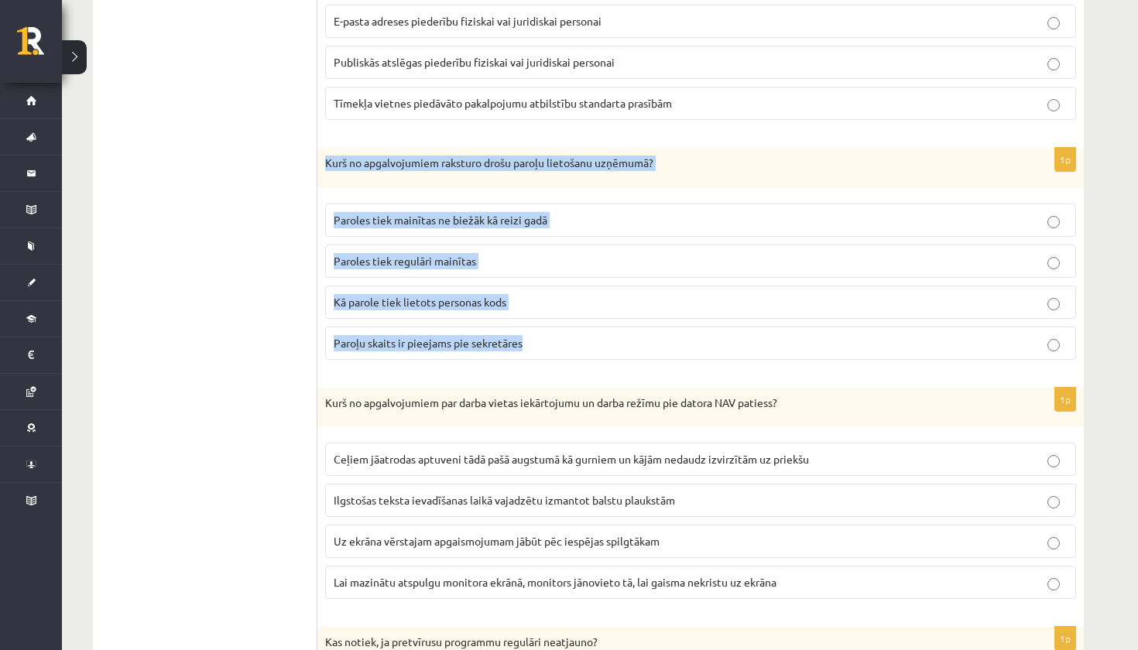
drag, startPoint x: 318, startPoint y: 161, endPoint x: 527, endPoint y: 345, distance: 278.5
click at [529, 347] on div "1p Kurš no apgalvojumiem raksturo drošu paroļu lietošanu uzņēmumā? Paroles tiek…" at bounding box center [700, 260] width 766 height 224
copy div "Kurš no apgalvojumiem raksturo drošu paroļu lietošanu uzņēmumā? Paroles tiek ma…"
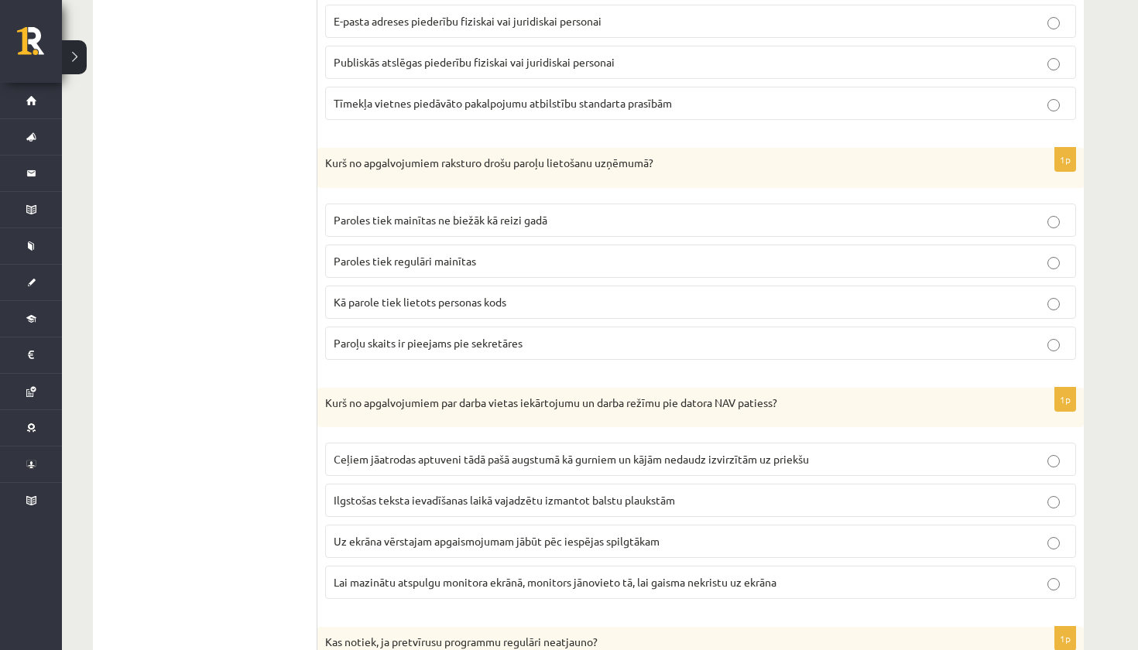
click at [288, 295] on ul "1. daļa - savieno atbildes 1. daļa - tests 2.daļa - Praktiskais darbs ar prezen…" at bounding box center [212, 394] width 209 height 3879
click at [428, 259] on span "Paroles tiek regulāri mainītas" at bounding box center [405, 261] width 142 height 14
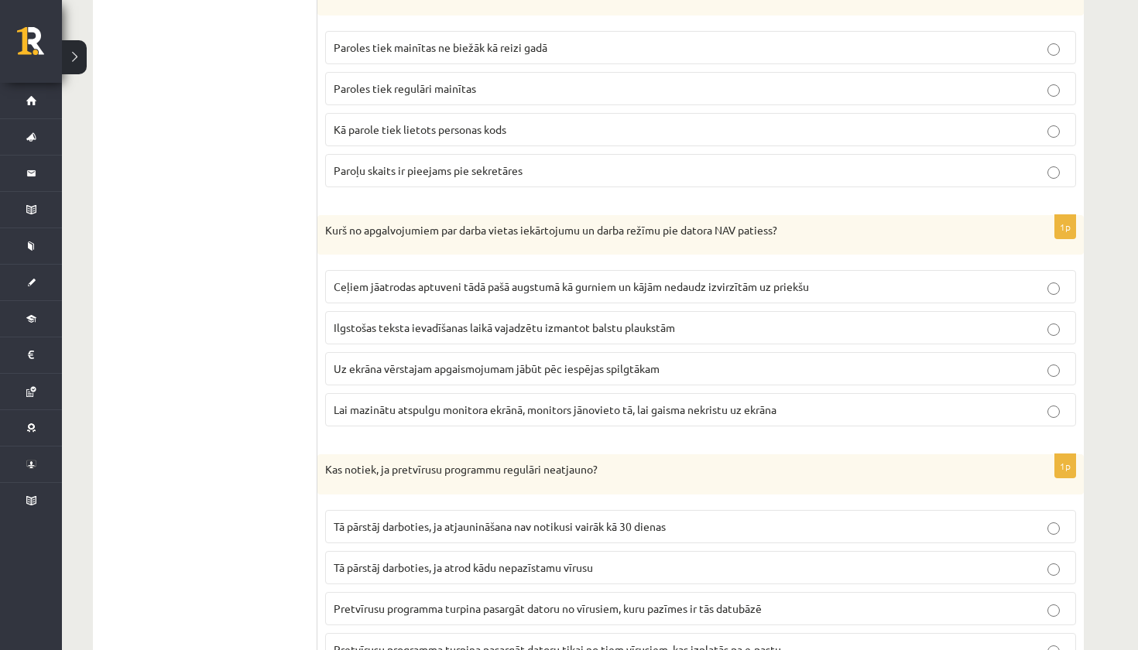
scroll to position [2172, 0]
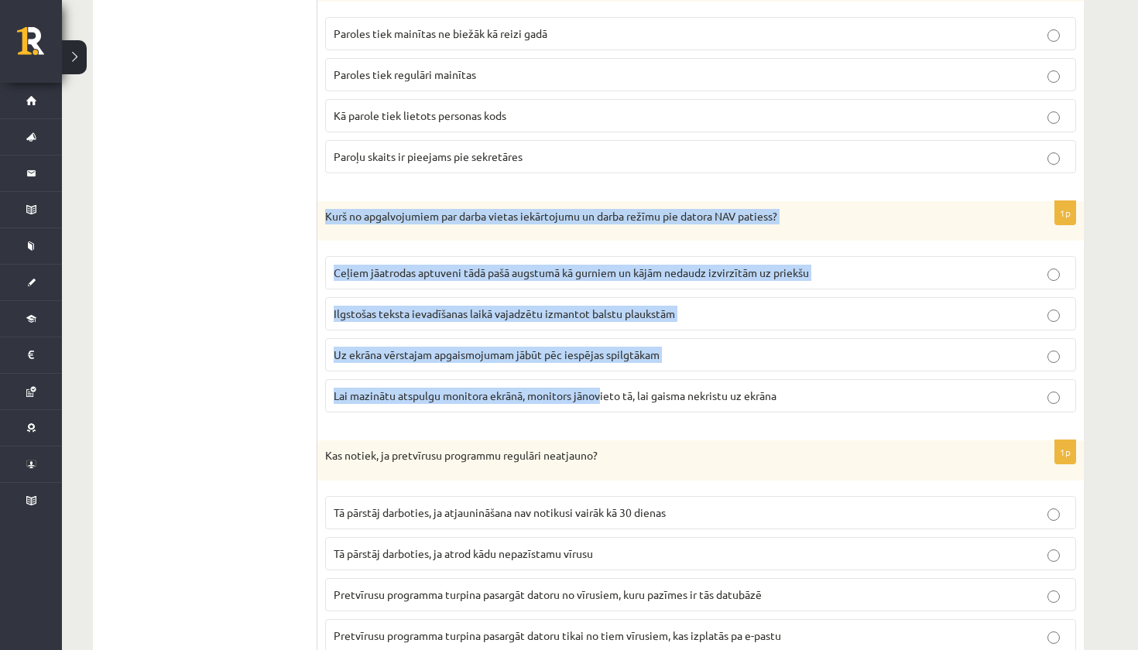
drag, startPoint x: 326, startPoint y: 209, endPoint x: 604, endPoint y: 392, distance: 332.9
click at [604, 392] on div "1p Kurš no apgalvojumiem par darba vietas iekārtojumu un darba režīmu pie dator…" at bounding box center [700, 313] width 766 height 224
click at [331, 227] on div "Kurš no apgalvojumiem par darba vietas iekārtojumu un darba režīmu pie datora N…" at bounding box center [700, 221] width 766 height 40
drag, startPoint x: 323, startPoint y: 209, endPoint x: 693, endPoint y: 406, distance: 418.9
click at [693, 406] on div "1p Kurš no apgalvojumiem par darba vietas iekārtojumu un darba režīmu pie dator…" at bounding box center [700, 313] width 766 height 224
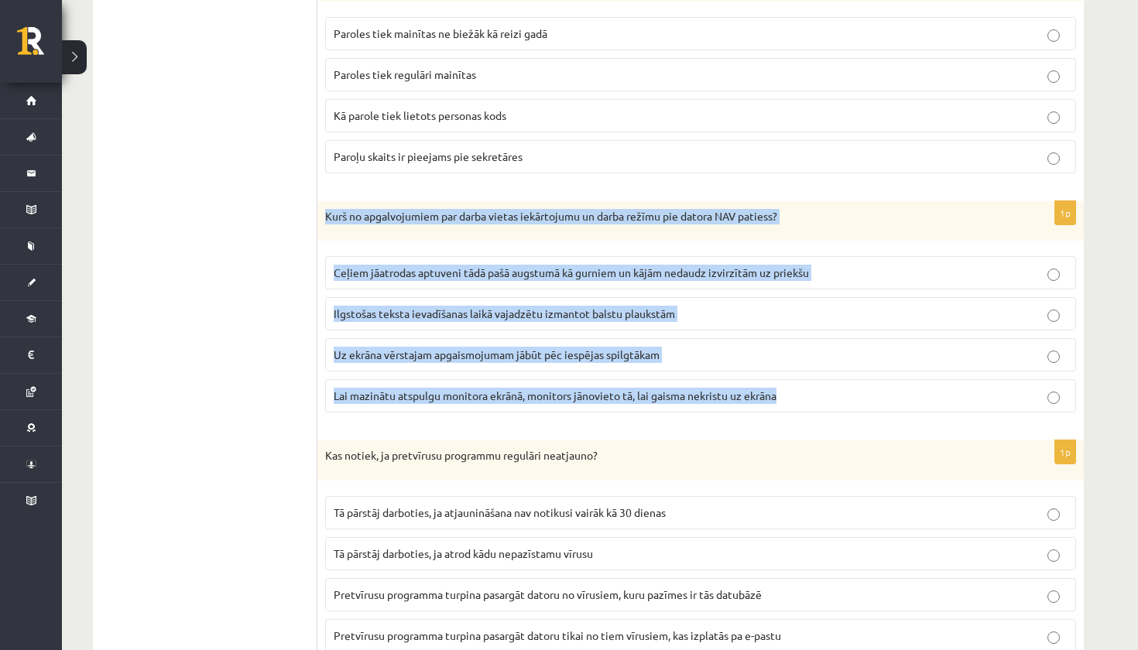
copy div "Kurš no apgalvojumiem par darba vietas iekārtojumu un darba režīmu pie datora N…"
click at [349, 354] on span "Uz ekrāna vērstajam apgaismojumam jābūt pēc iespējas spilgtākam" at bounding box center [497, 354] width 326 height 14
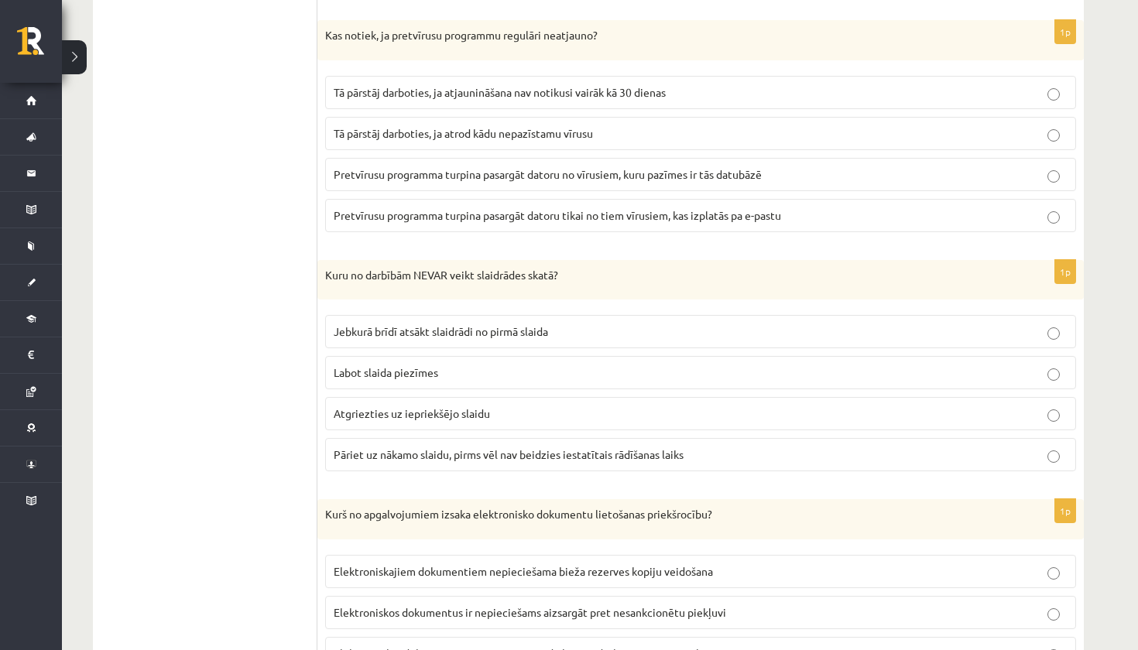
scroll to position [2579, 0]
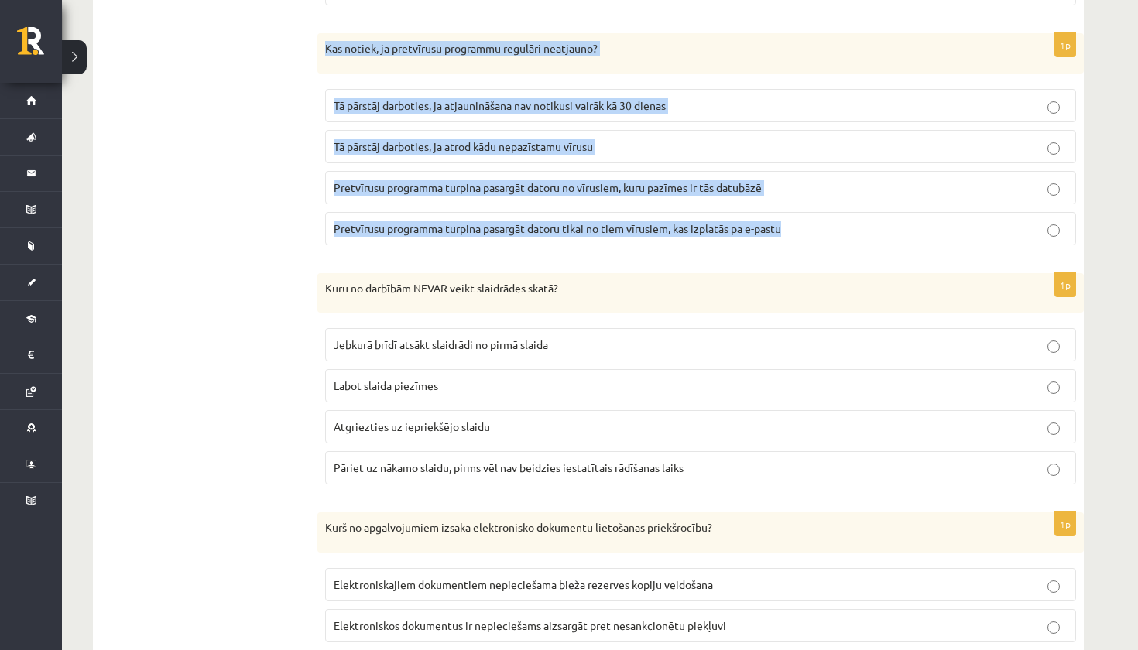
drag, startPoint x: 327, startPoint y: 42, endPoint x: 616, endPoint y: 237, distance: 349.0
click at [617, 238] on div "1p Kas notiek, ja pretvīrusu programmu regulāri neatjauno? Tā pārstāj darboties…" at bounding box center [700, 145] width 766 height 224
click at [490, 186] on span "Pretvīrusu programma turpina pasargāt datoru no vīrusiem, kuru pazīmes ir tās d…" at bounding box center [548, 187] width 428 height 14
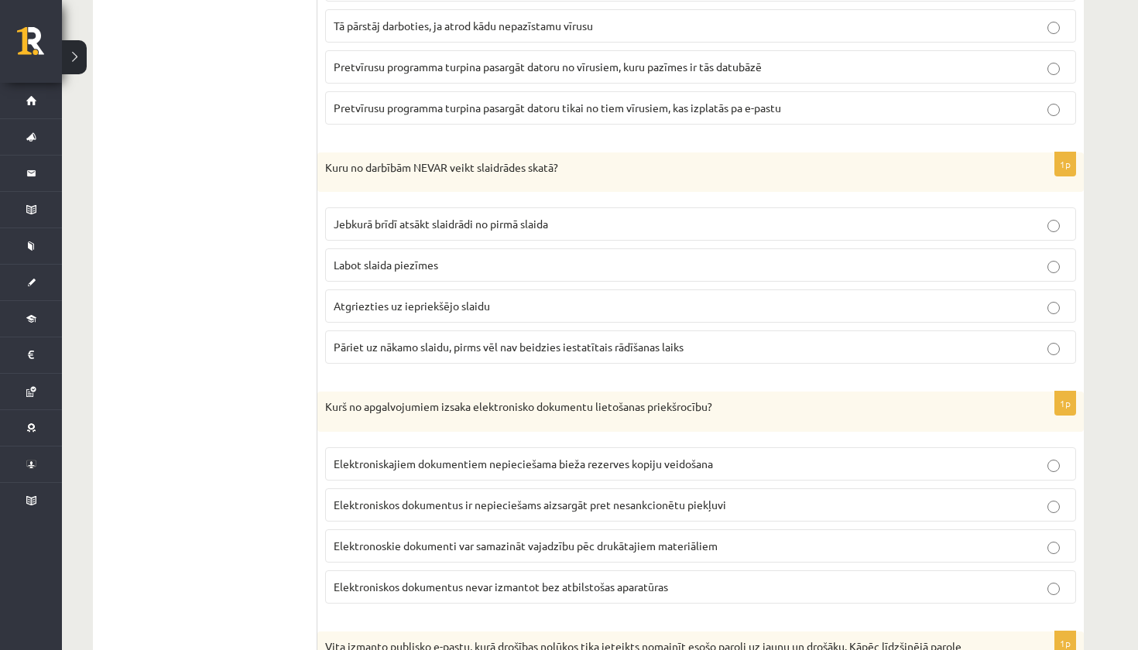
scroll to position [2704, 0]
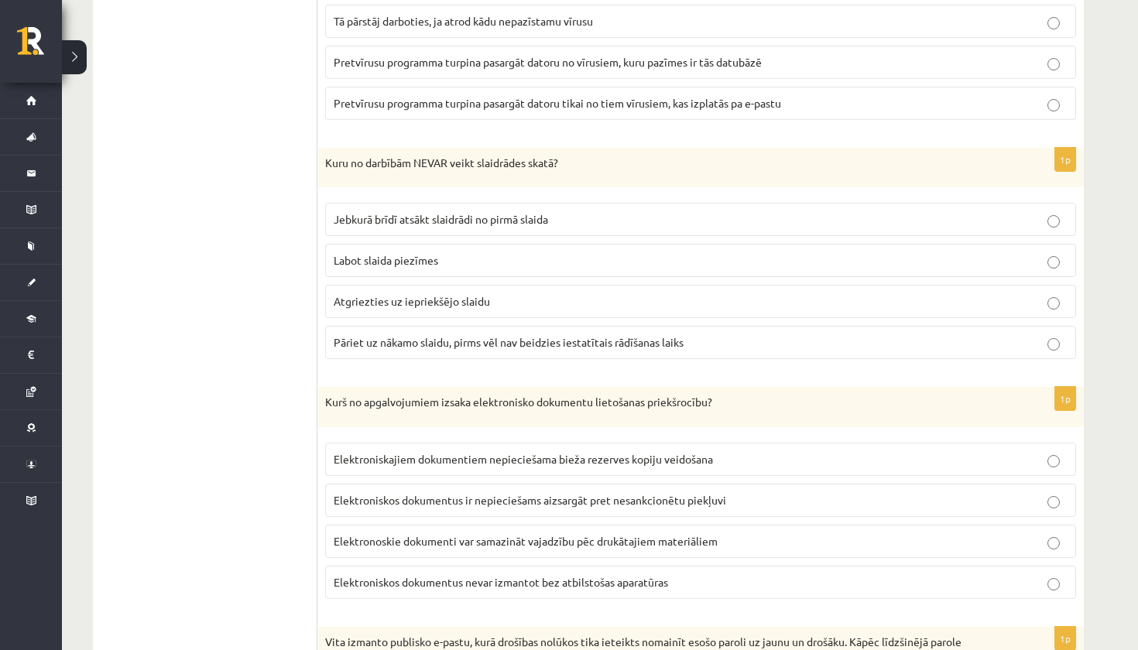
drag, startPoint x: 315, startPoint y: 156, endPoint x: 413, endPoint y: 229, distance: 122.7
click at [354, 203] on label "Jebkurā brīdī atsākt slaidrādi no pirmā slaida" at bounding box center [700, 219] width 751 height 33
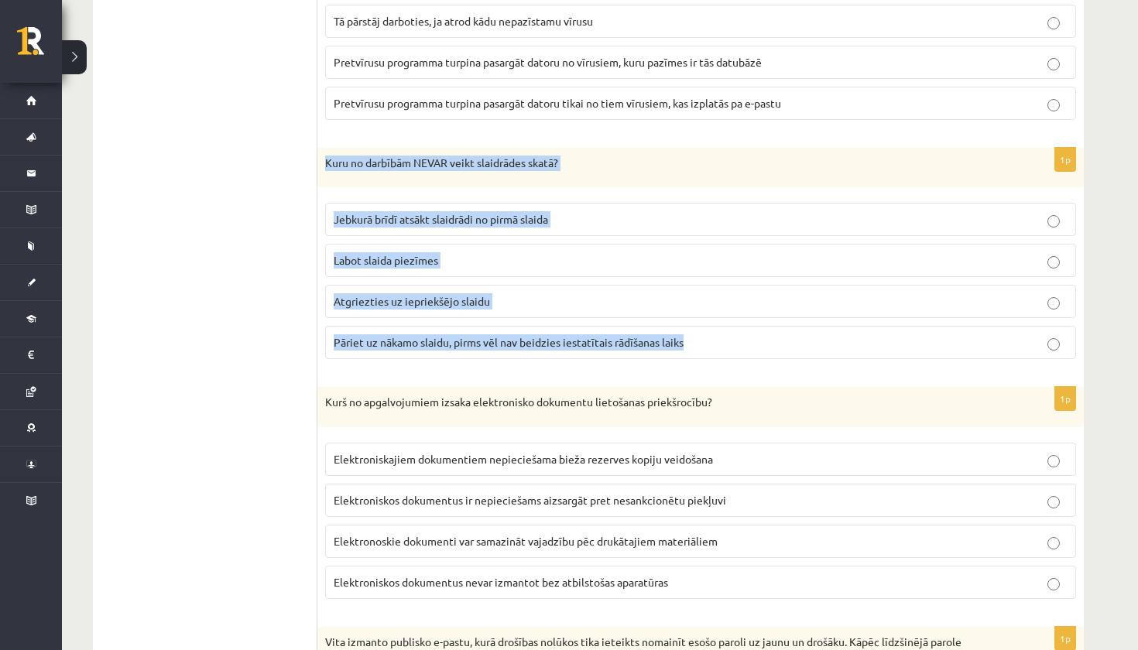
drag, startPoint x: 325, startPoint y: 154, endPoint x: 489, endPoint y: 352, distance: 257.2
click at [490, 354] on div "1p Kuru no darbībām NEVAR veikt slaidrādes skatā? Jebkurā brīdī atsākt [DEMOGRA…" at bounding box center [700, 260] width 766 height 224
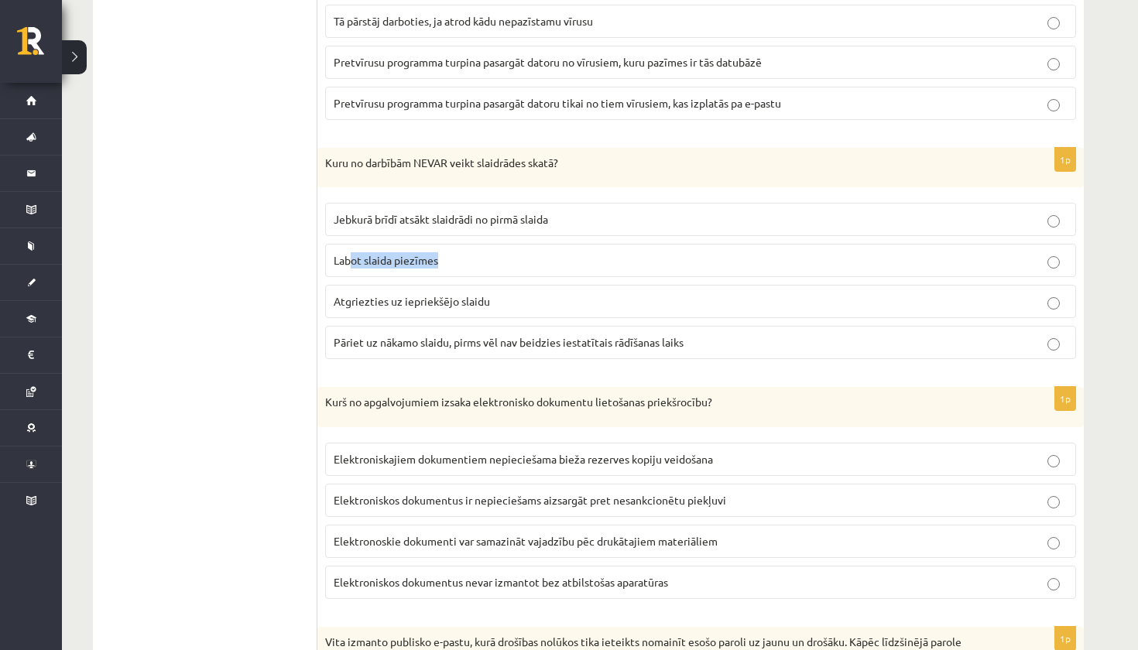
click at [351, 262] on p "Labot slaida piezīmes" at bounding box center [701, 260] width 734 height 16
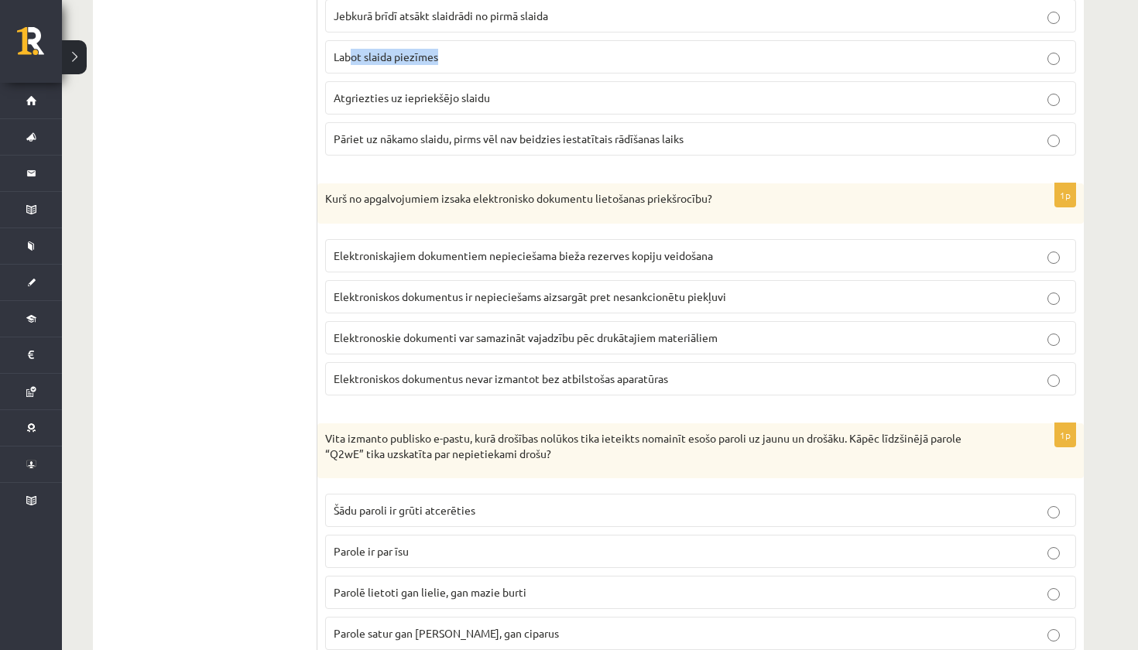
scroll to position [2908, 0]
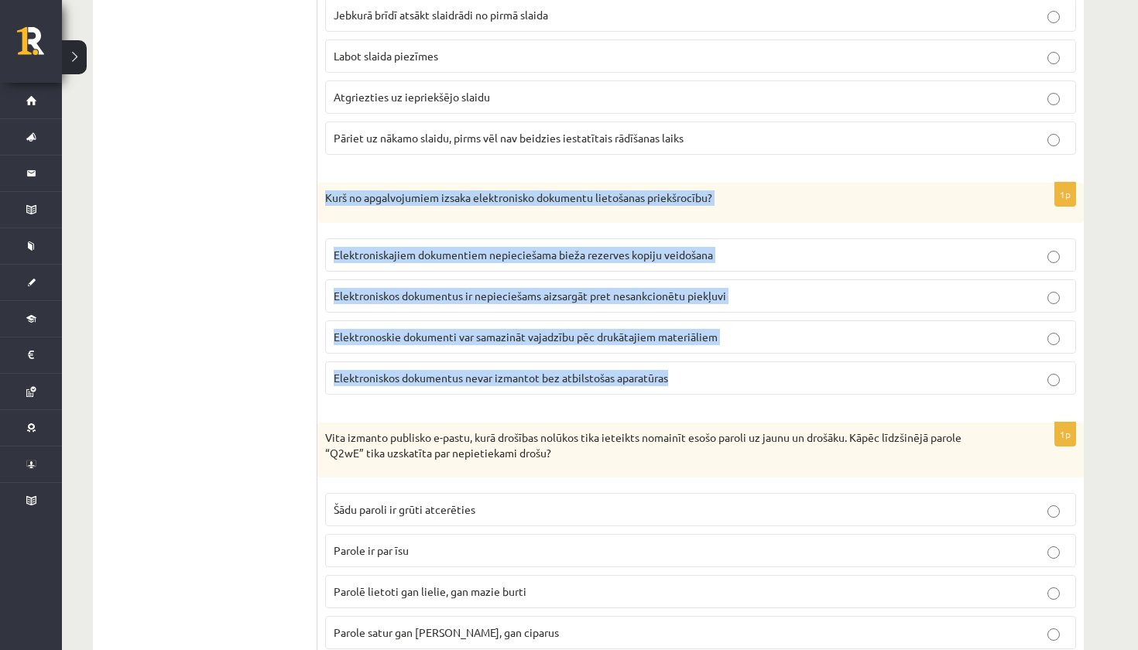
drag, startPoint x: 323, startPoint y: 197, endPoint x: 397, endPoint y: 381, distance: 197.9
click at [398, 381] on div "1p Kurš no apgalvojumiem izsaka elektronisko dokumentu lietošanas priekšrocību?…" at bounding box center [700, 295] width 766 height 224
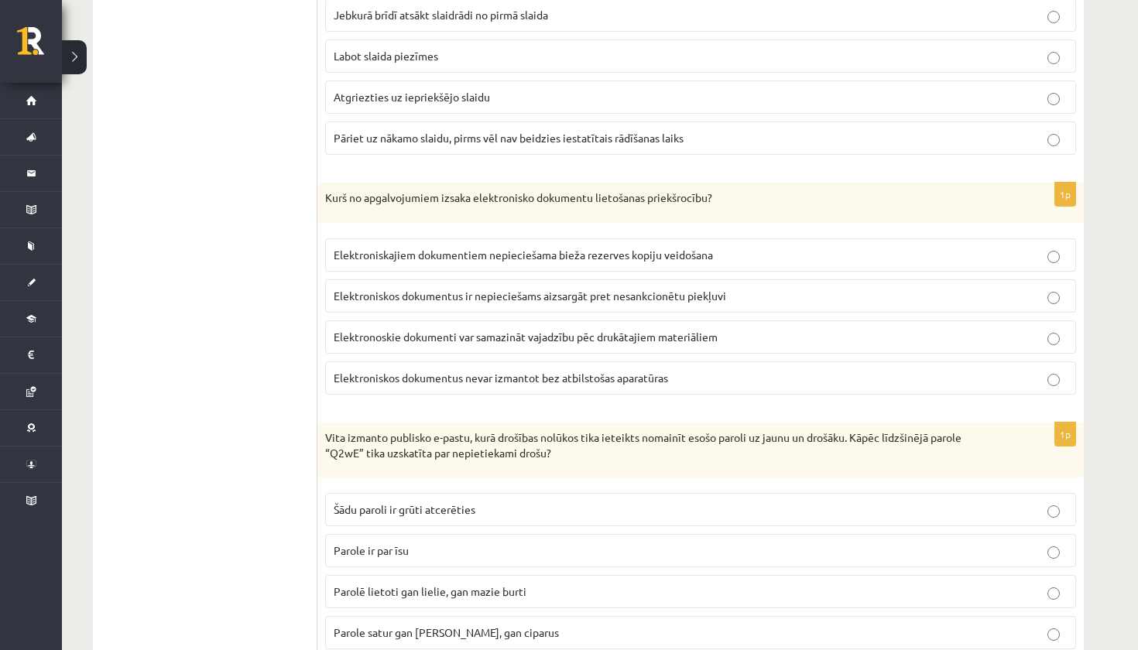
click at [351, 330] on span "Elektronoskie dokumenti var samazināt vajadzību pēc drukātajiem materiāliem" at bounding box center [526, 337] width 384 height 14
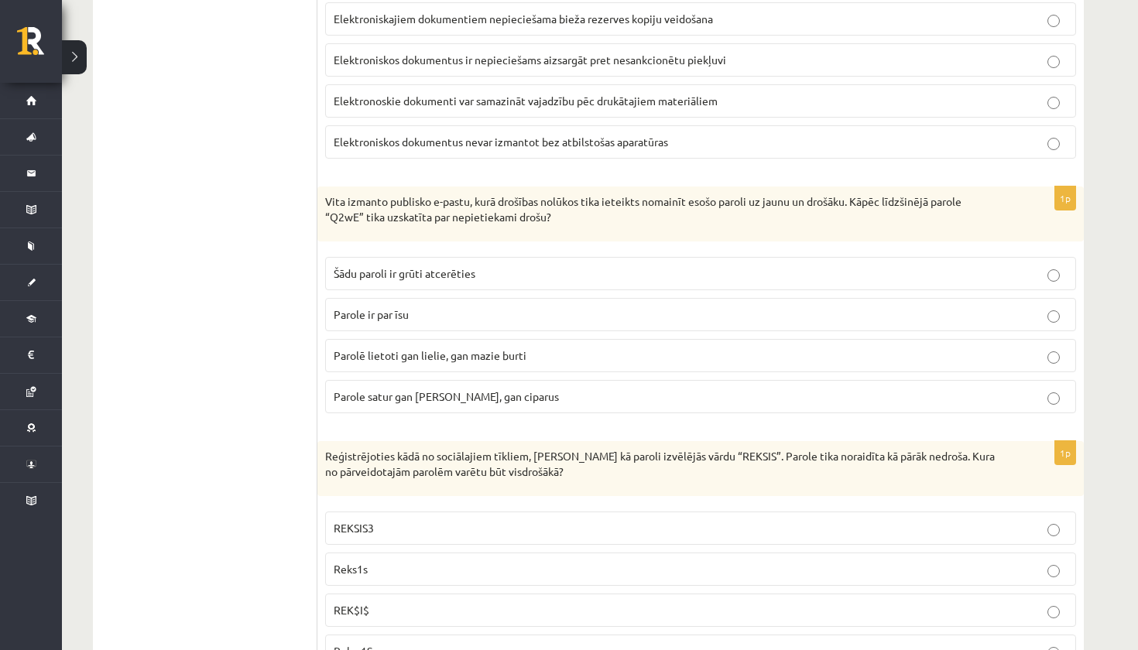
scroll to position [3187, 0]
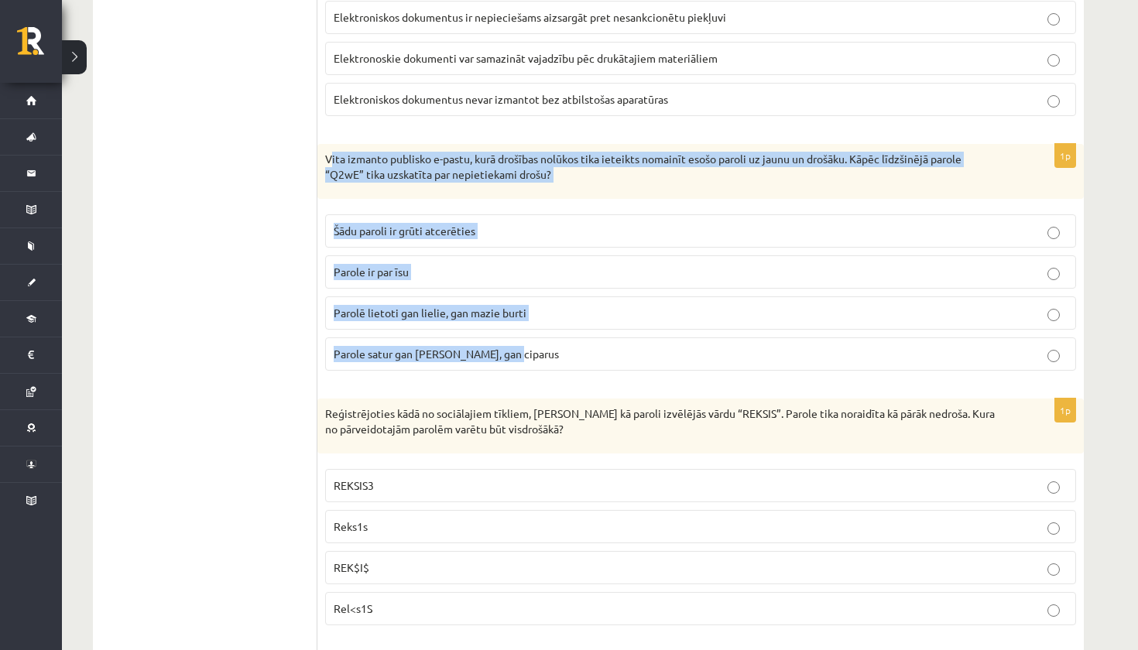
drag, startPoint x: 330, startPoint y: 151, endPoint x: 453, endPoint y: 358, distance: 241.6
click at [453, 358] on div "1p Vita izmanto publisko e-pastu, kurā drošības nolūkos tika ieteikts nomainīt …" at bounding box center [700, 263] width 766 height 239
click at [359, 265] on span "Parole ir par īsu" at bounding box center [371, 272] width 75 height 14
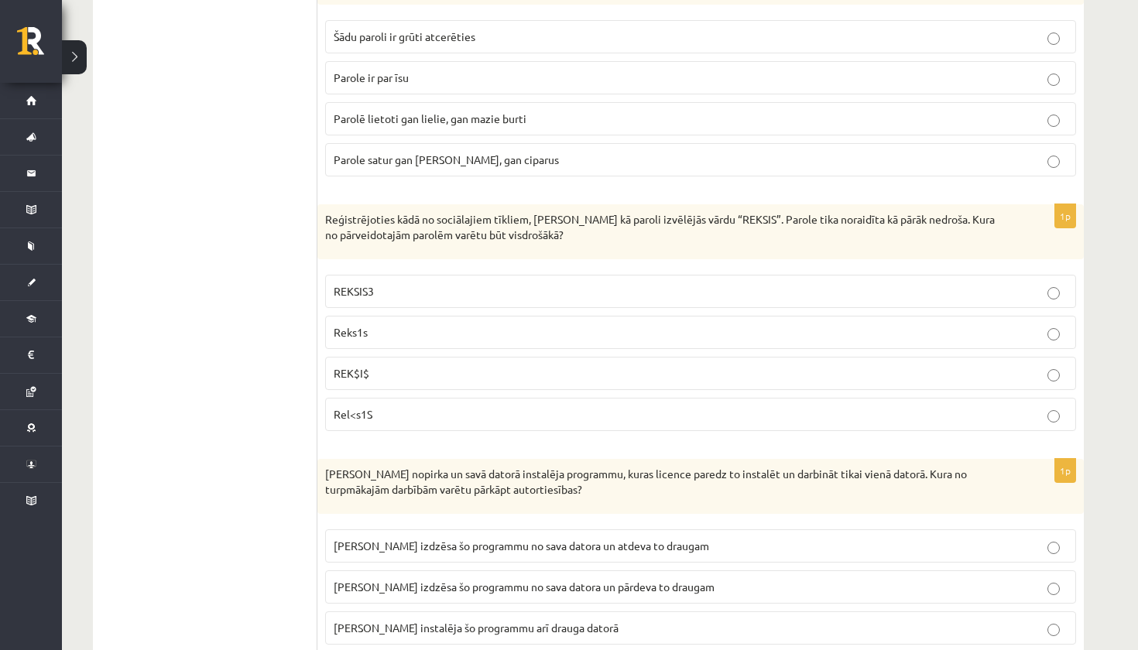
scroll to position [3383, 0]
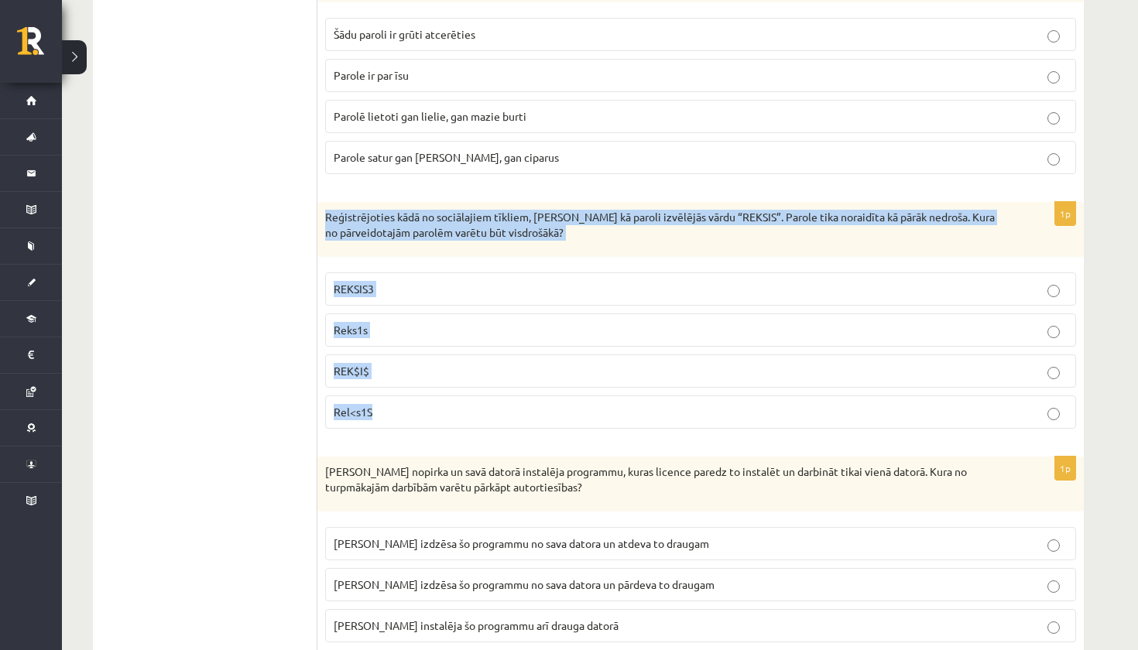
drag, startPoint x: 324, startPoint y: 207, endPoint x: 368, endPoint y: 414, distance: 211.1
click at [368, 415] on div "1p Reģistrējoties kādā no sociālajiem tīkliem, [PERSON_NAME] kā paroli izvēlējā…" at bounding box center [700, 321] width 766 height 239
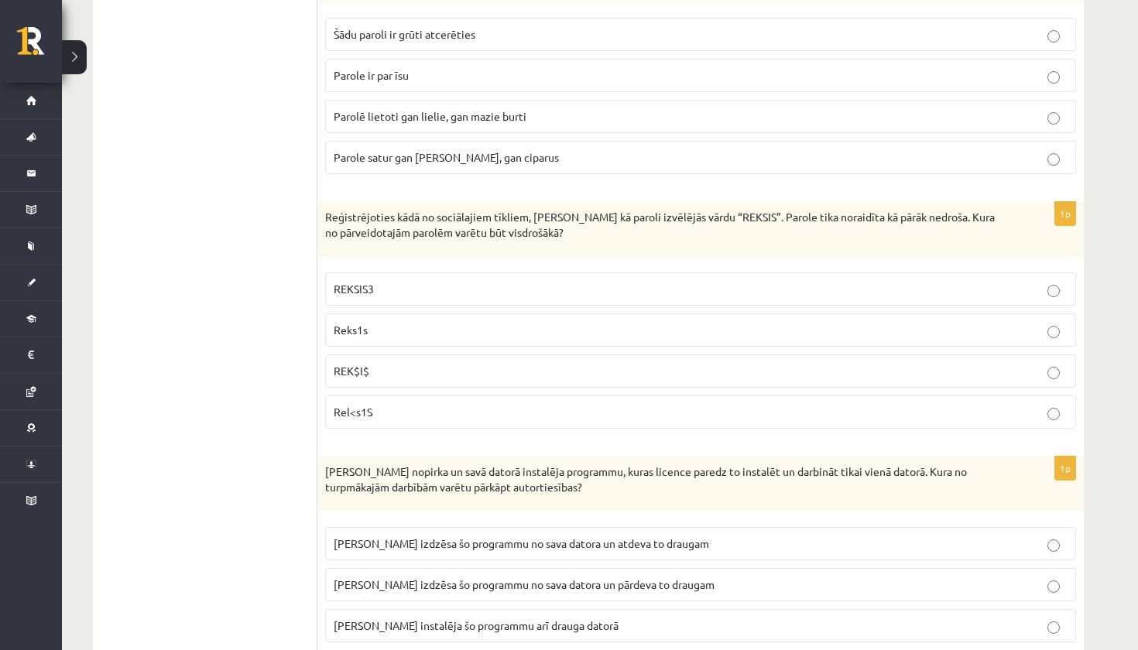
click at [378, 404] on p "Rel<s1S" at bounding box center [701, 412] width 734 height 16
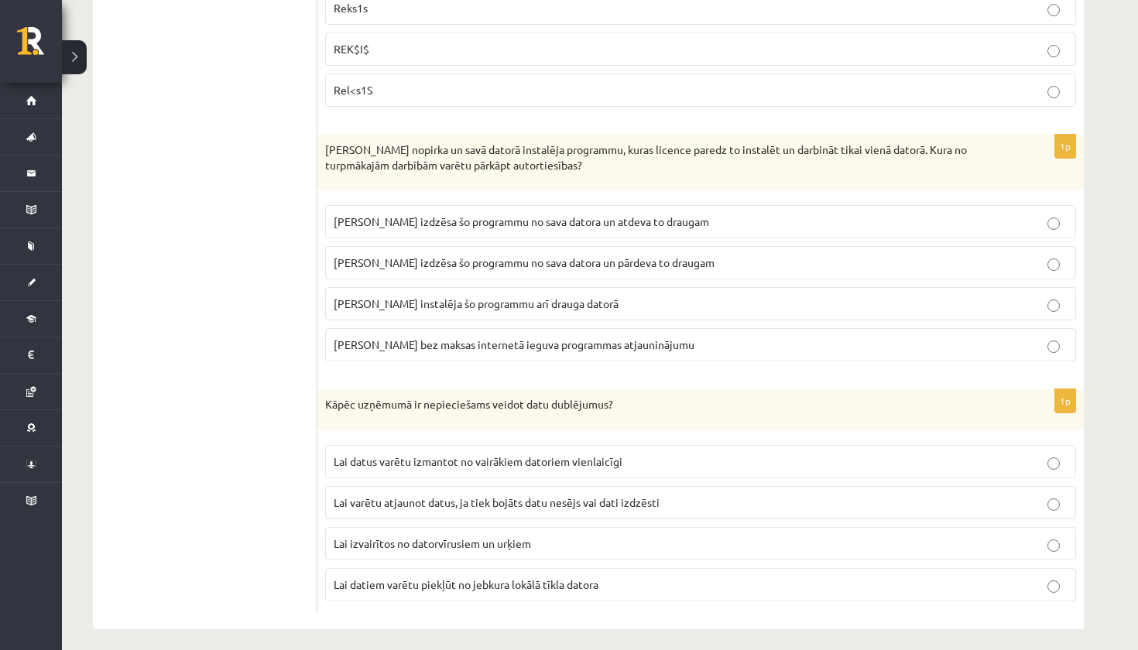
scroll to position [3707, 0]
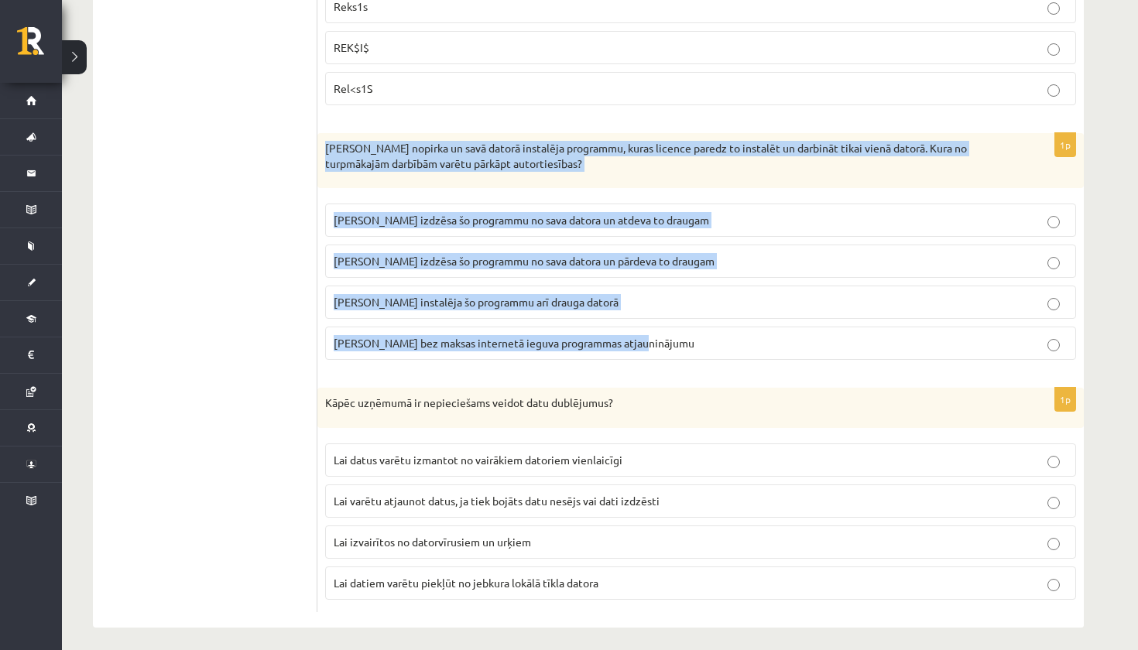
drag, startPoint x: 323, startPoint y: 135, endPoint x: 515, endPoint y: 347, distance: 286.0
click at [516, 348] on div "1p [PERSON_NAME] nopirka un savā datorā instalēja programmu, kuras licence pare…" at bounding box center [700, 252] width 766 height 239
click at [457, 308] on label "[PERSON_NAME] instalēja šo programmu arī drauga datorā" at bounding box center [700, 302] width 751 height 33
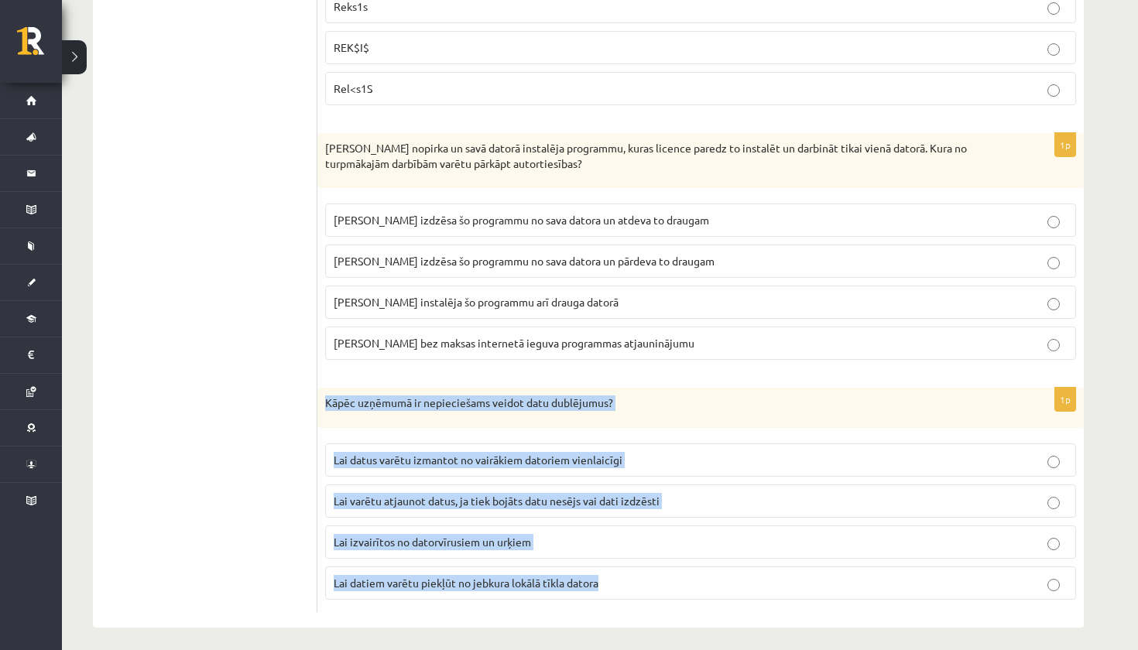
drag, startPoint x: 323, startPoint y: 389, endPoint x: 516, endPoint y: 584, distance: 273.6
click at [516, 584] on div "1p Kāpēc uzņēmumā ir nepieciešams veidot datu dublējumus? Lai datus varētu izma…" at bounding box center [700, 500] width 766 height 224
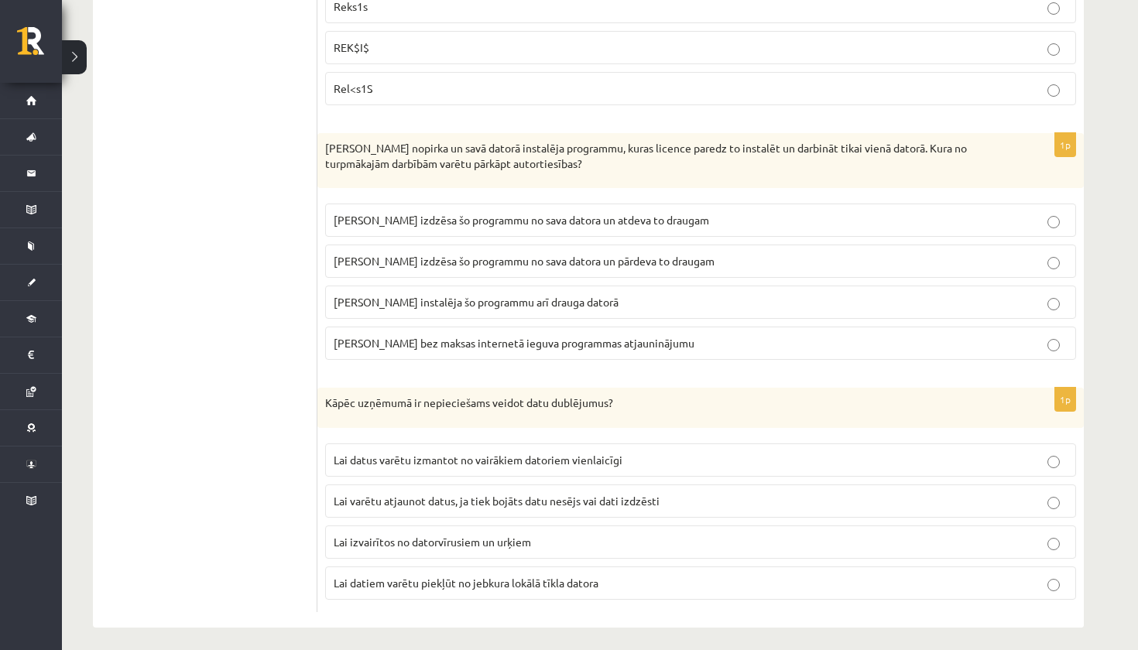
click at [416, 484] on label "Lai varētu atjaunot datus, ja tiek bojāts datu nesējs vai dati izdzēsti" at bounding box center [700, 500] width 751 height 33
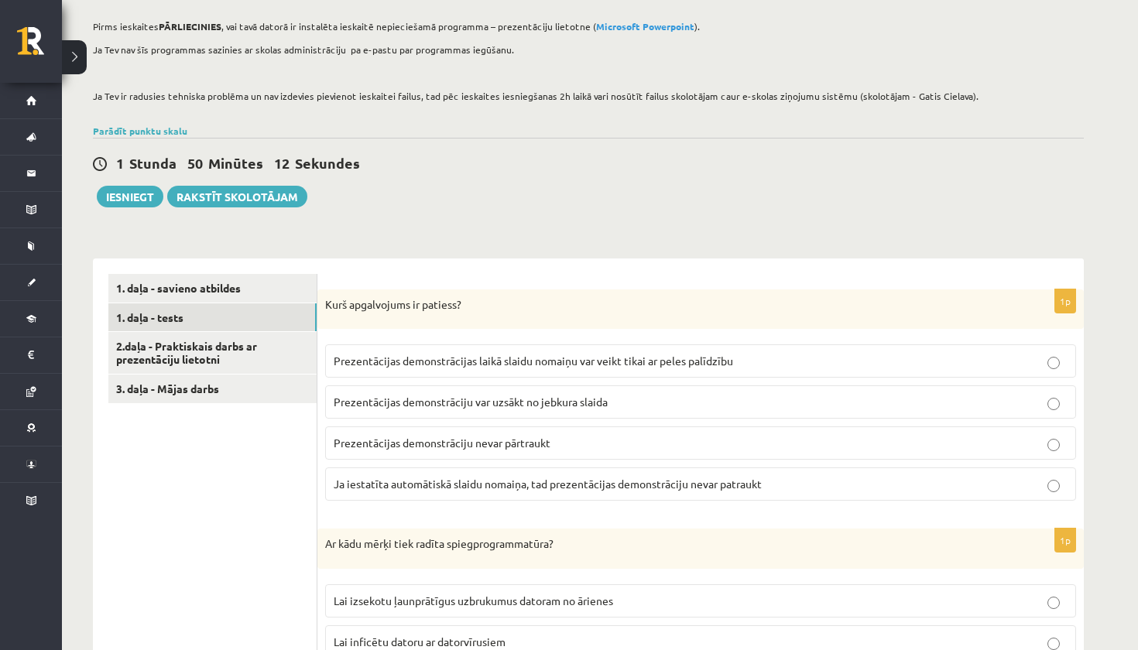
scroll to position [224, 0]
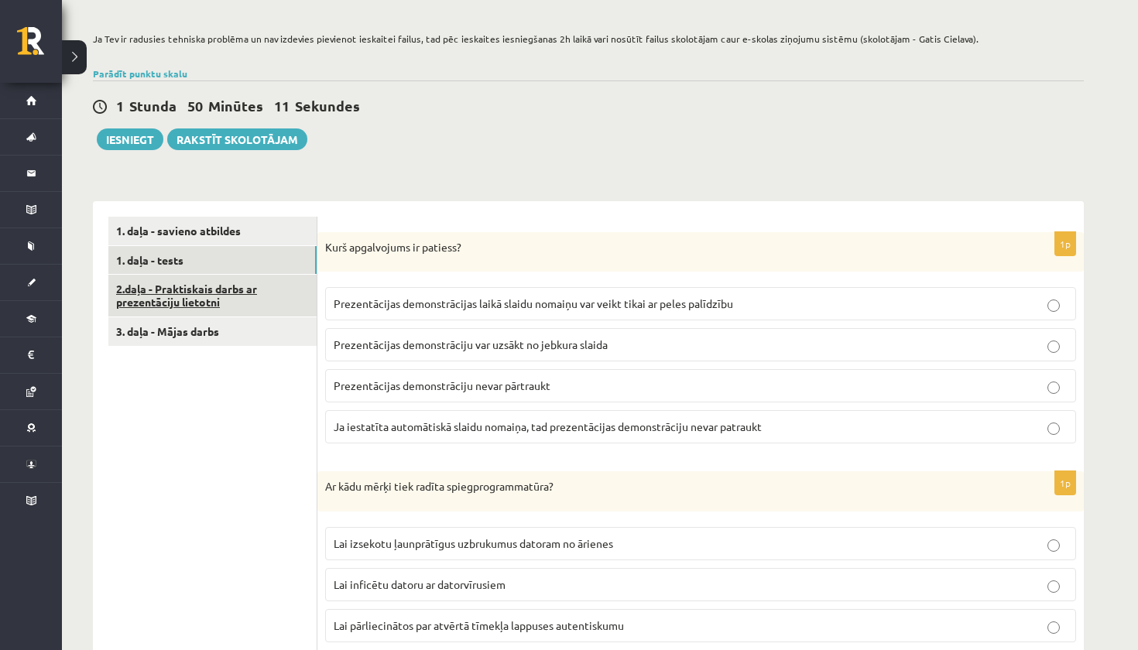
click at [260, 290] on link "2.daļa - Praktiskais darbs ar prezentāciju lietotni" at bounding box center [212, 296] width 208 height 42
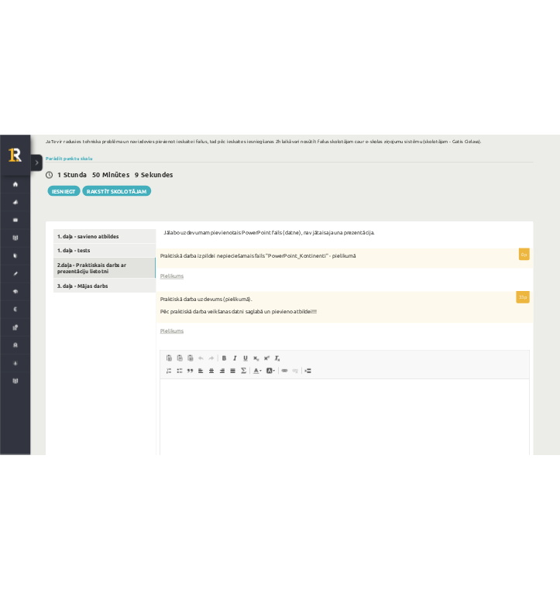
scroll to position [0, 0]
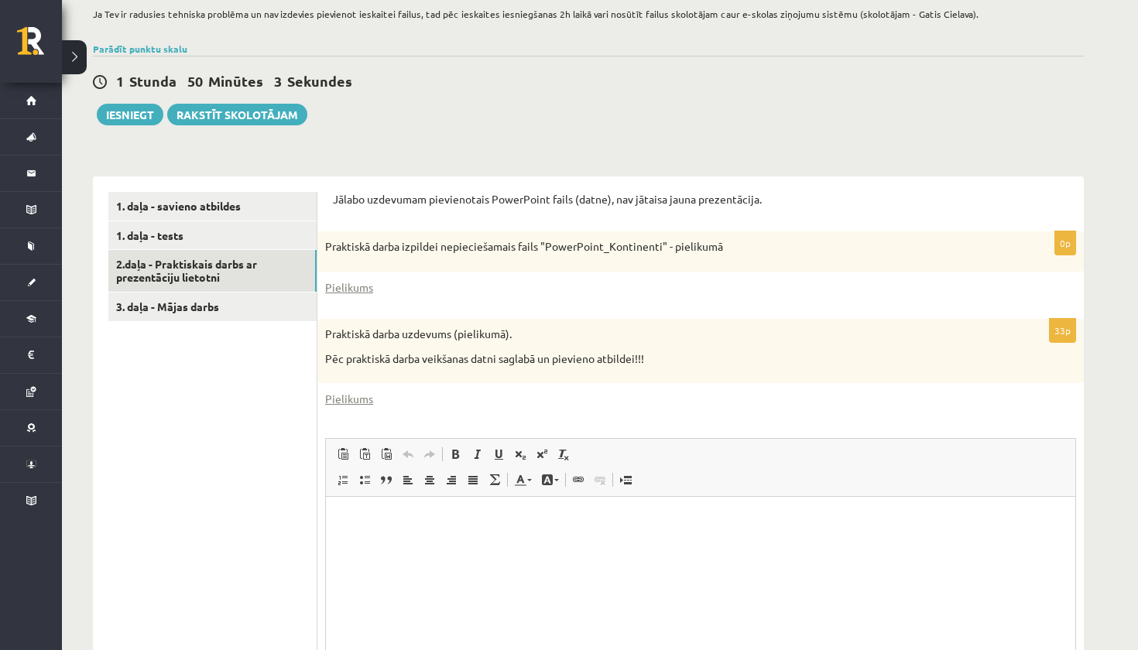
click at [373, 277] on div "0p Praktiskā darba izpildei nepieciešamais fails "PowerPoint_Kontinenti" - piel…" at bounding box center [700, 267] width 766 height 72
click at [366, 278] on div "0p Praktiskā darba izpildei nepieciešamais fails "PowerPoint_Kontinenti" - piel…" at bounding box center [700, 267] width 766 height 72
click at [364, 284] on link "Pielikums" at bounding box center [349, 287] width 48 height 16
click at [340, 400] on link "Pielikums" at bounding box center [349, 399] width 48 height 16
